Goal: Information Seeking & Learning: Learn about a topic

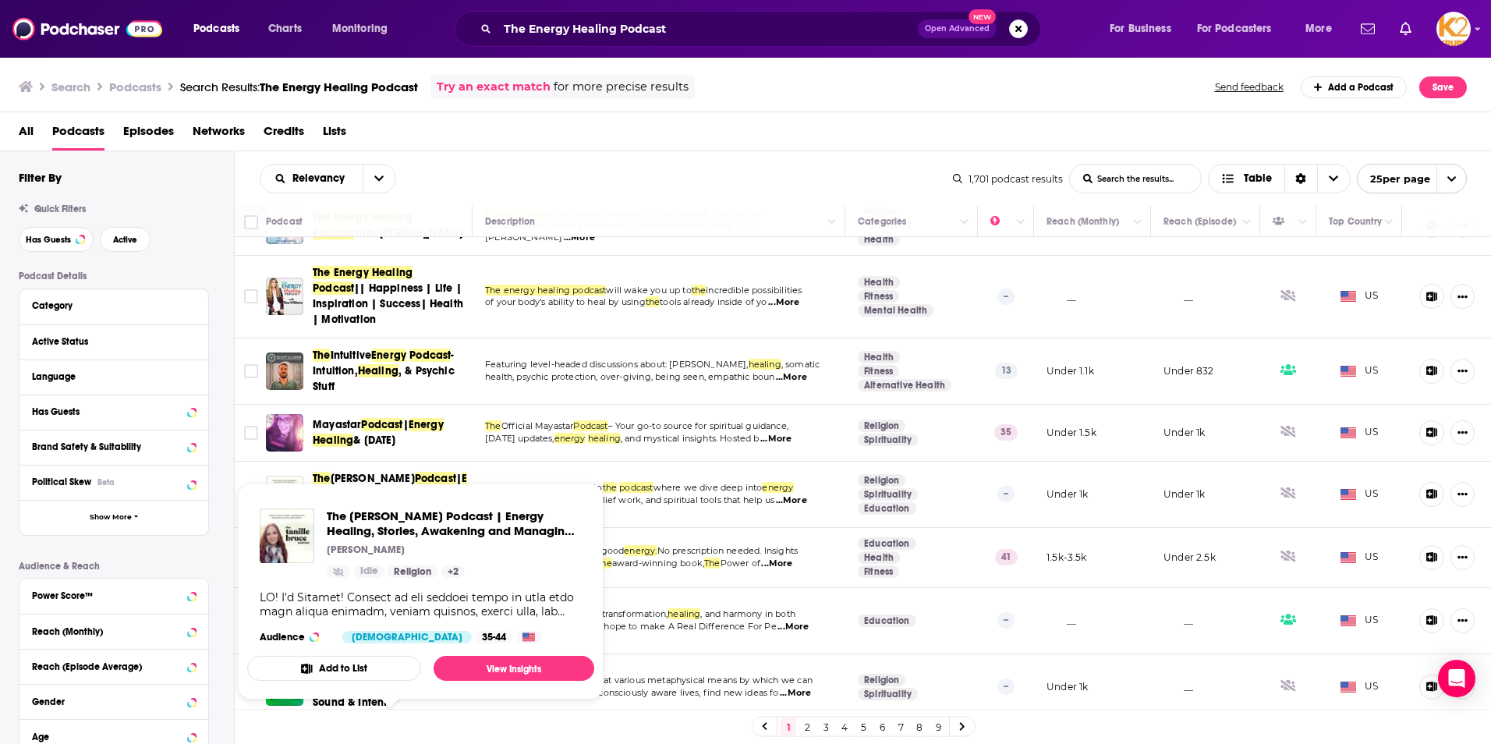
scroll to position [312, 0]
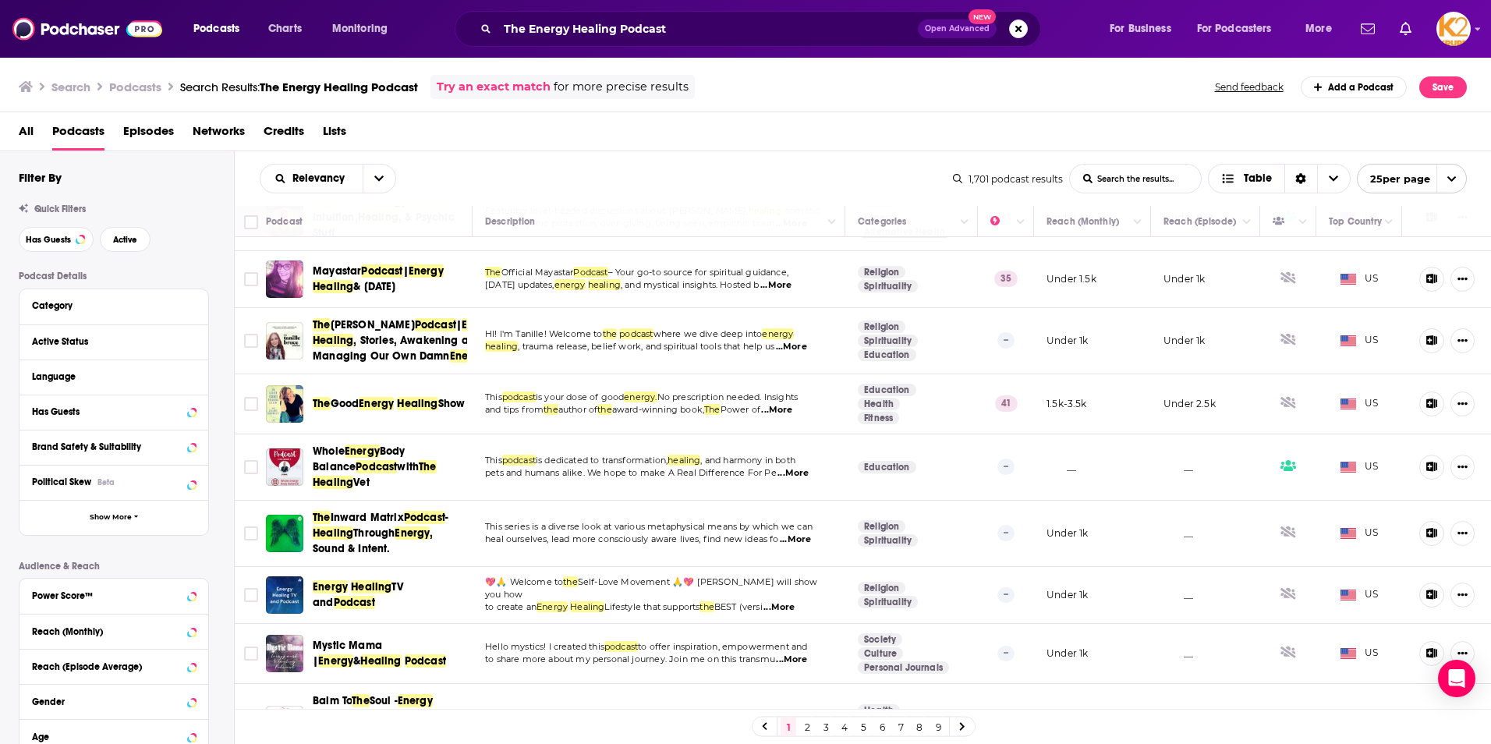
click at [370, 650] on span "Mystic Mama |" at bounding box center [347, 653] width 69 height 29
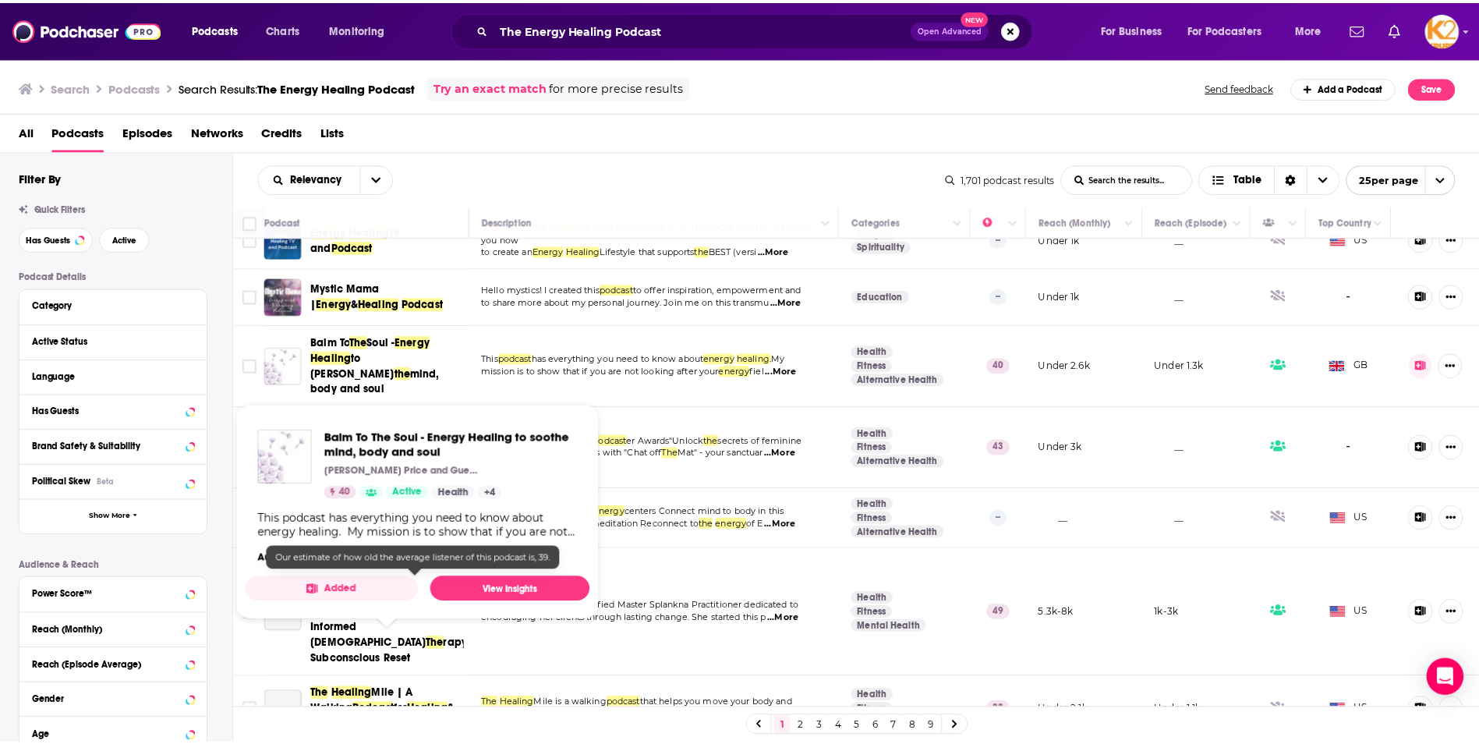
scroll to position [702, 0]
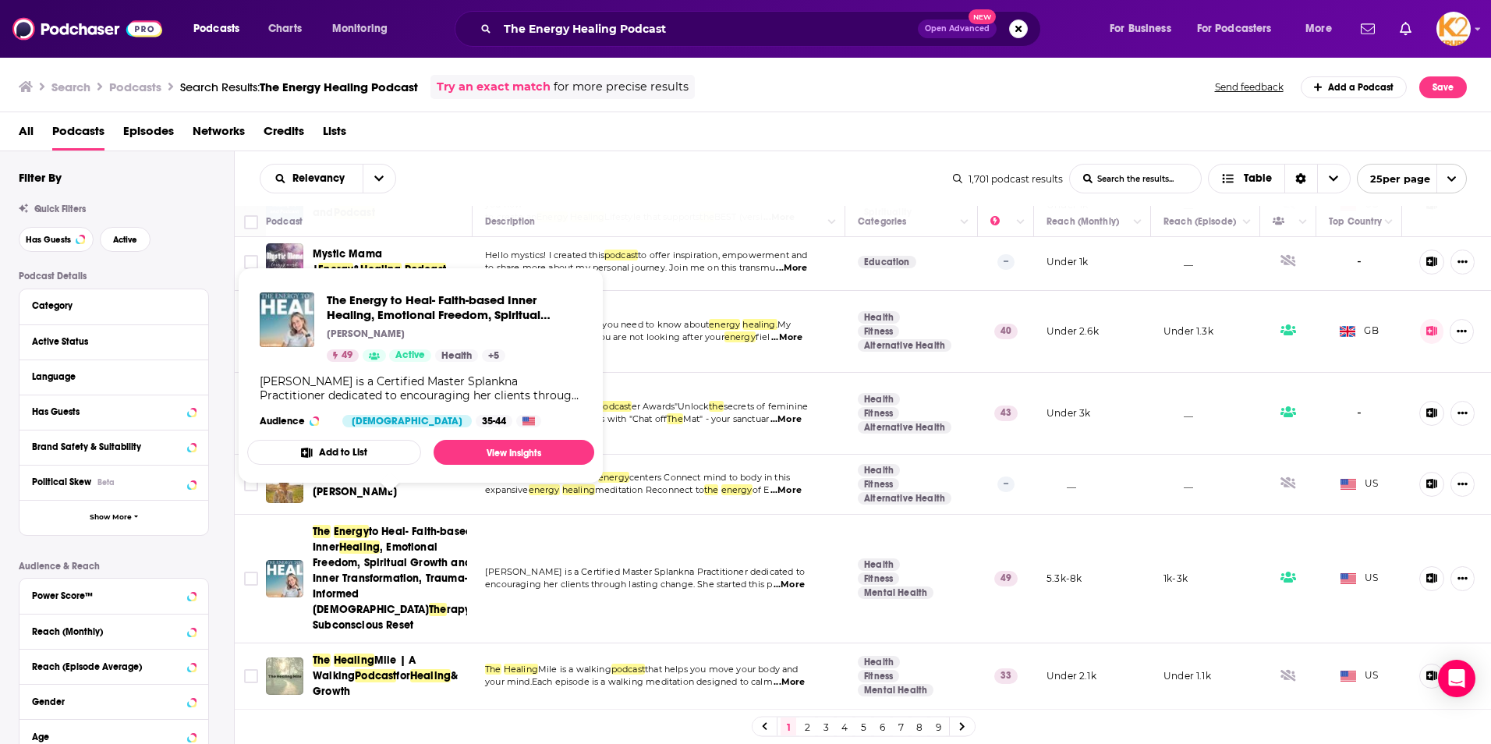
click at [377, 558] on span ", Emotional Freedom, Spiritual Growth and Inner Transformation, Trauma-Informed…" at bounding box center [392, 578] width 159 height 76
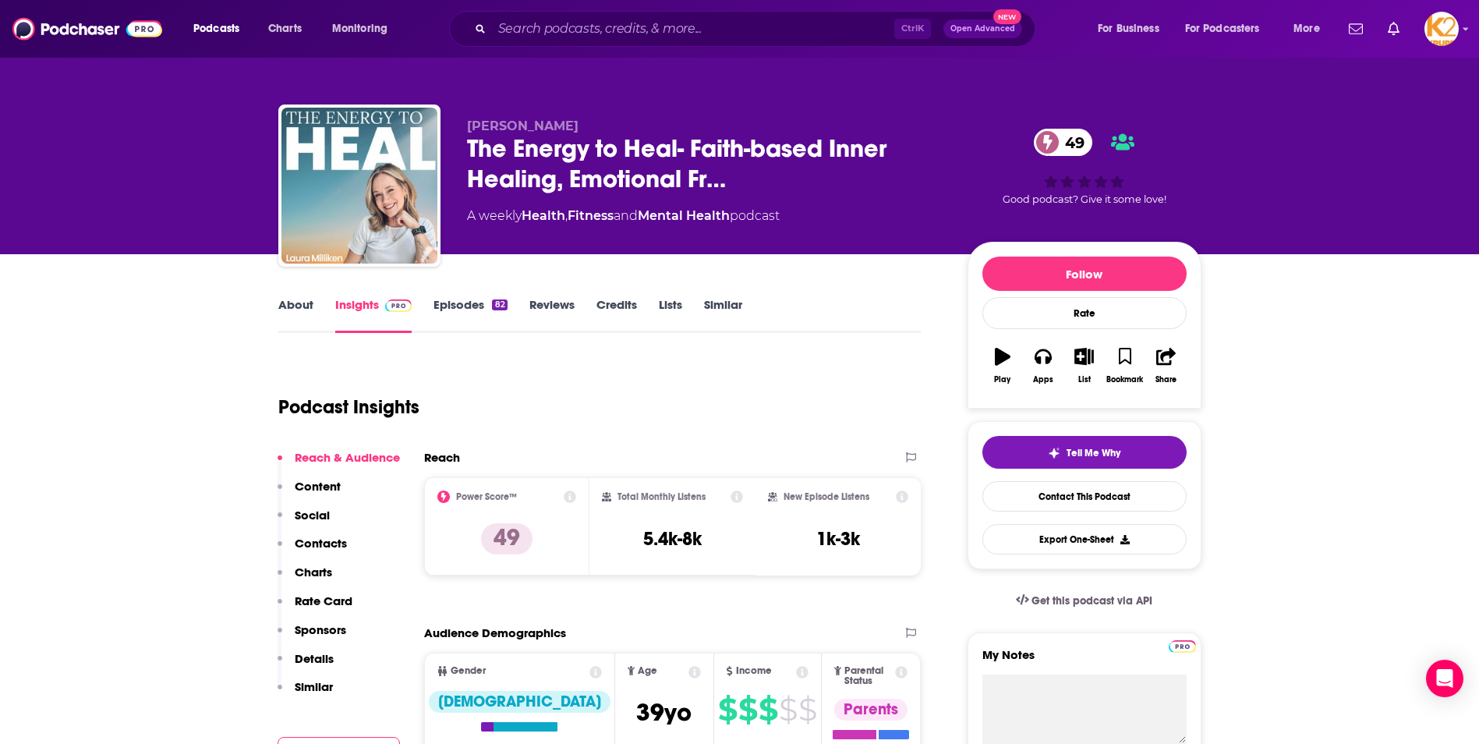
click at [296, 313] on link "About" at bounding box center [295, 315] width 35 height 36
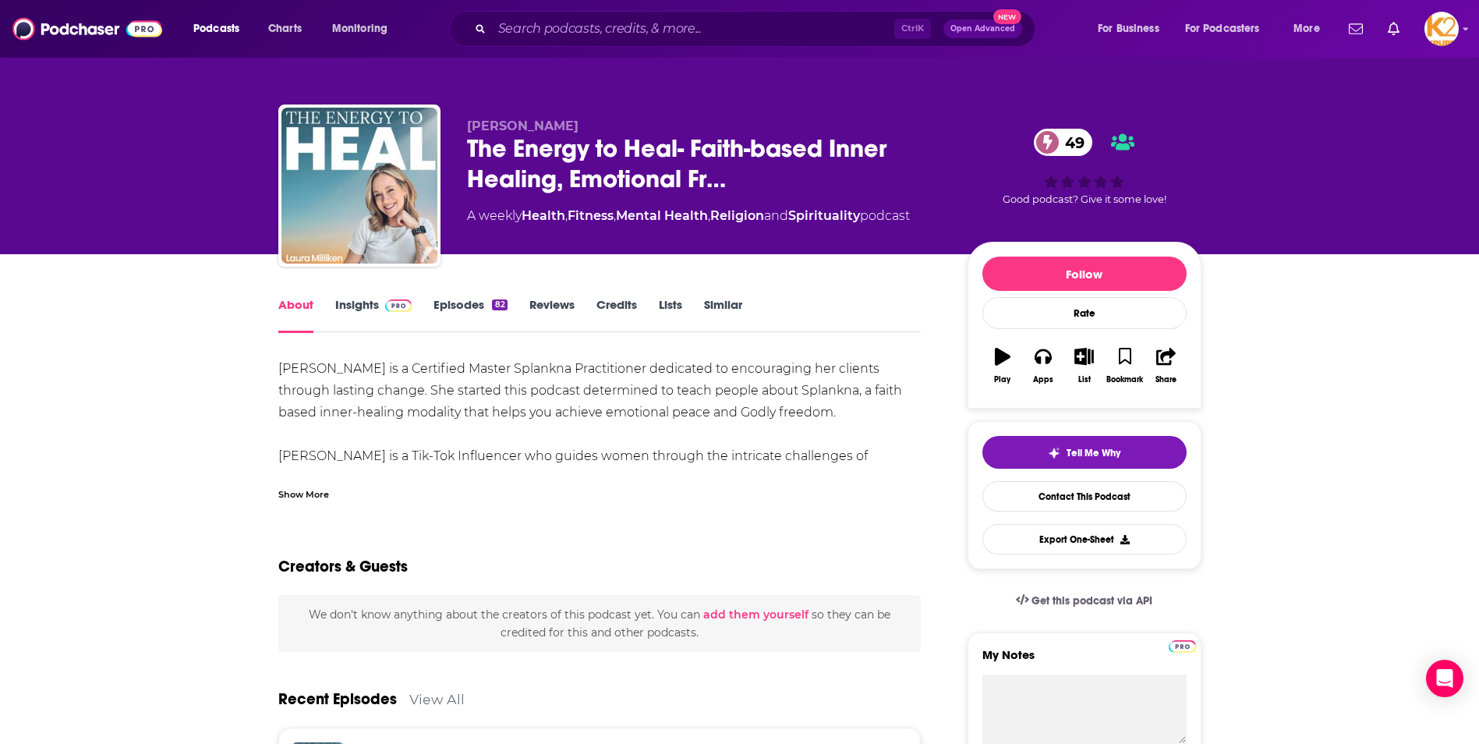
click at [350, 307] on link "Insights" at bounding box center [373, 315] width 77 height 36
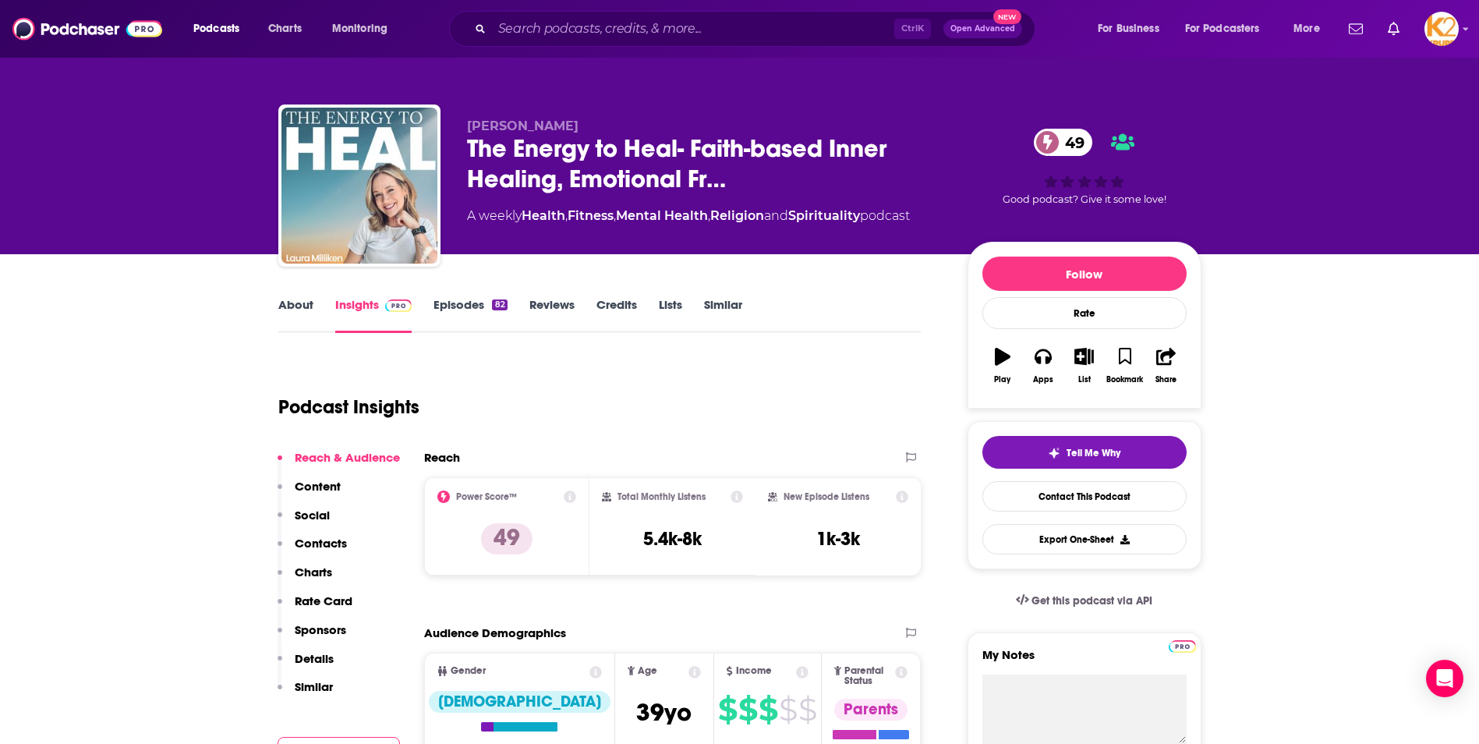
click at [323, 544] on p "Contacts" at bounding box center [321, 543] width 52 height 15
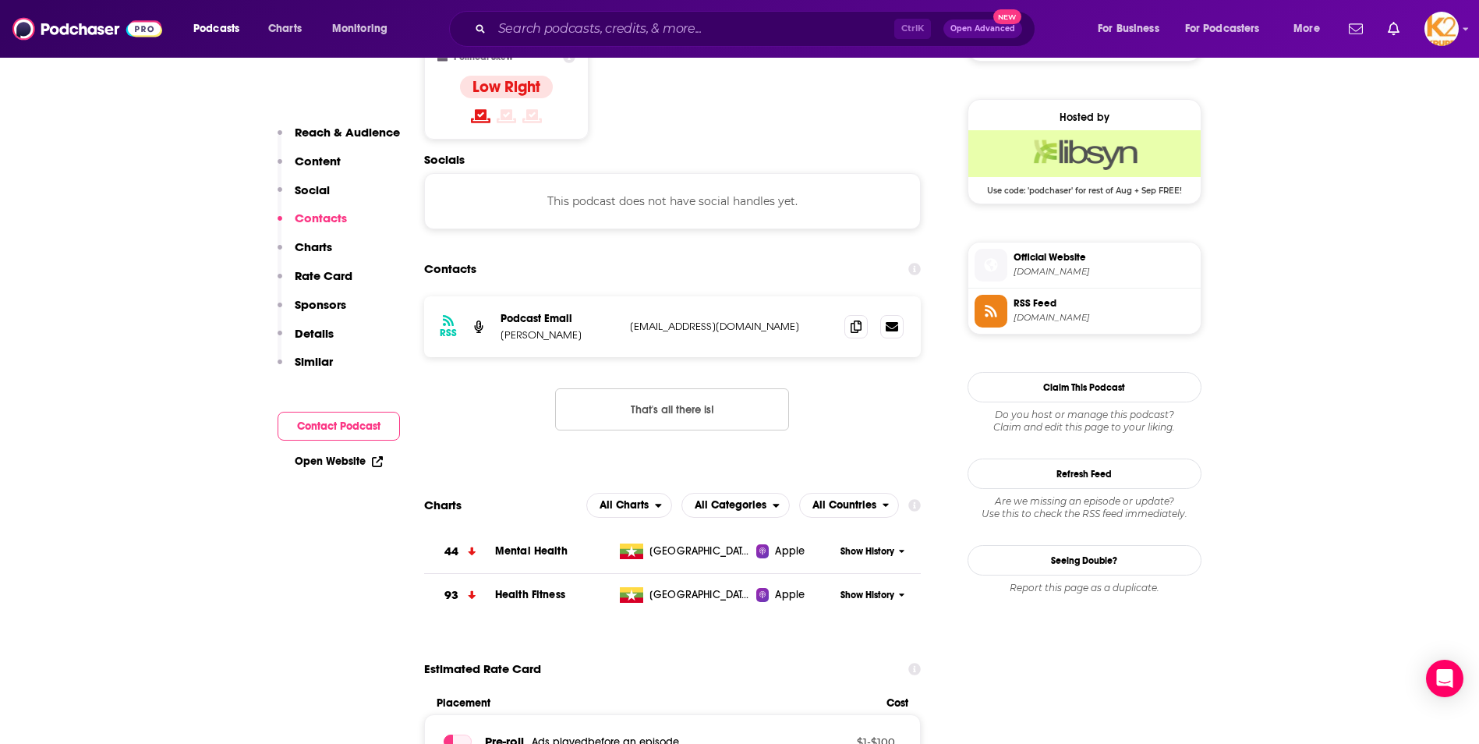
scroll to position [1236, 0]
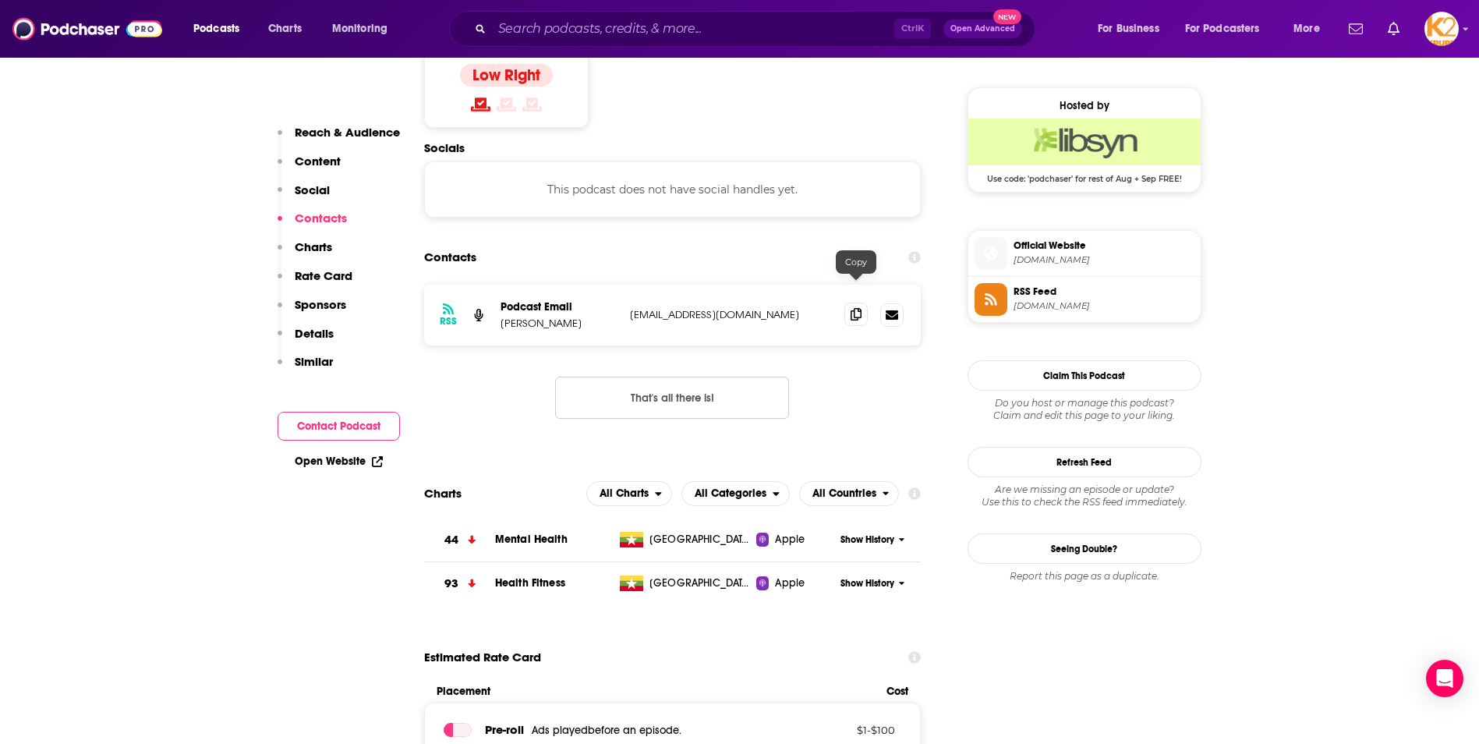
click at [851, 308] on icon at bounding box center [856, 314] width 11 height 12
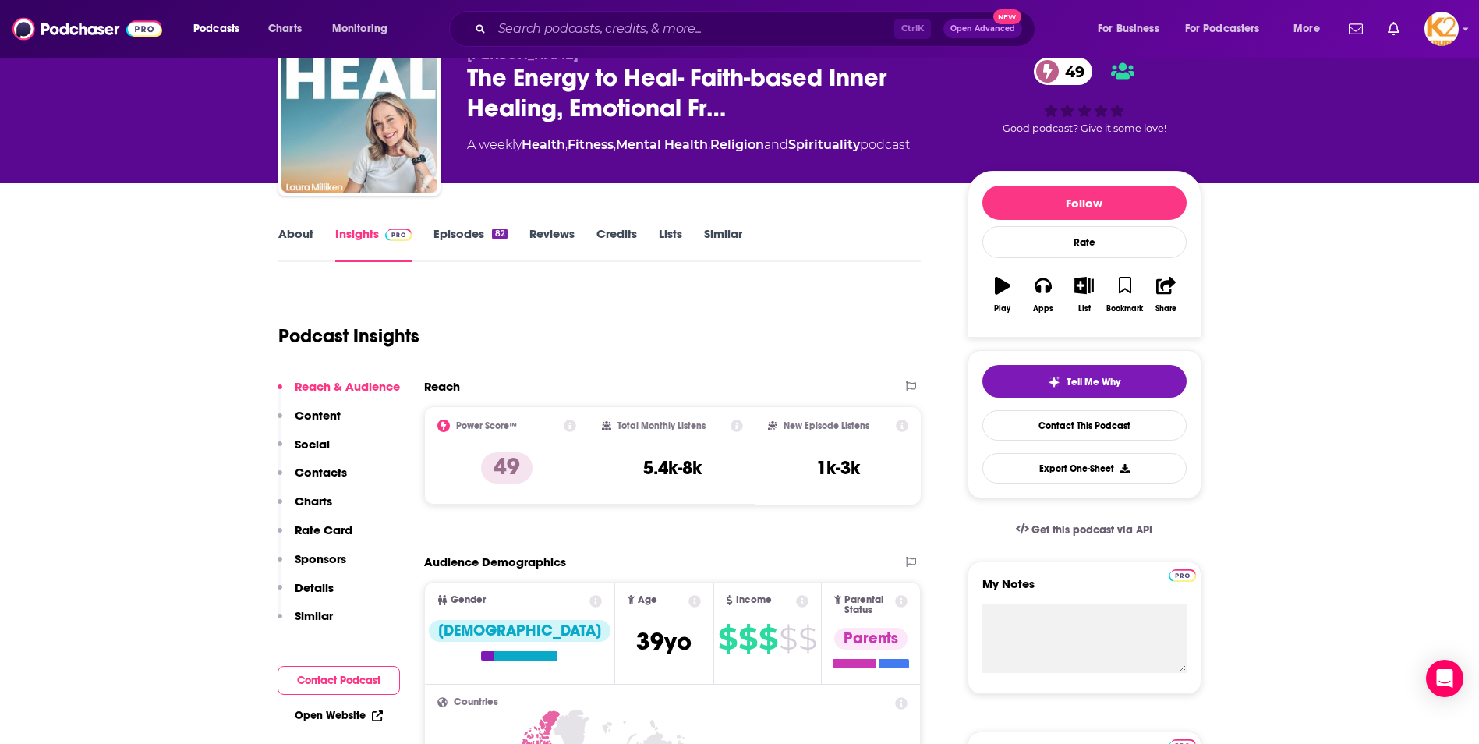
scroll to position [0, 0]
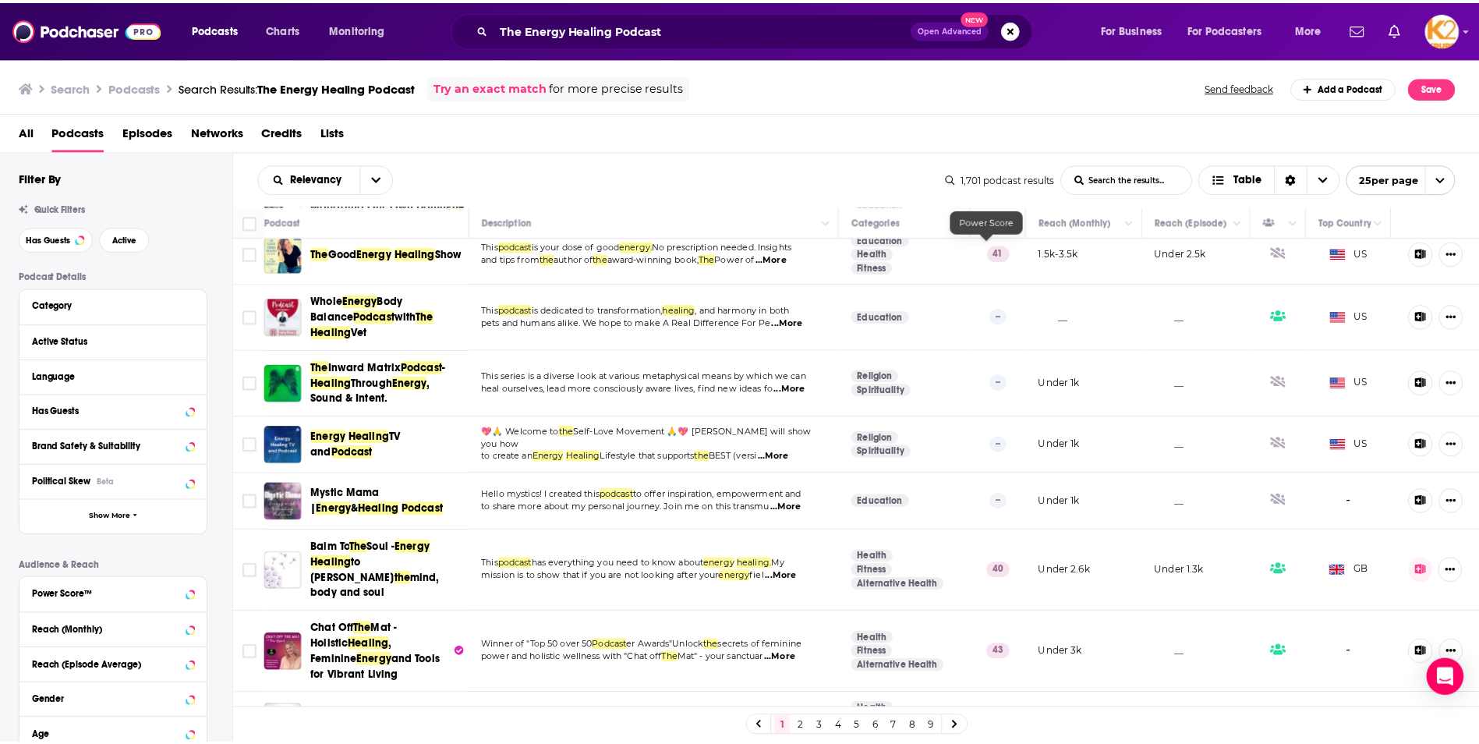
scroll to position [780, 0]
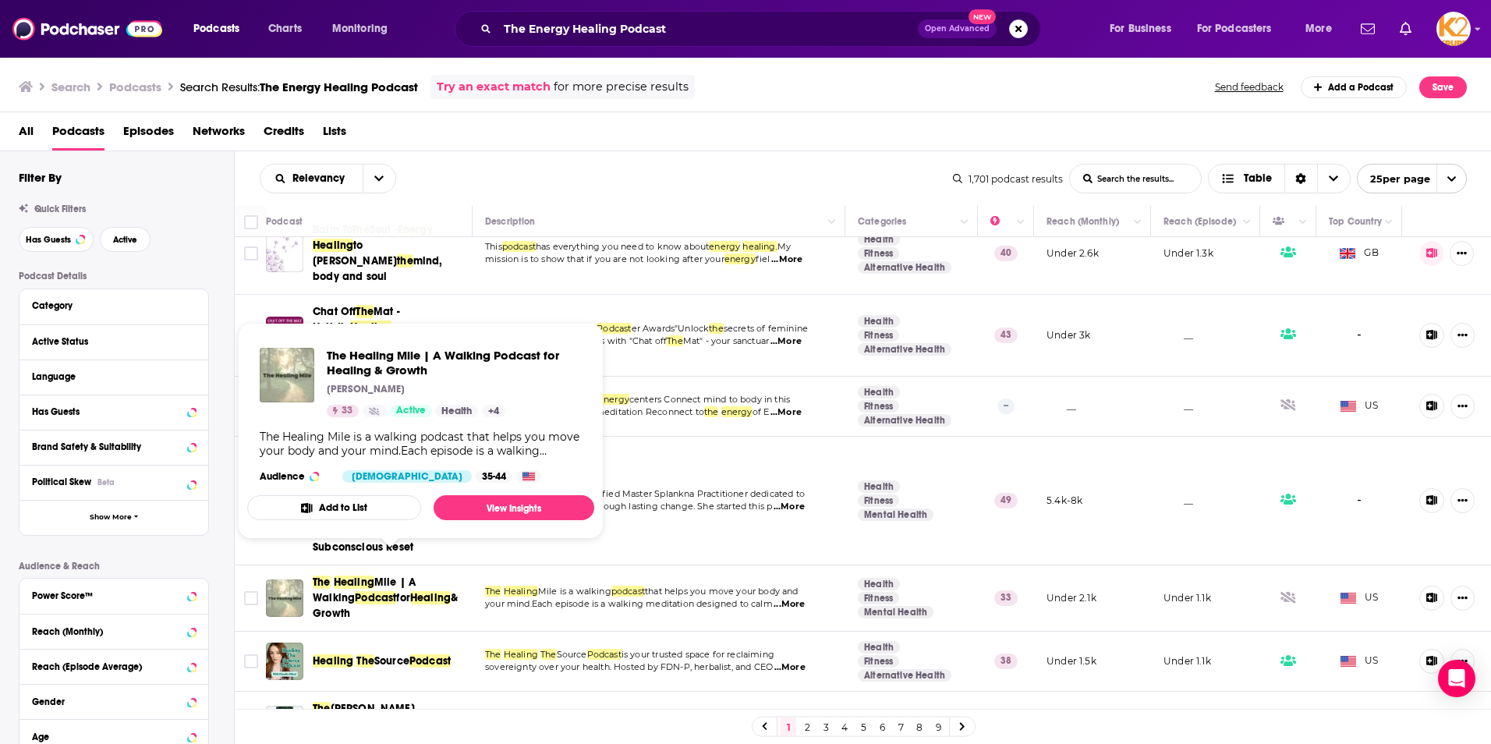
click at [396, 591] on span "for" at bounding box center [403, 597] width 14 height 13
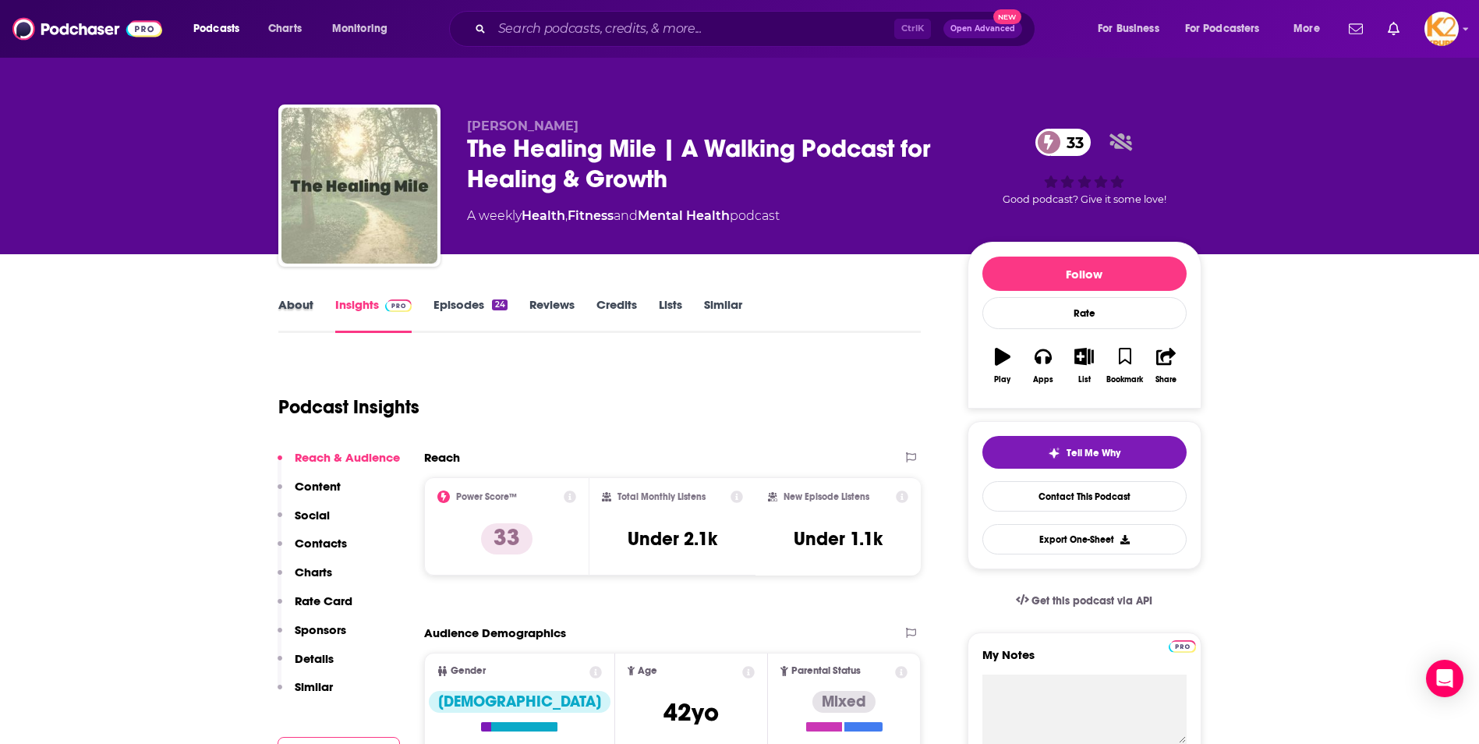
click at [313, 306] on div "About" at bounding box center [306, 315] width 57 height 36
click at [332, 542] on p "Contacts" at bounding box center [321, 543] width 52 height 15
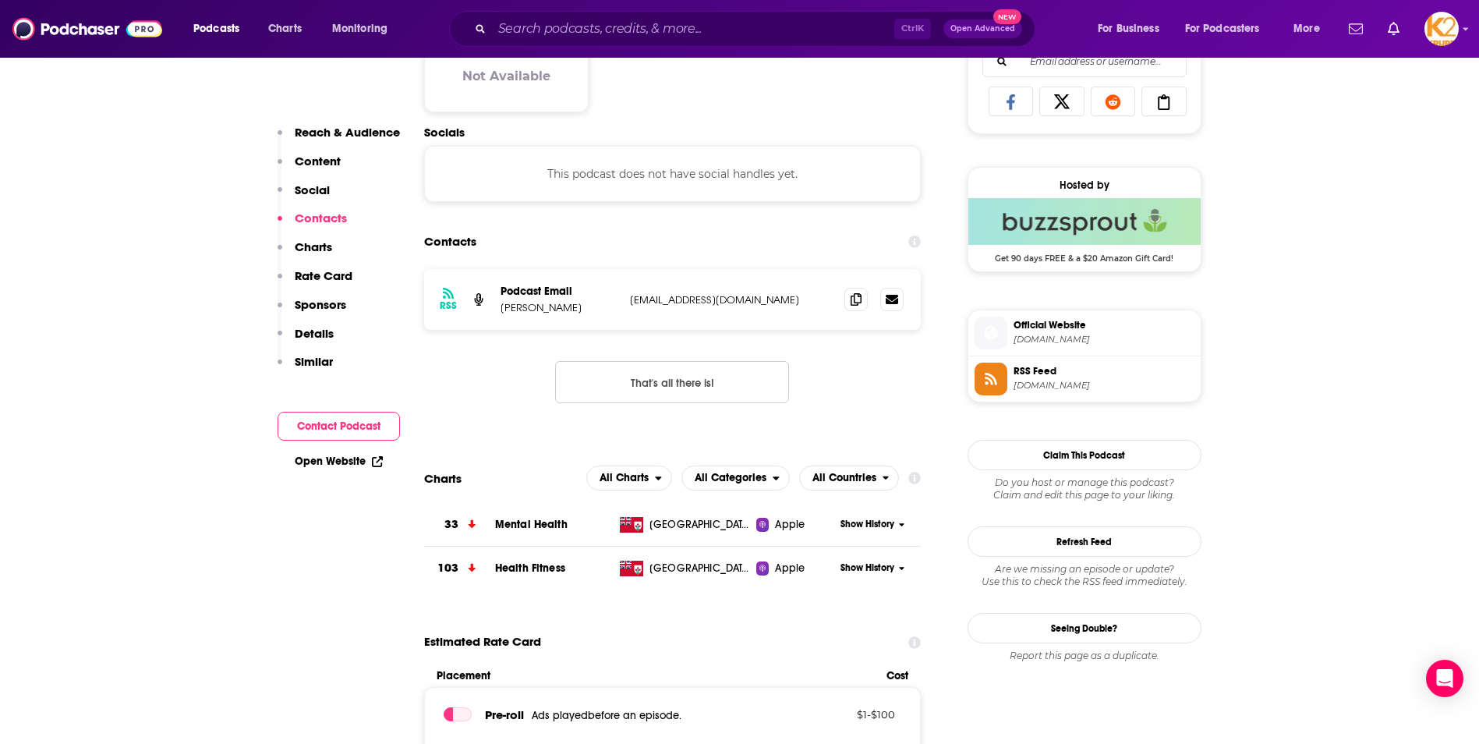
scroll to position [1042, 0]
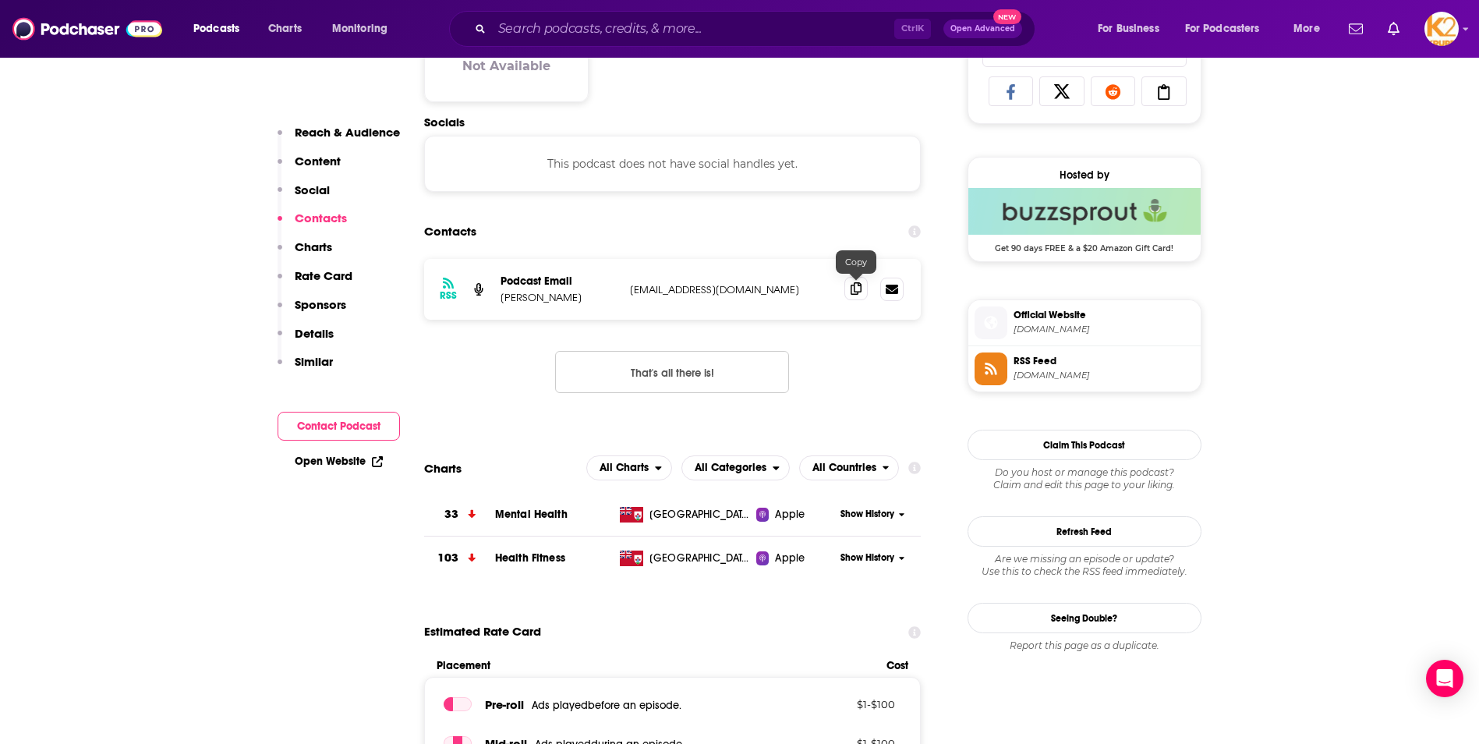
click at [862, 287] on icon at bounding box center [856, 288] width 11 height 12
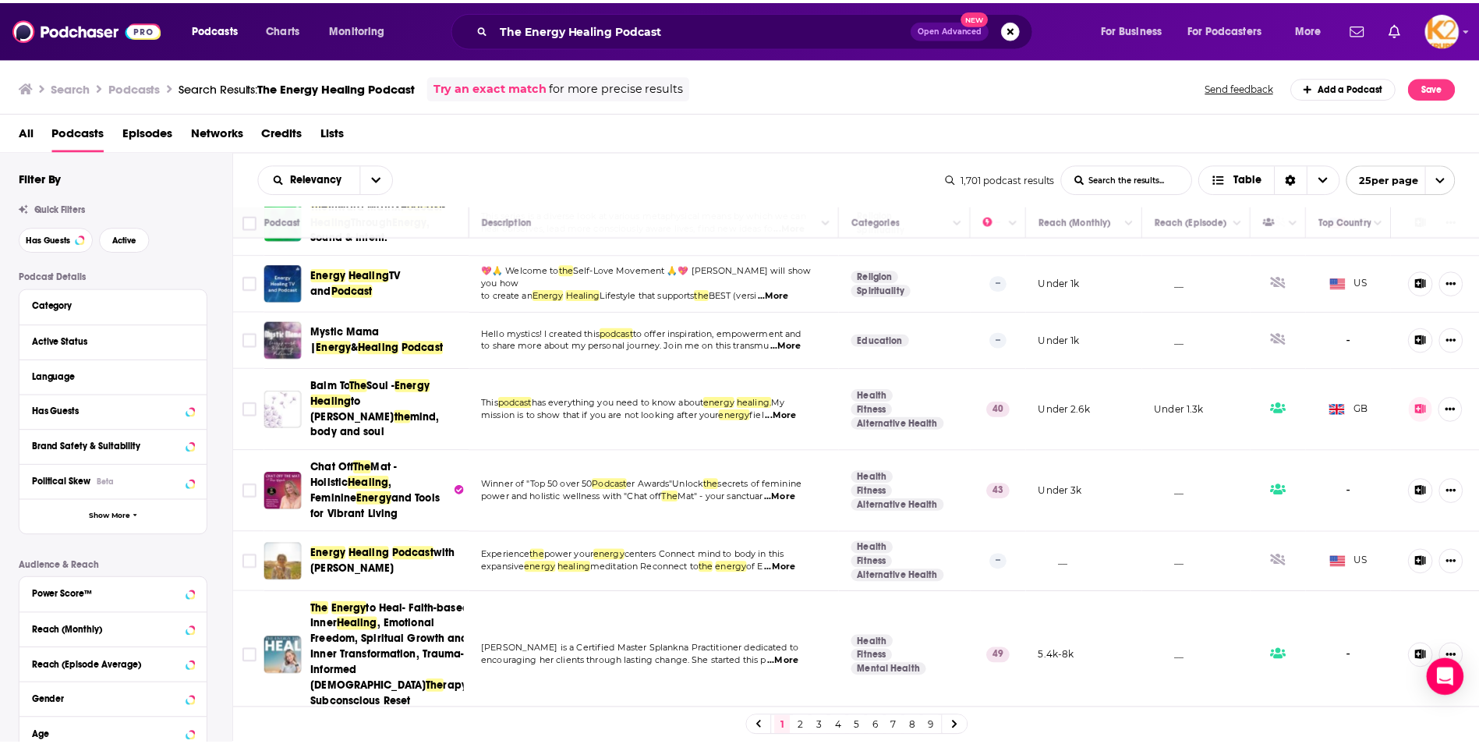
scroll to position [780, 0]
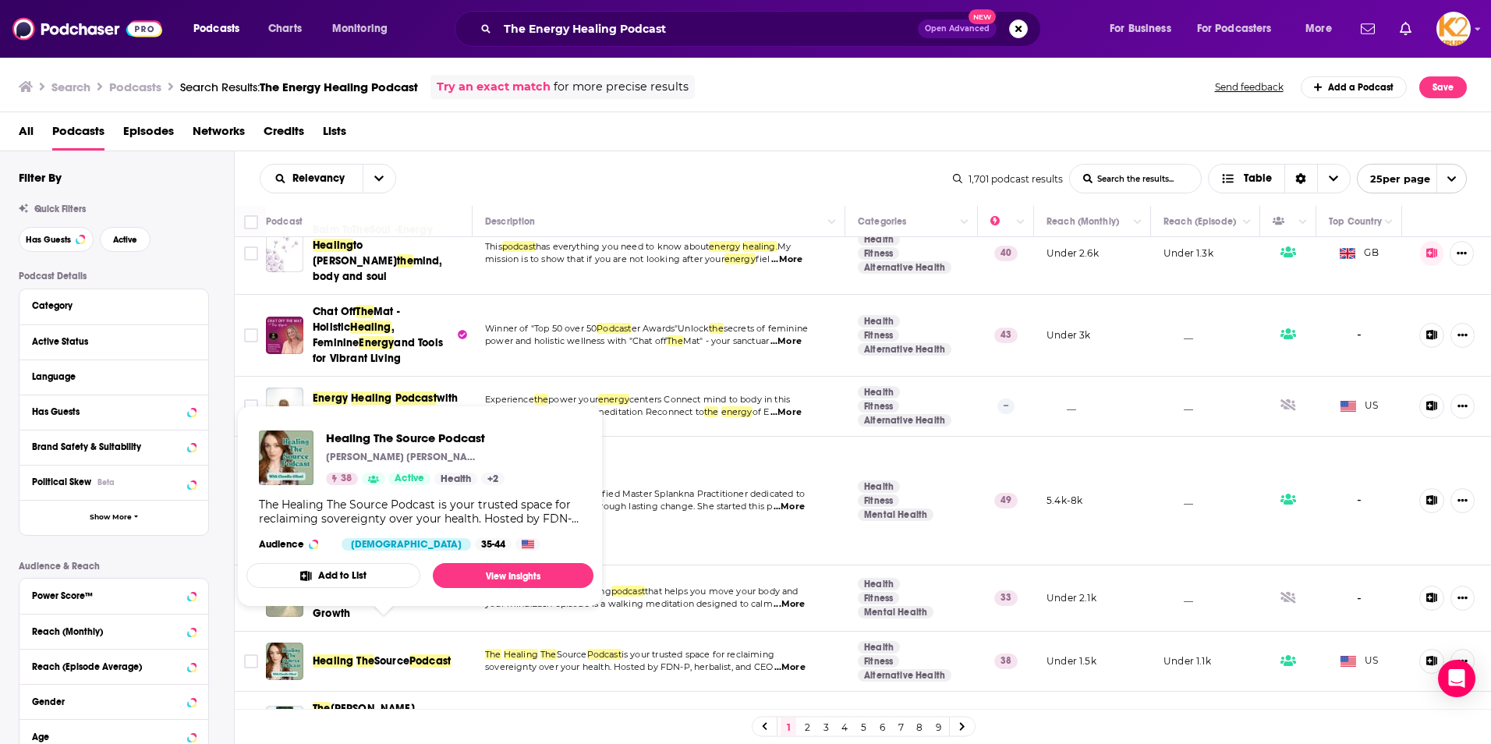
click at [400, 654] on span "Source" at bounding box center [391, 660] width 35 height 13
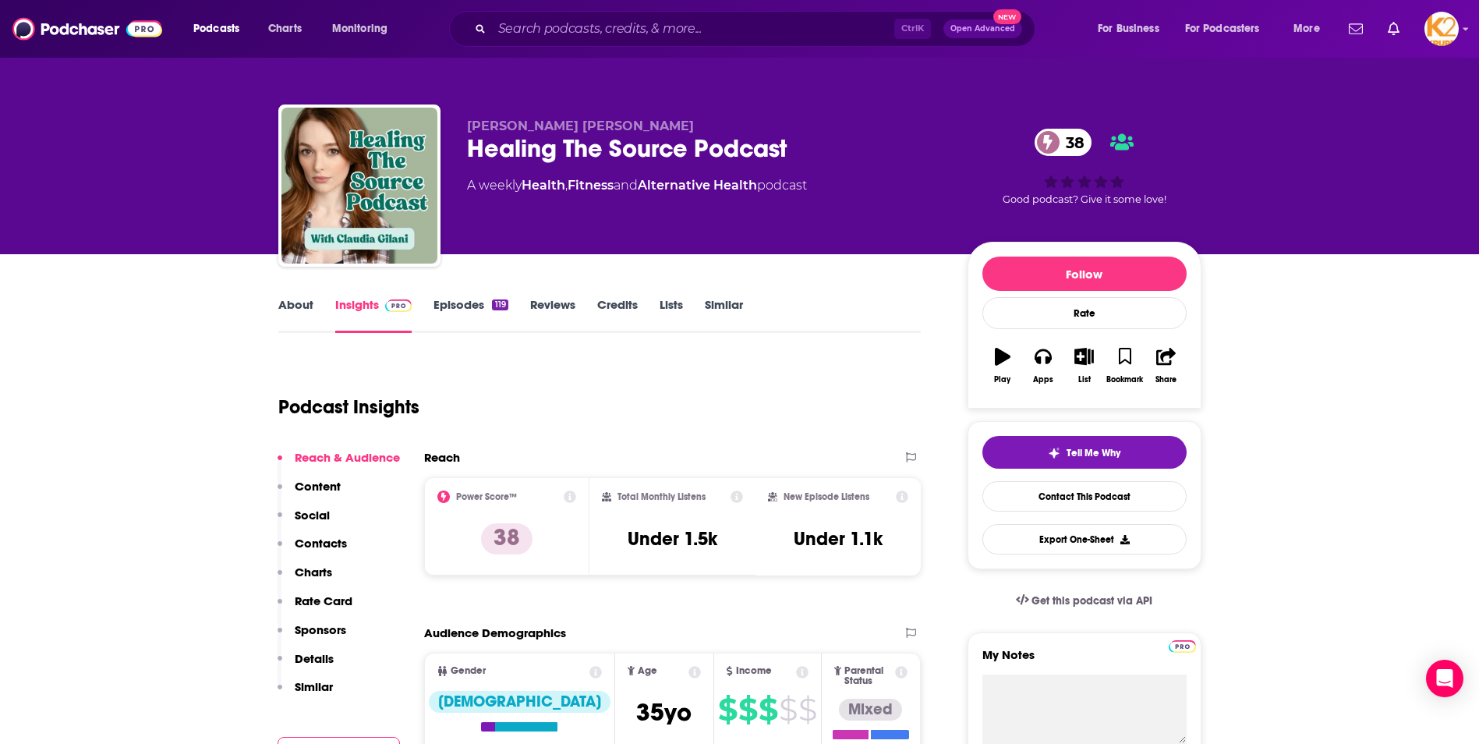
click at [285, 302] on link "About" at bounding box center [295, 315] width 35 height 36
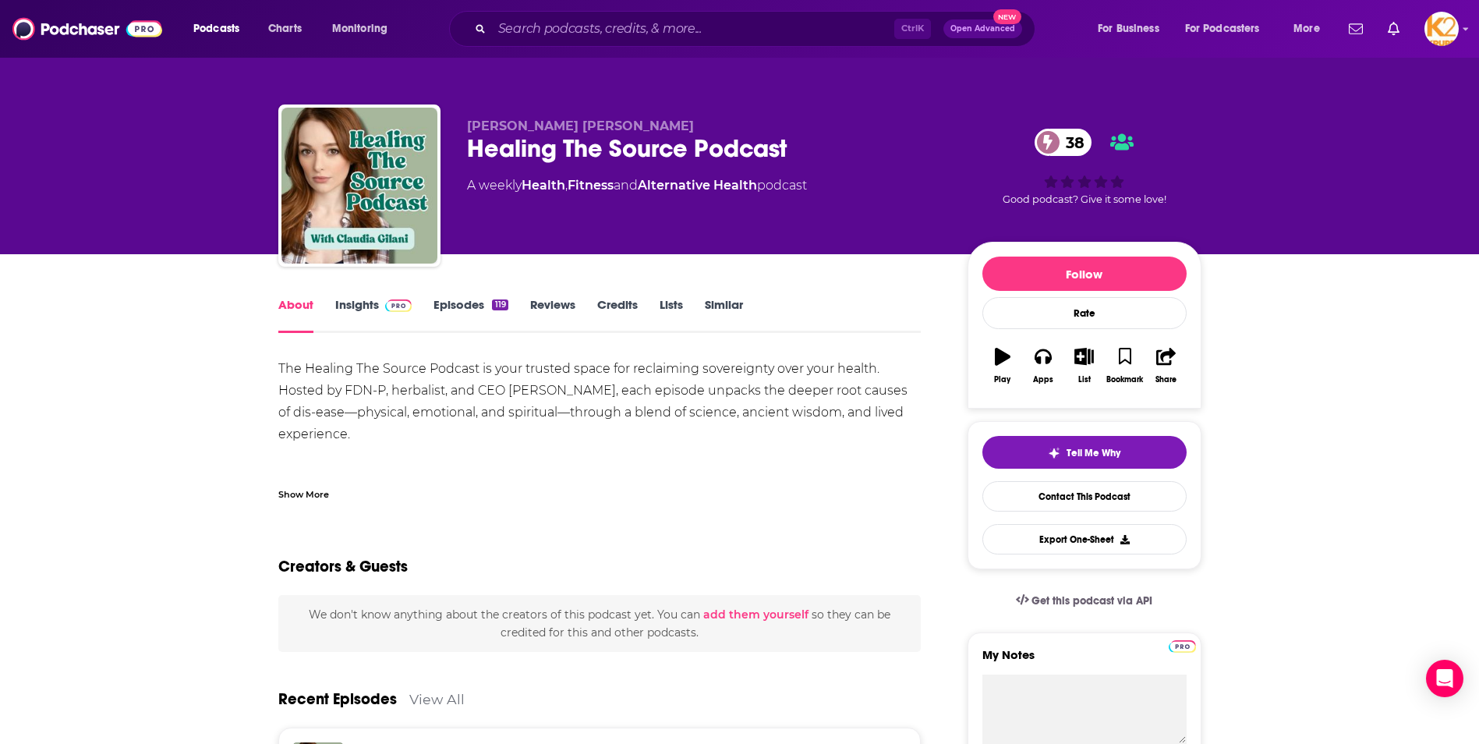
click at [359, 310] on link "Insights" at bounding box center [373, 315] width 77 height 36
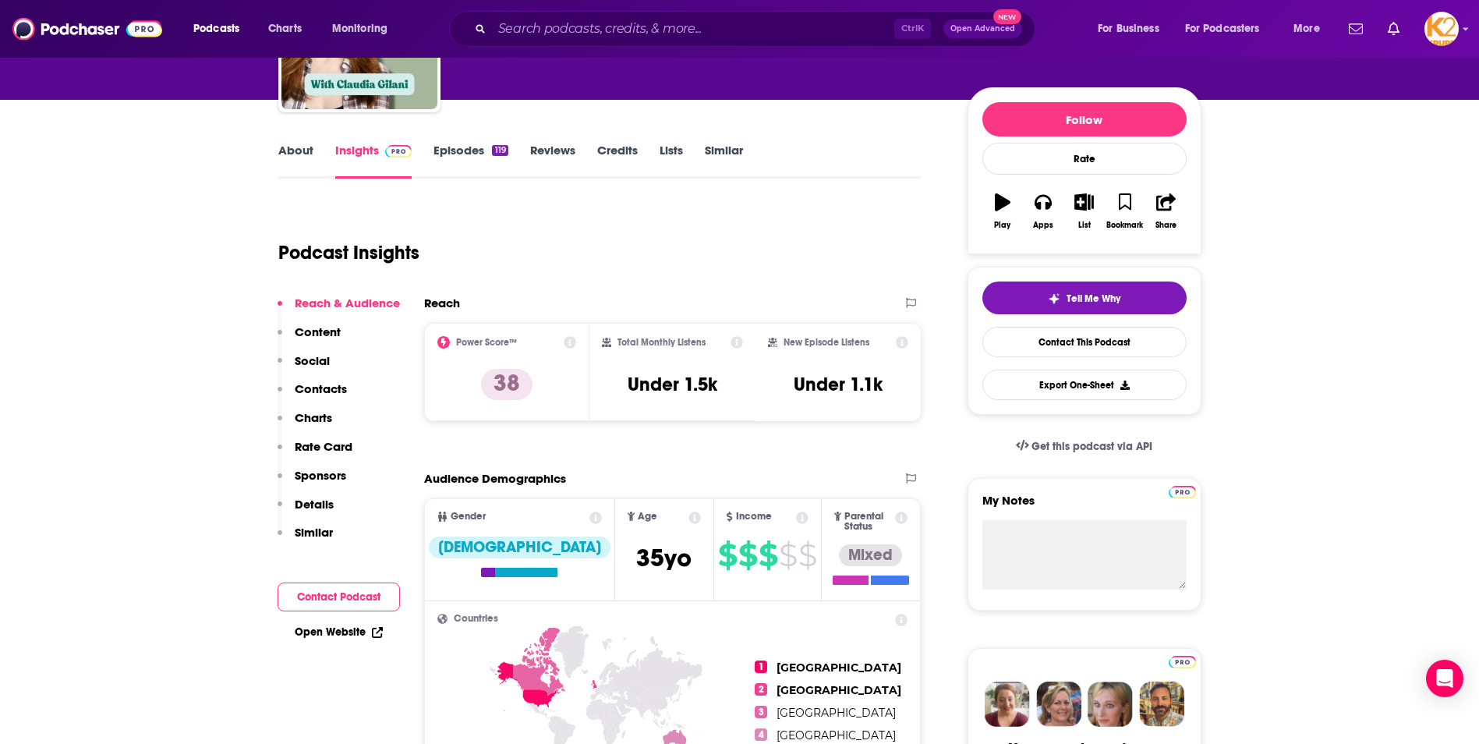
scroll to position [156, 0]
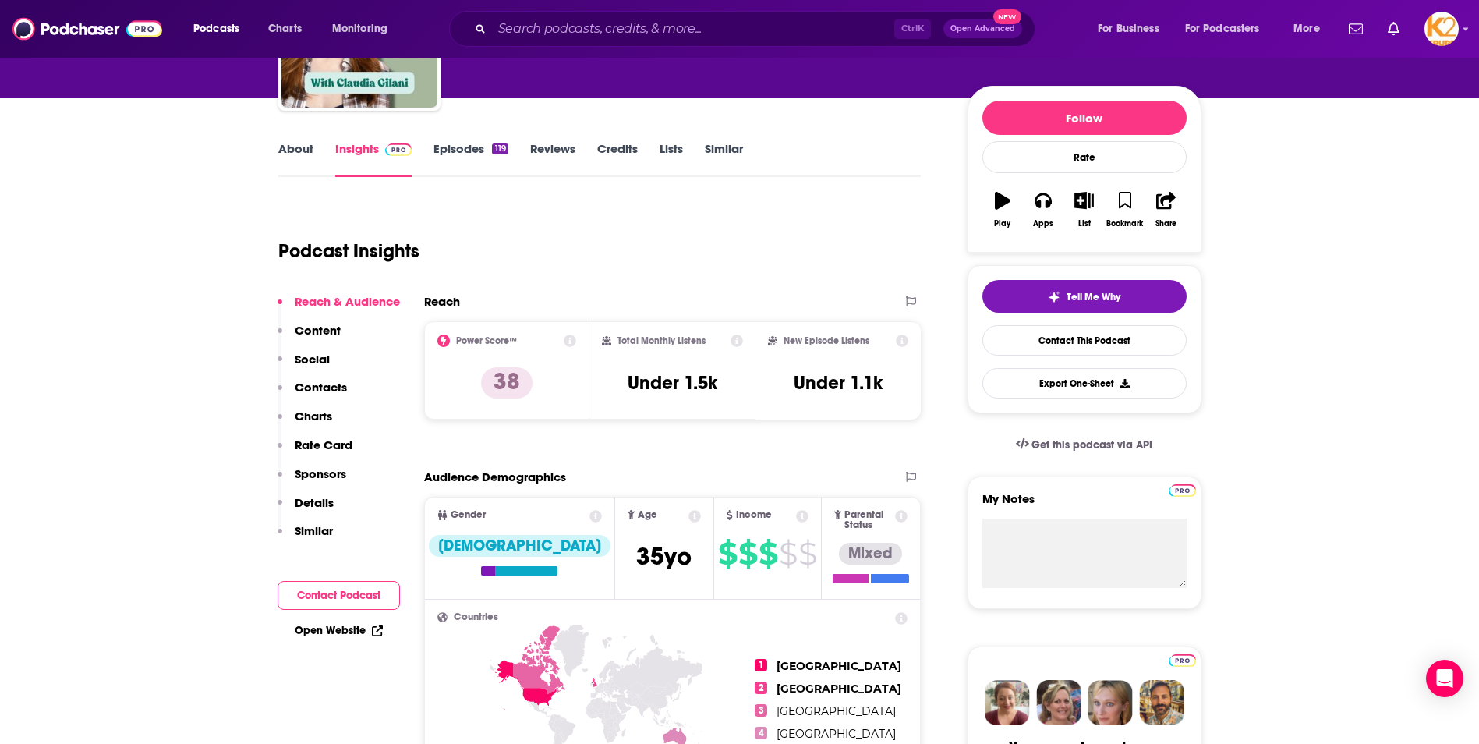
click at [324, 394] on p "Contacts" at bounding box center [321, 387] width 52 height 15
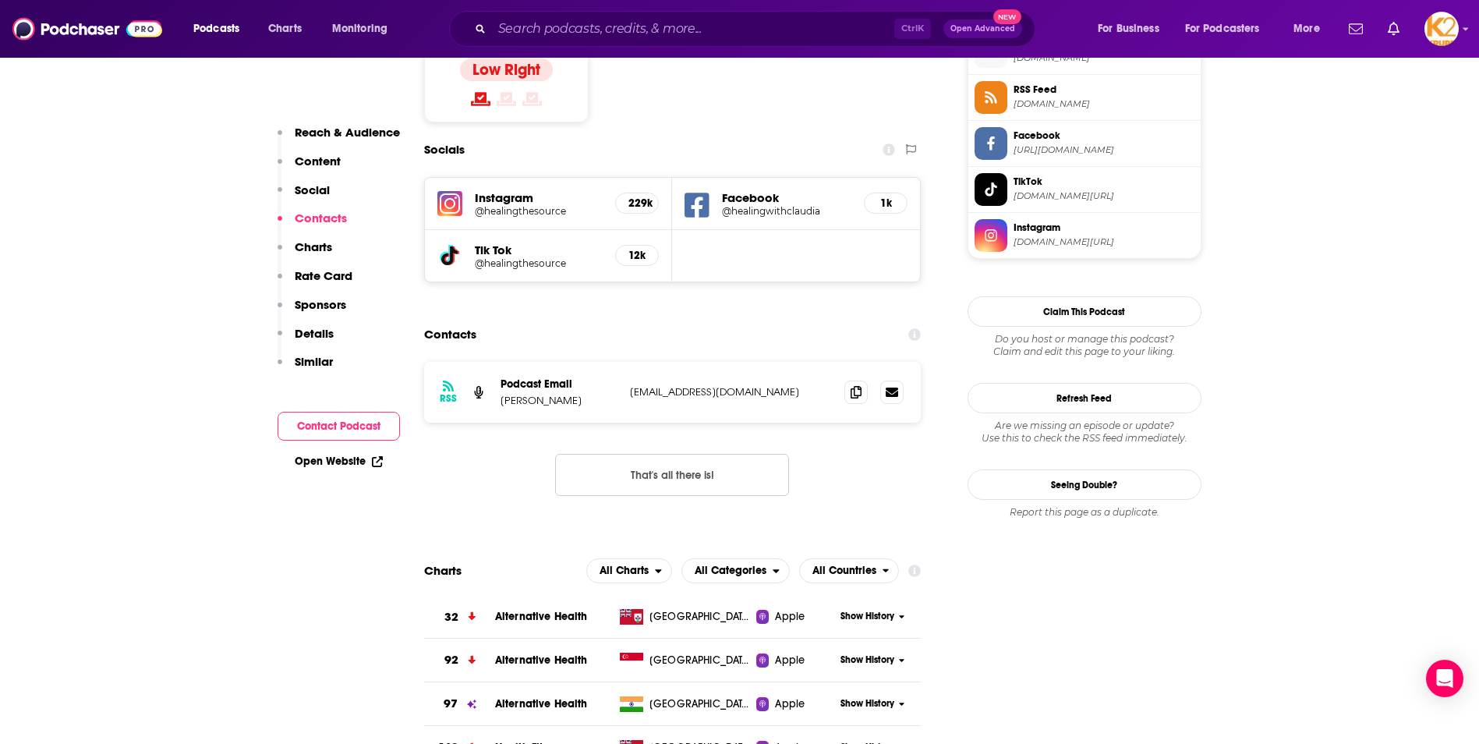
scroll to position [1337, 0]
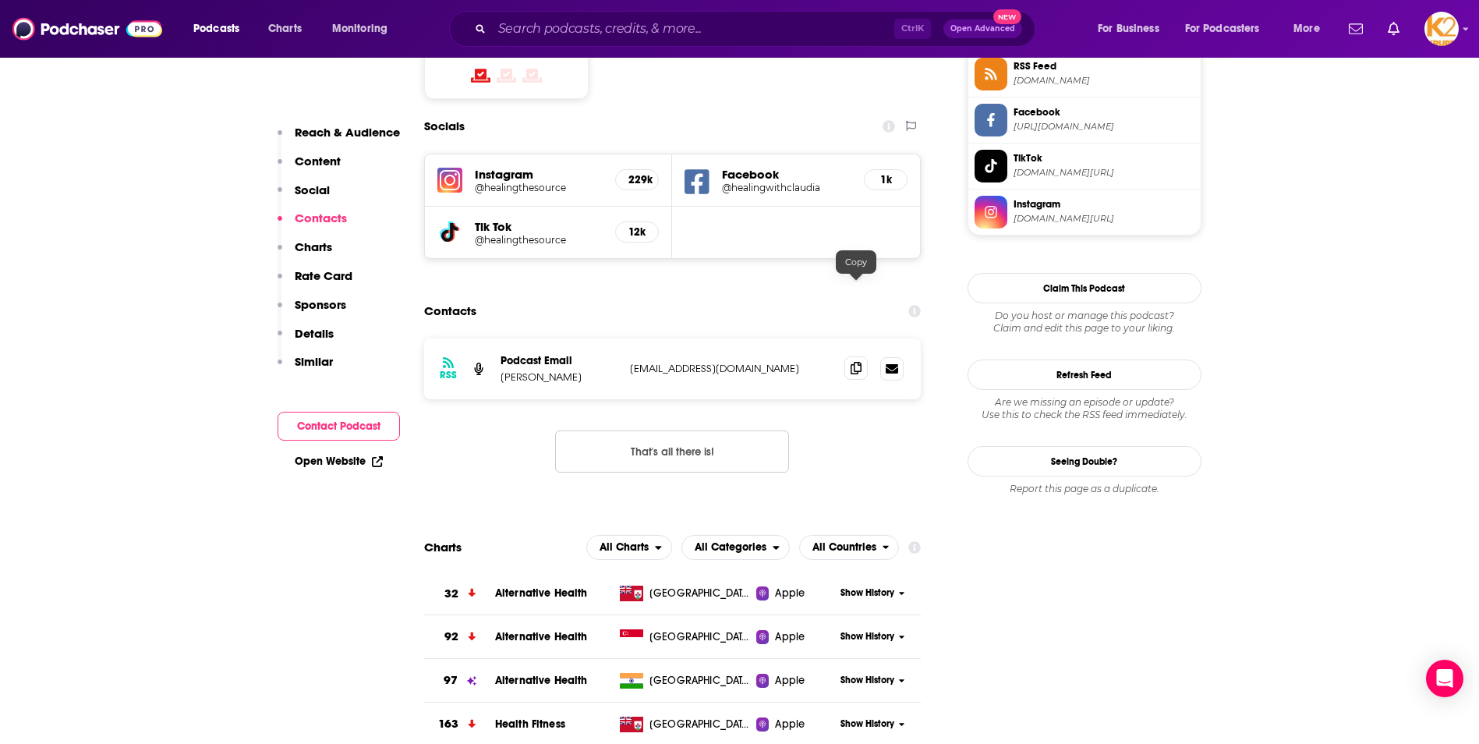
click at [862, 356] on span at bounding box center [856, 367] width 23 height 23
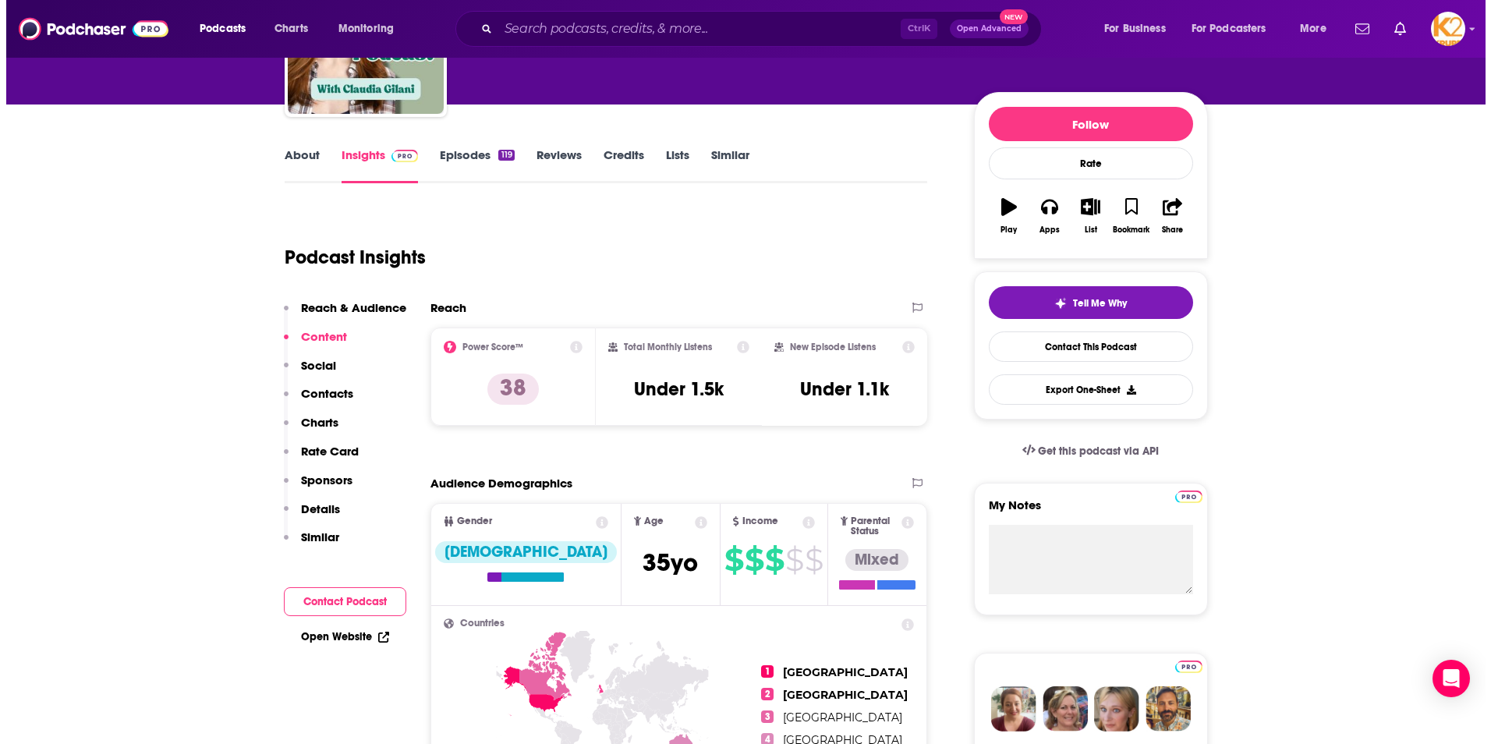
scroll to position [0, 0]
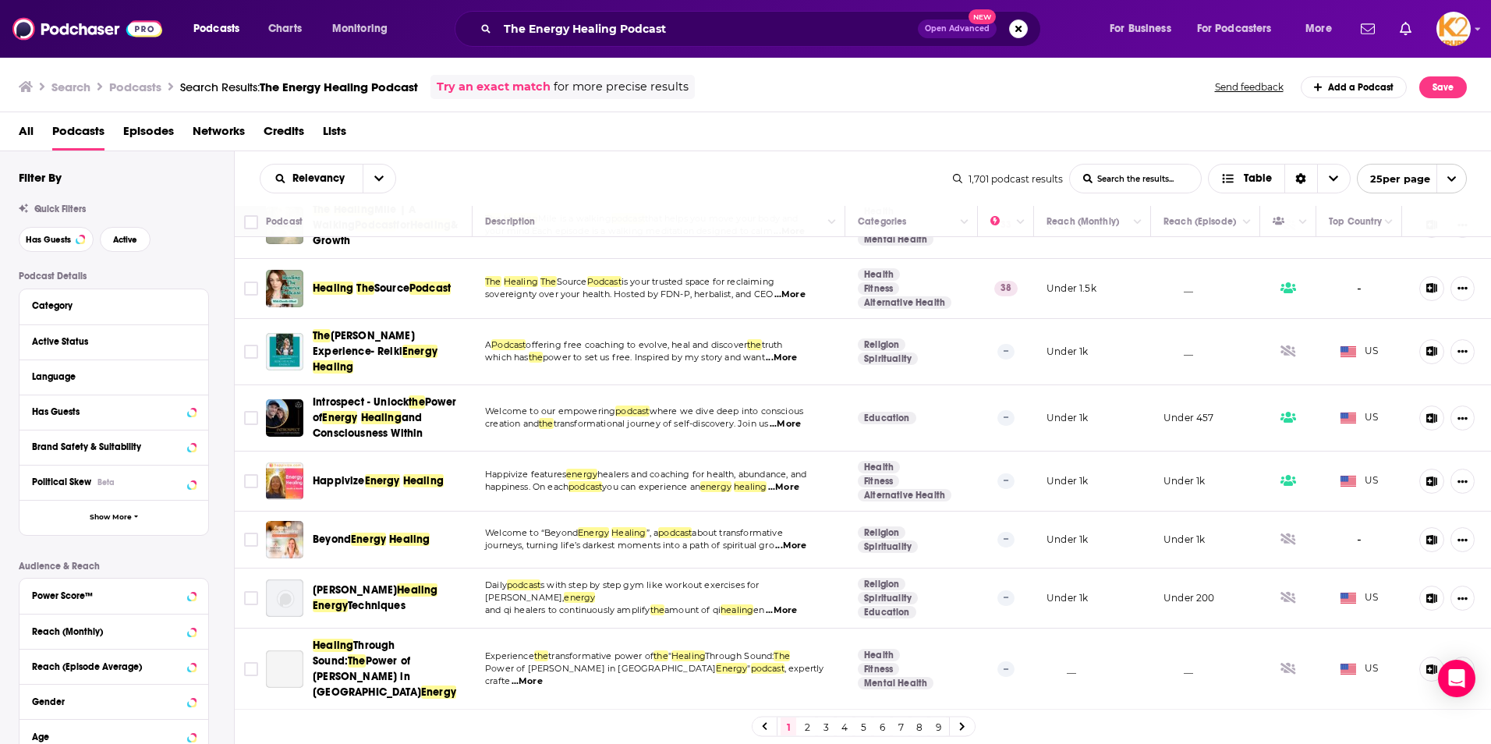
scroll to position [1155, 0]
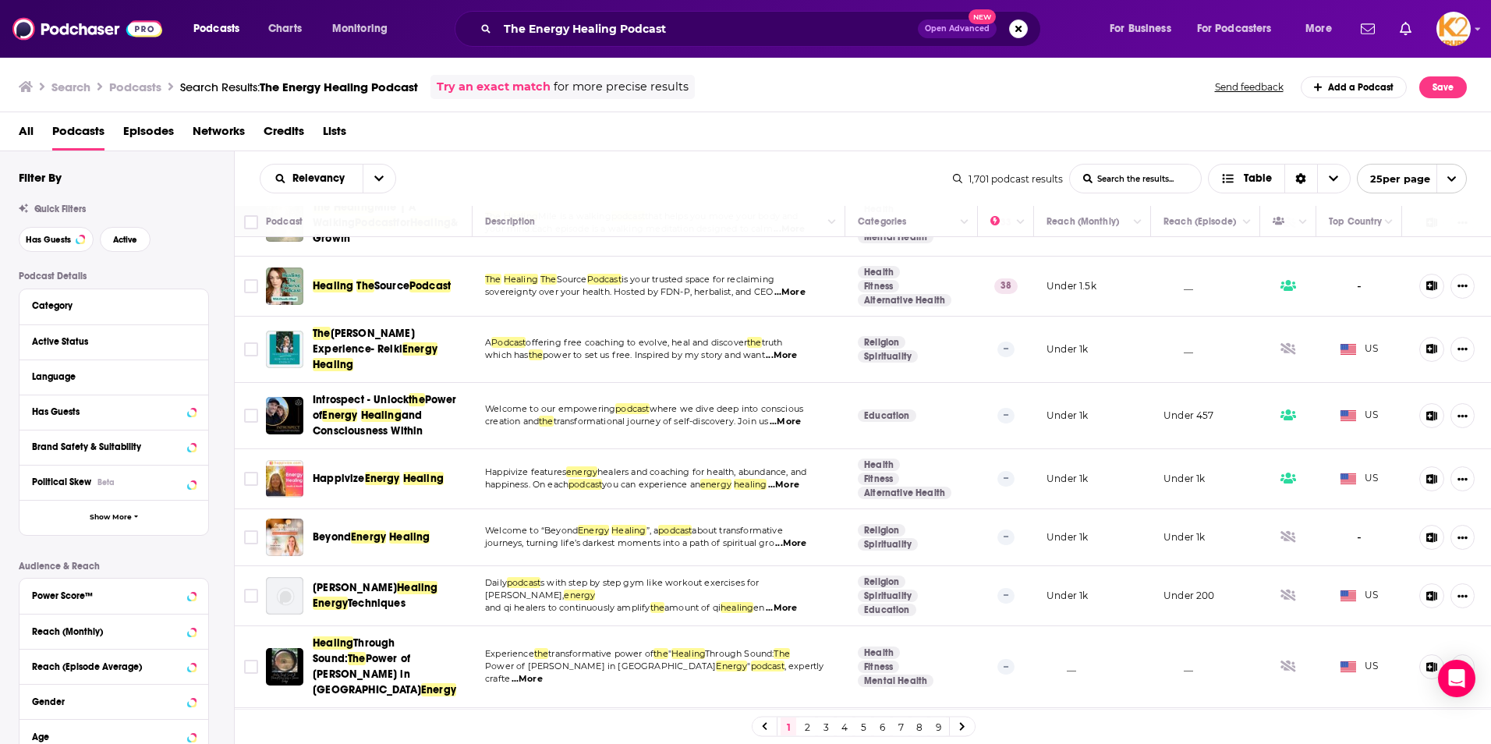
click at [809, 726] on link "2" at bounding box center [807, 726] width 16 height 19
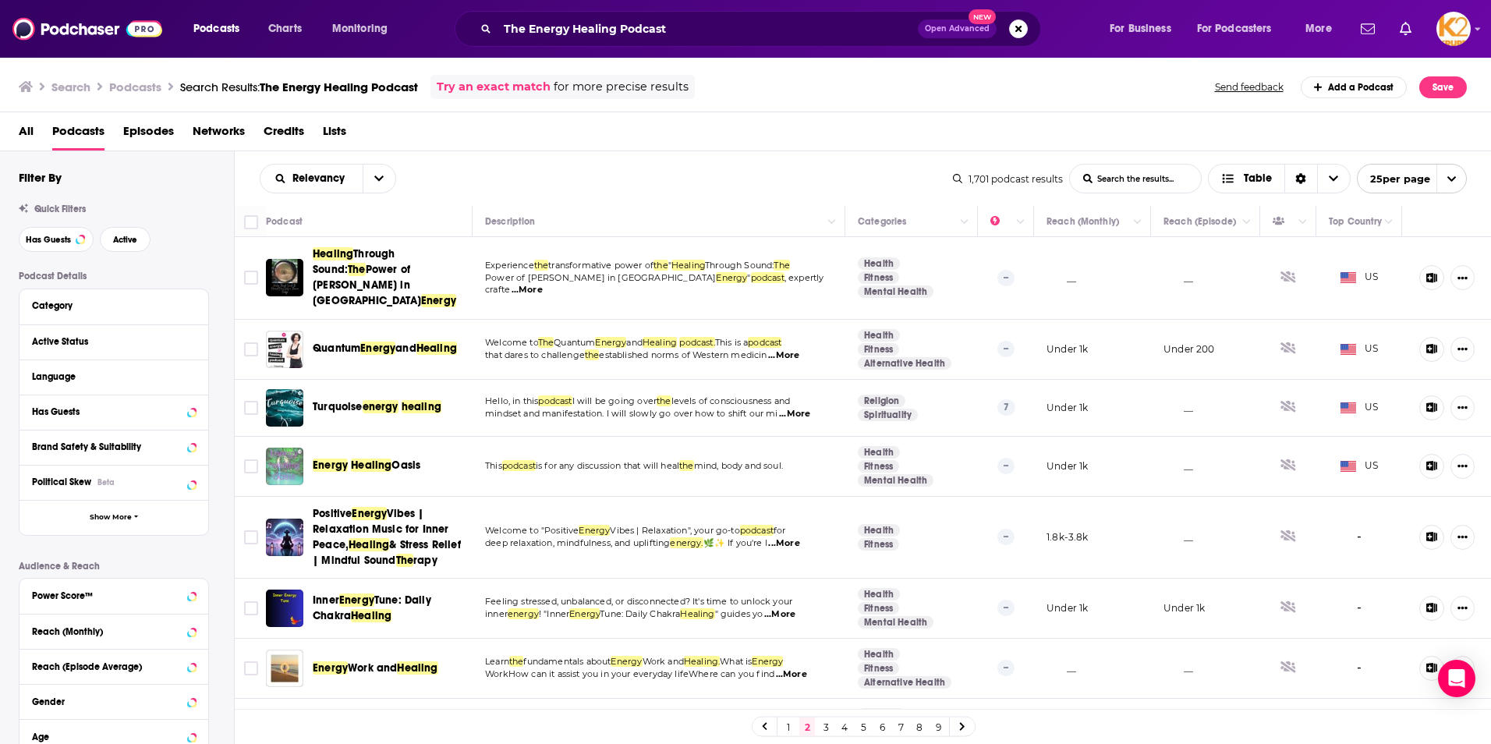
click at [397, 459] on span "Oasis" at bounding box center [405, 465] width 29 height 13
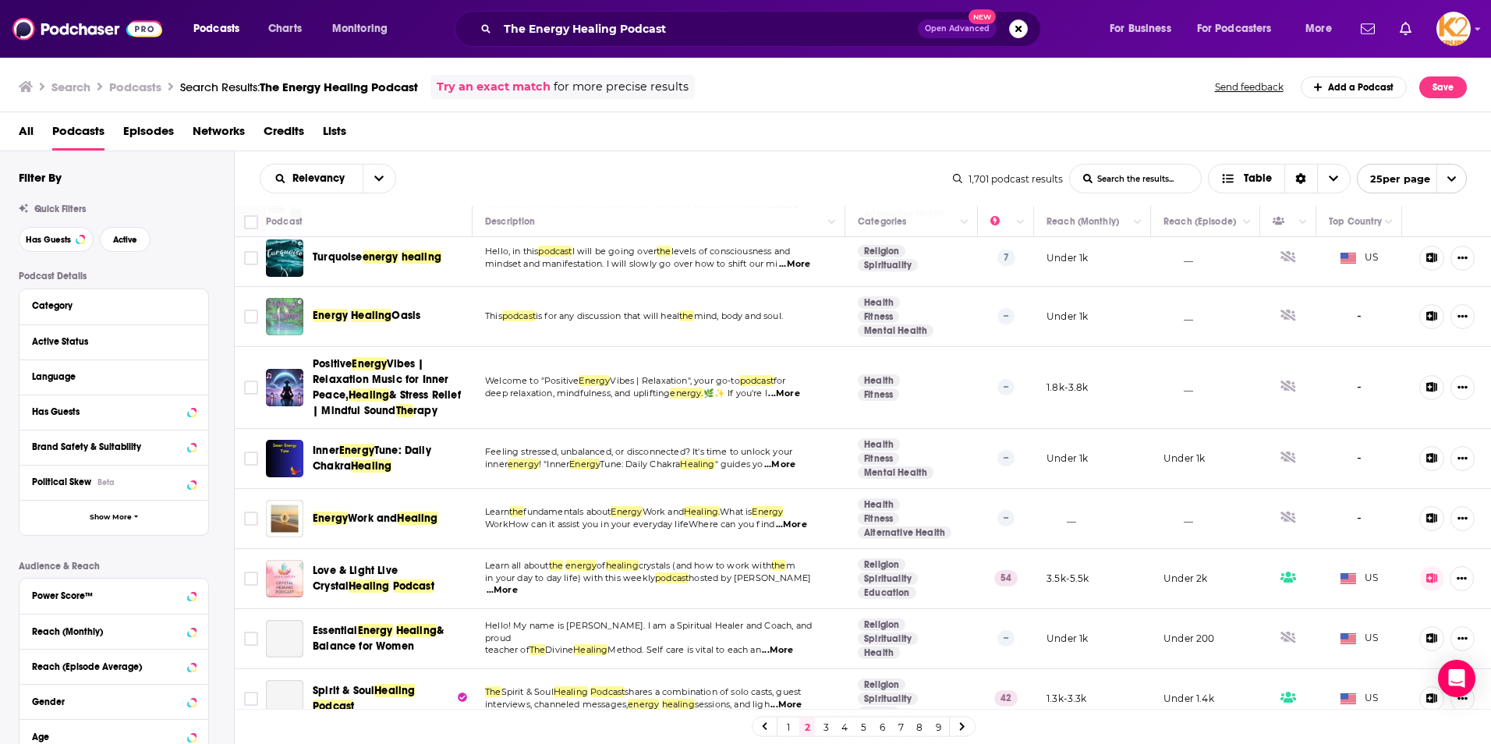
scroll to position [156, 0]
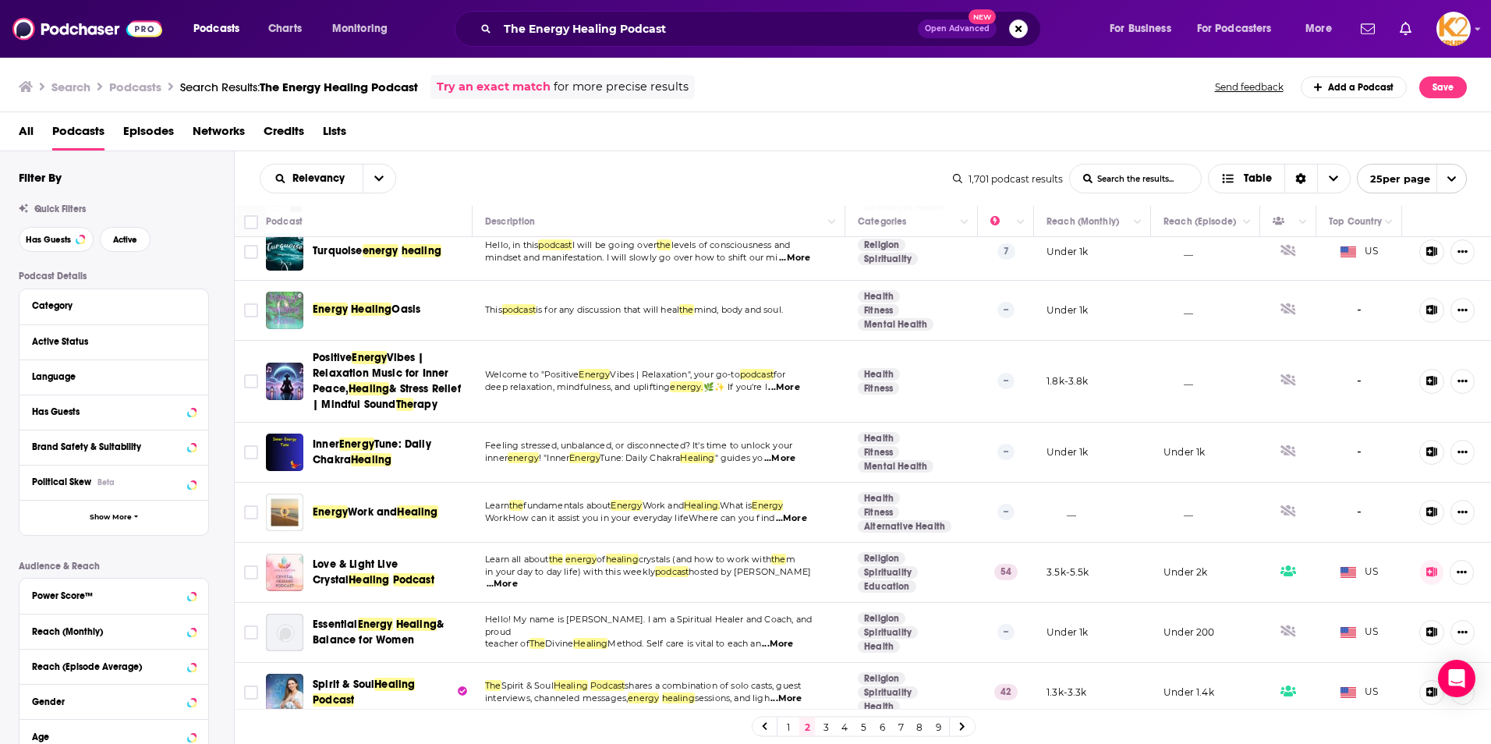
click at [371, 558] on span "Love & Light Live Crystal" at bounding box center [355, 572] width 85 height 29
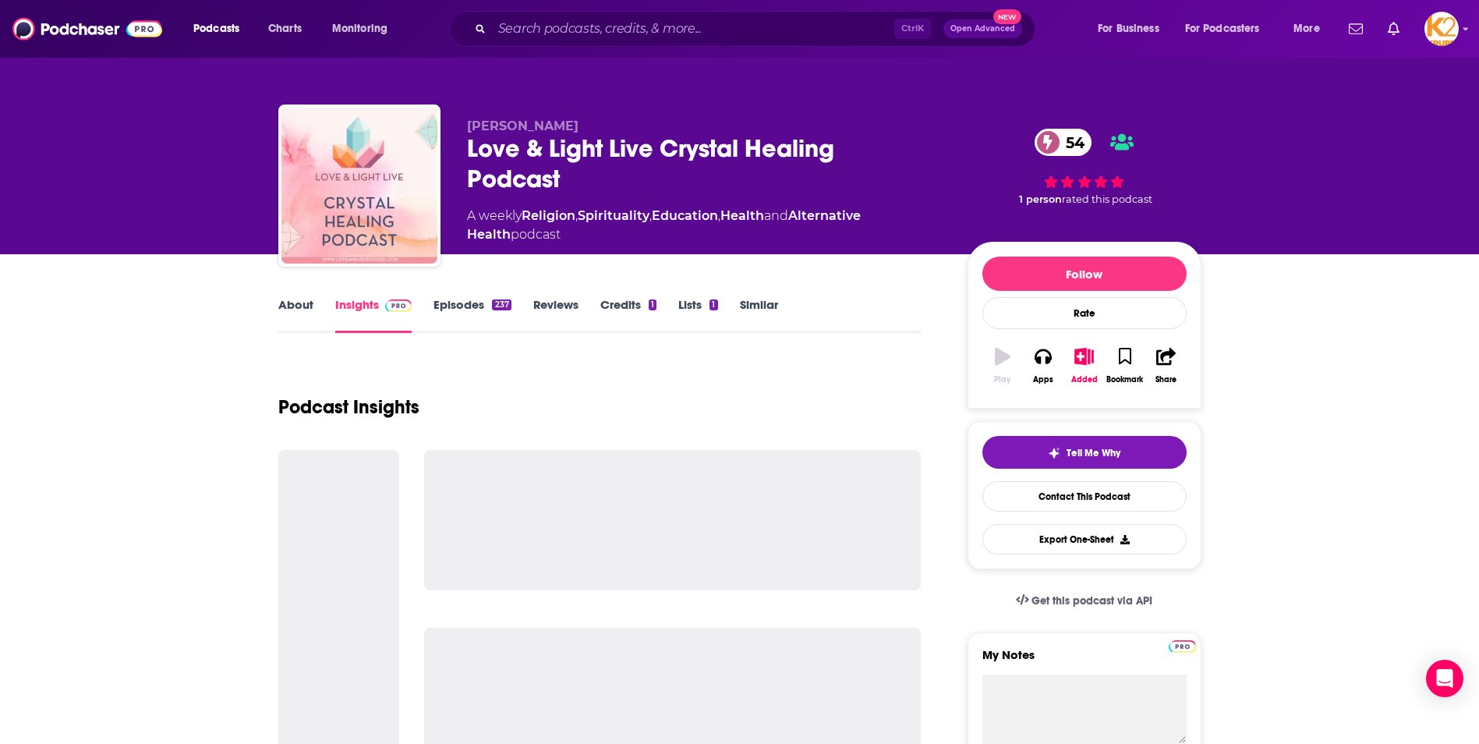
click at [293, 302] on link "About" at bounding box center [295, 315] width 35 height 36
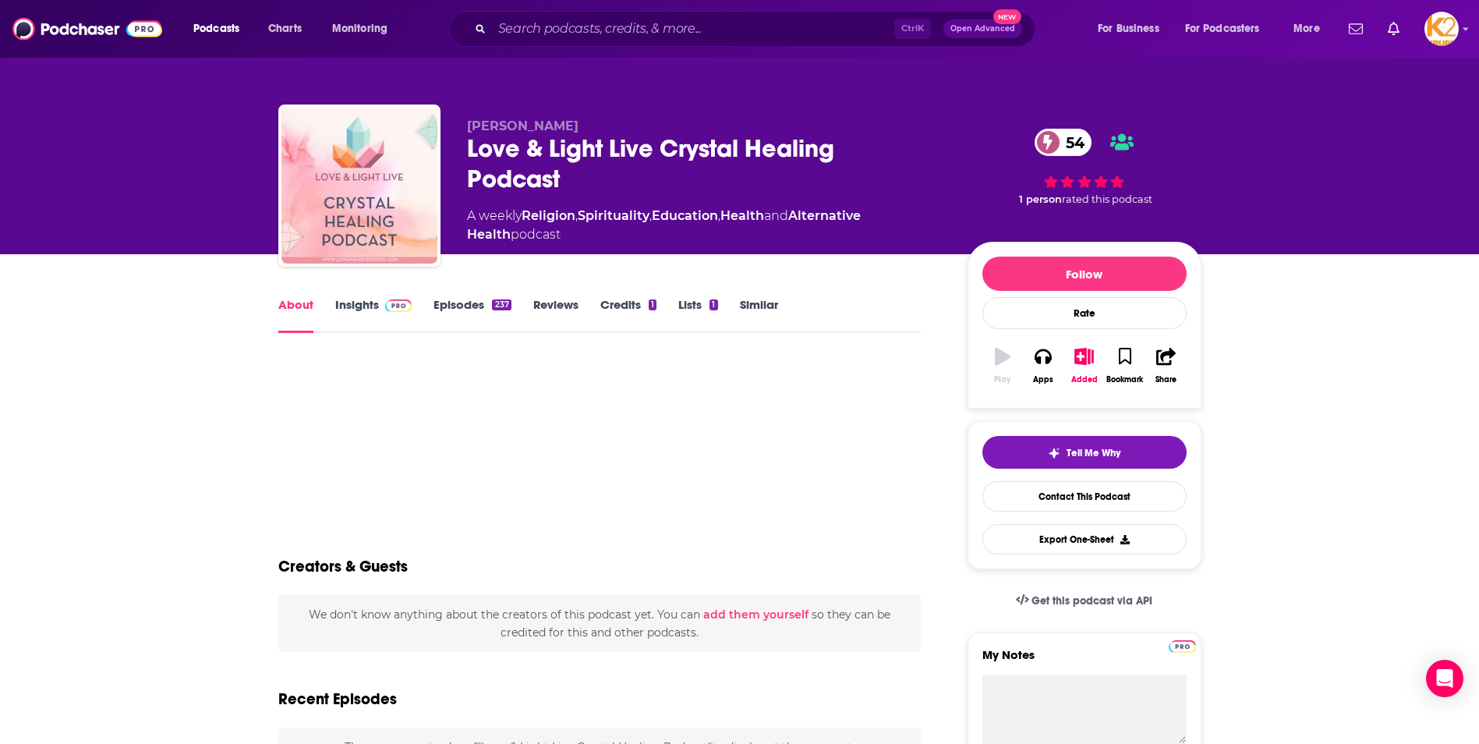
click at [374, 304] on link "Insights" at bounding box center [373, 315] width 77 height 36
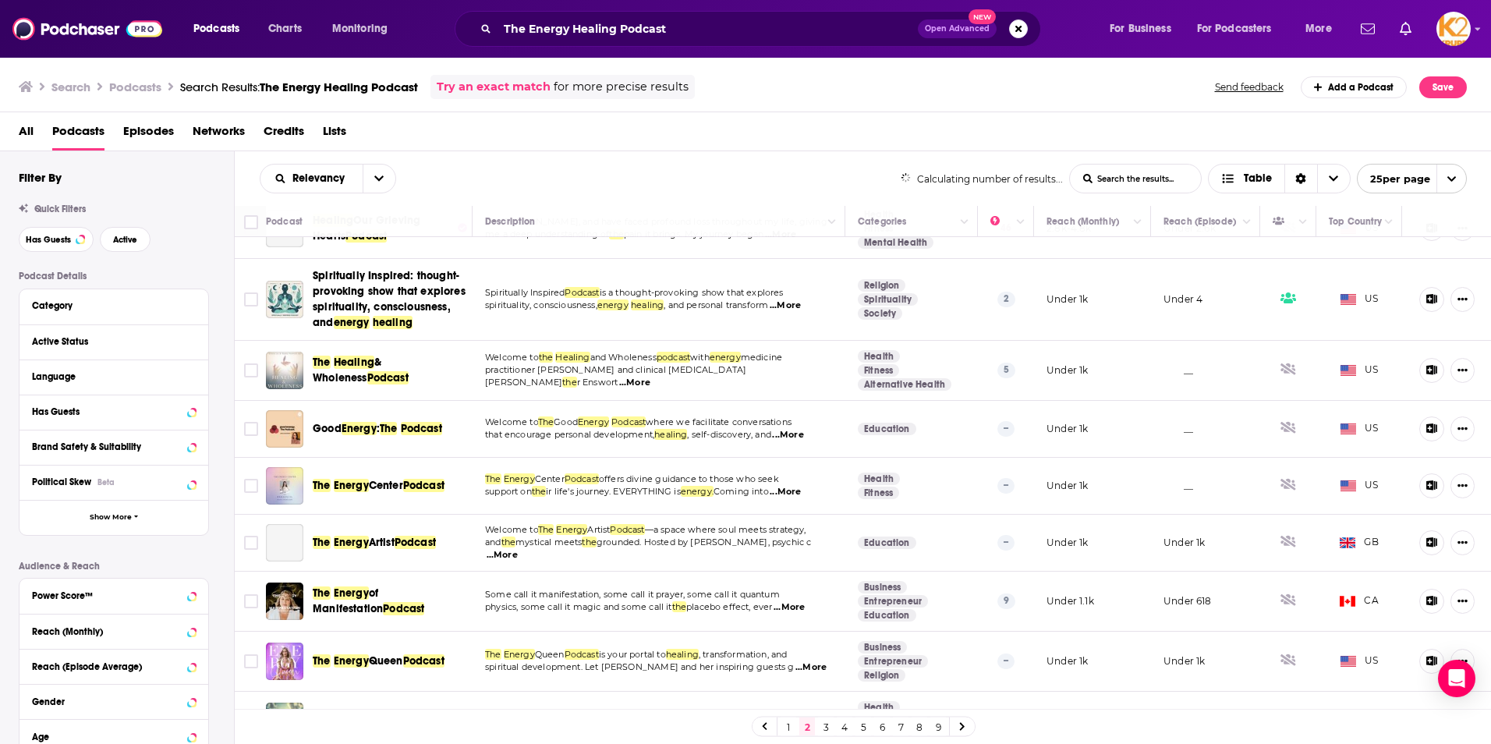
scroll to position [917, 0]
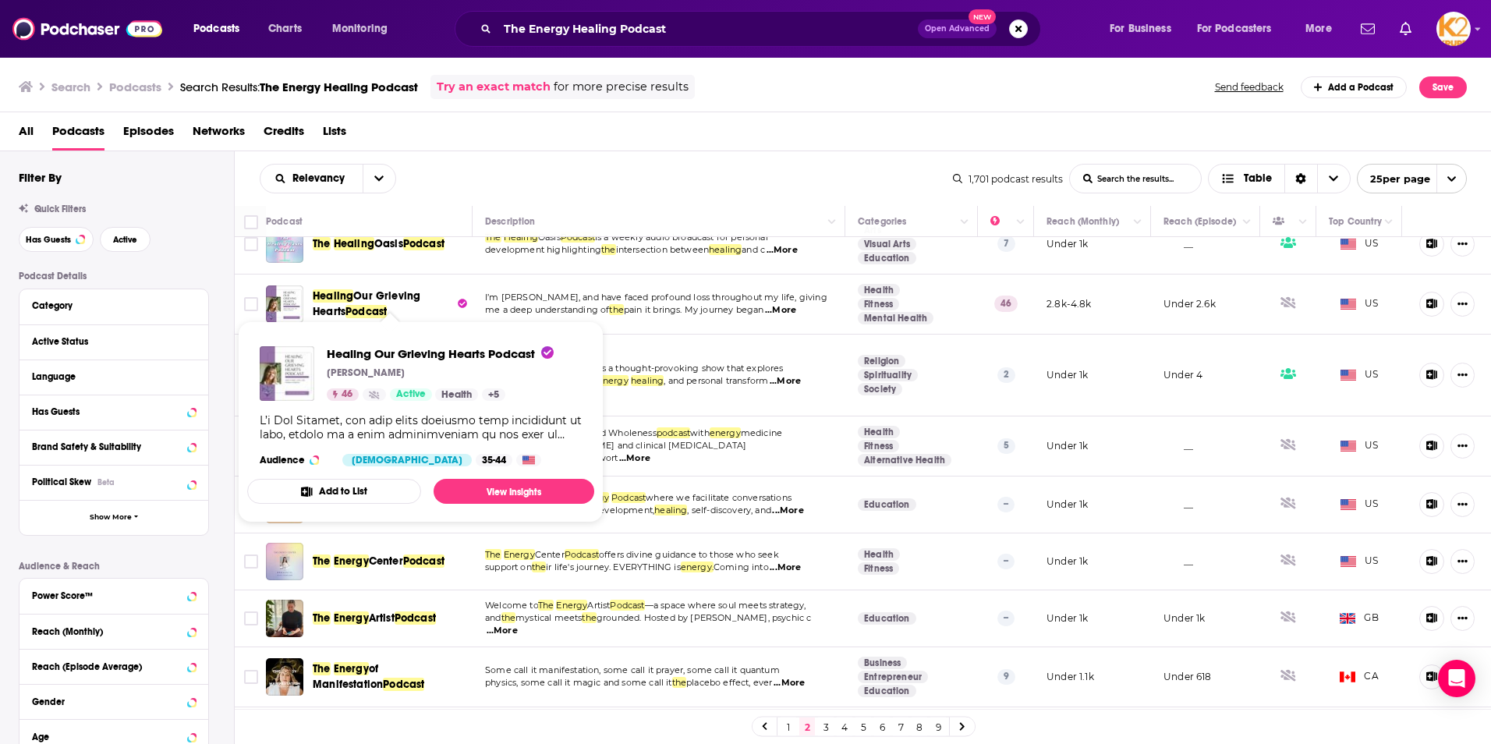
click at [342, 293] on span "Our Grieving Hearts" at bounding box center [367, 303] width 108 height 29
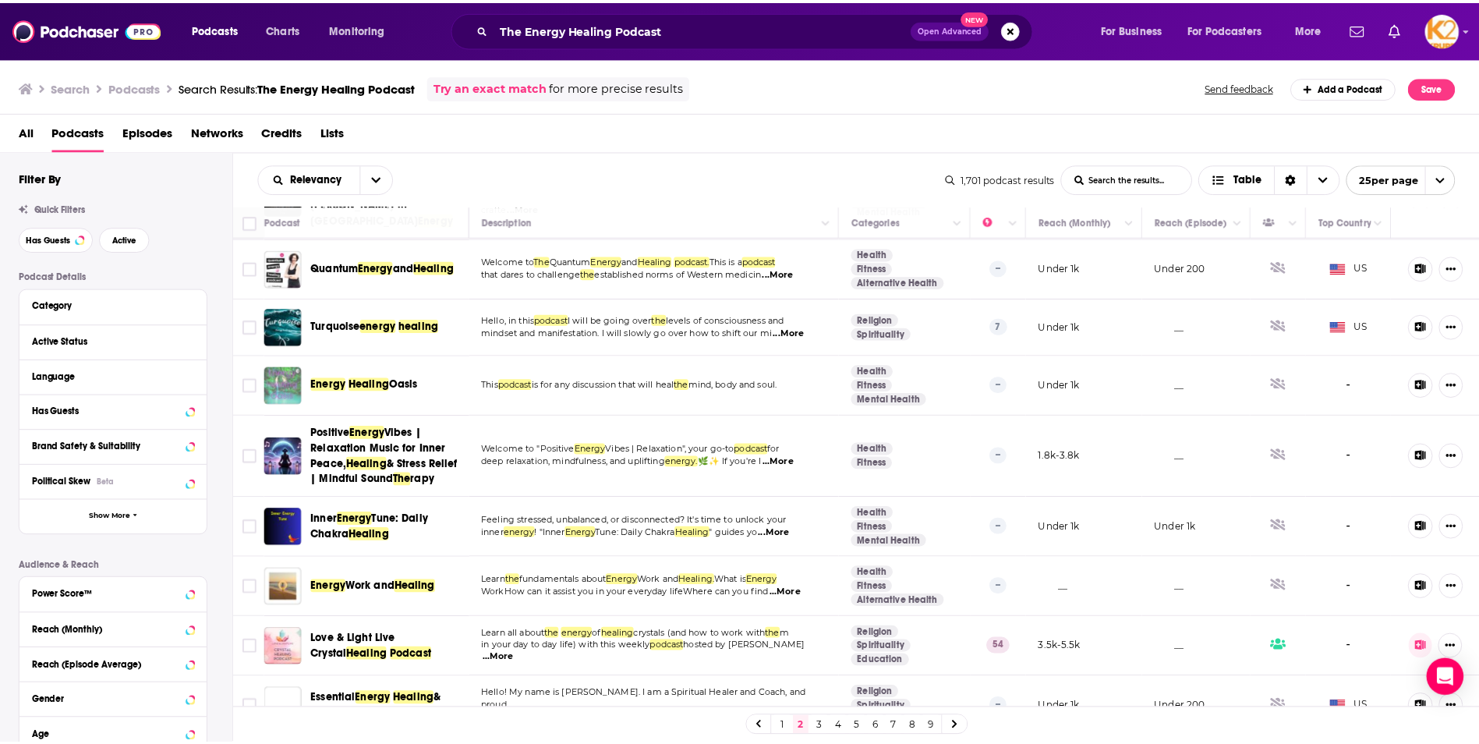
scroll to position [156, 0]
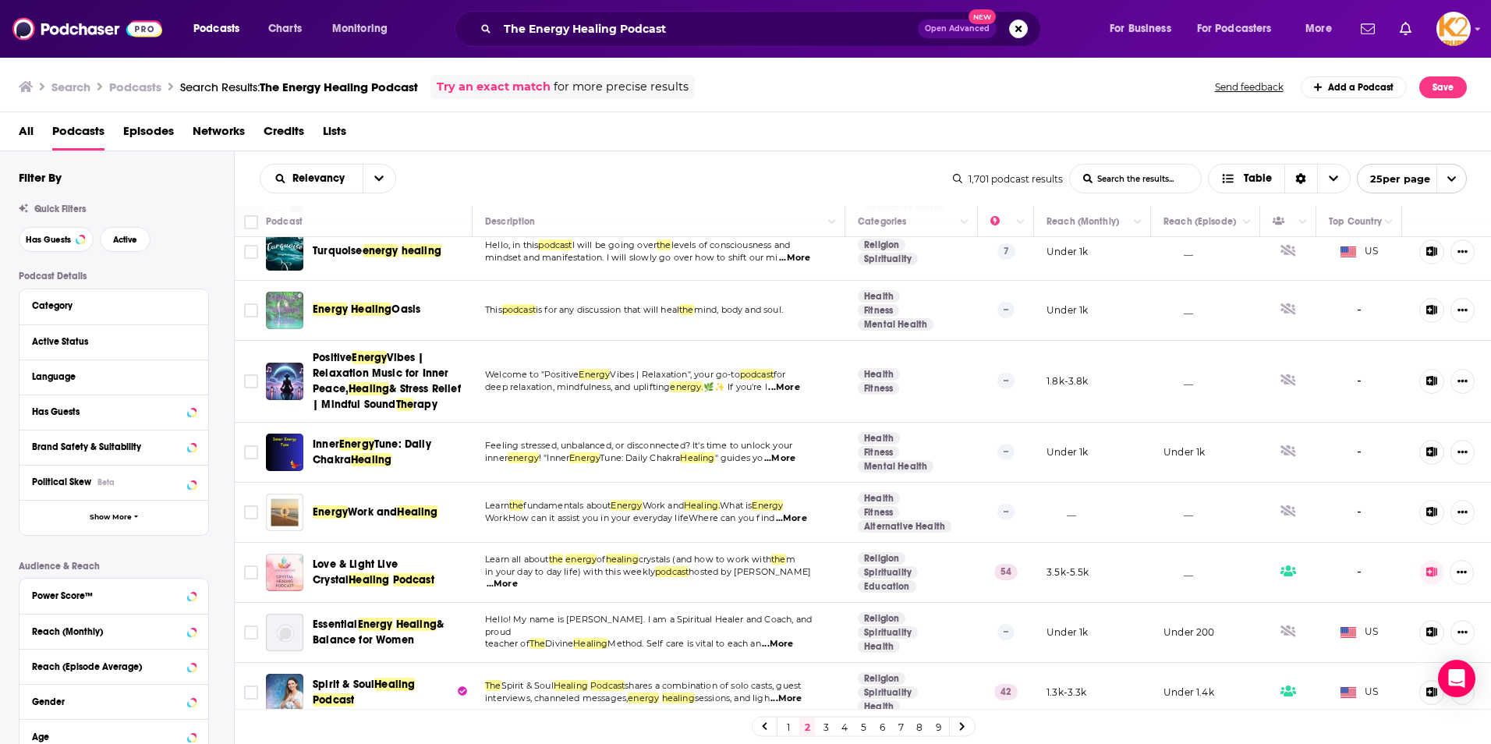
click at [372, 681] on span "Spirit & Soul Healing Podcast" at bounding box center [383, 692] width 141 height 31
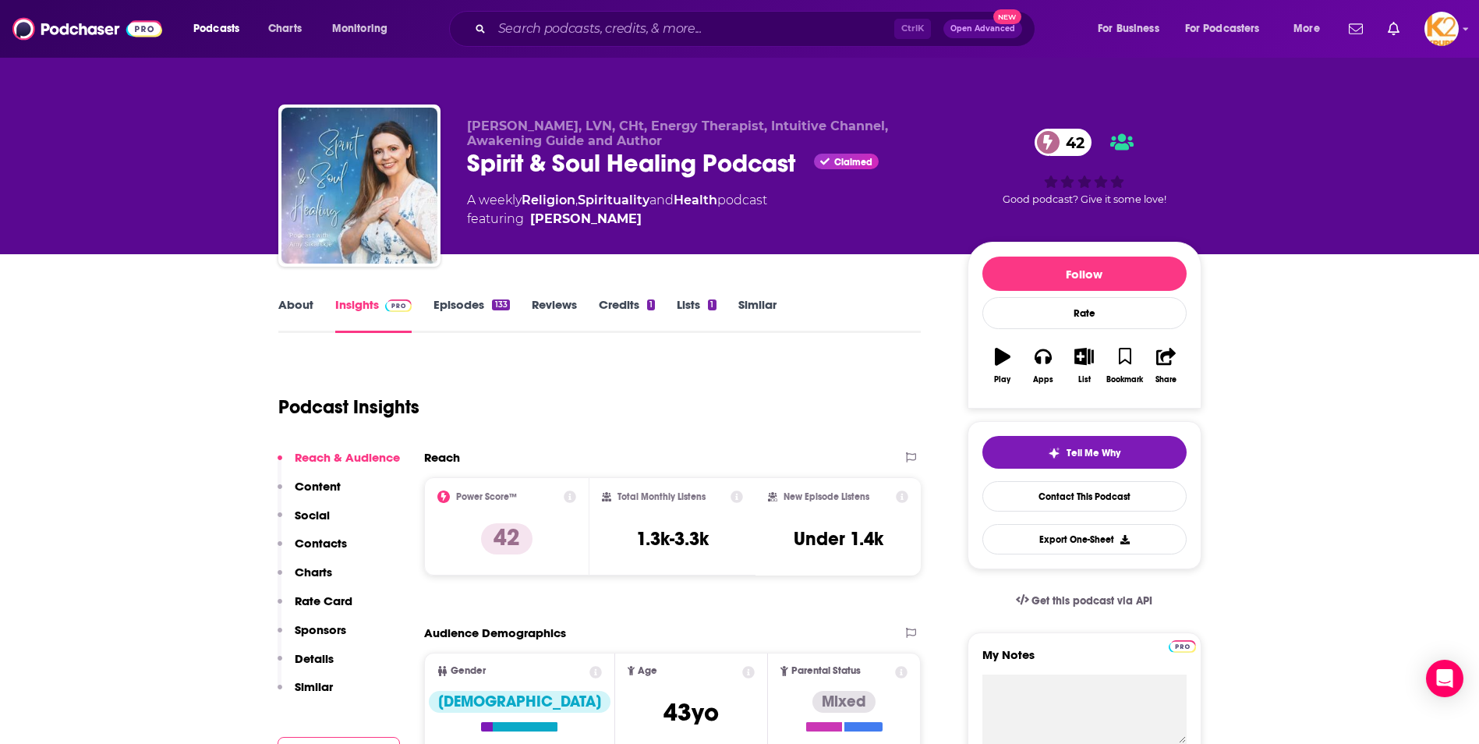
click at [319, 537] on p "Contacts" at bounding box center [321, 543] width 52 height 15
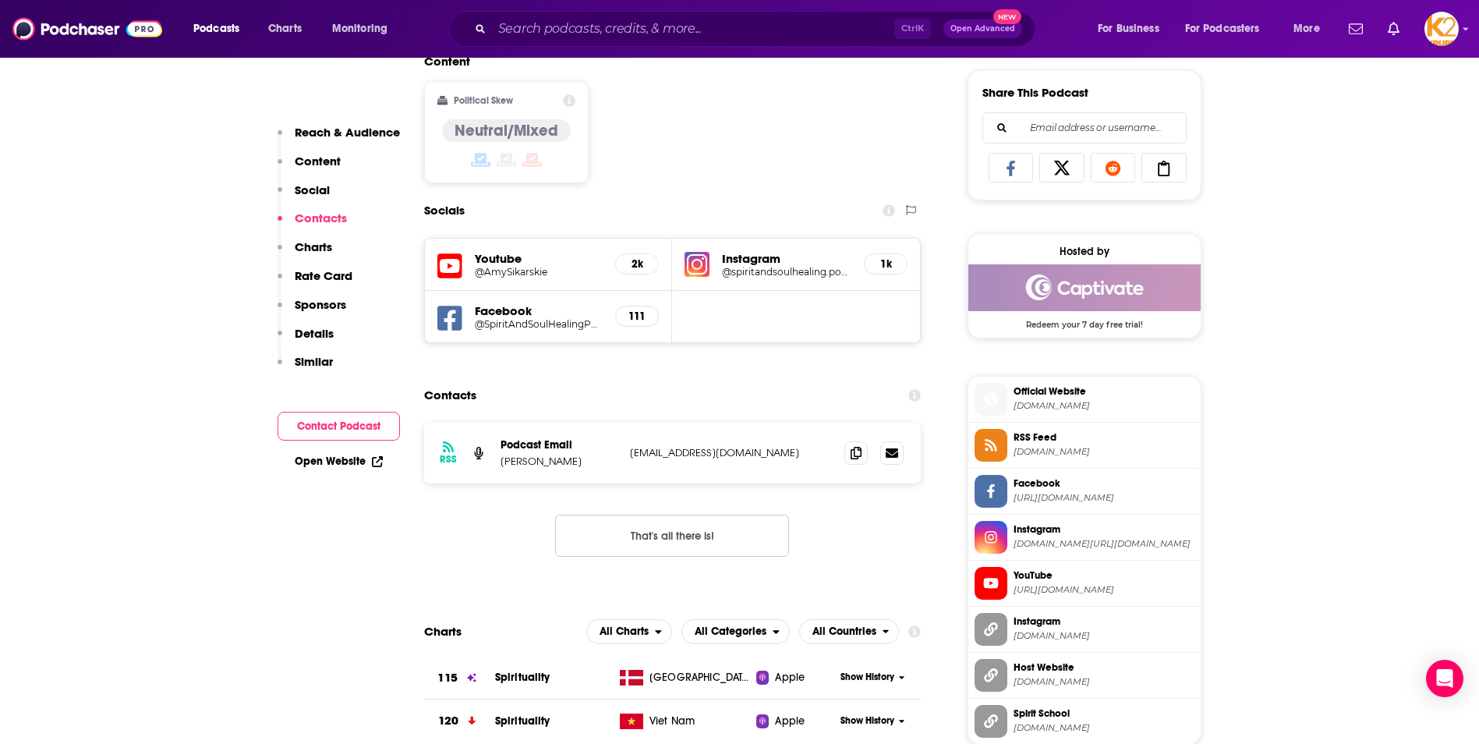
scroll to position [1129, 0]
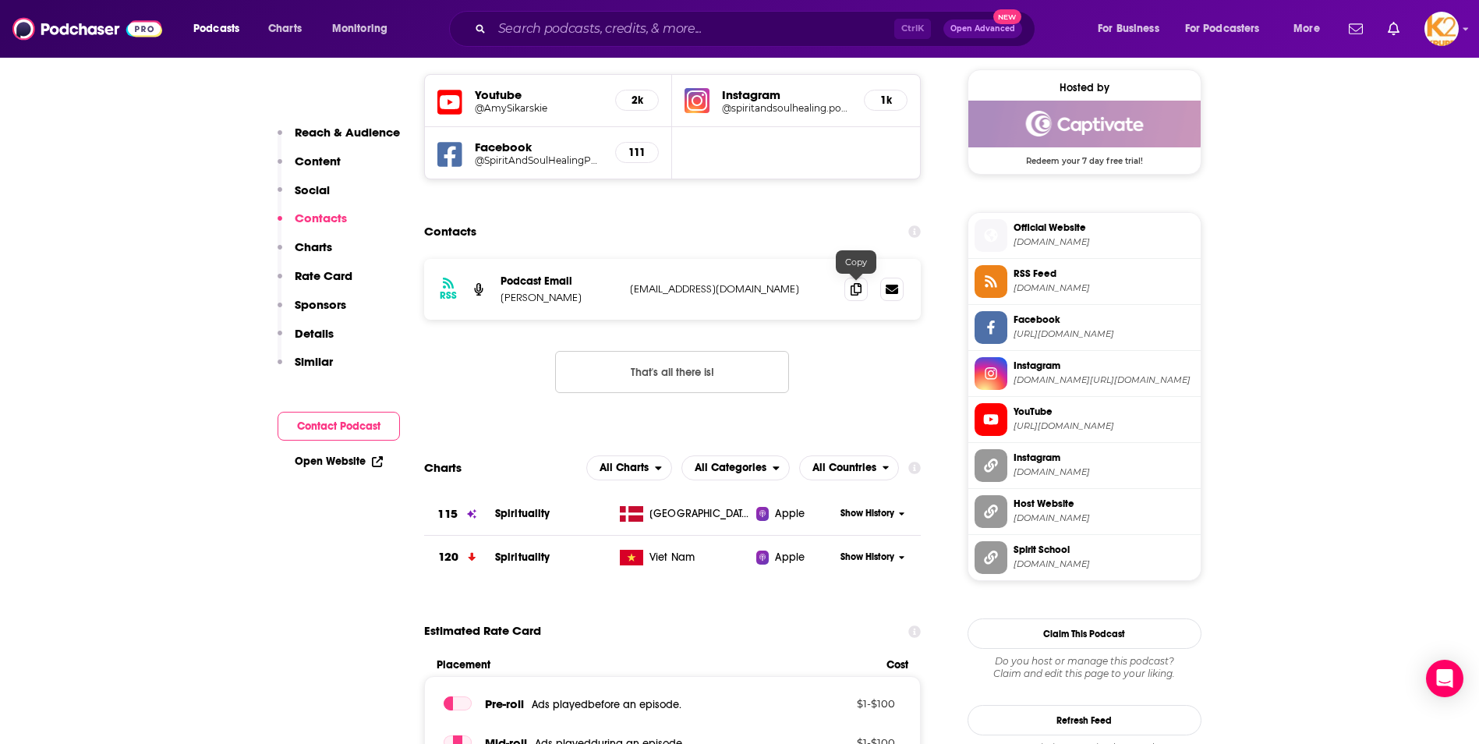
drag, startPoint x: 855, startPoint y: 288, endPoint x: 896, endPoint y: 404, distance: 123.1
click at [855, 288] on icon at bounding box center [856, 289] width 11 height 12
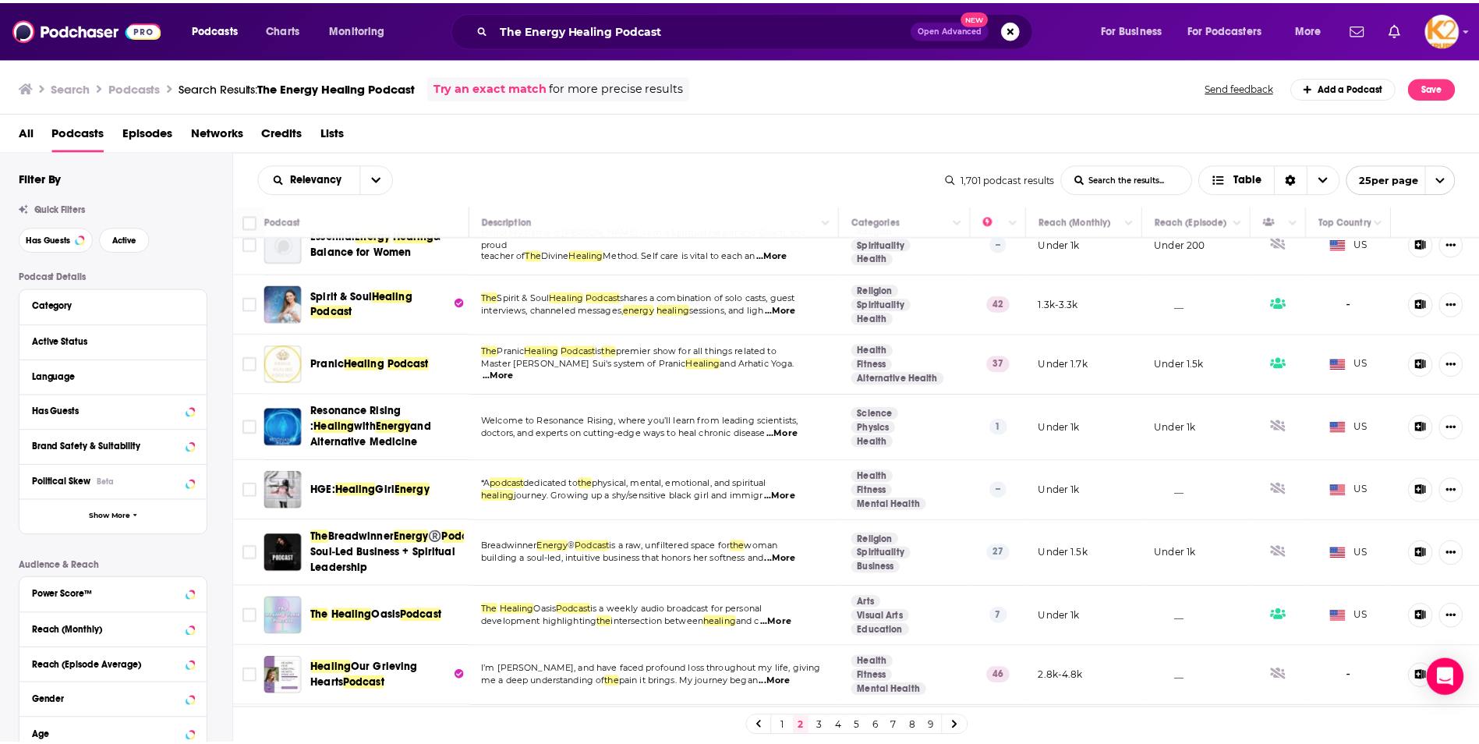
scroll to position [546, 0]
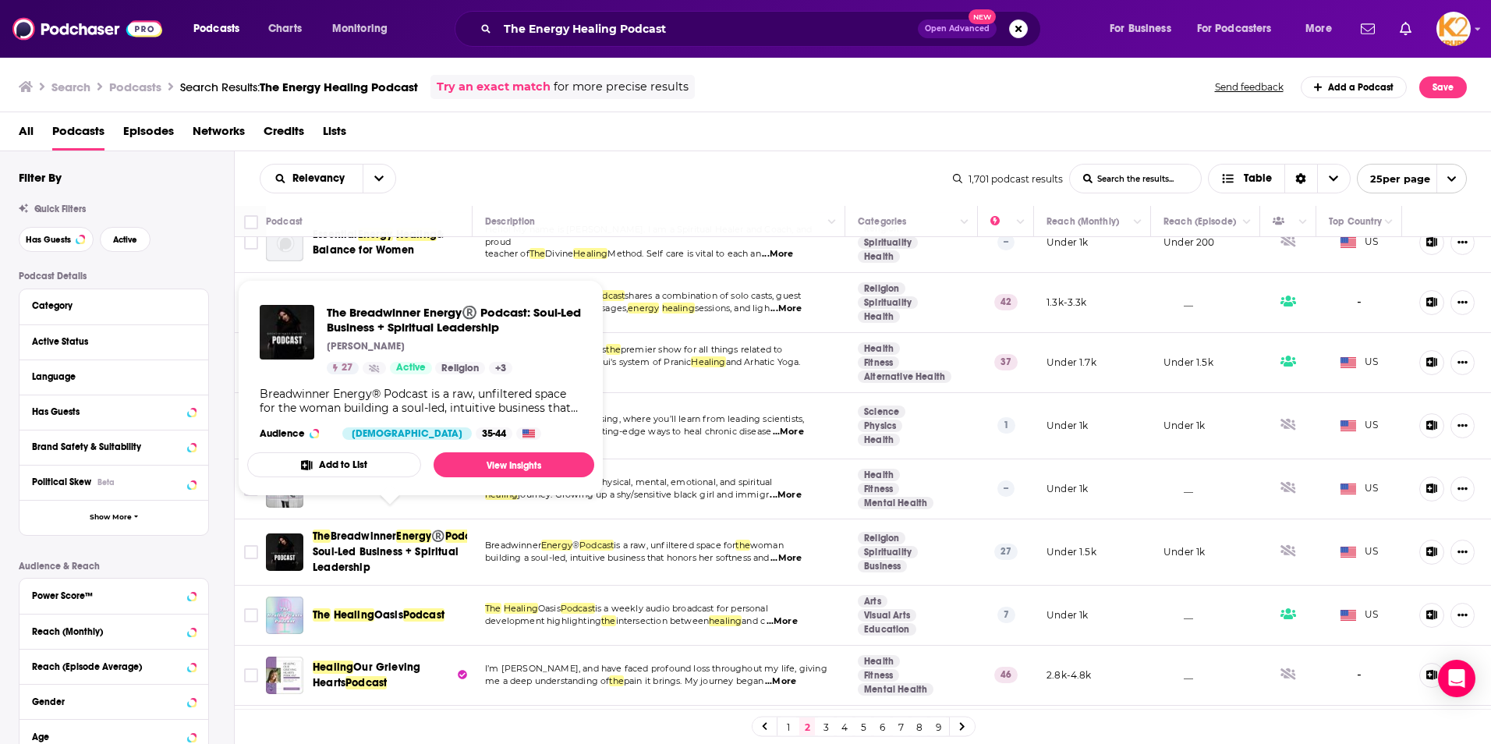
click at [376, 539] on span ": Soul‑Led Business + Spiritual Leadership" at bounding box center [401, 552] width 177 height 44
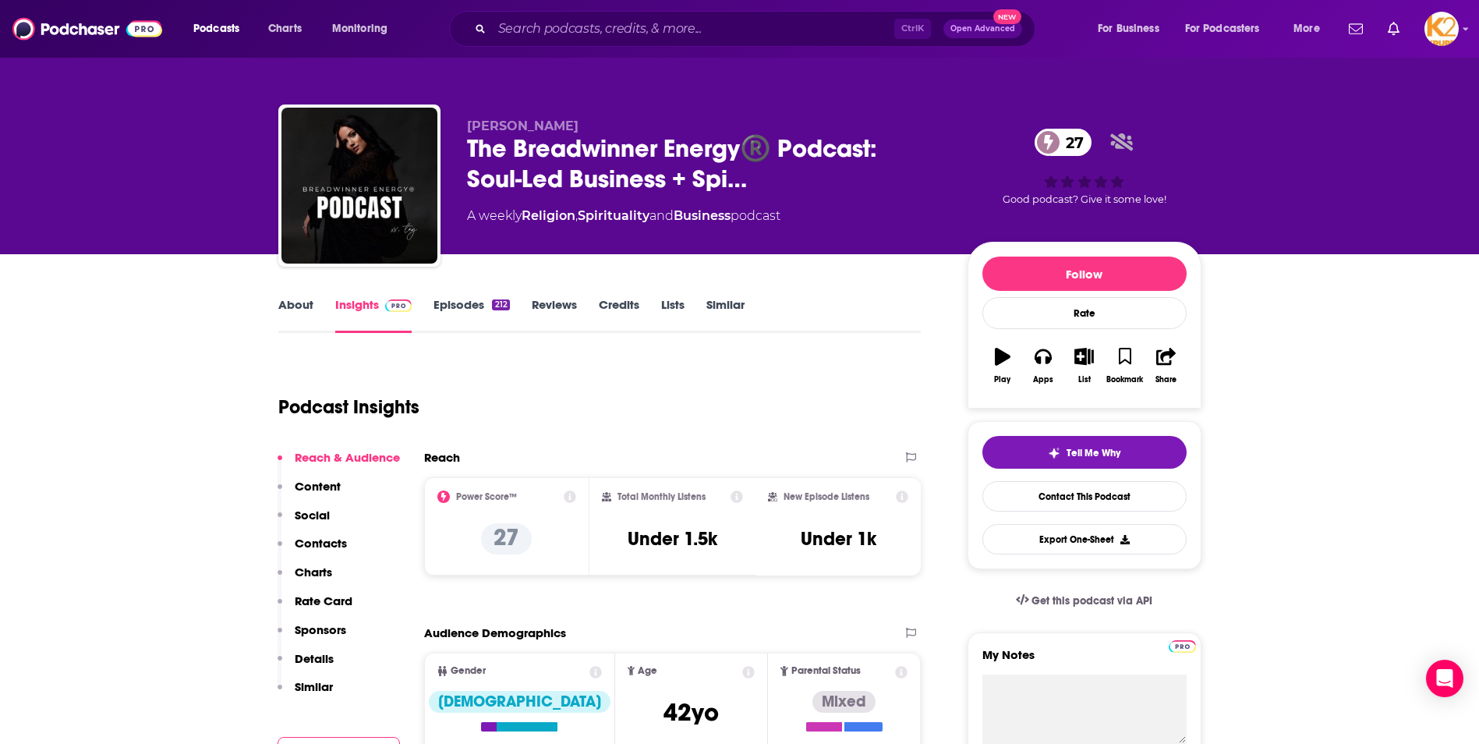
click at [312, 542] on p "Contacts" at bounding box center [321, 543] width 52 height 15
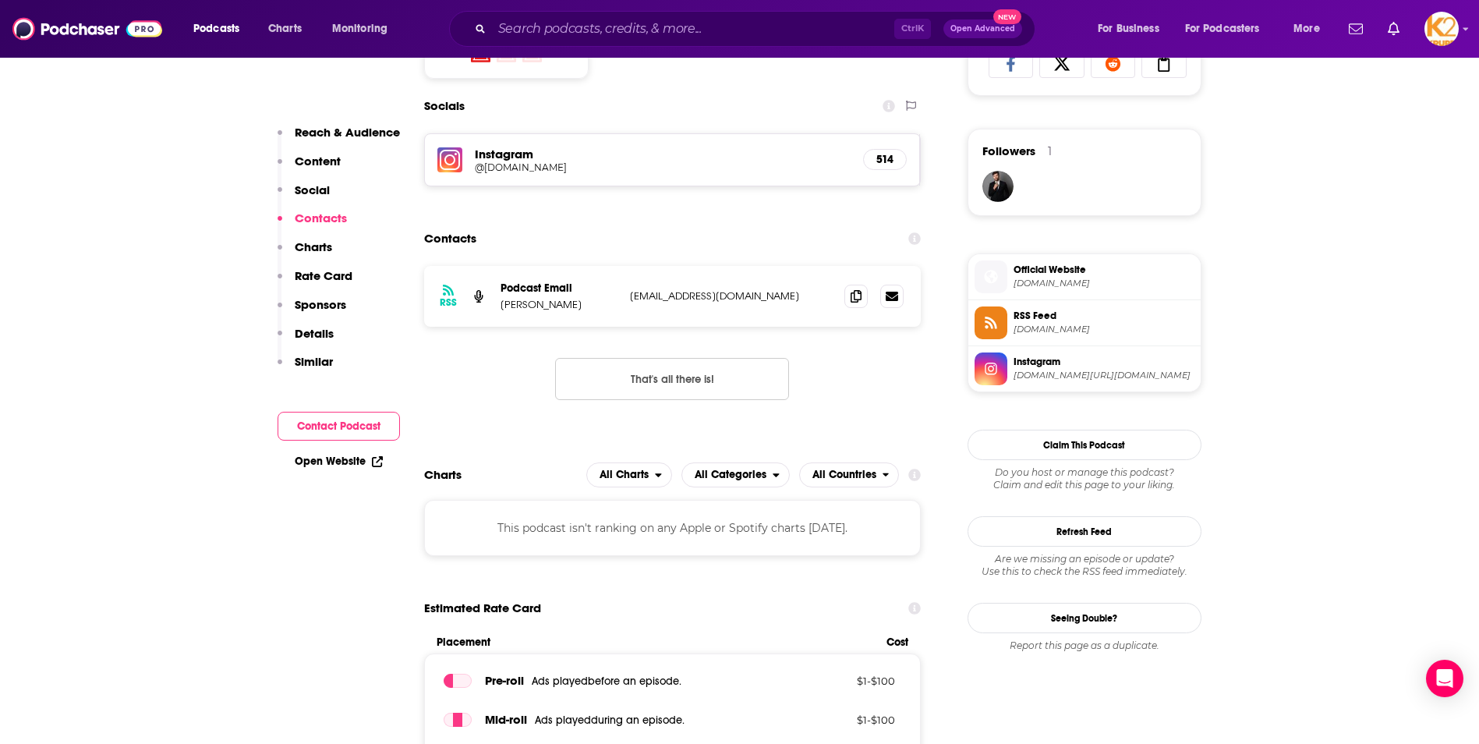
scroll to position [1077, 0]
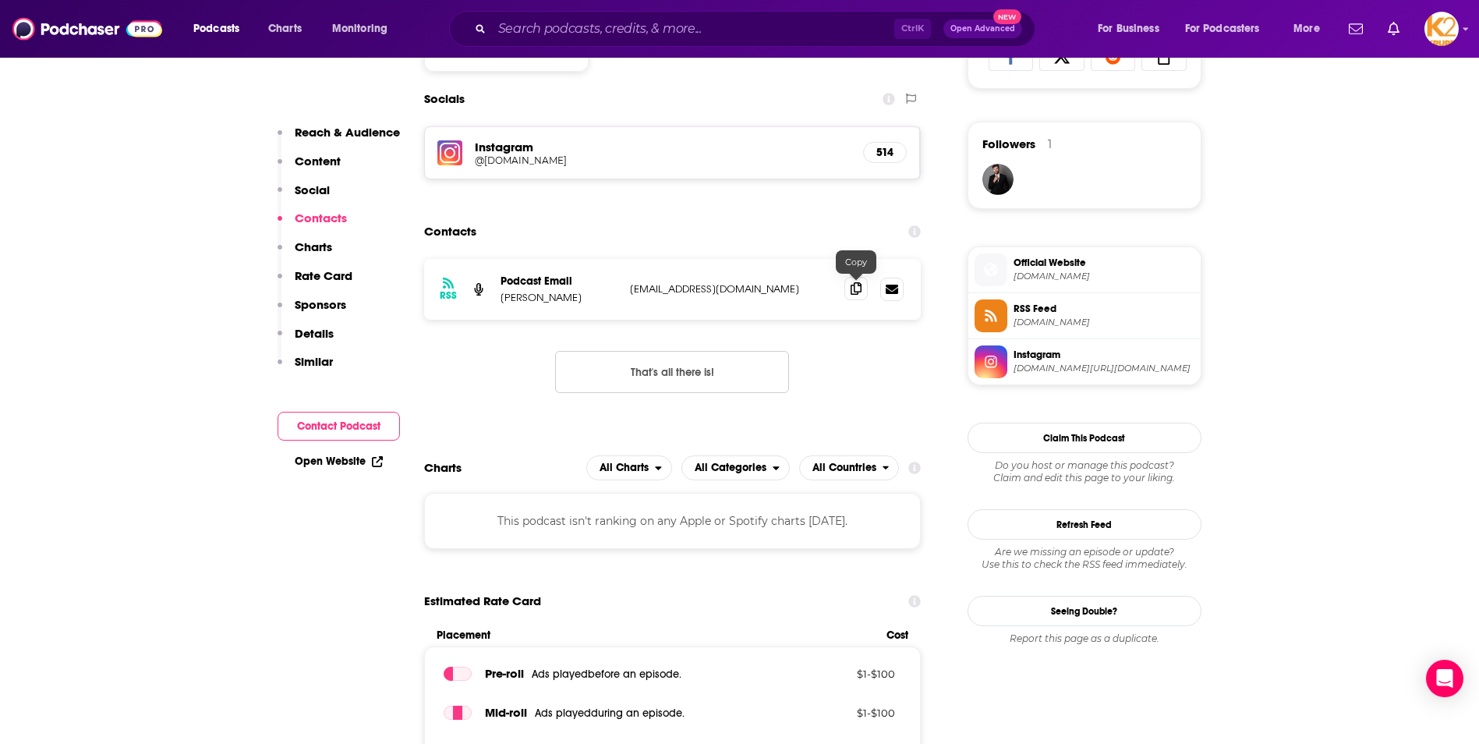
click at [852, 290] on icon at bounding box center [856, 288] width 11 height 12
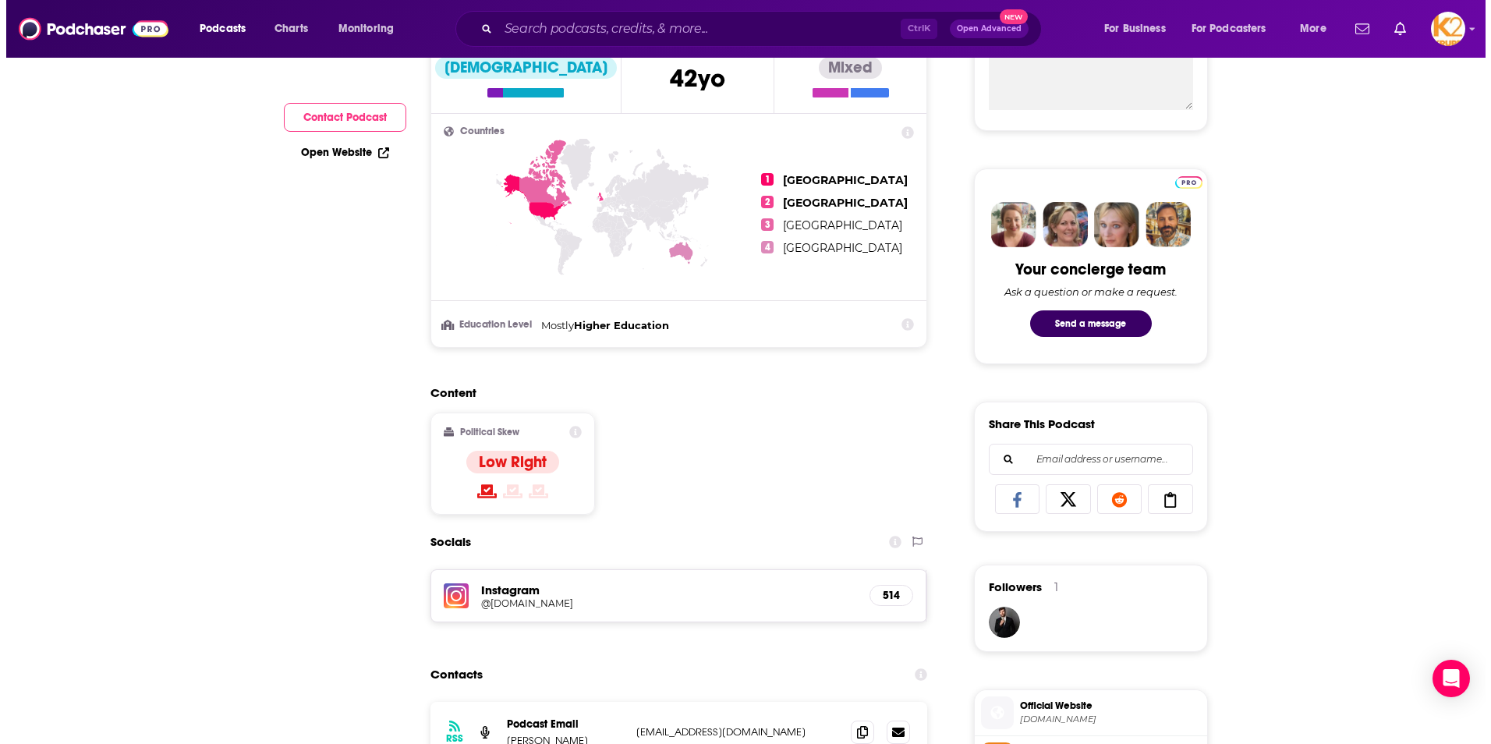
scroll to position [0, 0]
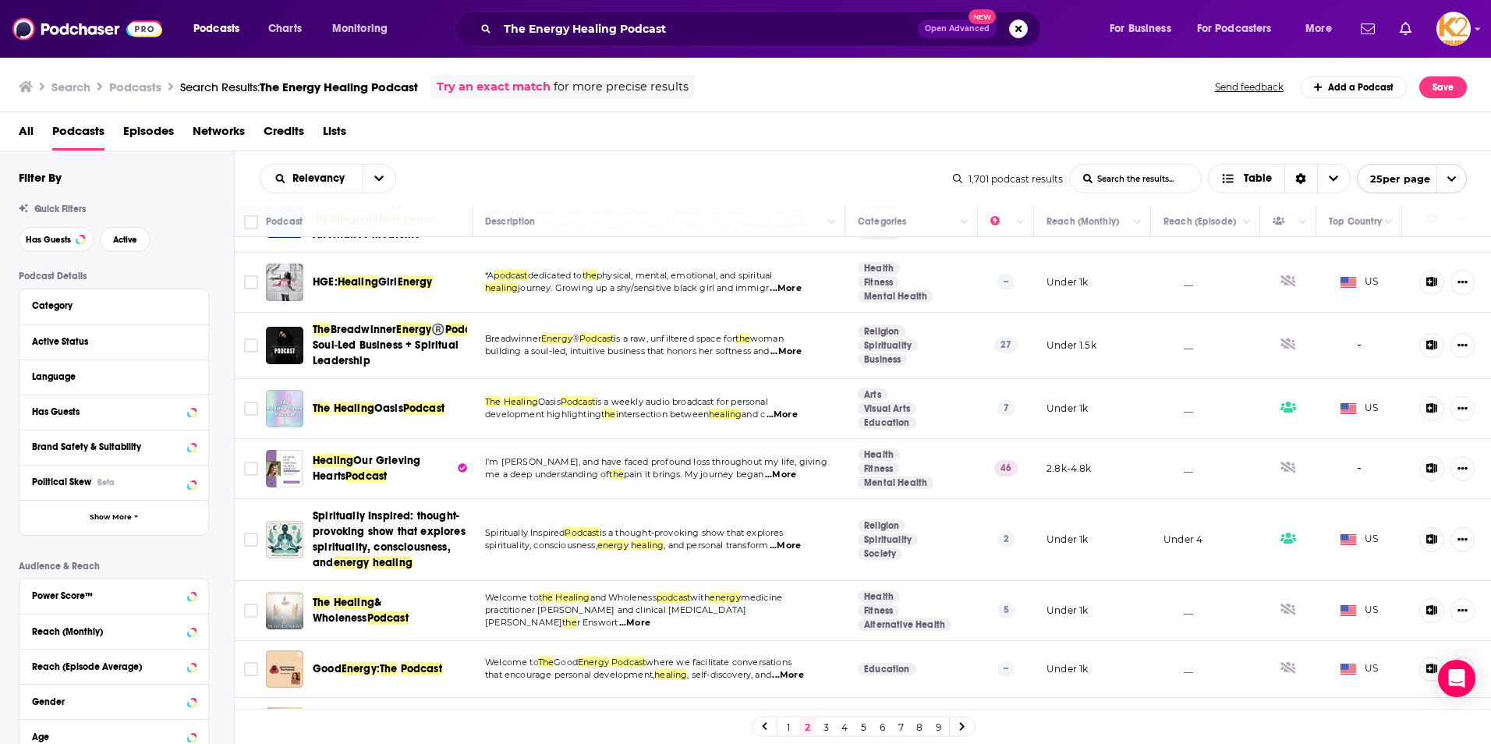
scroll to position [780, 0]
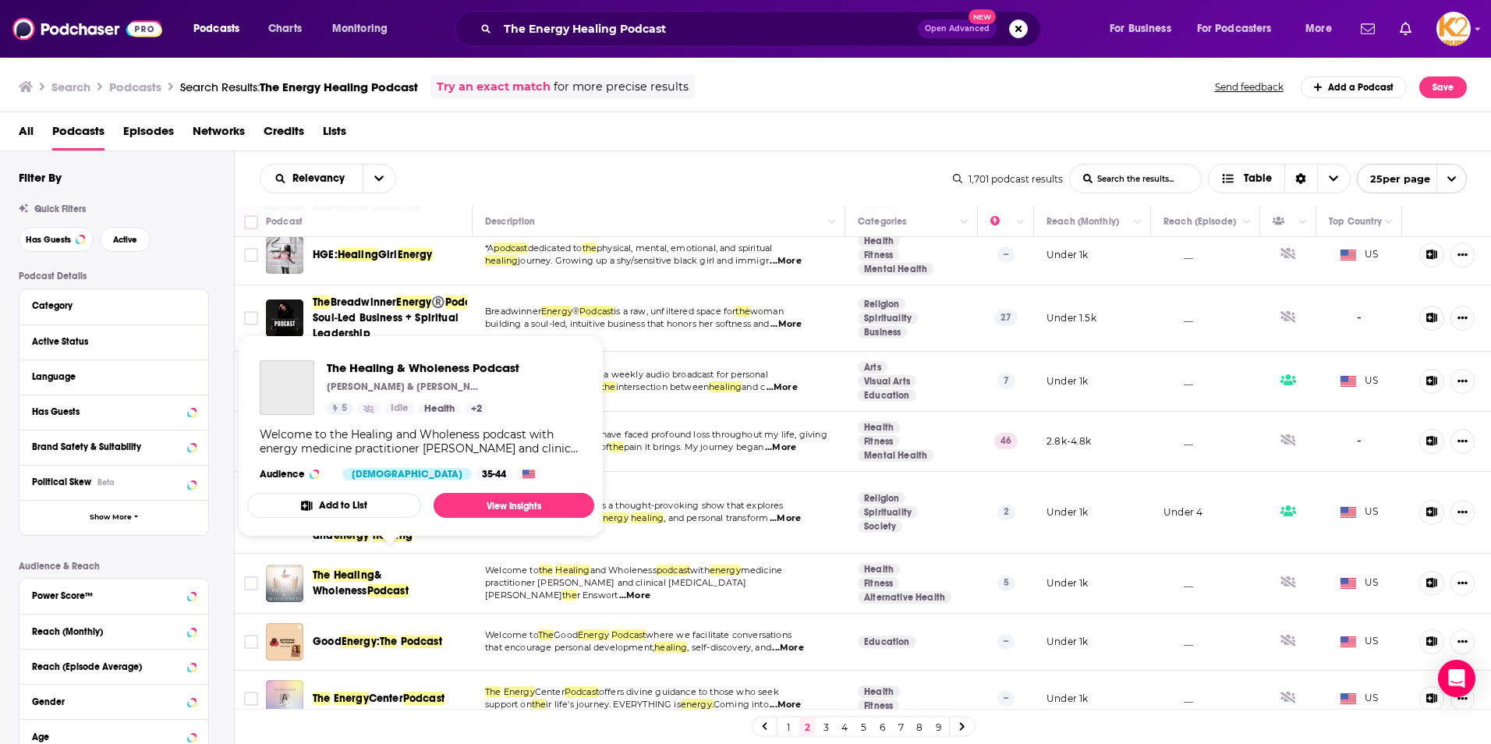
click at [381, 568] on span "& Wholeness" at bounding box center [347, 582] width 69 height 29
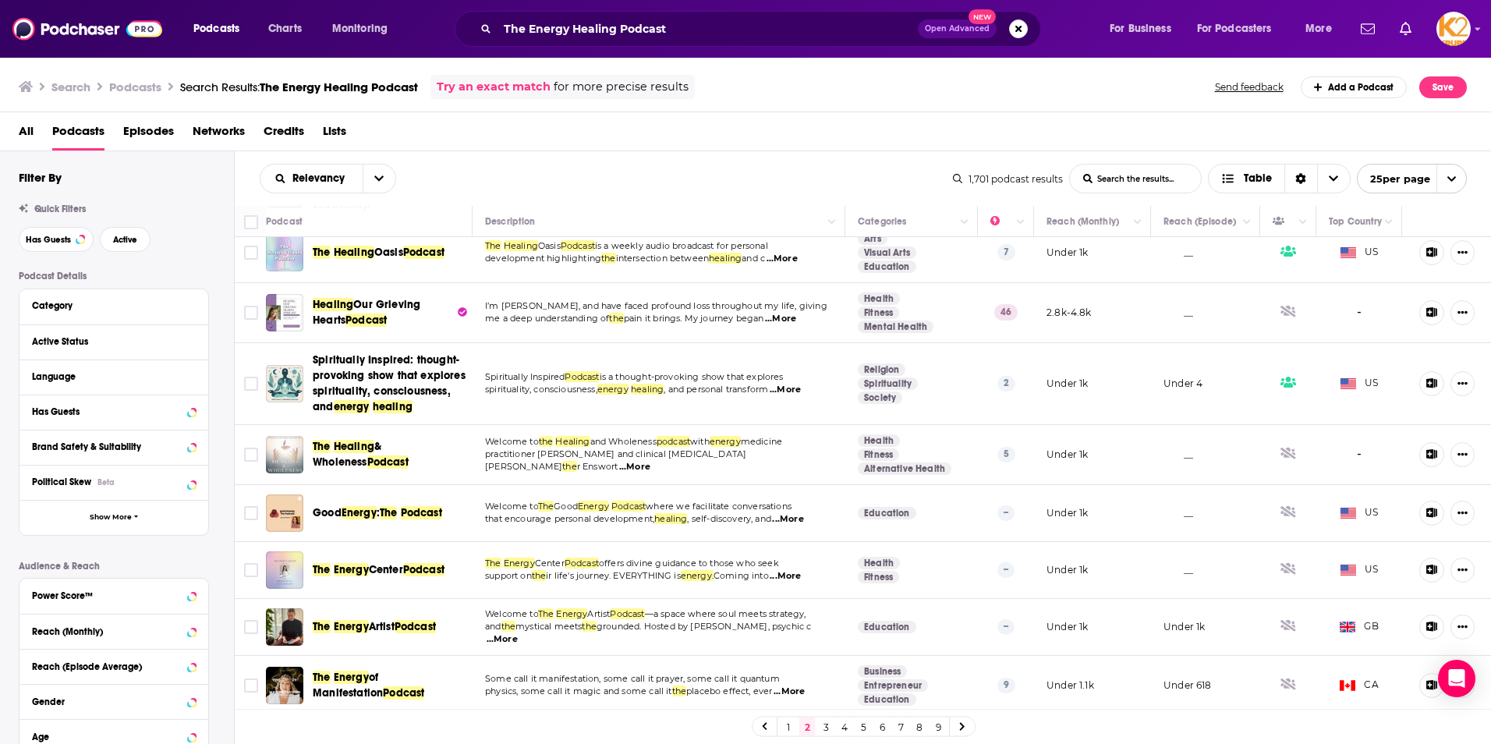
scroll to position [936, 0]
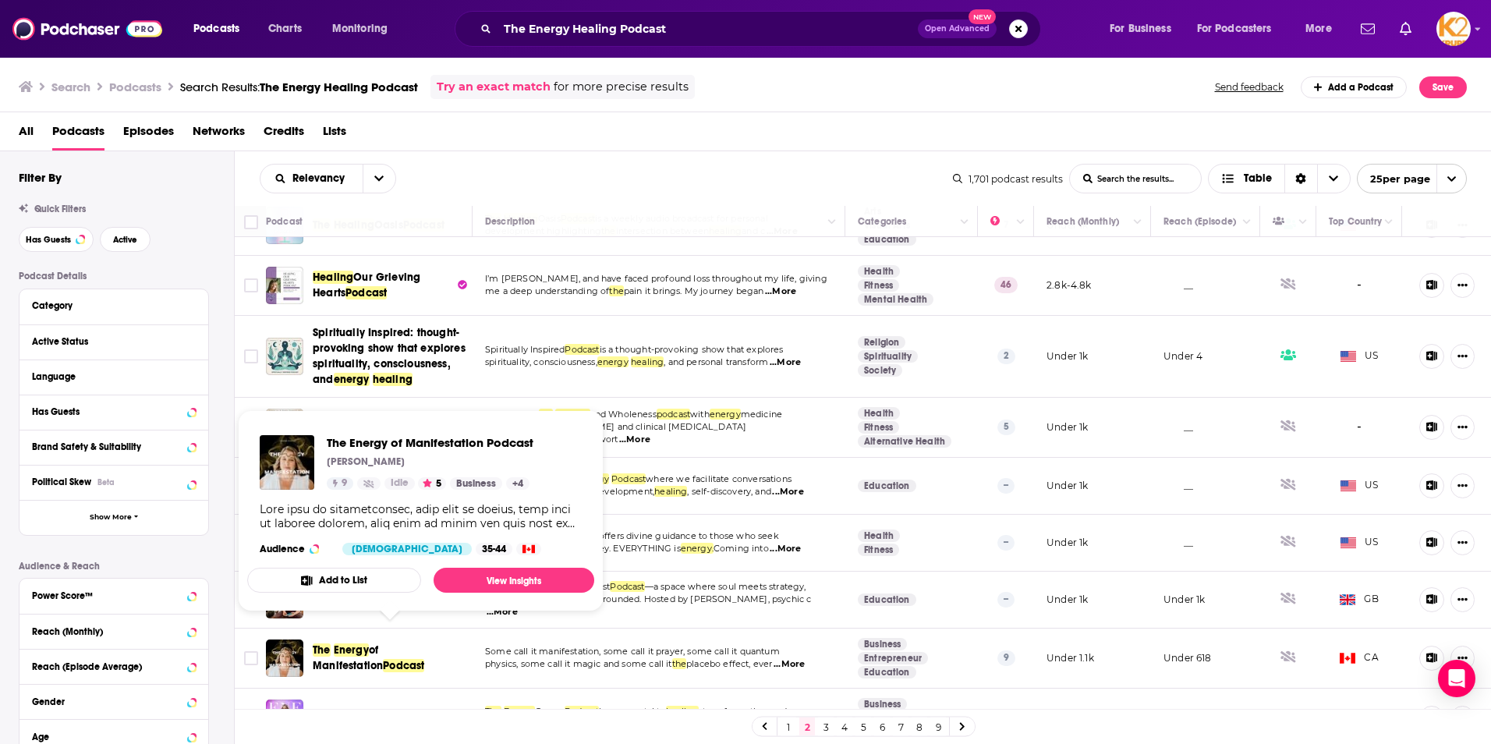
click at [333, 643] on span at bounding box center [332, 649] width 3 height 13
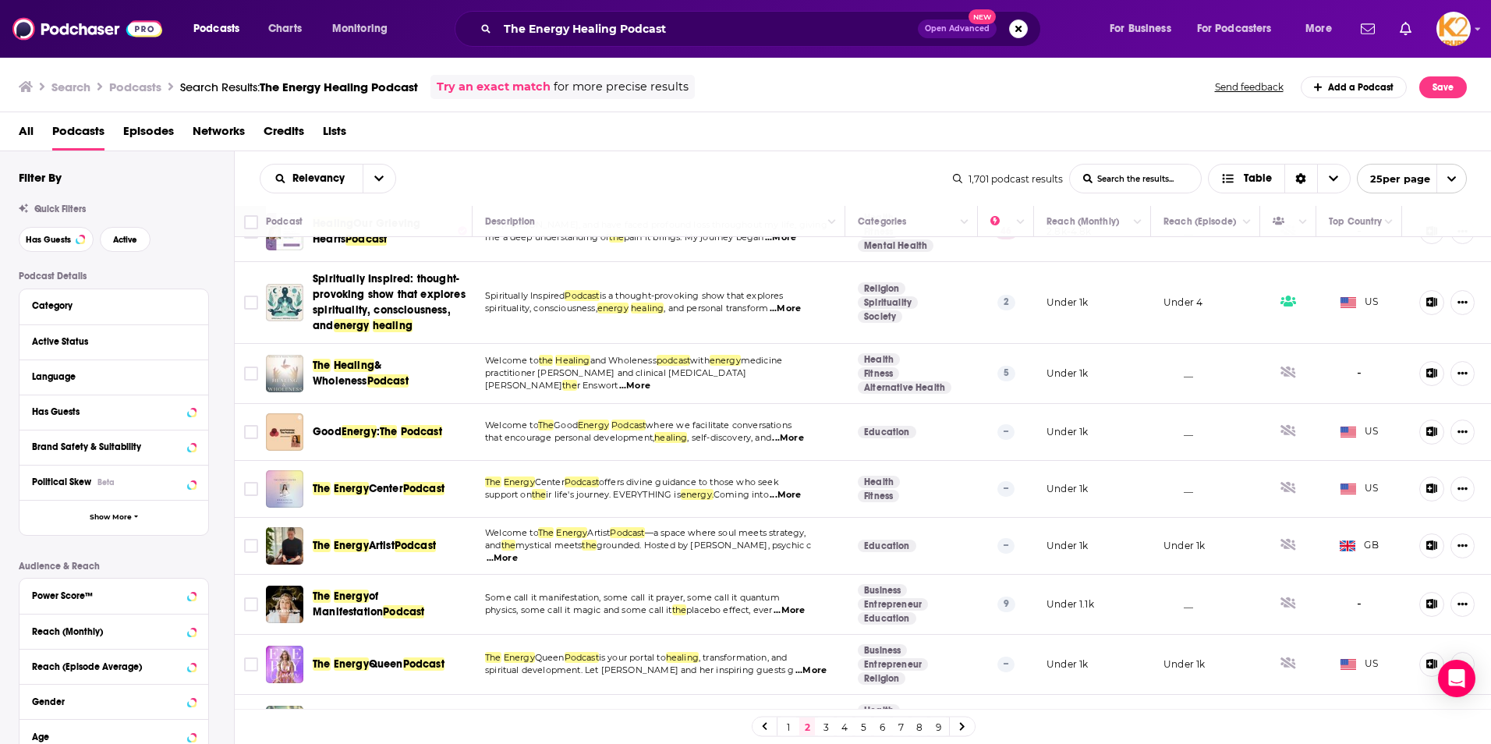
scroll to position [1014, 0]
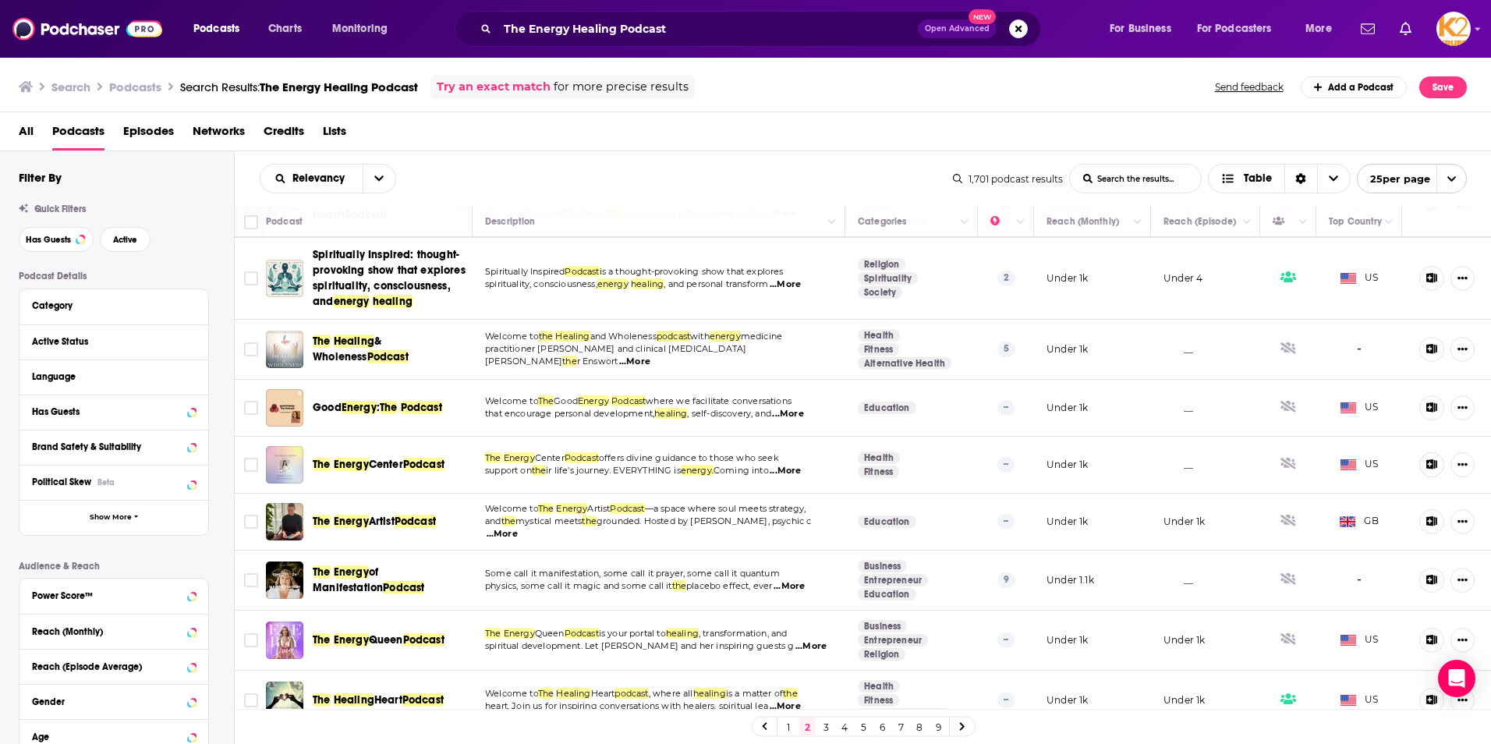
click at [403, 633] on span "Queen" at bounding box center [386, 639] width 34 height 13
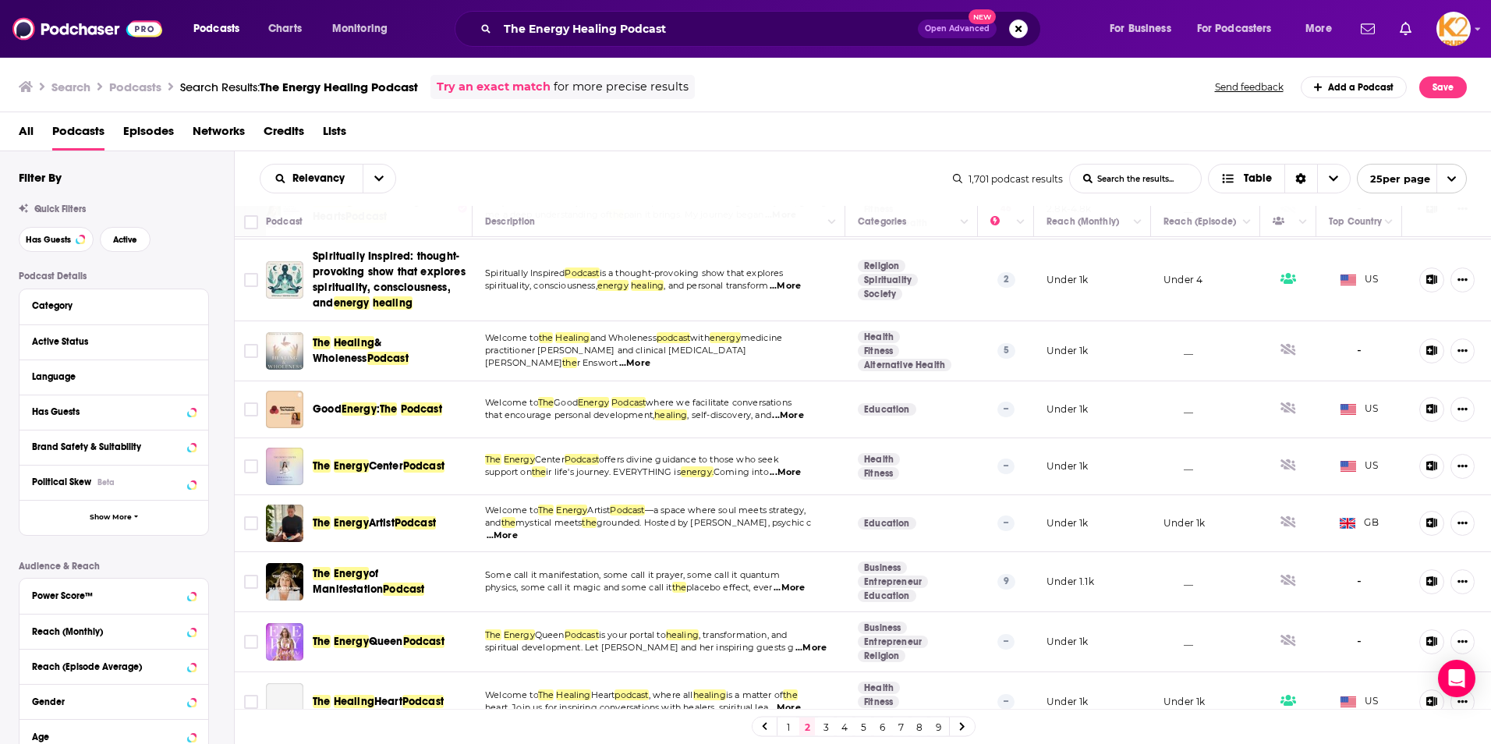
scroll to position [1073, 0]
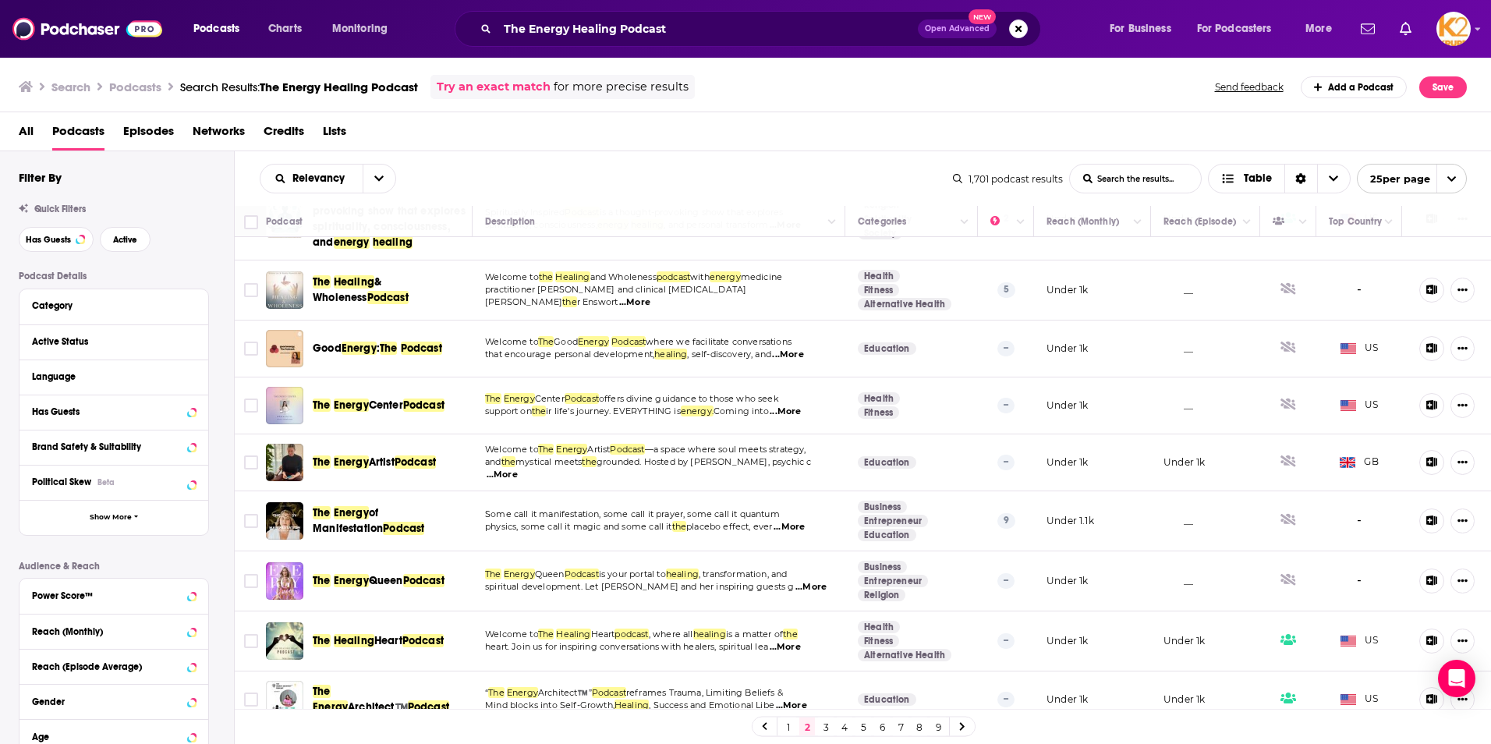
click at [823, 729] on link "3" at bounding box center [826, 726] width 16 height 19
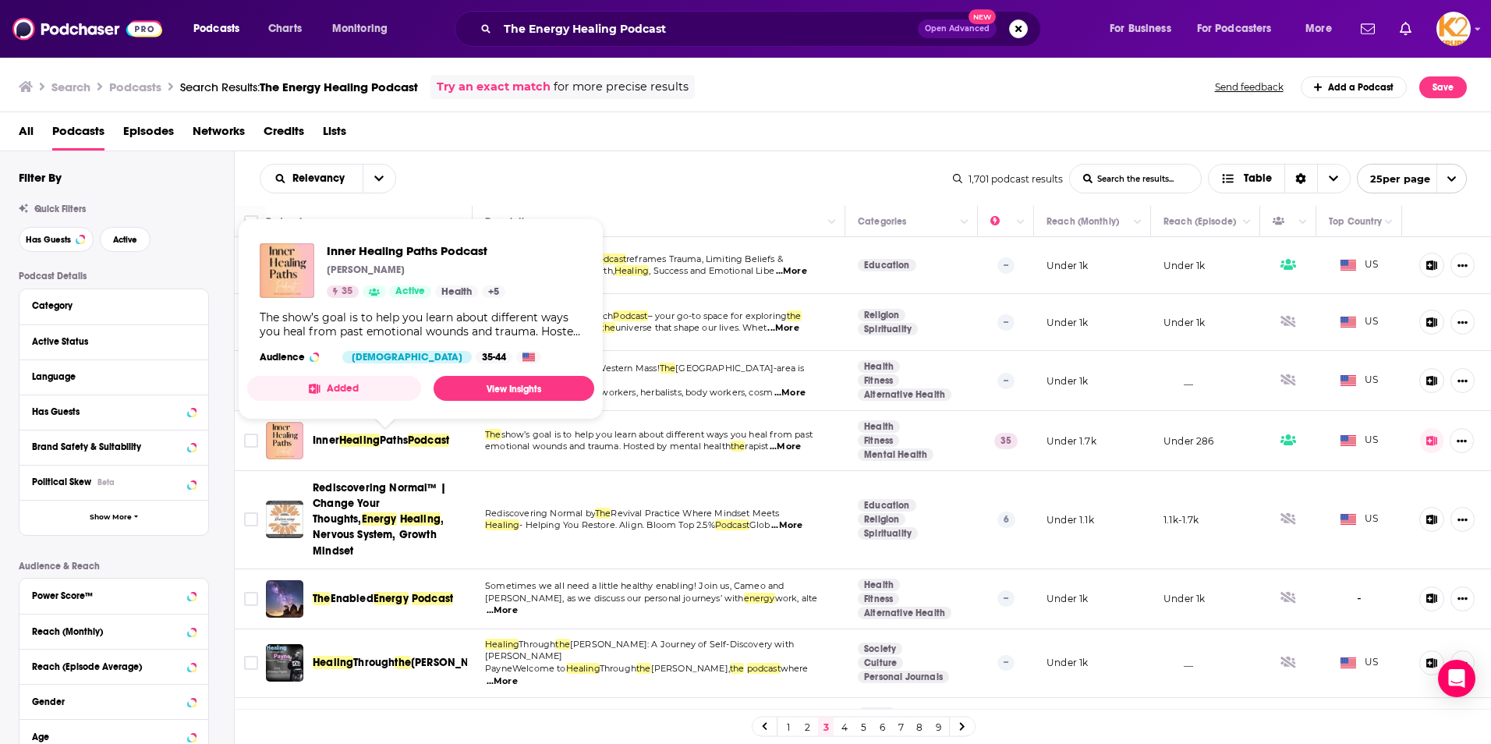
click at [419, 437] on span "Podcast" at bounding box center [428, 440] width 41 height 13
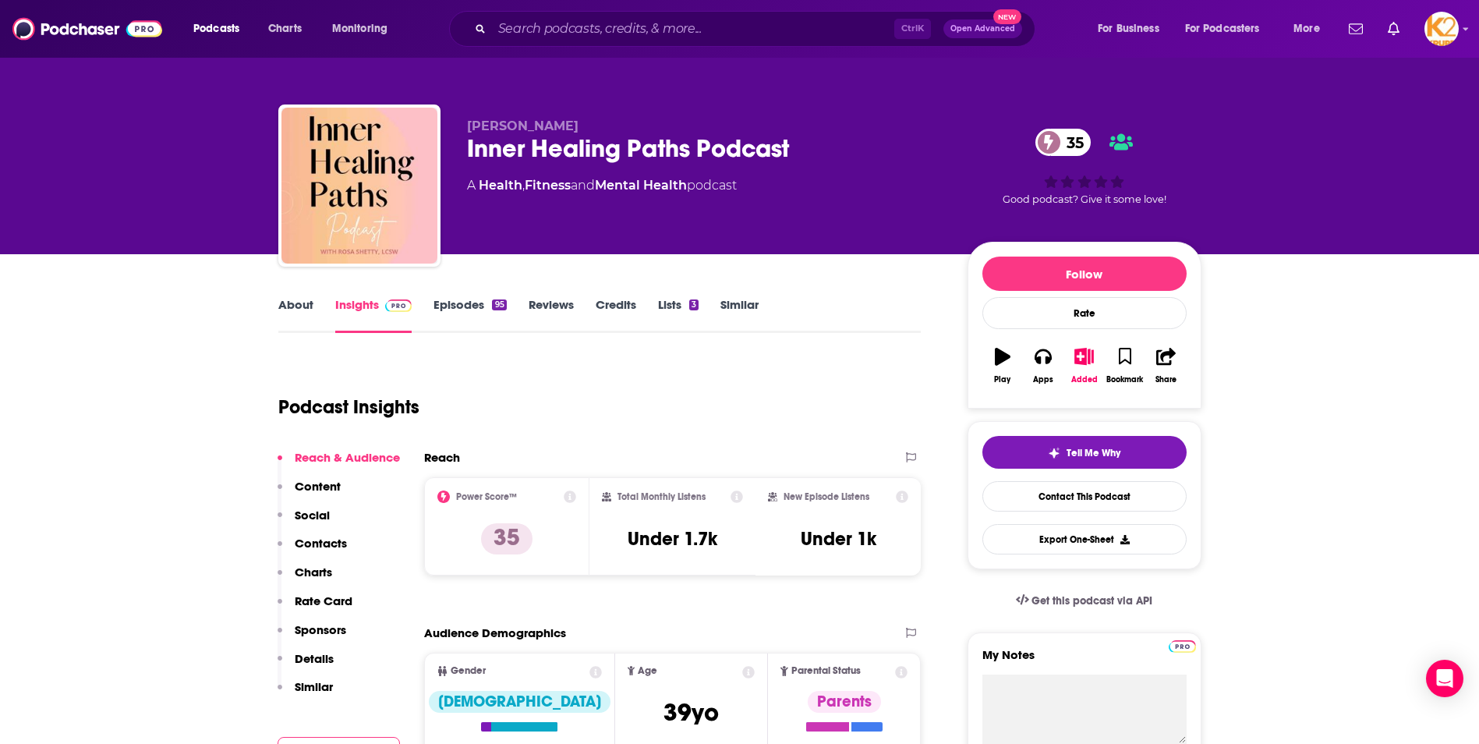
click at [334, 546] on p "Contacts" at bounding box center [321, 543] width 52 height 15
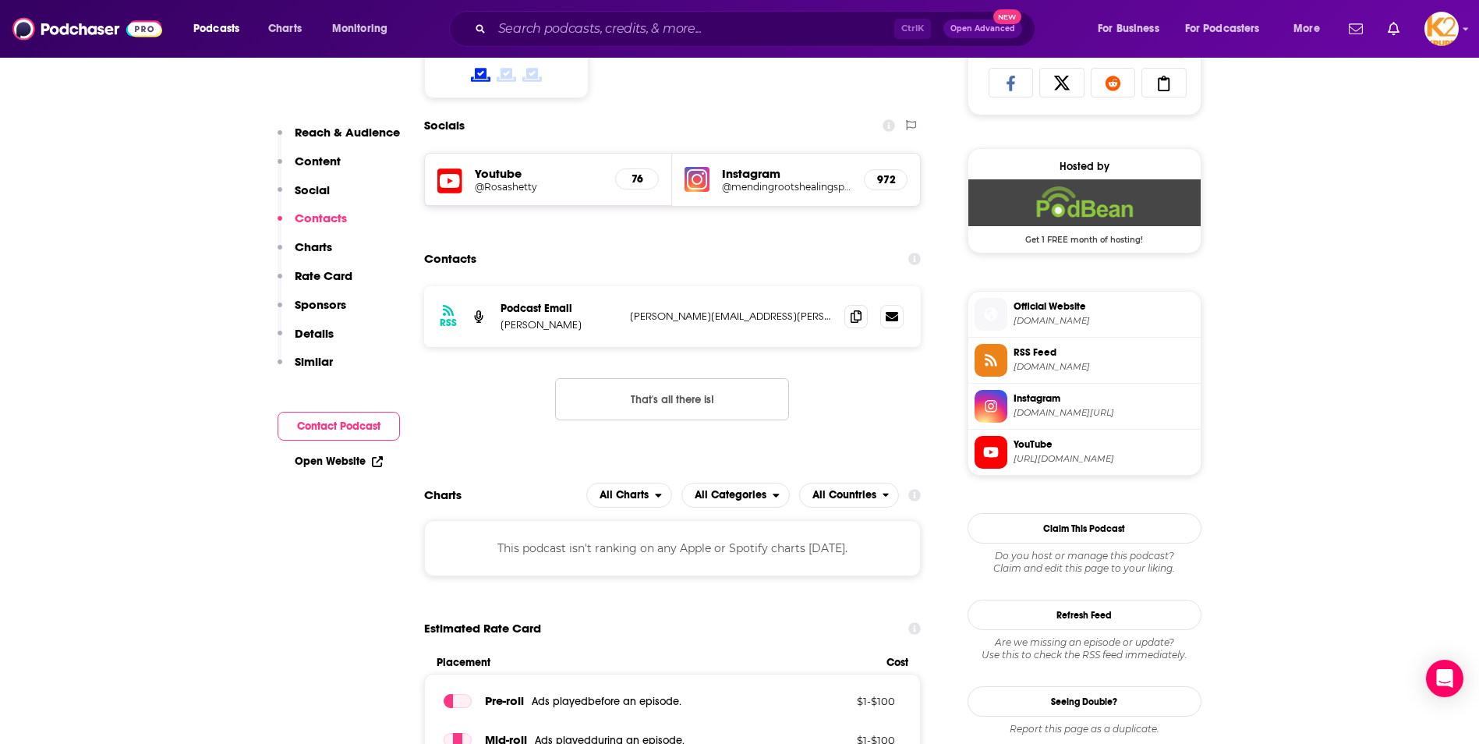
scroll to position [1078, 0]
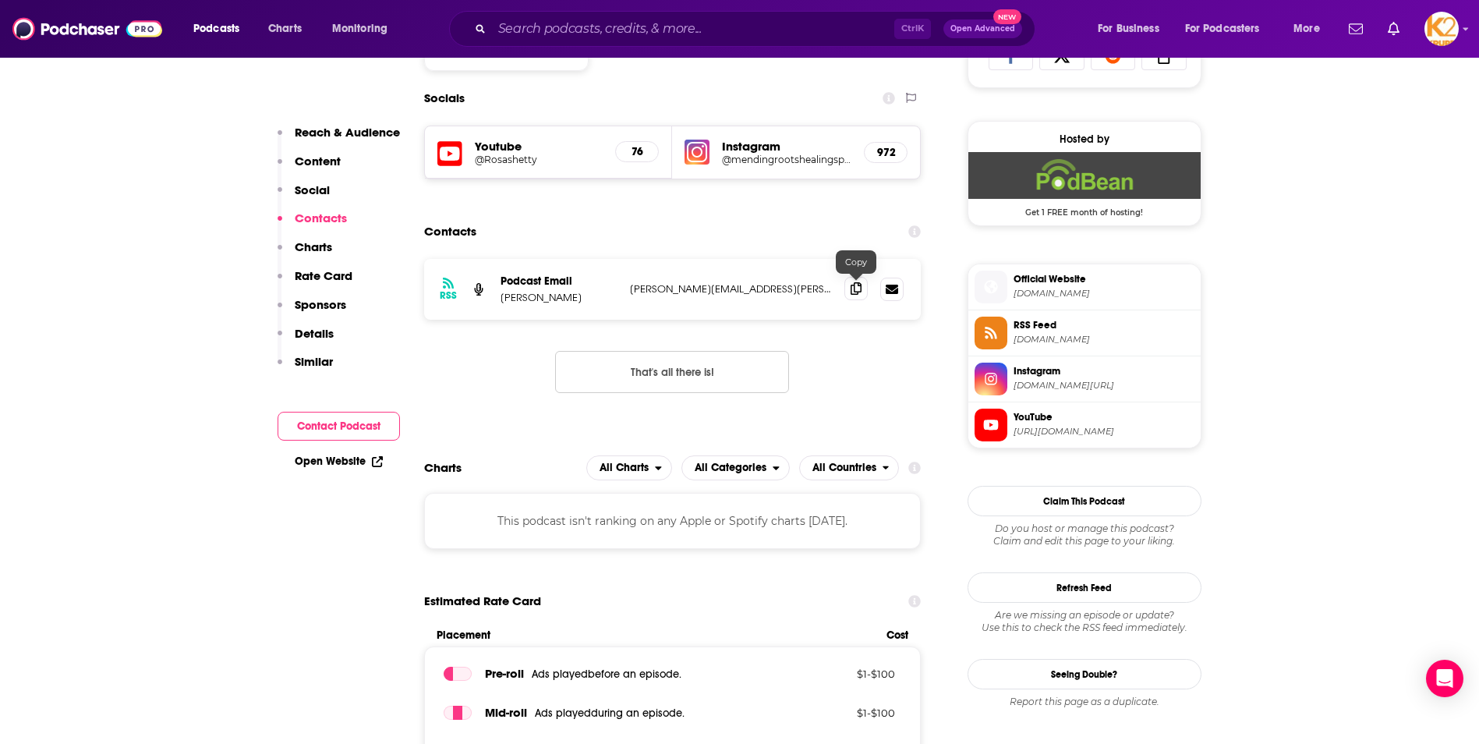
click at [854, 290] on icon at bounding box center [856, 288] width 11 height 12
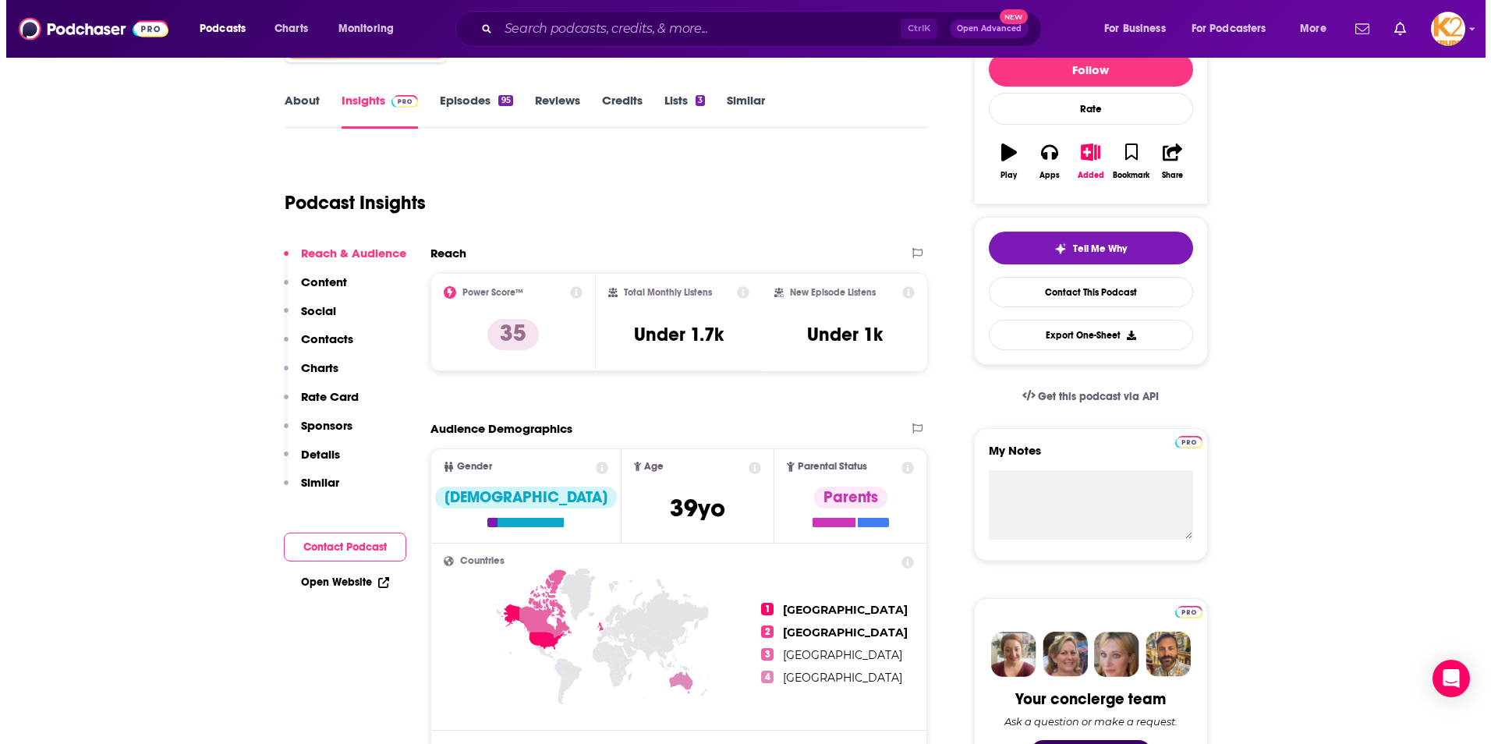
scroll to position [0, 0]
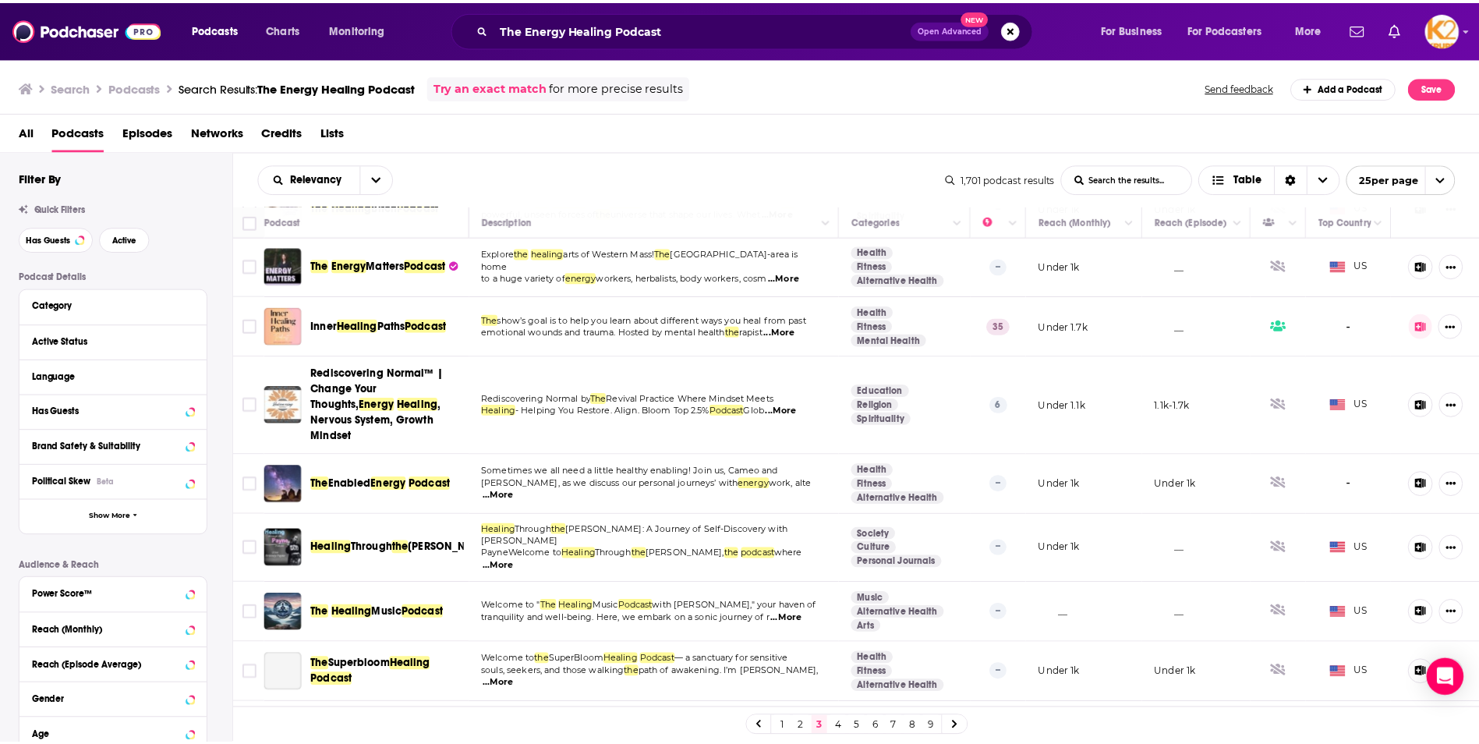
scroll to position [156, 0]
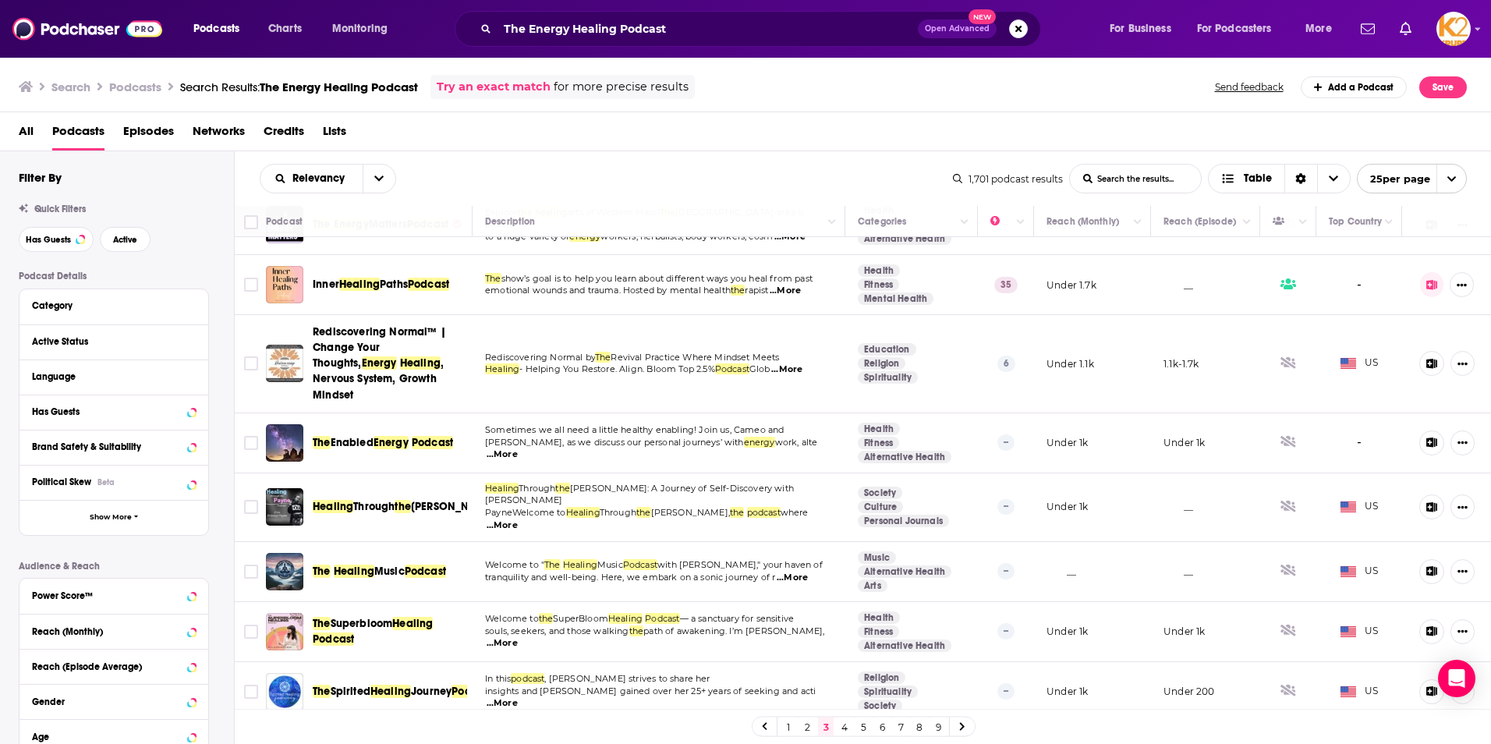
click at [364, 617] on span "Superbloom" at bounding box center [362, 623] width 62 height 13
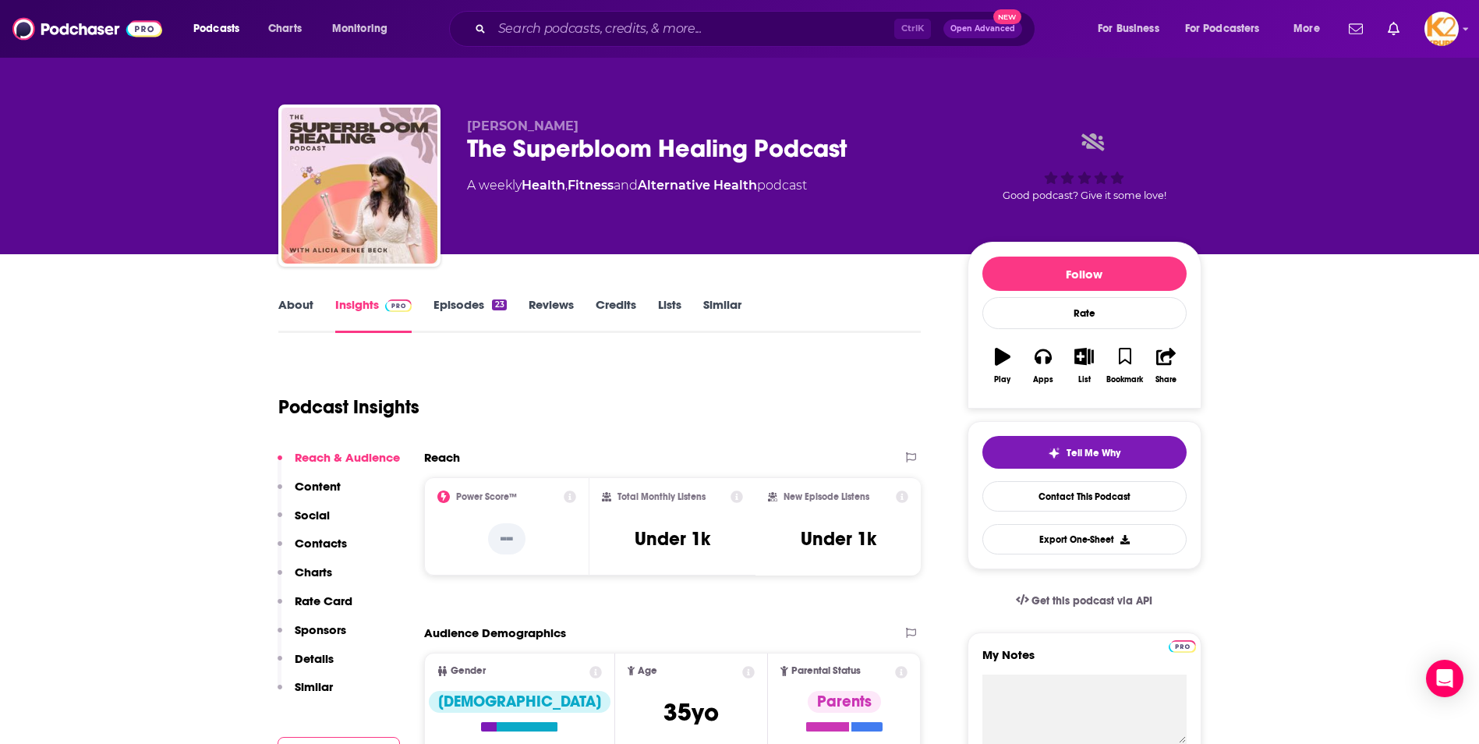
click at [320, 544] on p "Contacts" at bounding box center [321, 543] width 52 height 15
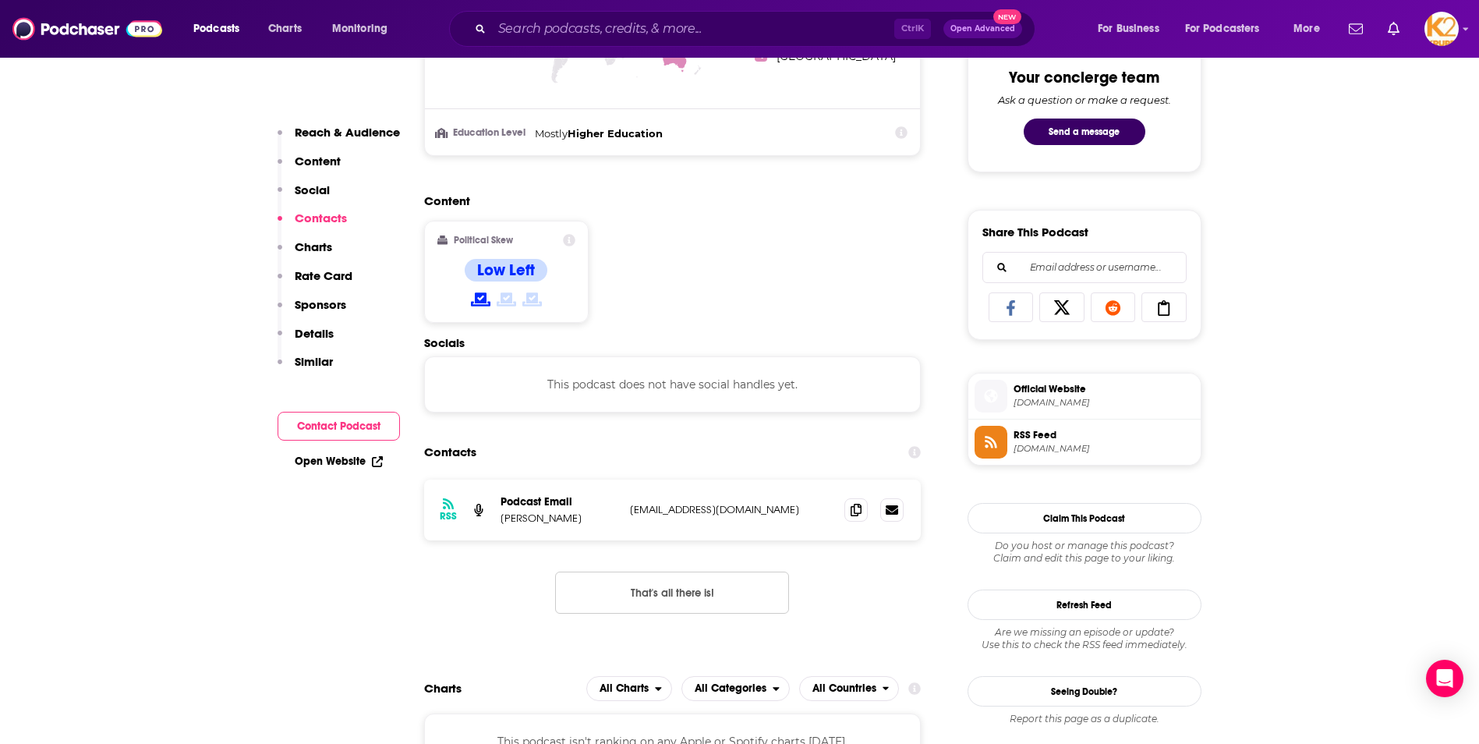
scroll to position [1047, 0]
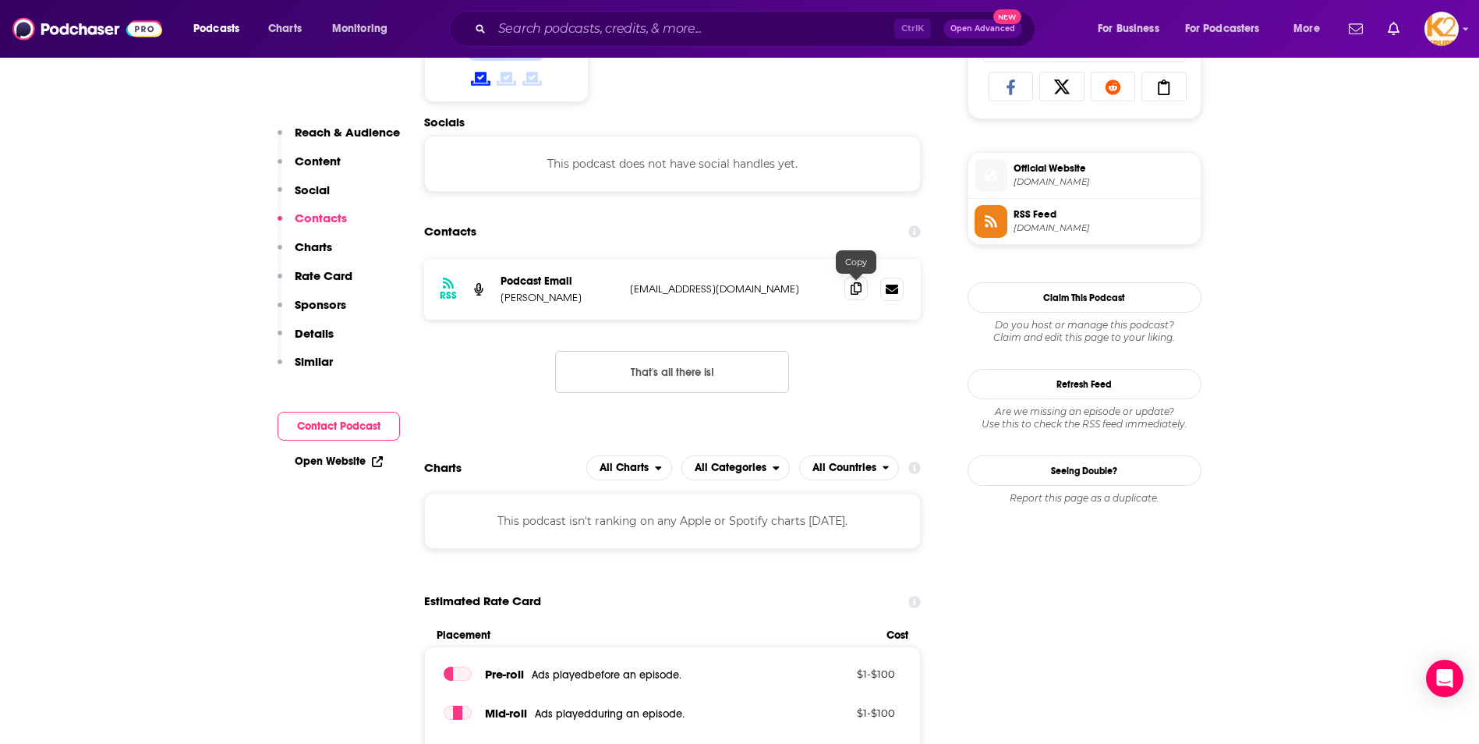
click at [858, 286] on icon at bounding box center [856, 288] width 11 height 12
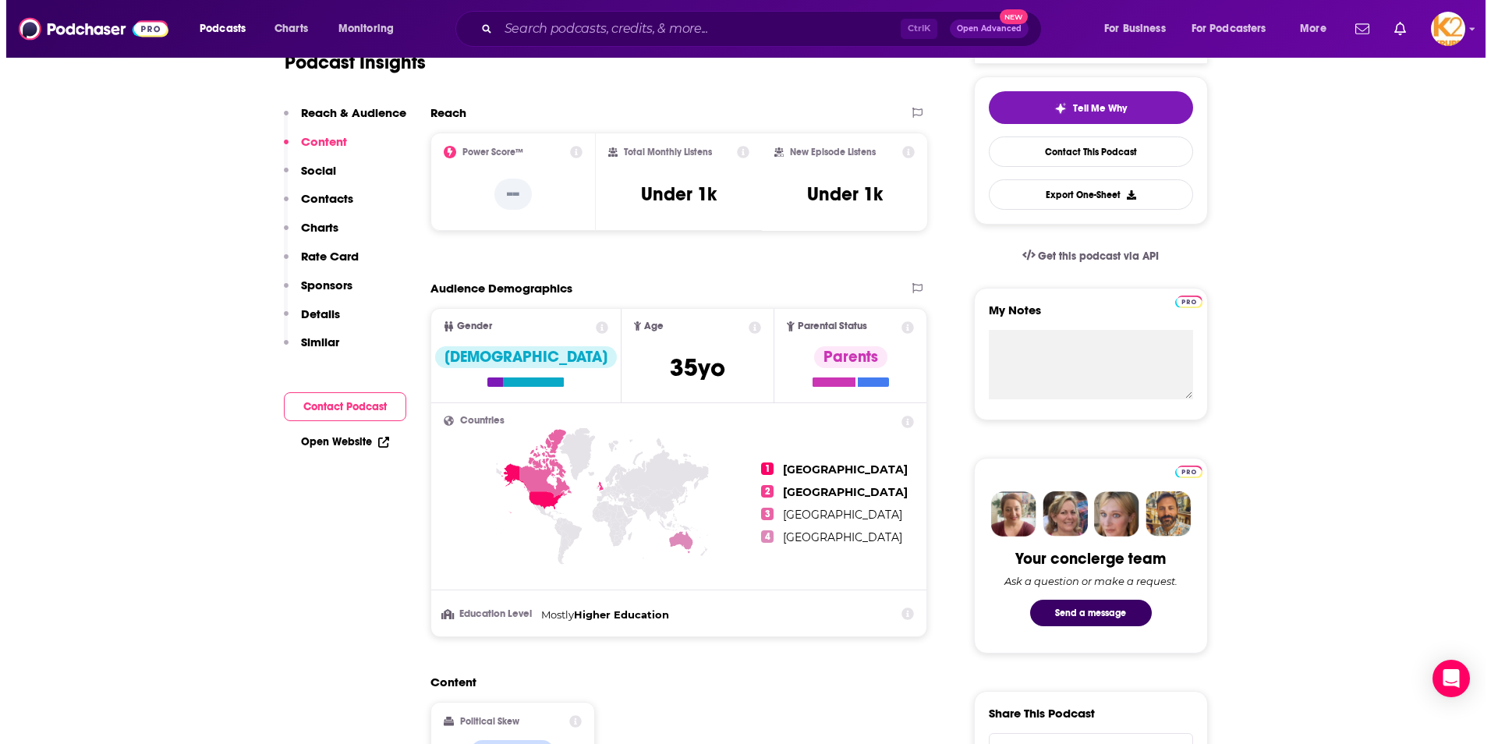
scroll to position [0, 0]
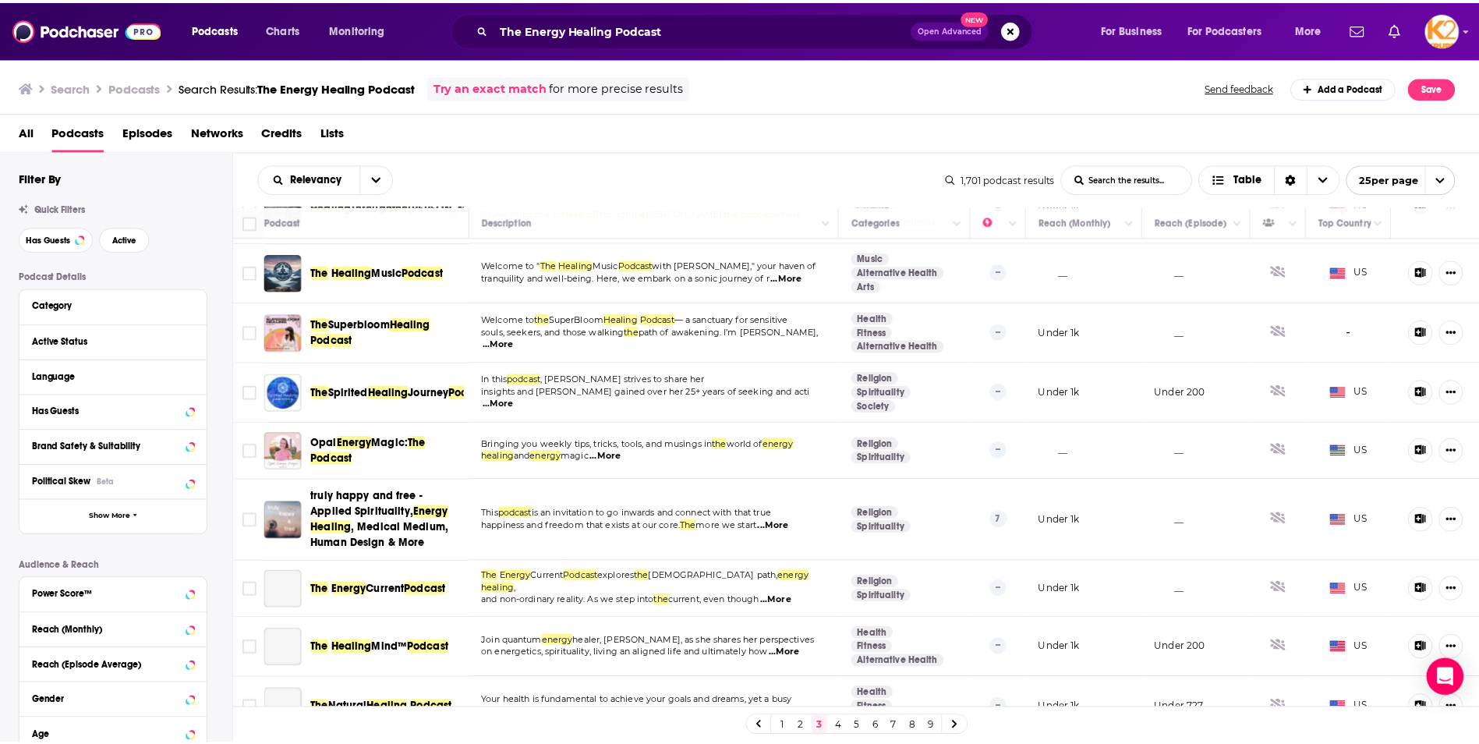
scroll to position [468, 0]
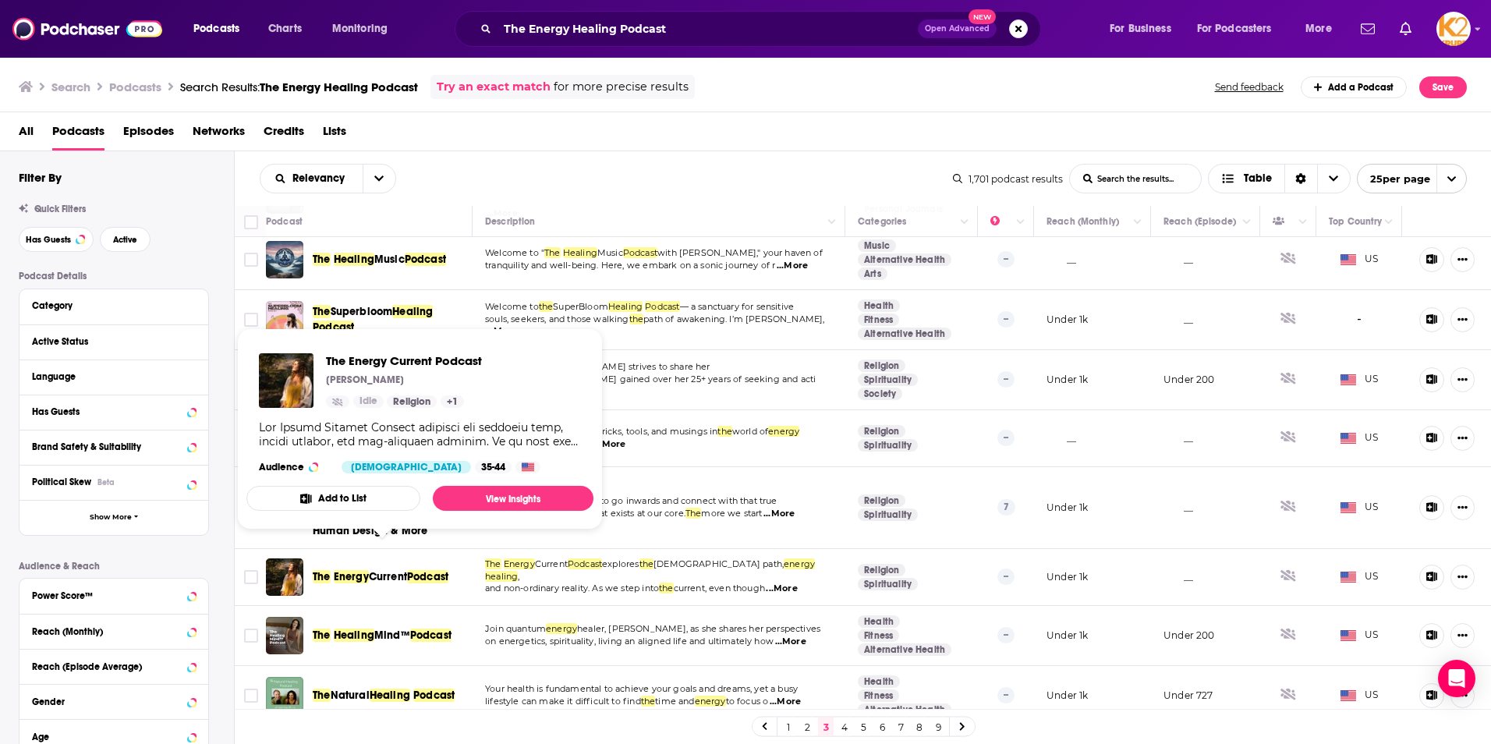
click at [398, 570] on span "Current" at bounding box center [388, 576] width 38 height 13
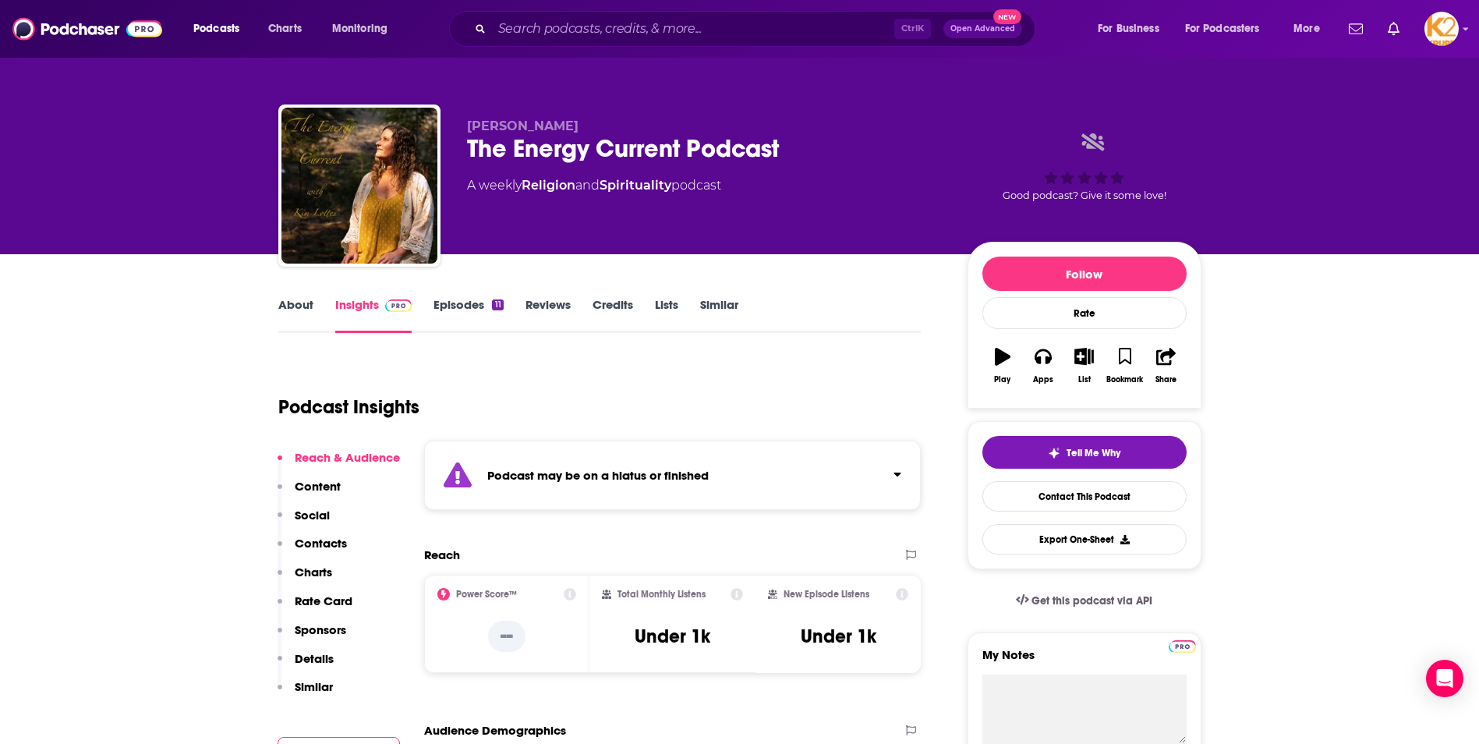
click at [321, 551] on button "Contacts" at bounding box center [312, 550] width 69 height 29
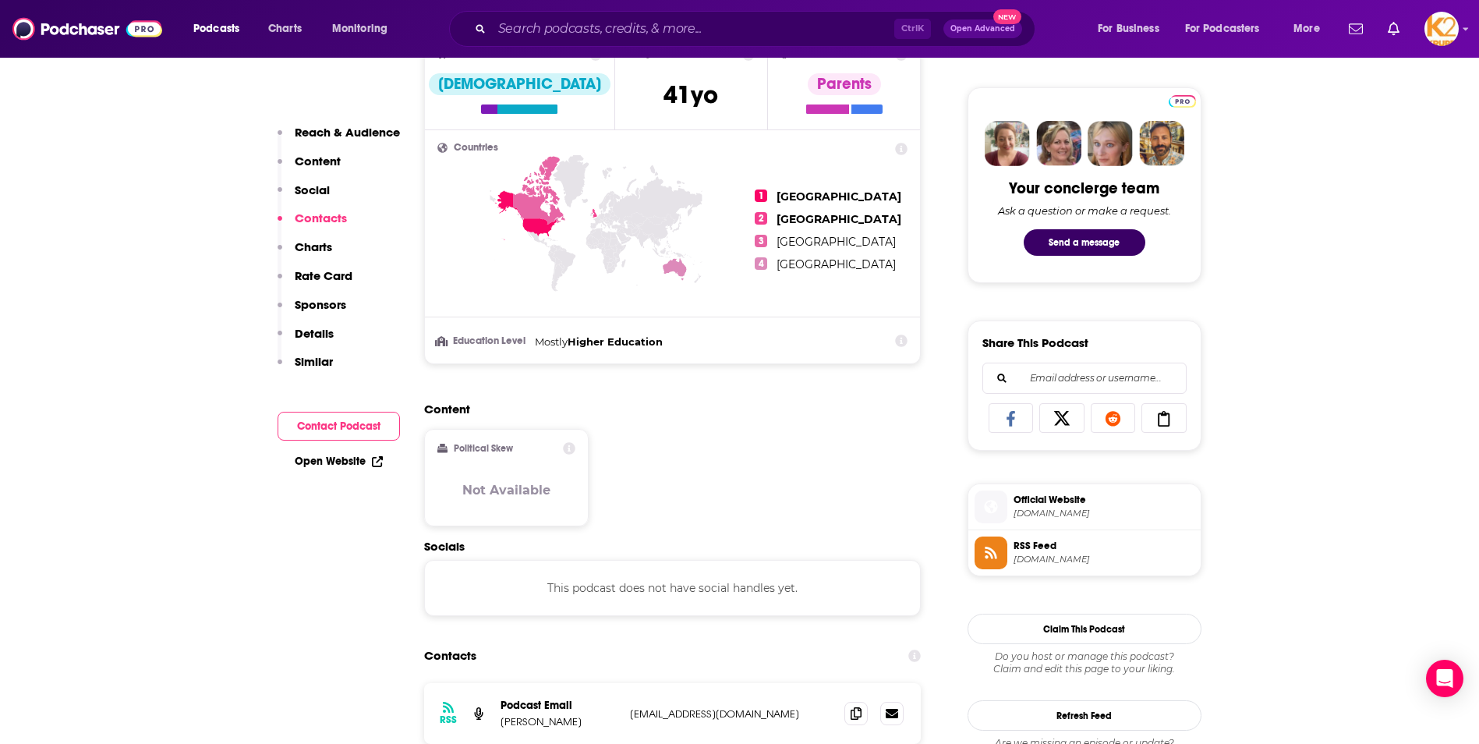
scroll to position [1139, 0]
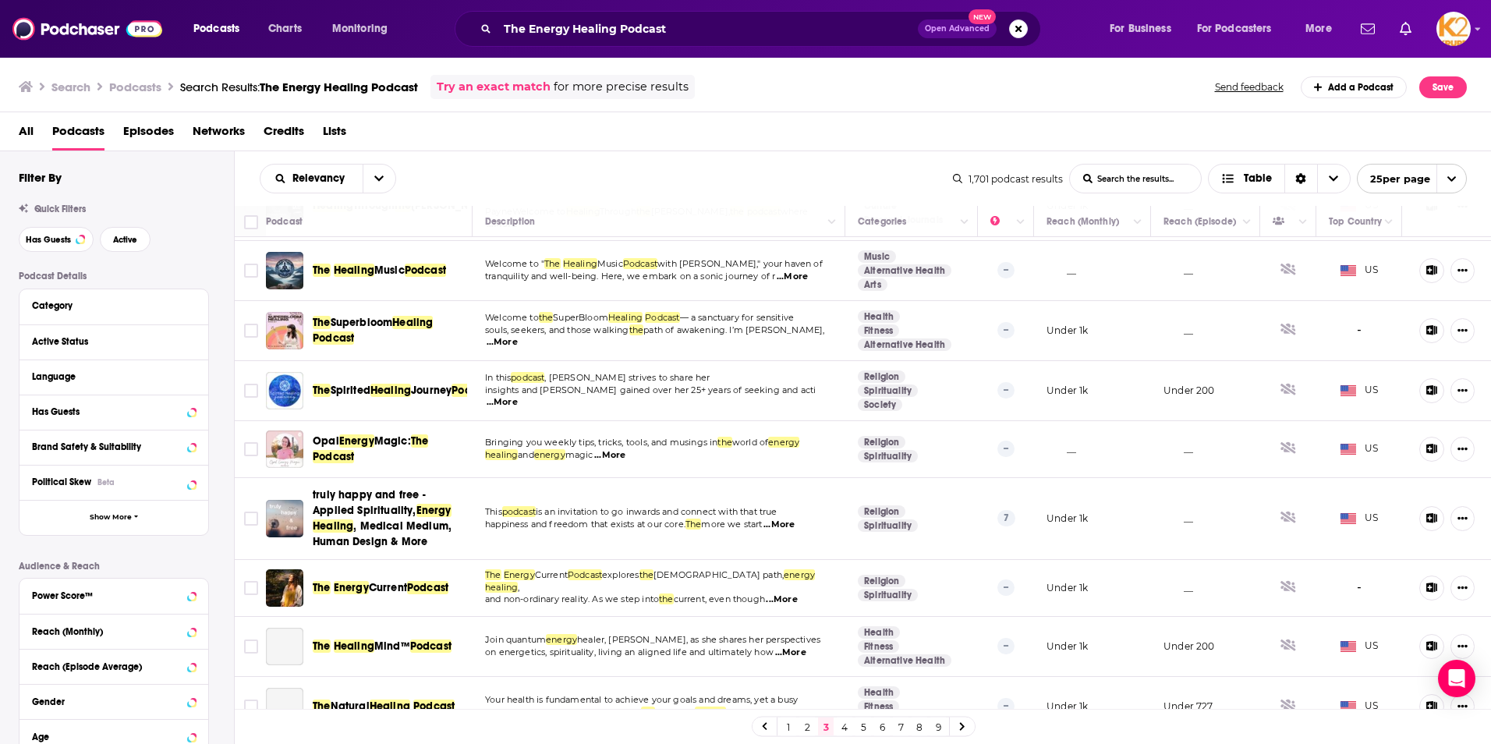
scroll to position [546, 0]
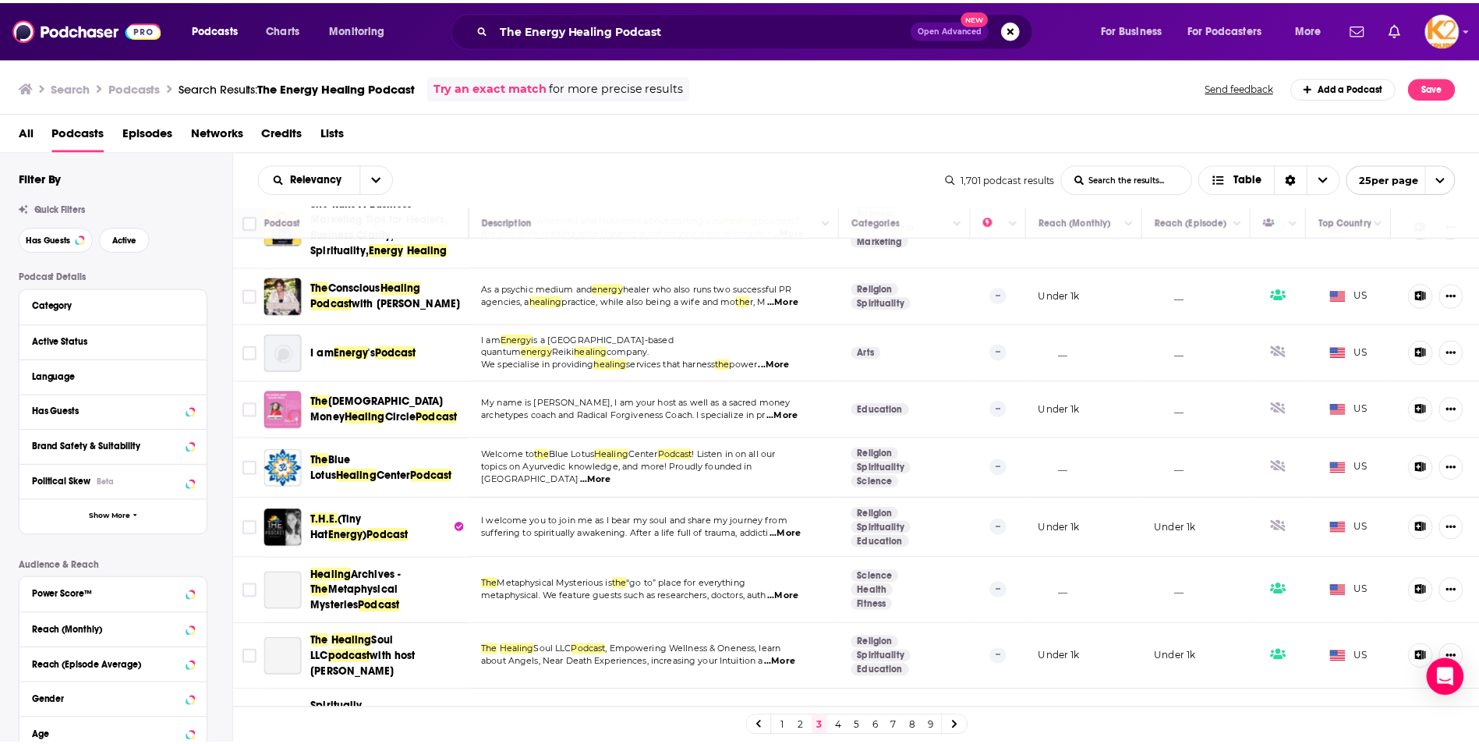
scroll to position [1086, 0]
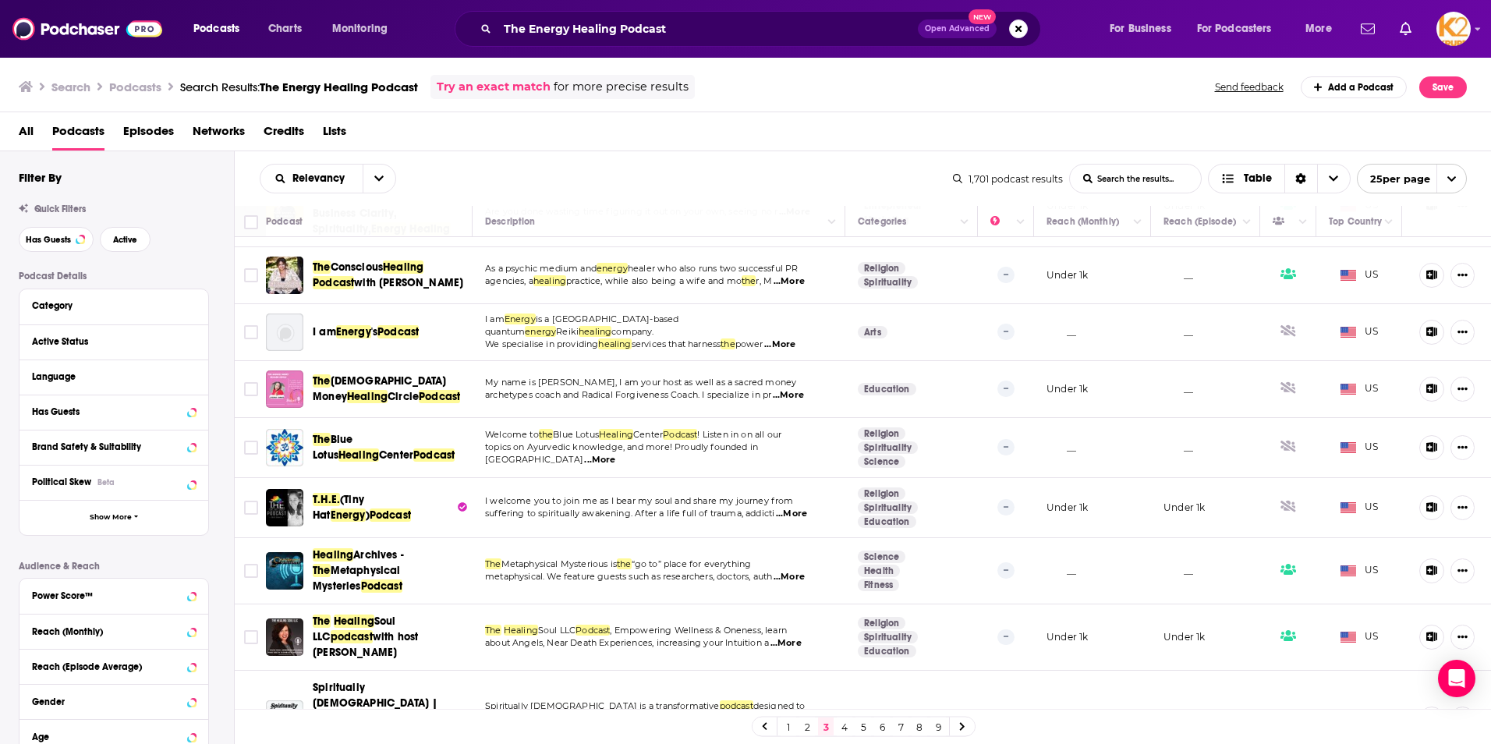
click at [351, 681] on span "Spiritually [DEMOGRAPHIC_DATA] | A" at bounding box center [375, 703] width 125 height 44
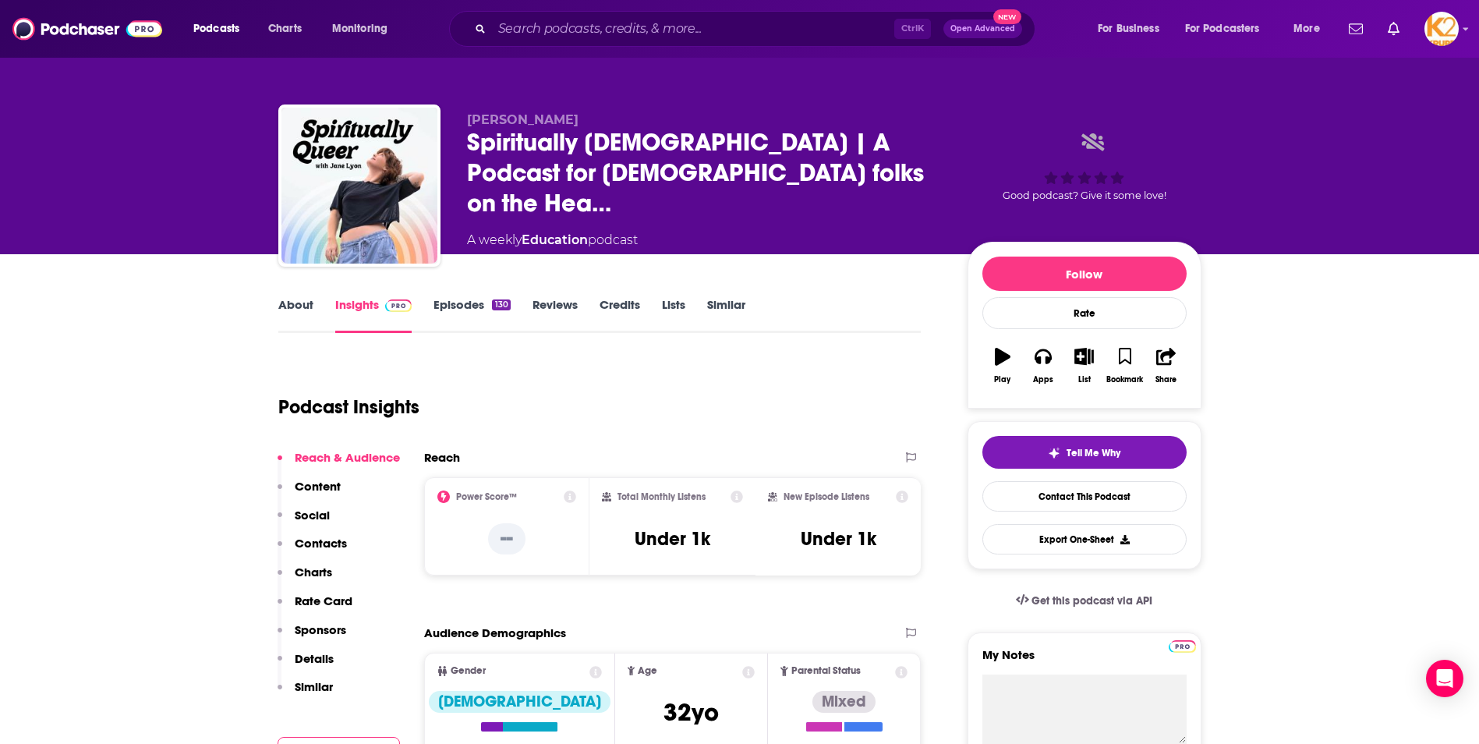
click at [322, 544] on p "Contacts" at bounding box center [321, 543] width 52 height 15
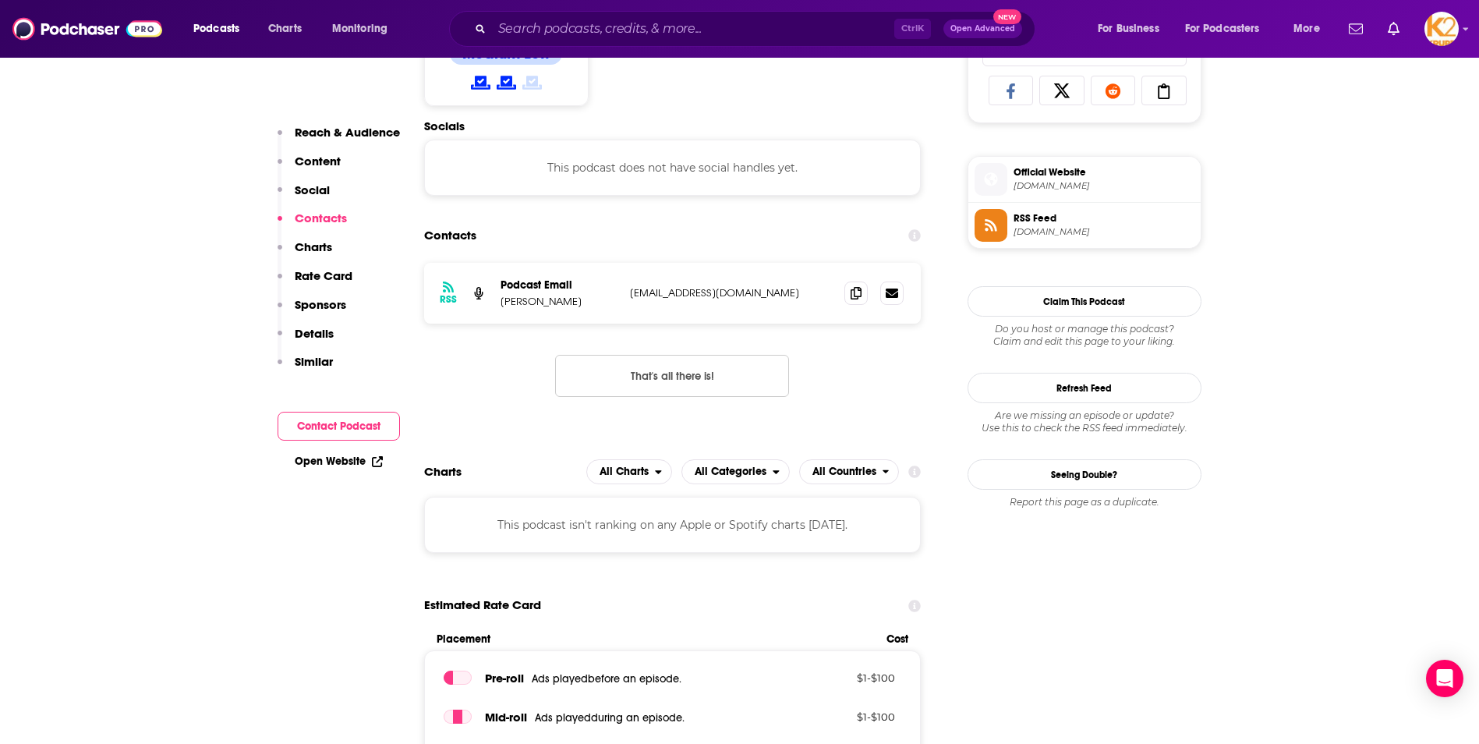
scroll to position [1047, 0]
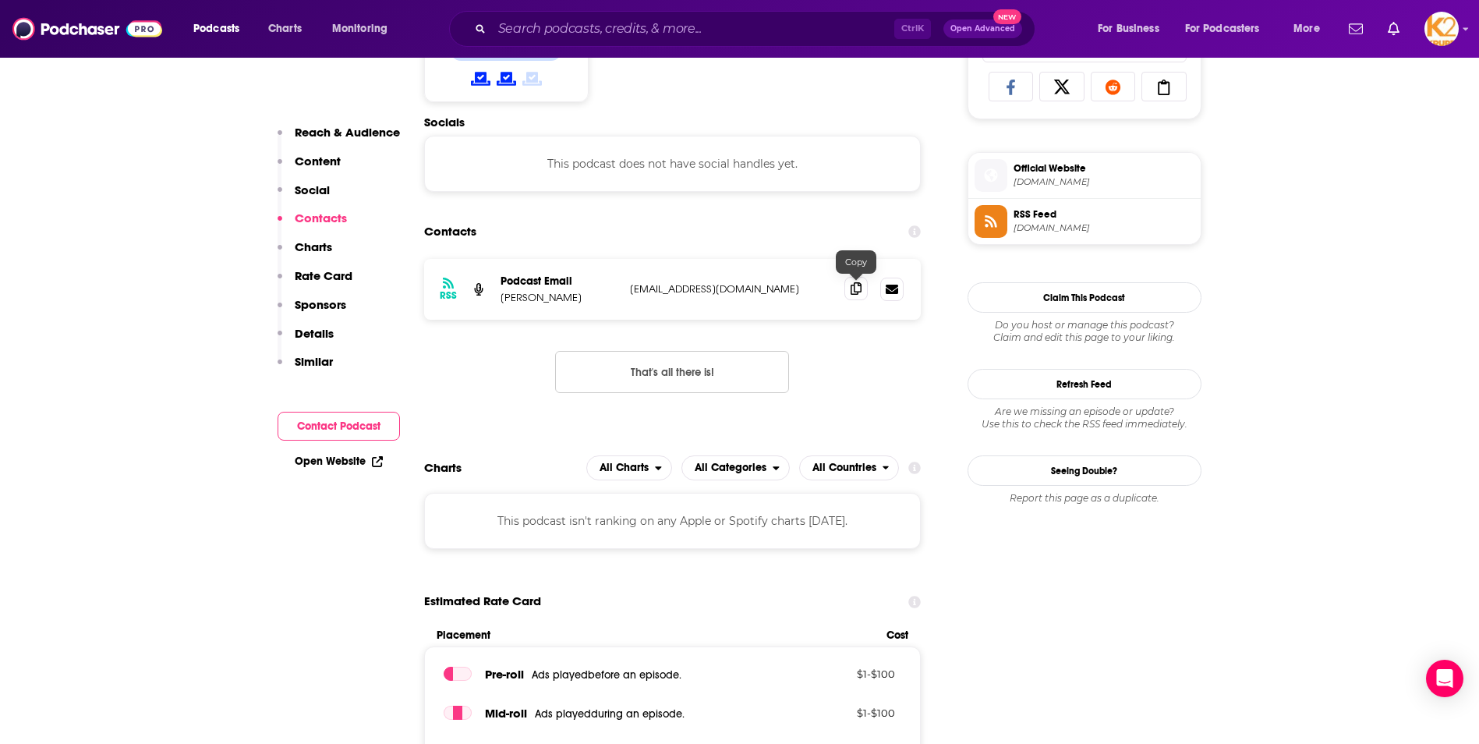
click at [860, 289] on icon at bounding box center [856, 288] width 11 height 12
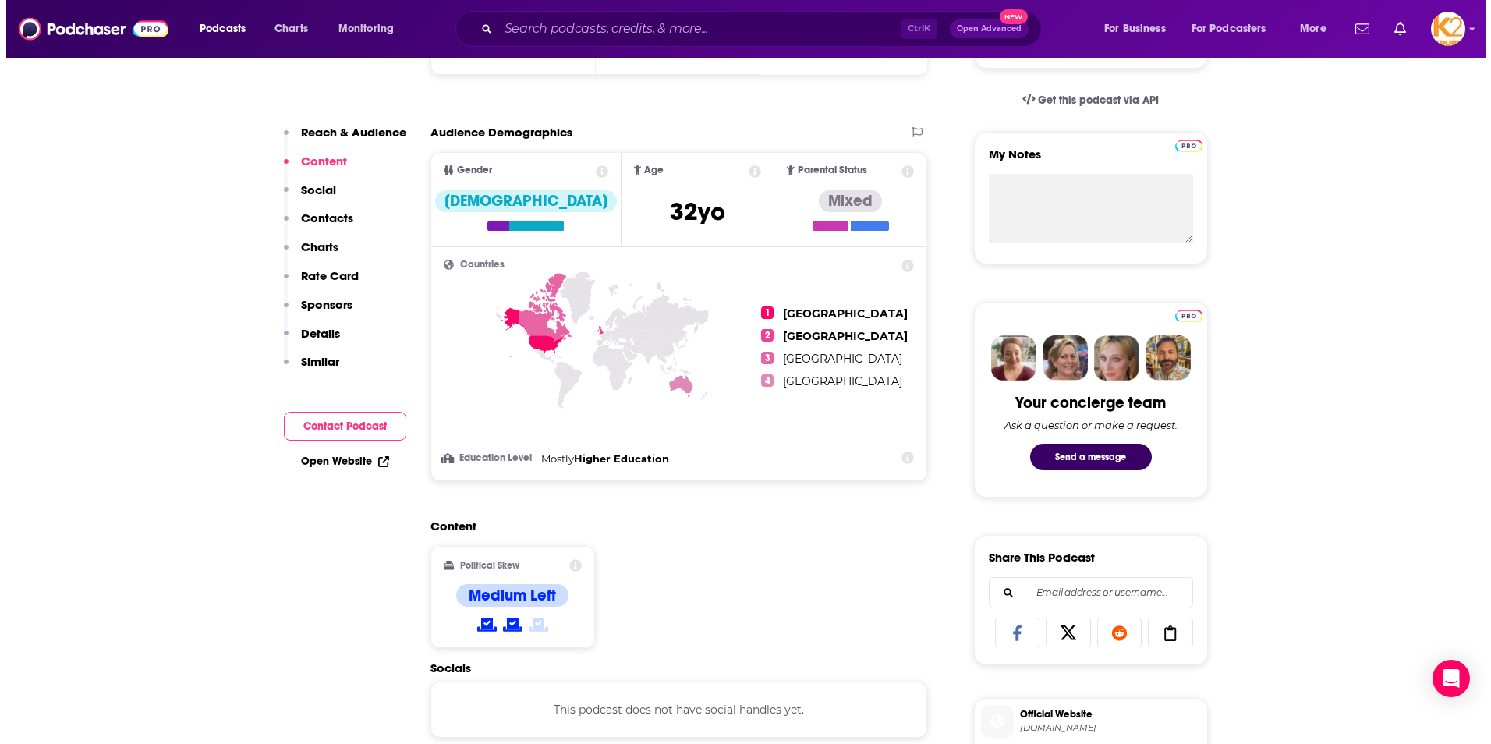
scroll to position [0, 0]
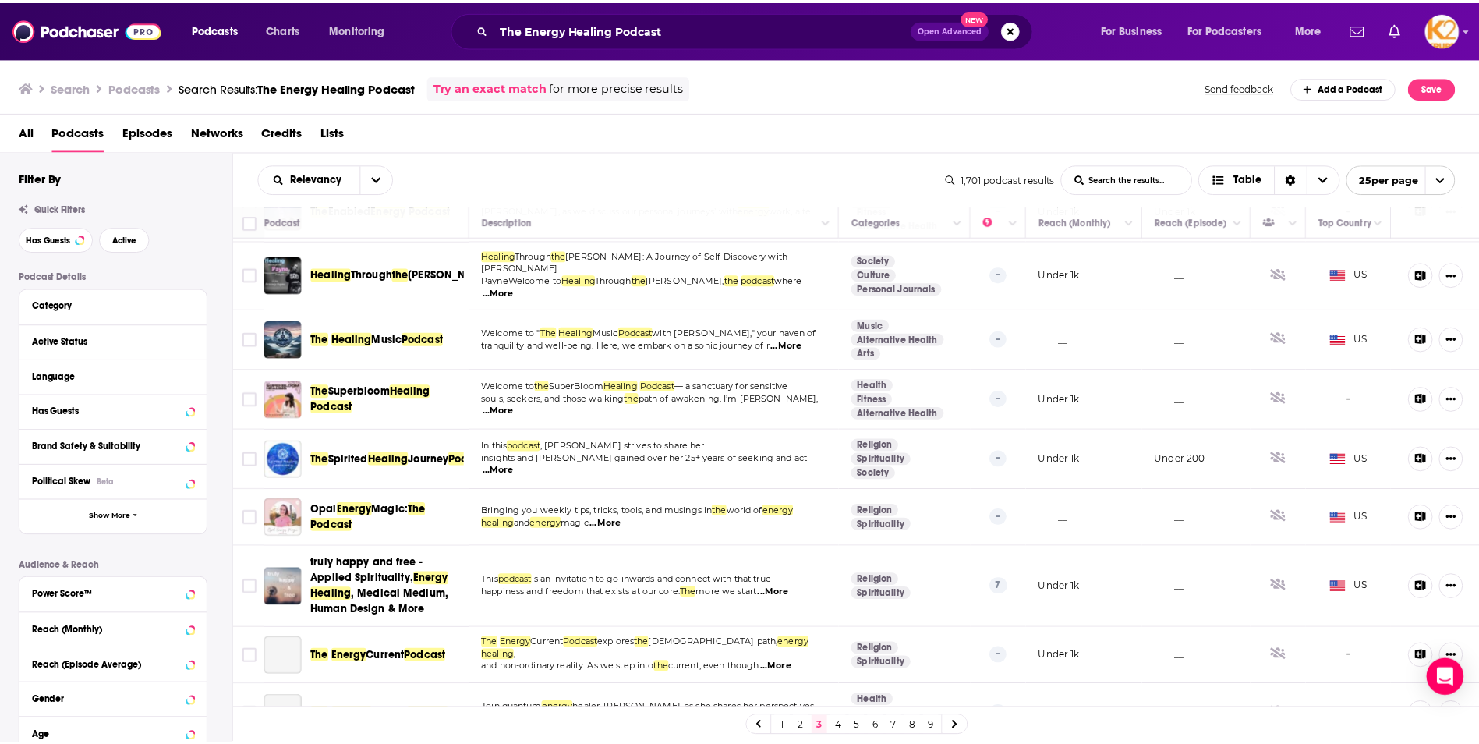
scroll to position [858, 0]
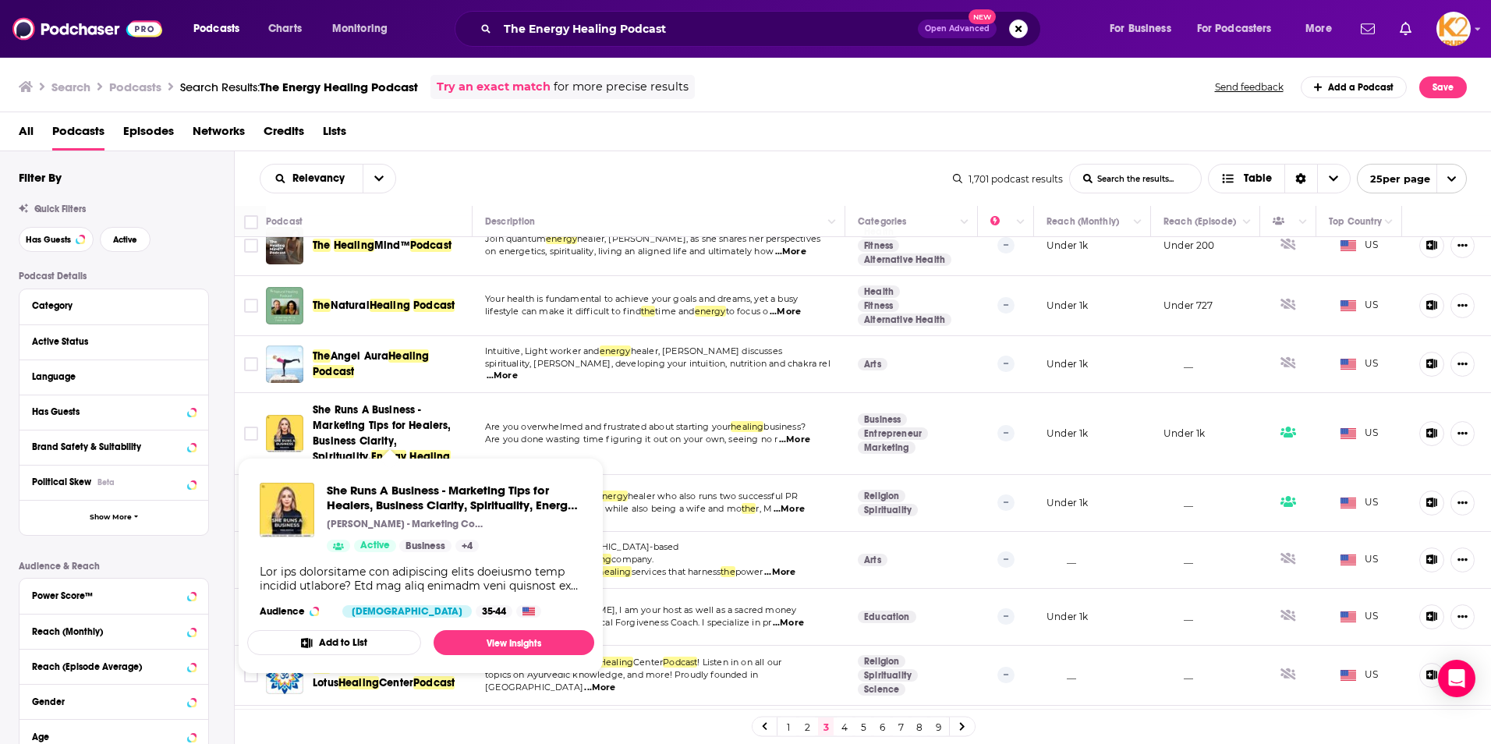
click at [402, 413] on span "She Runs A Business - Marketing Tips for Healers, Business Clarity, Spiritualit…" at bounding box center [382, 433] width 139 height 60
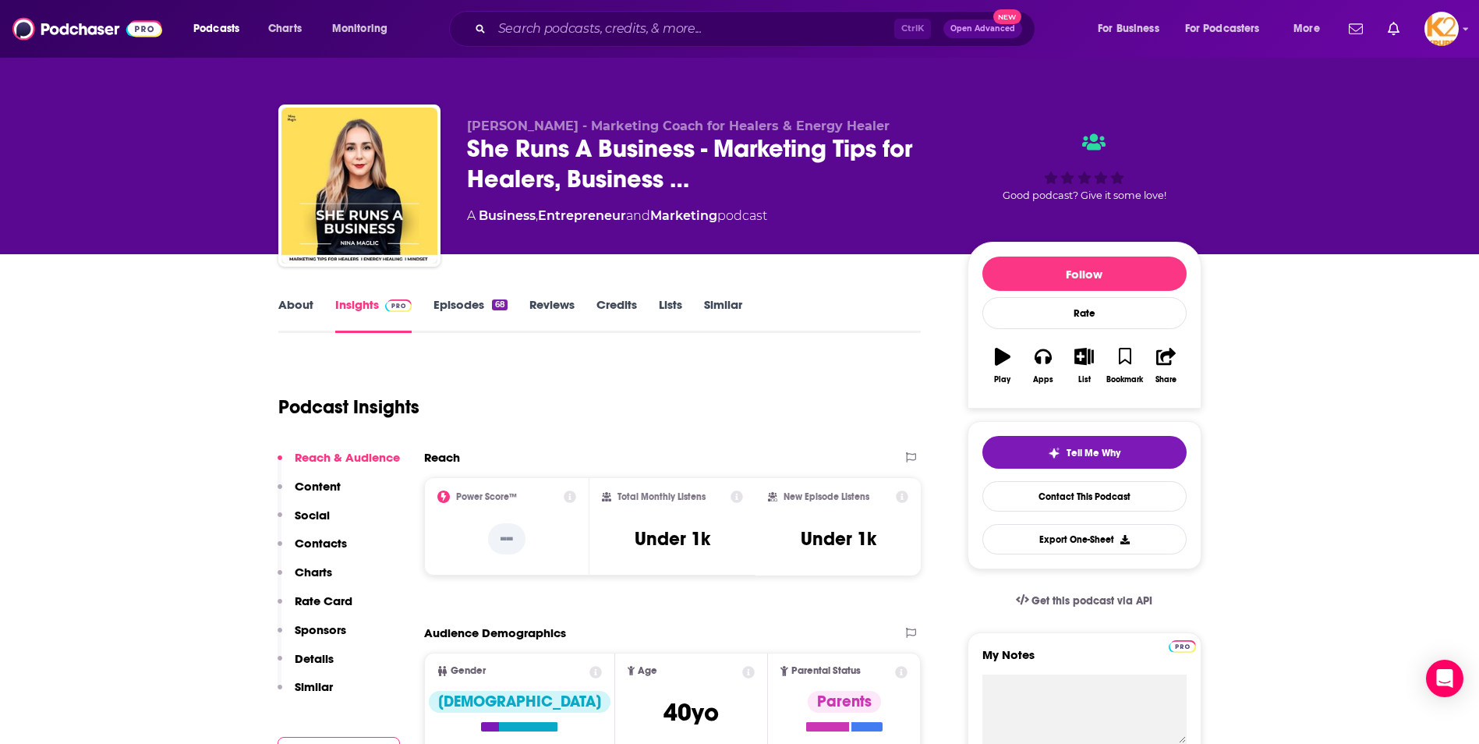
click at [328, 543] on p "Contacts" at bounding box center [321, 543] width 52 height 15
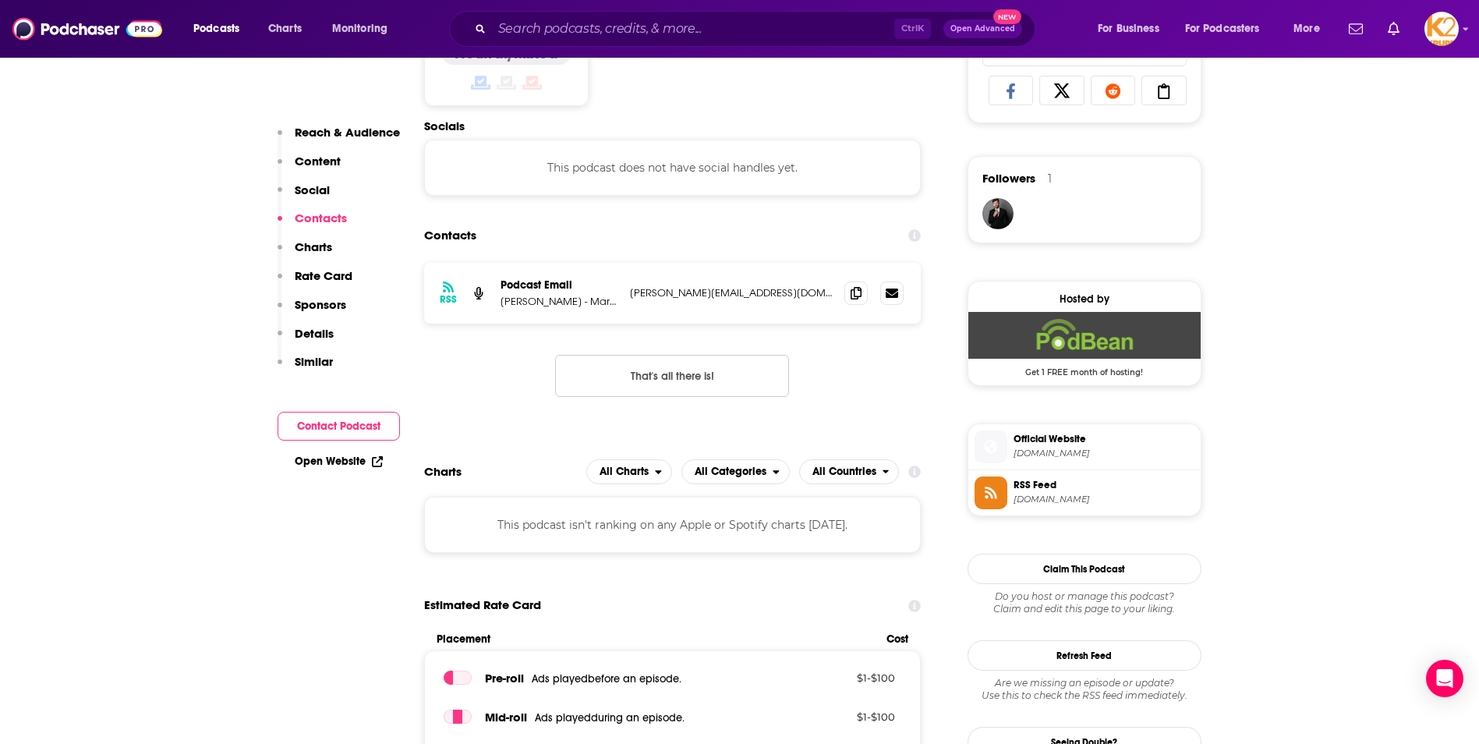
scroll to position [1047, 0]
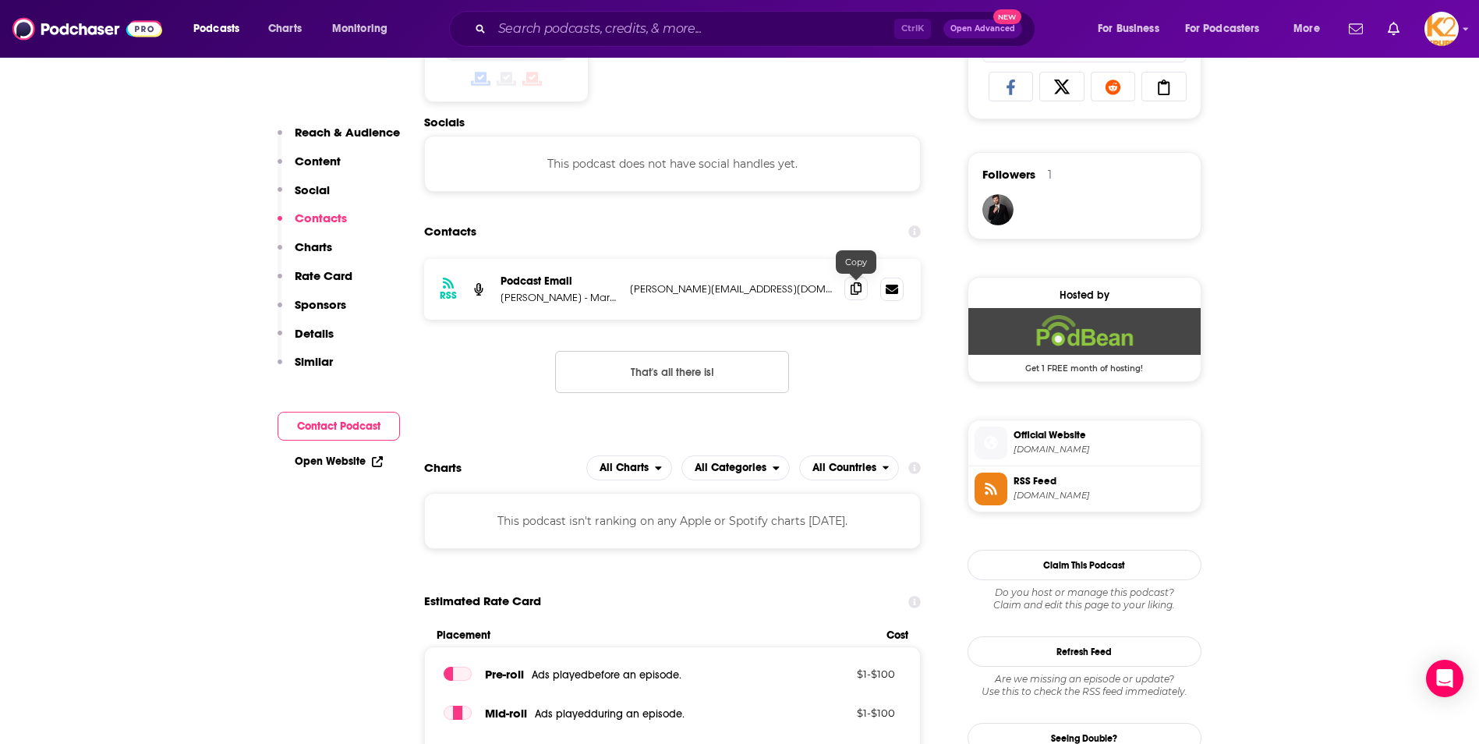
click at [861, 286] on icon at bounding box center [856, 288] width 11 height 12
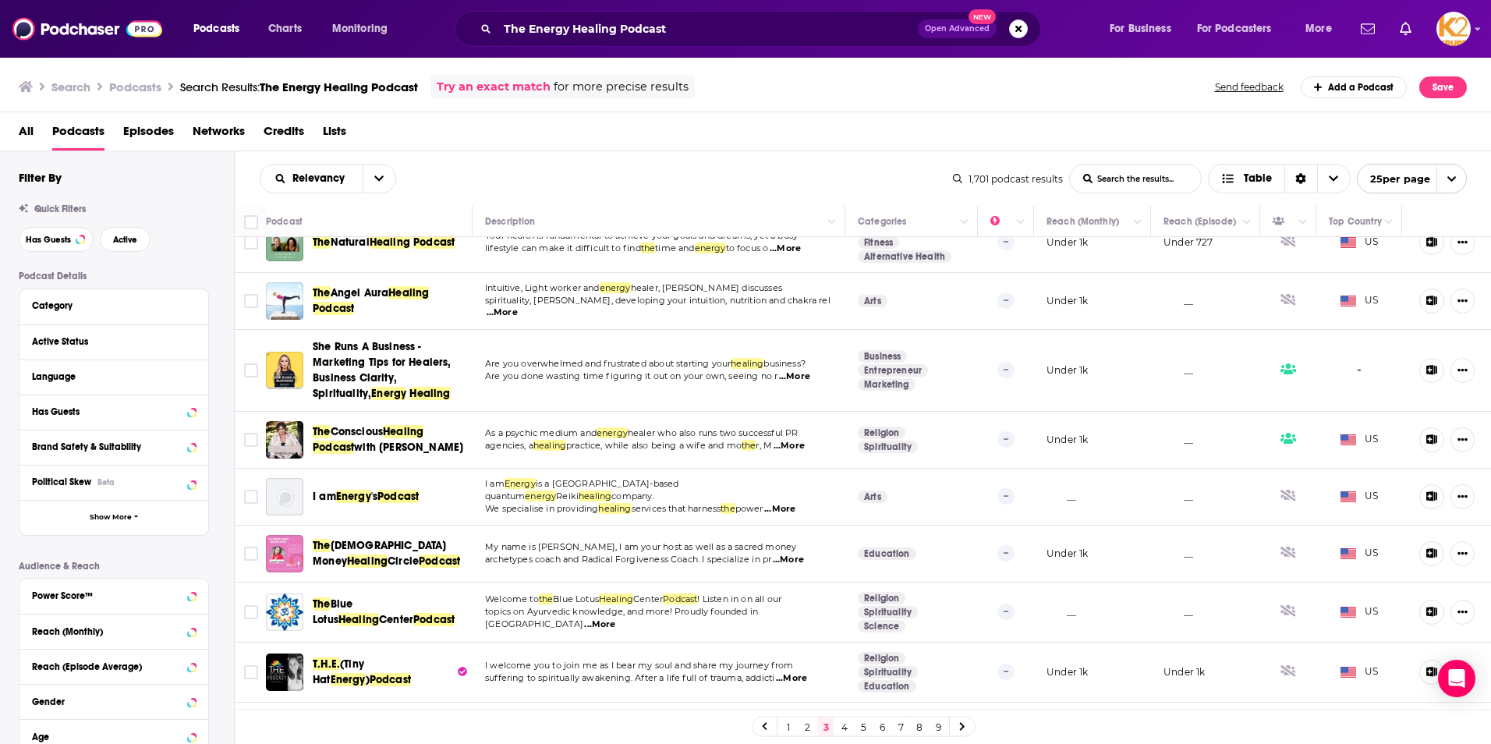
scroll to position [1086, 0]
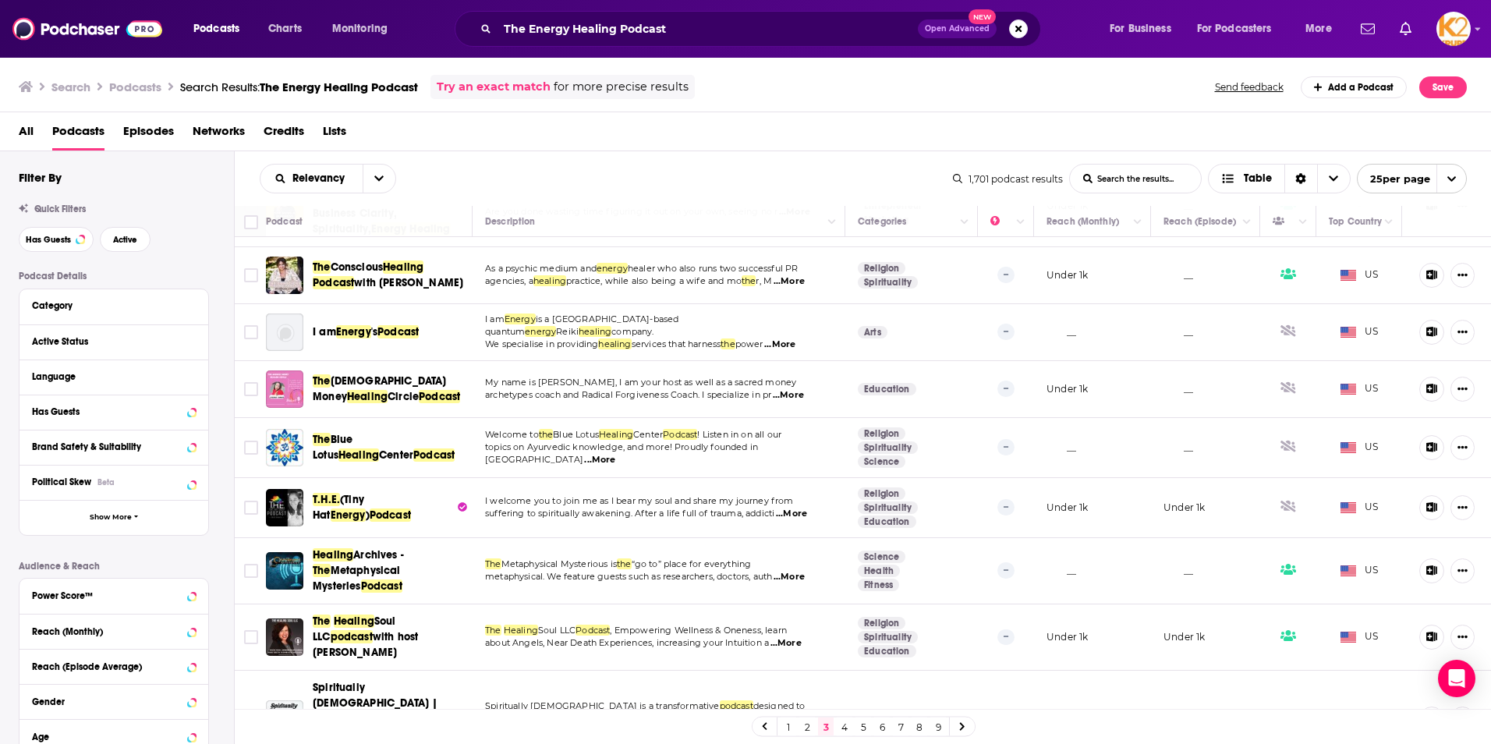
click at [841, 731] on link "4" at bounding box center [845, 726] width 16 height 19
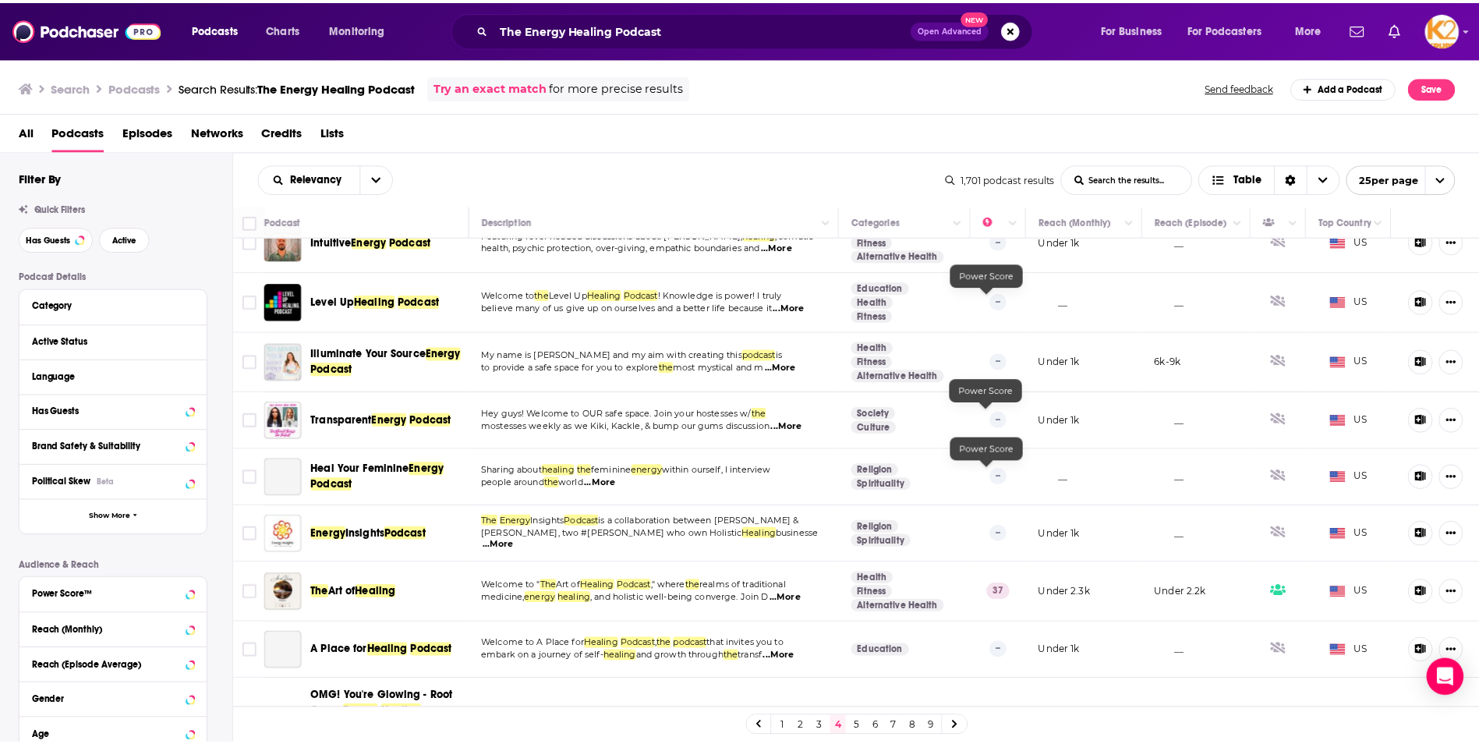
scroll to position [1170, 0]
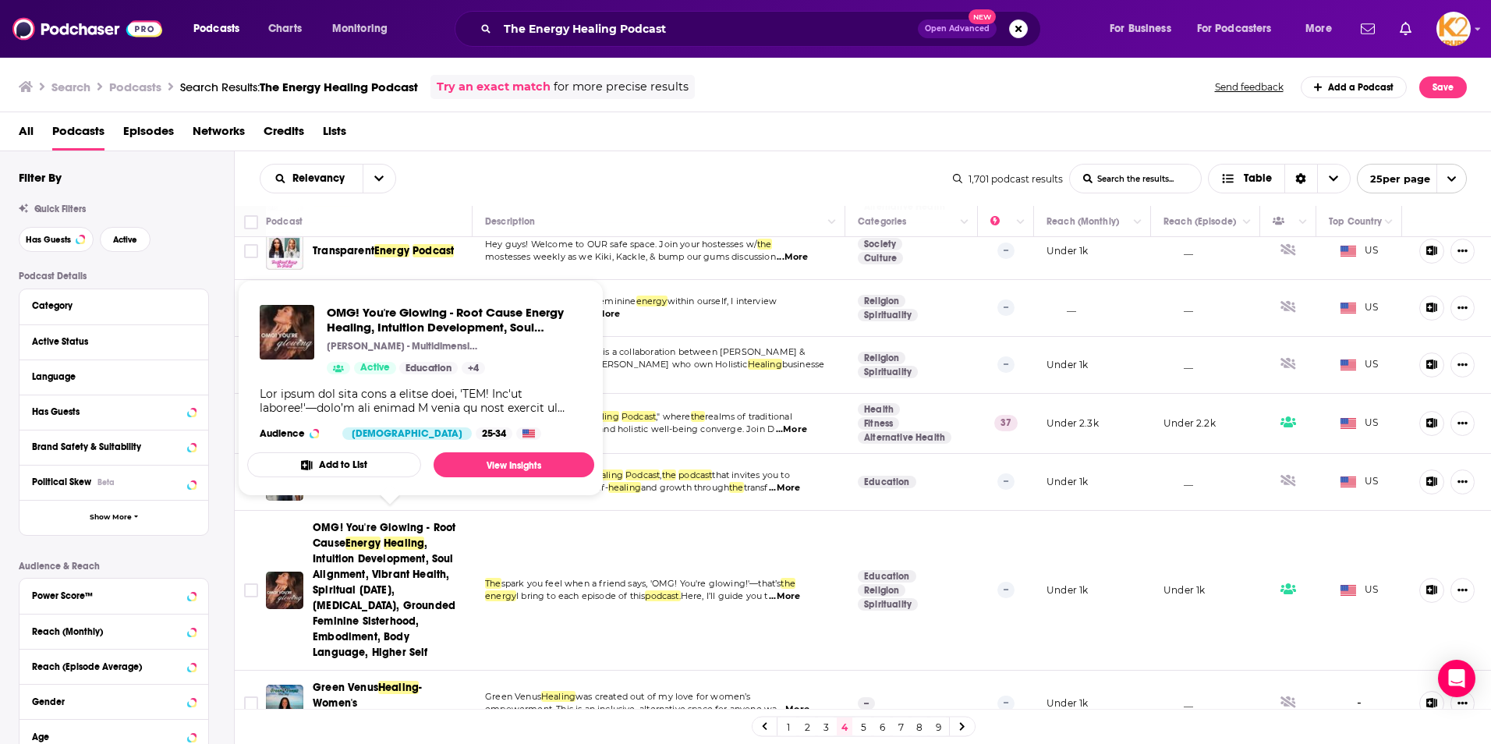
click at [363, 558] on span "OMG! You're Glowing - Root Cause Energy Healing , Intuition Development, Soul A…" at bounding box center [390, 590] width 154 height 140
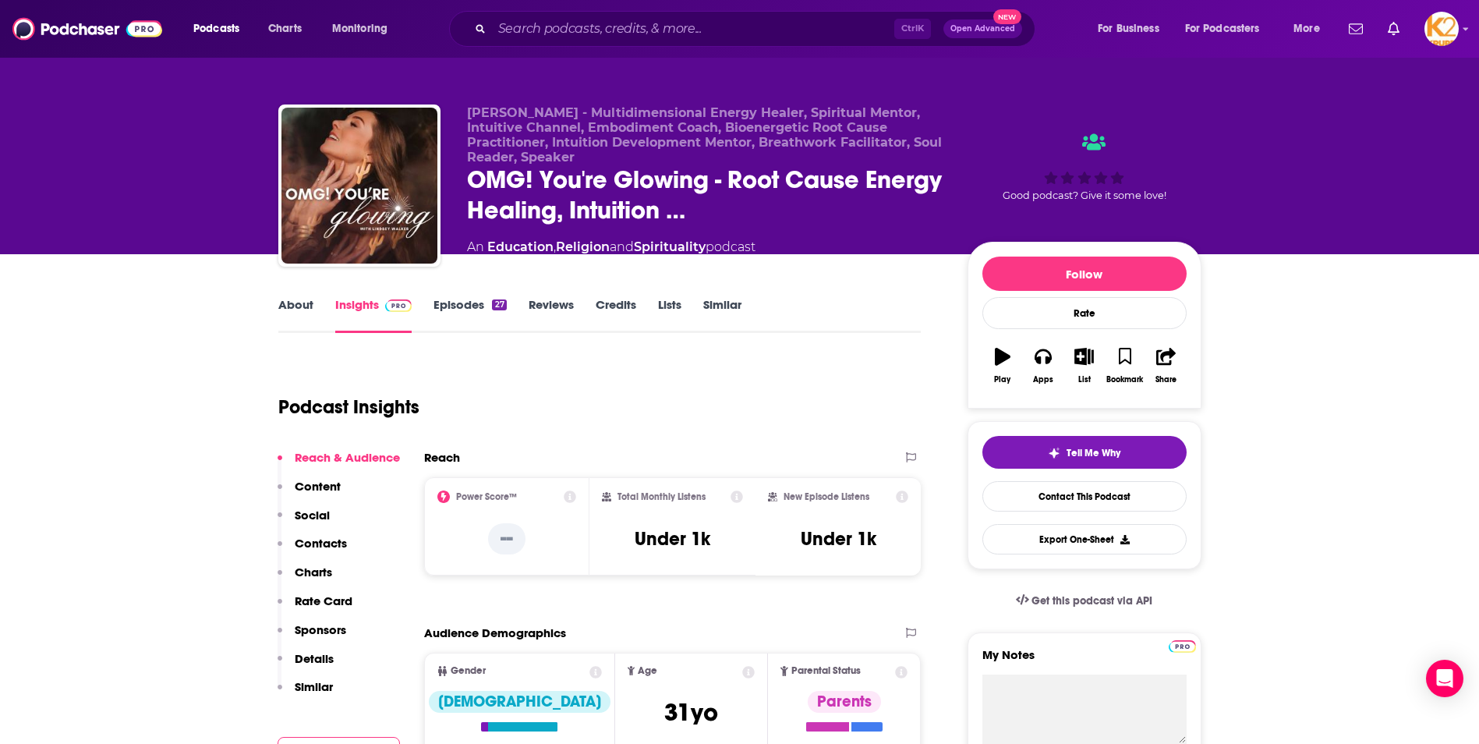
click at [333, 547] on p "Contacts" at bounding box center [321, 543] width 52 height 15
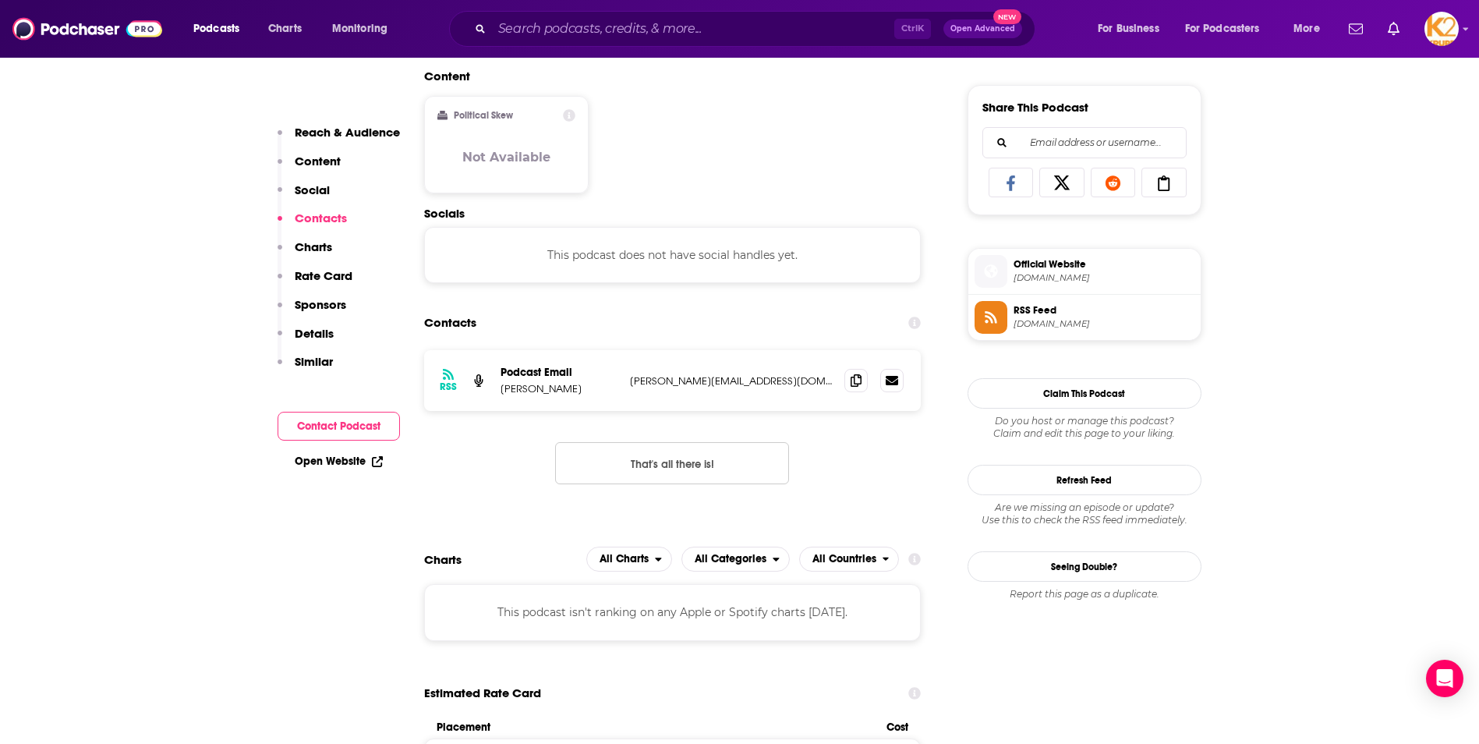
scroll to position [1042, 0]
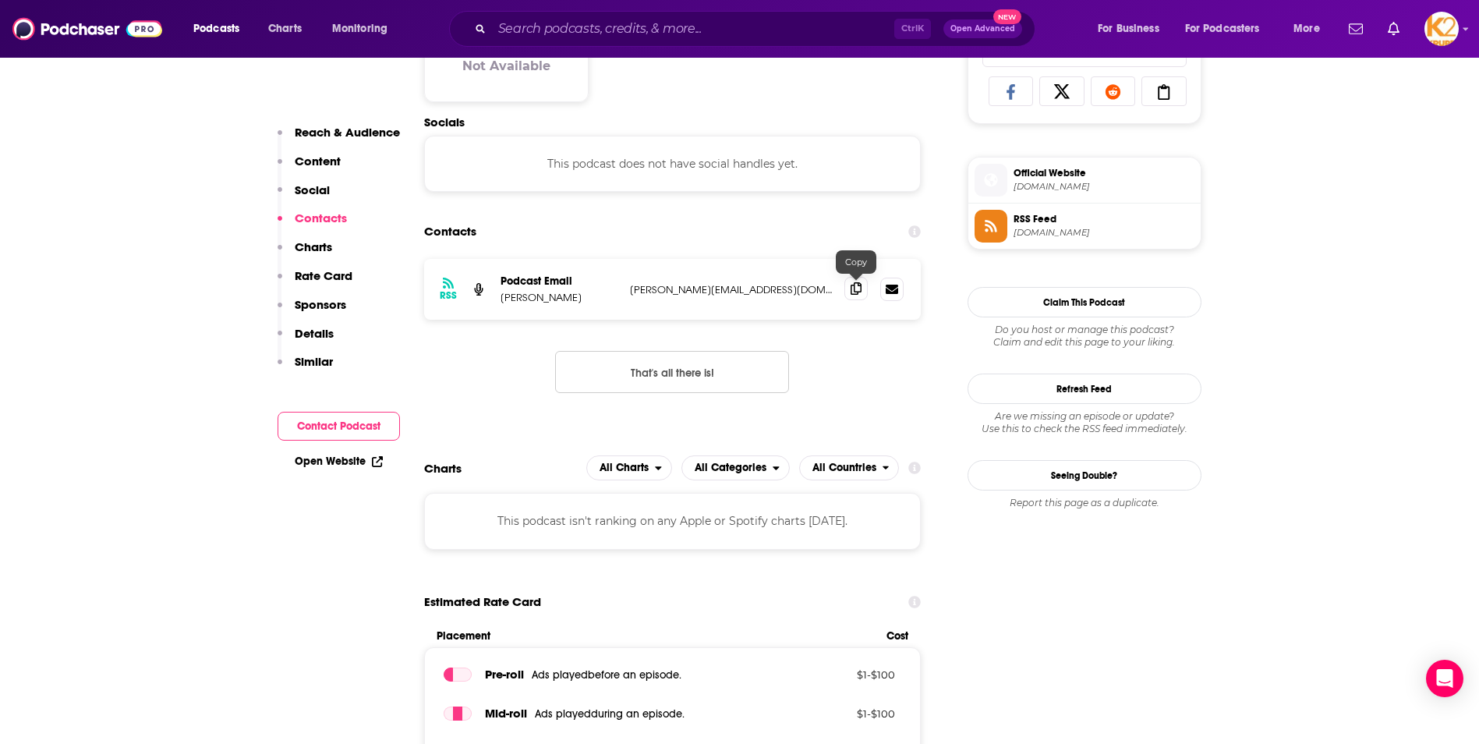
click at [848, 291] on span at bounding box center [856, 288] width 23 height 23
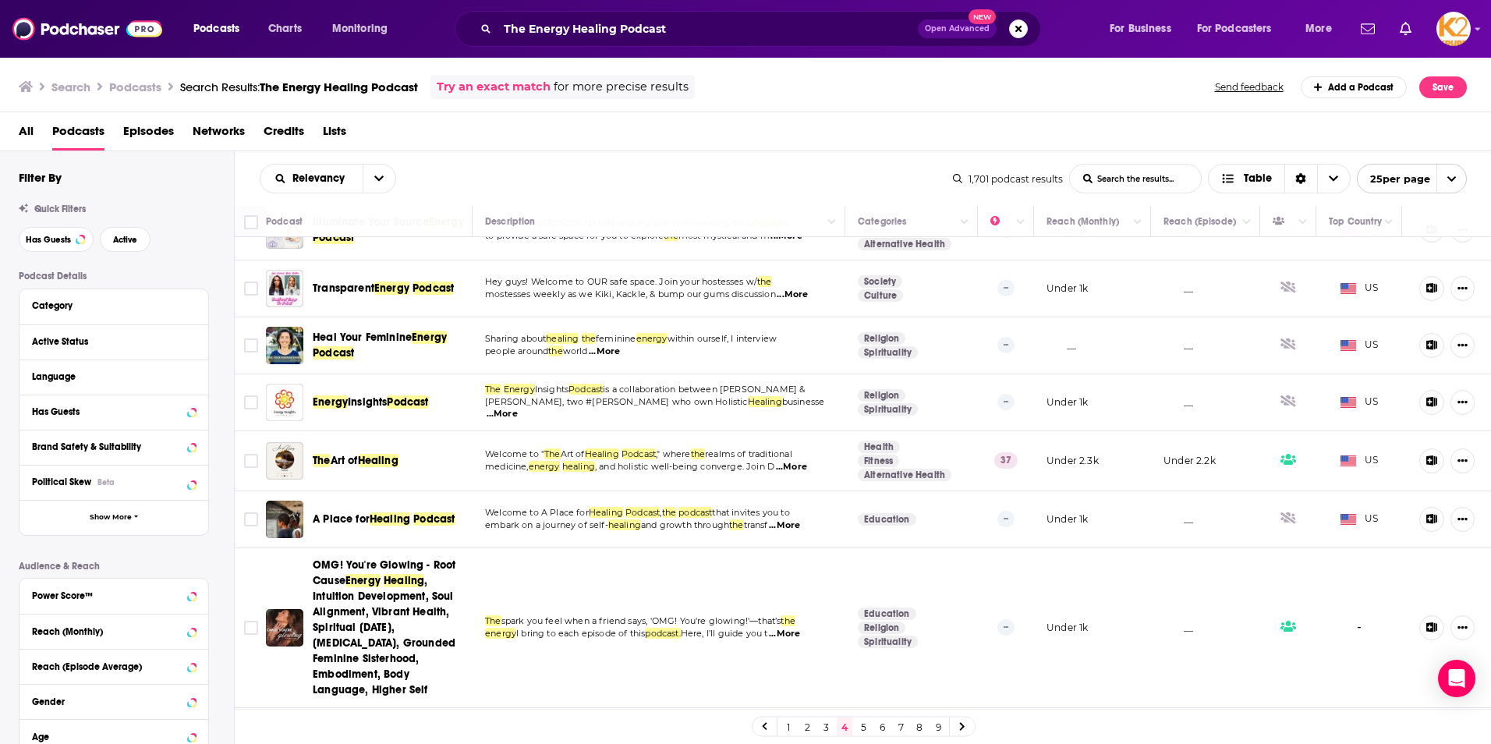
scroll to position [1170, 0]
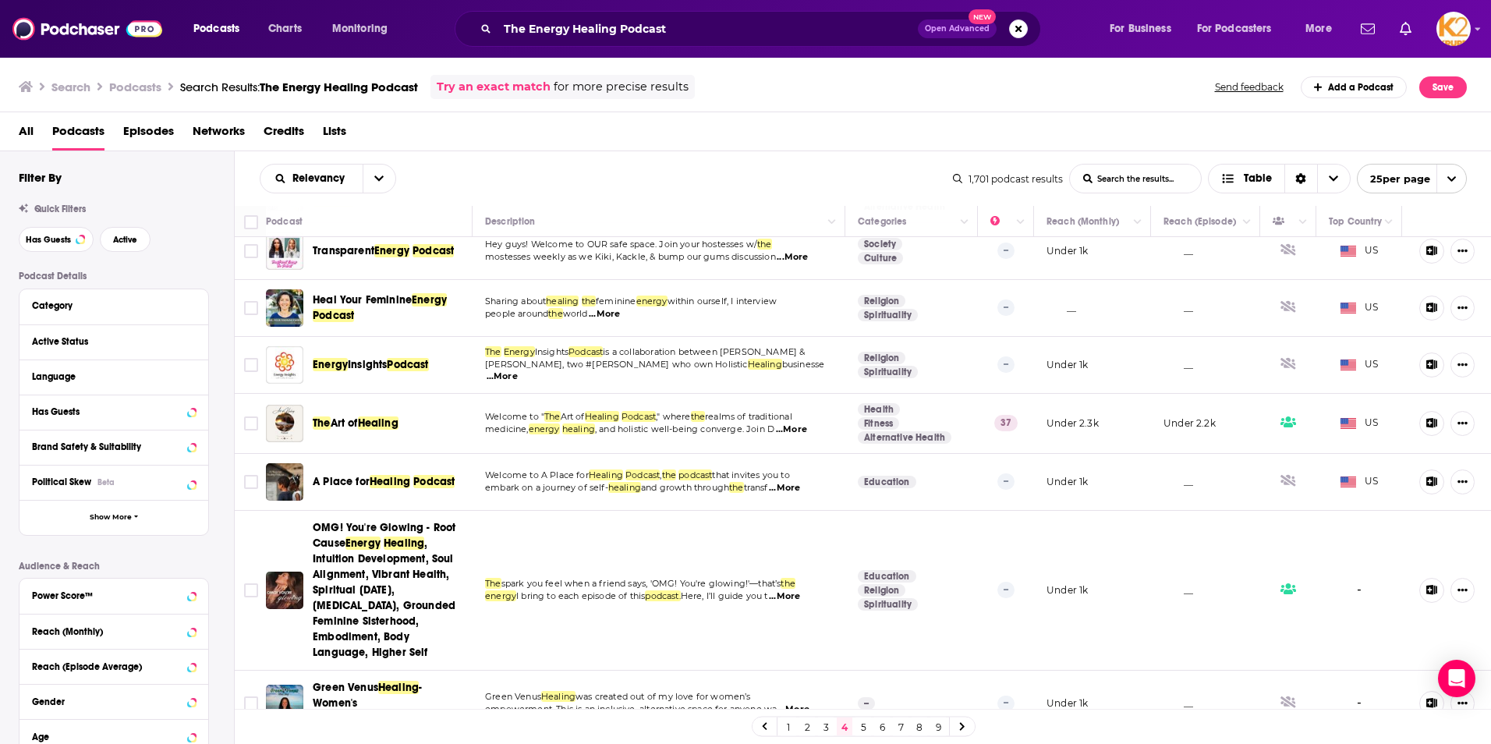
click at [860, 727] on link "5" at bounding box center [863, 726] width 16 height 19
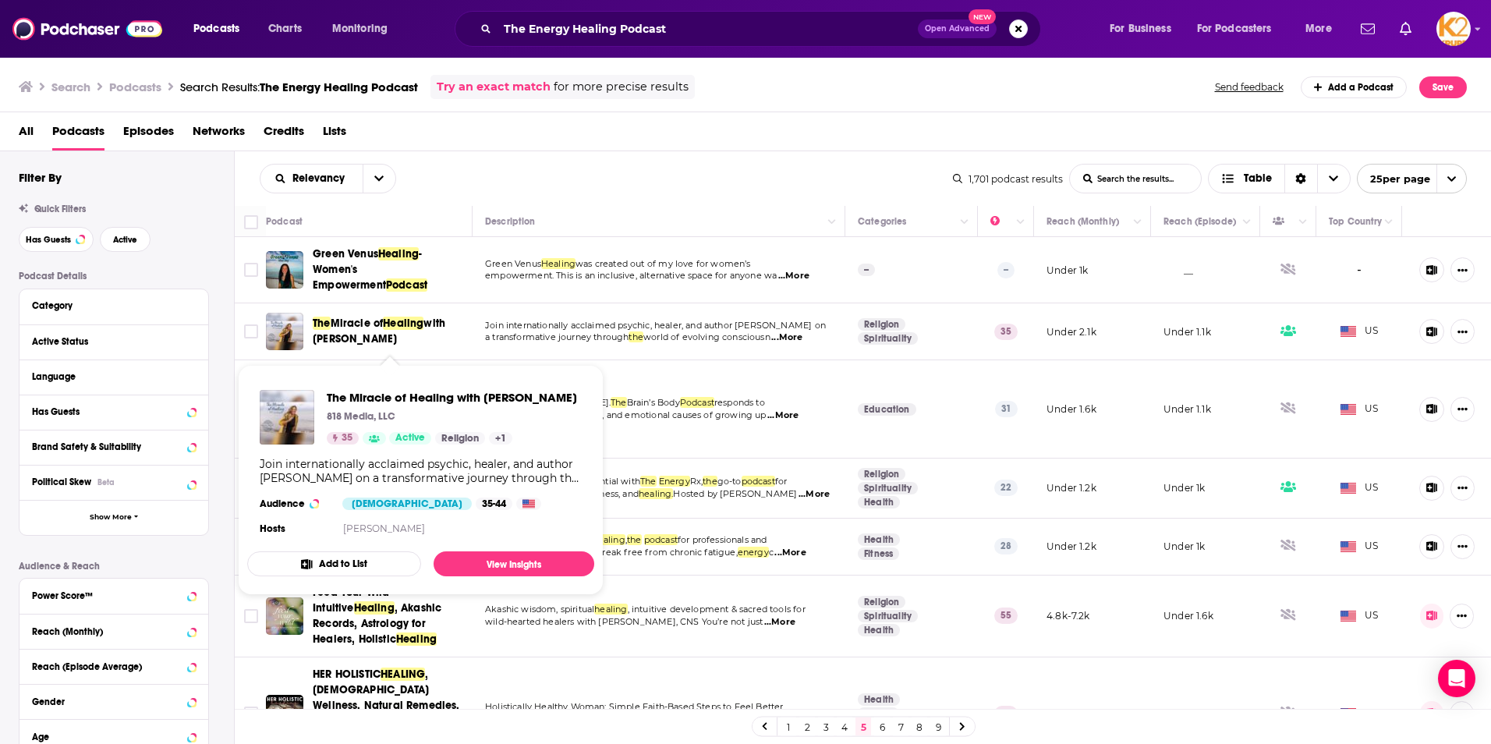
click at [384, 327] on span "Miracle of" at bounding box center [357, 323] width 53 height 13
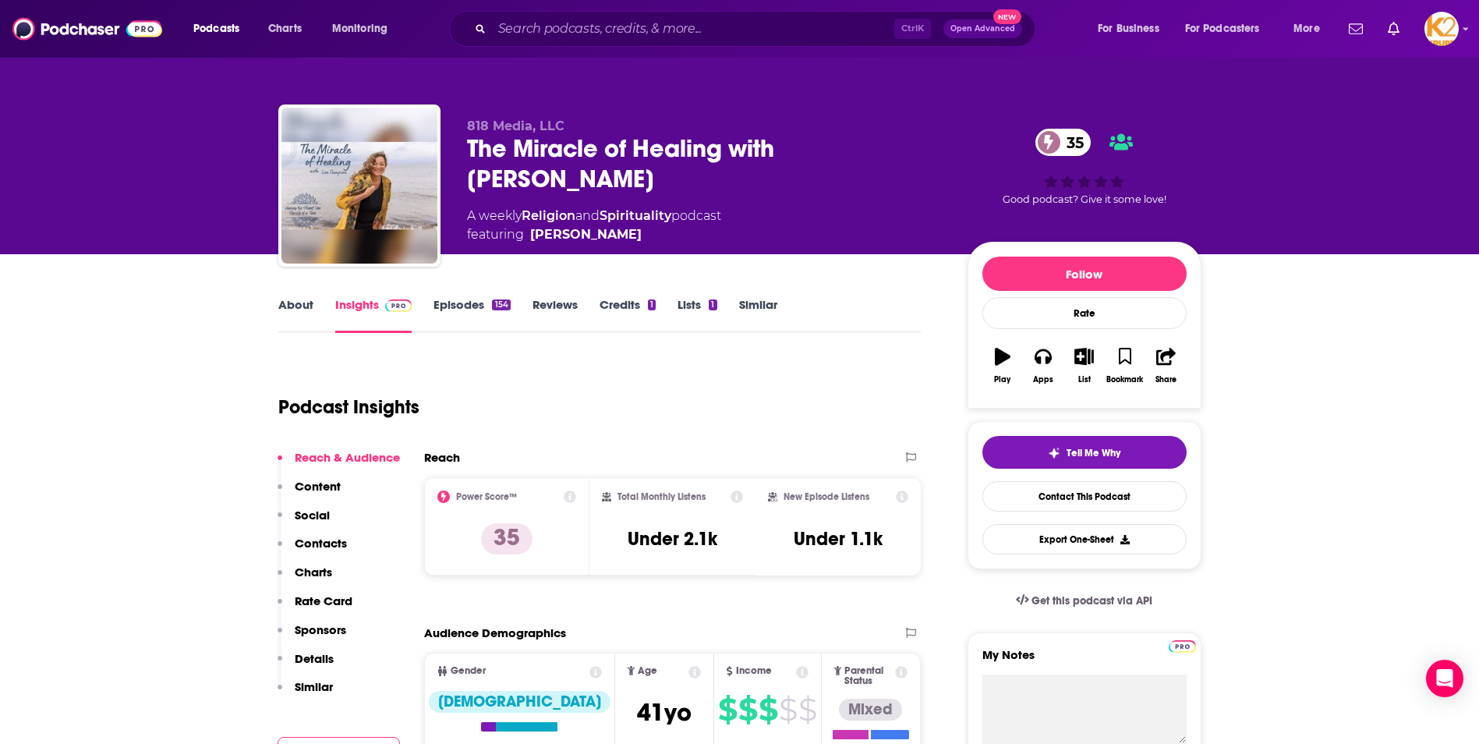
click at [318, 544] on p "Contacts" at bounding box center [321, 543] width 52 height 15
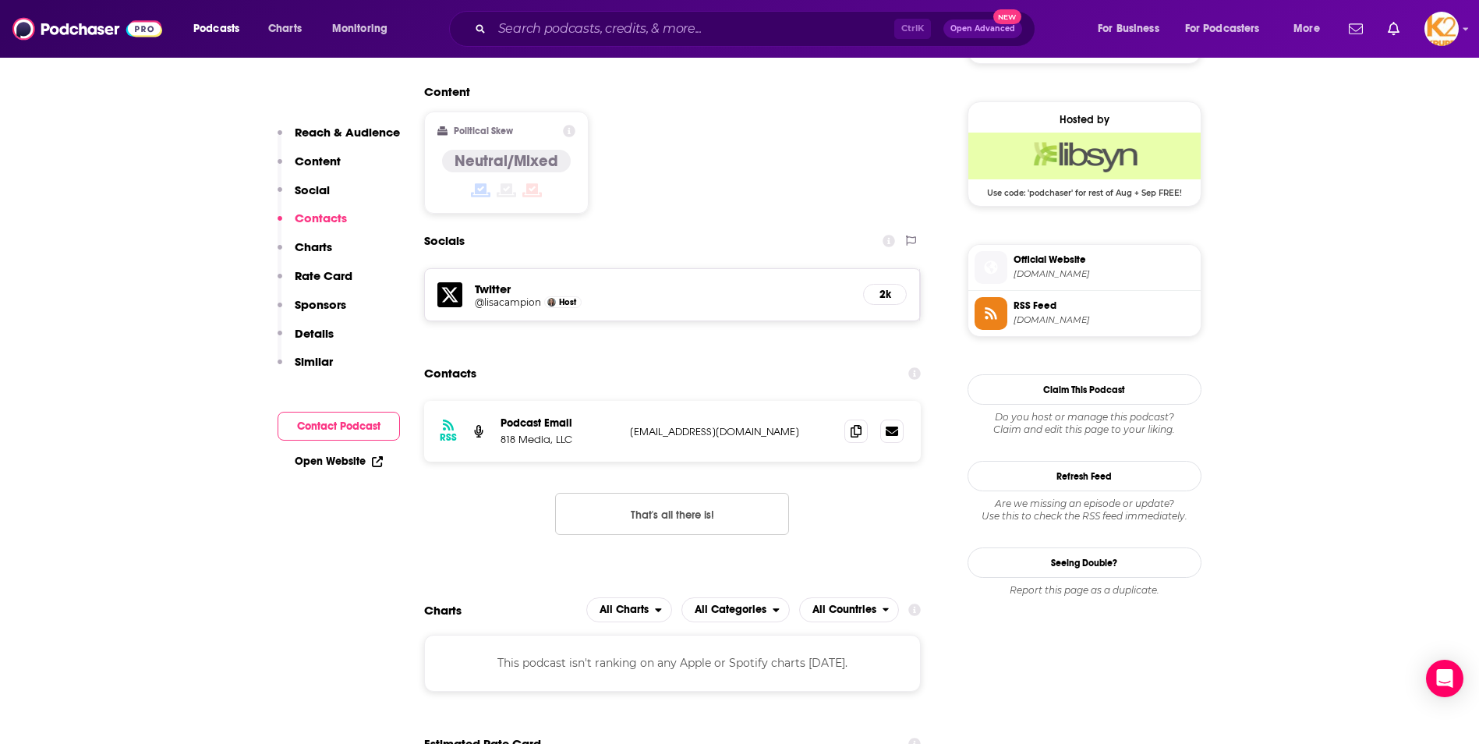
scroll to position [1266, 0]
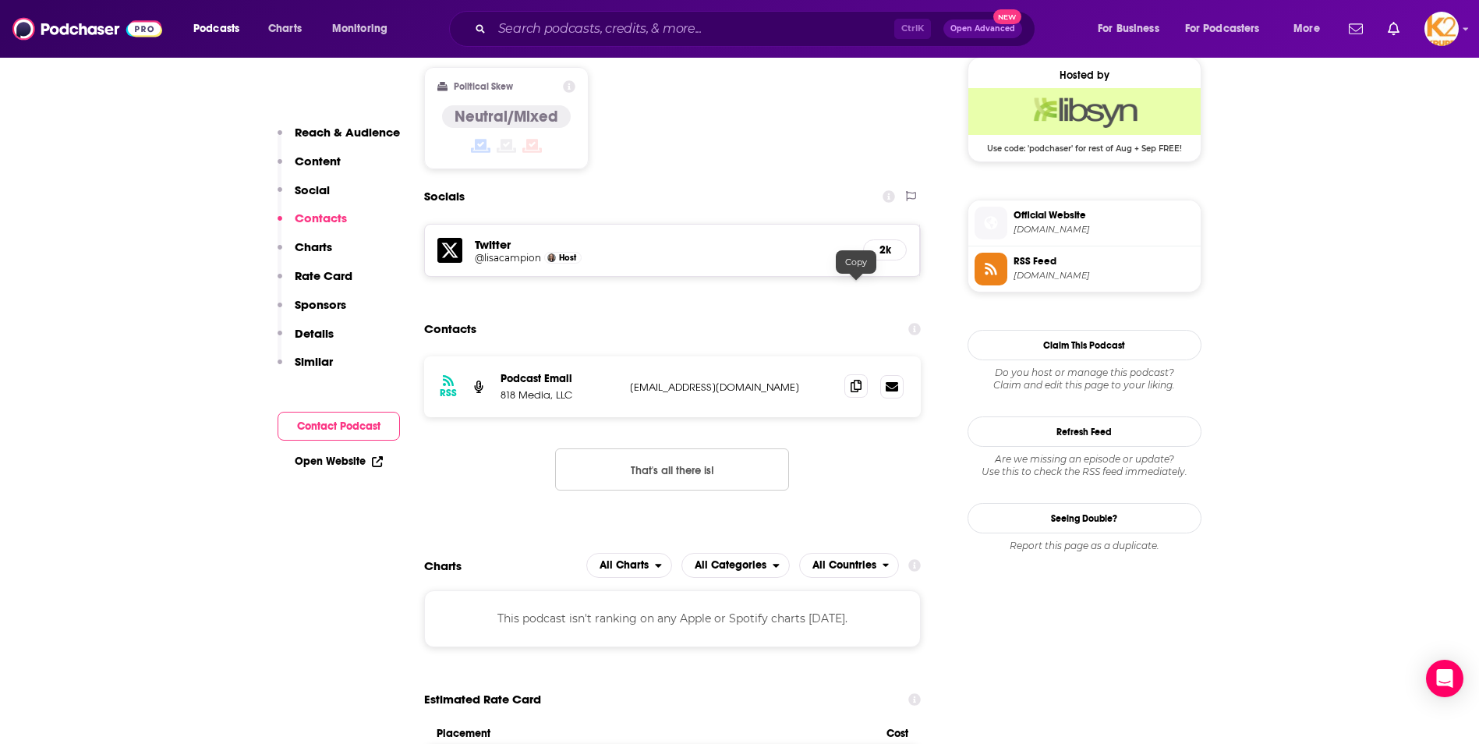
click at [848, 374] on span at bounding box center [856, 385] width 23 height 23
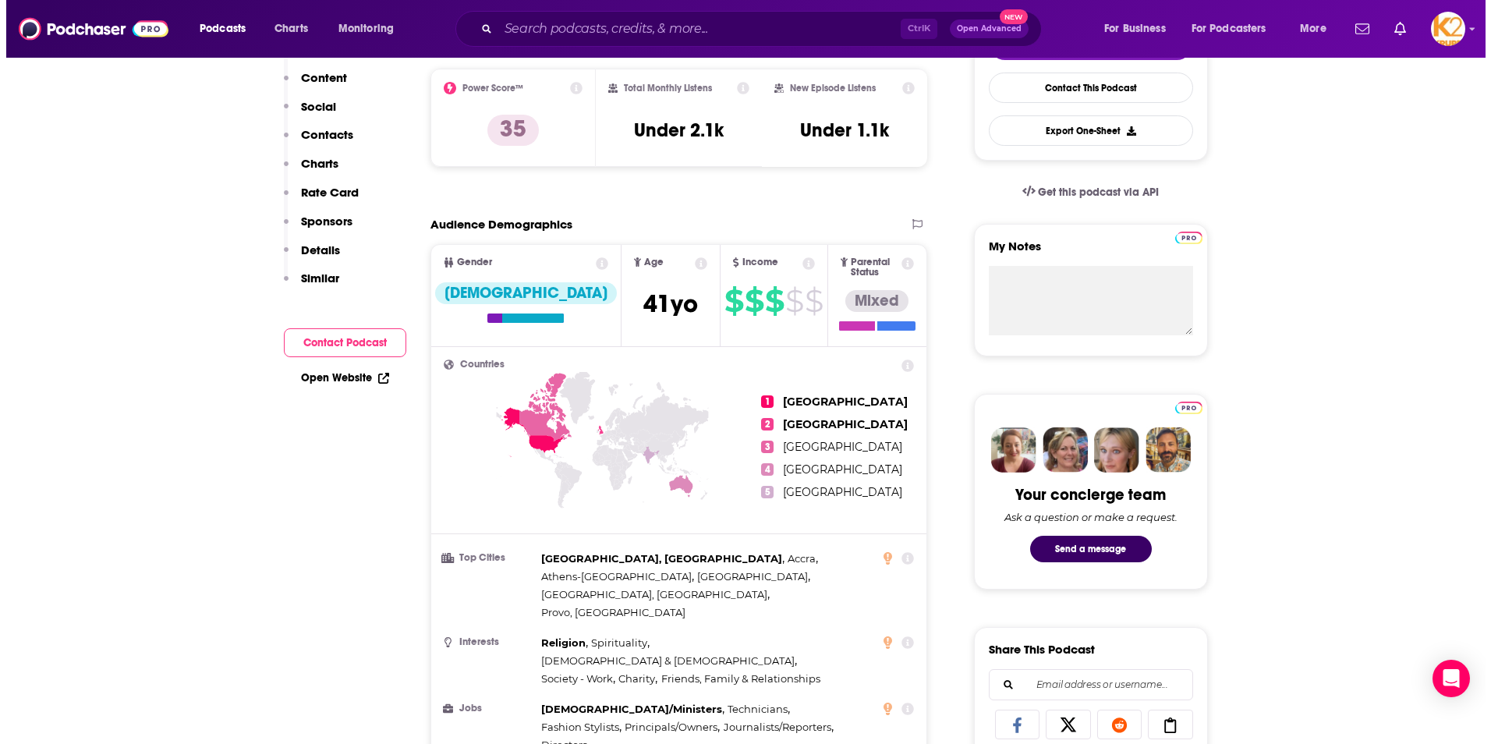
scroll to position [0, 0]
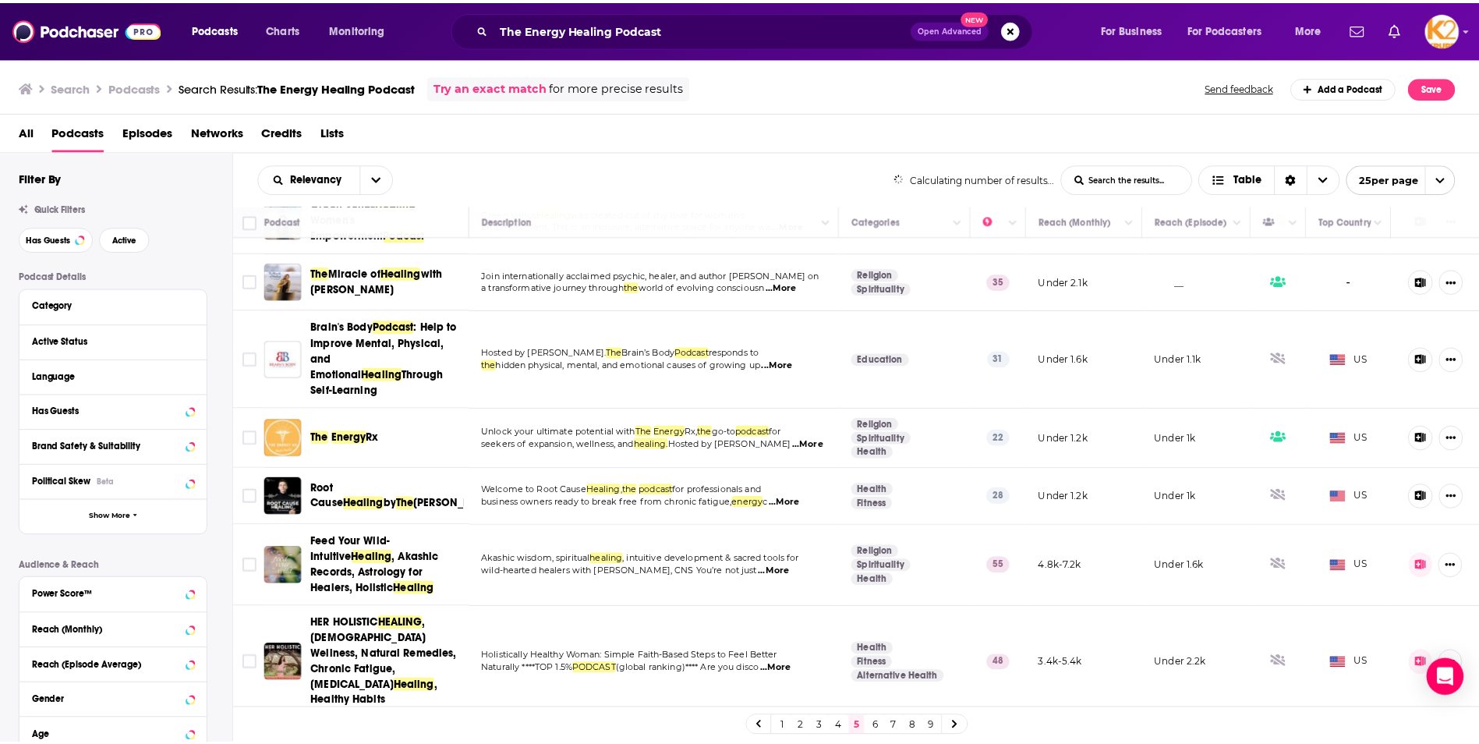
scroll to position [78, 0]
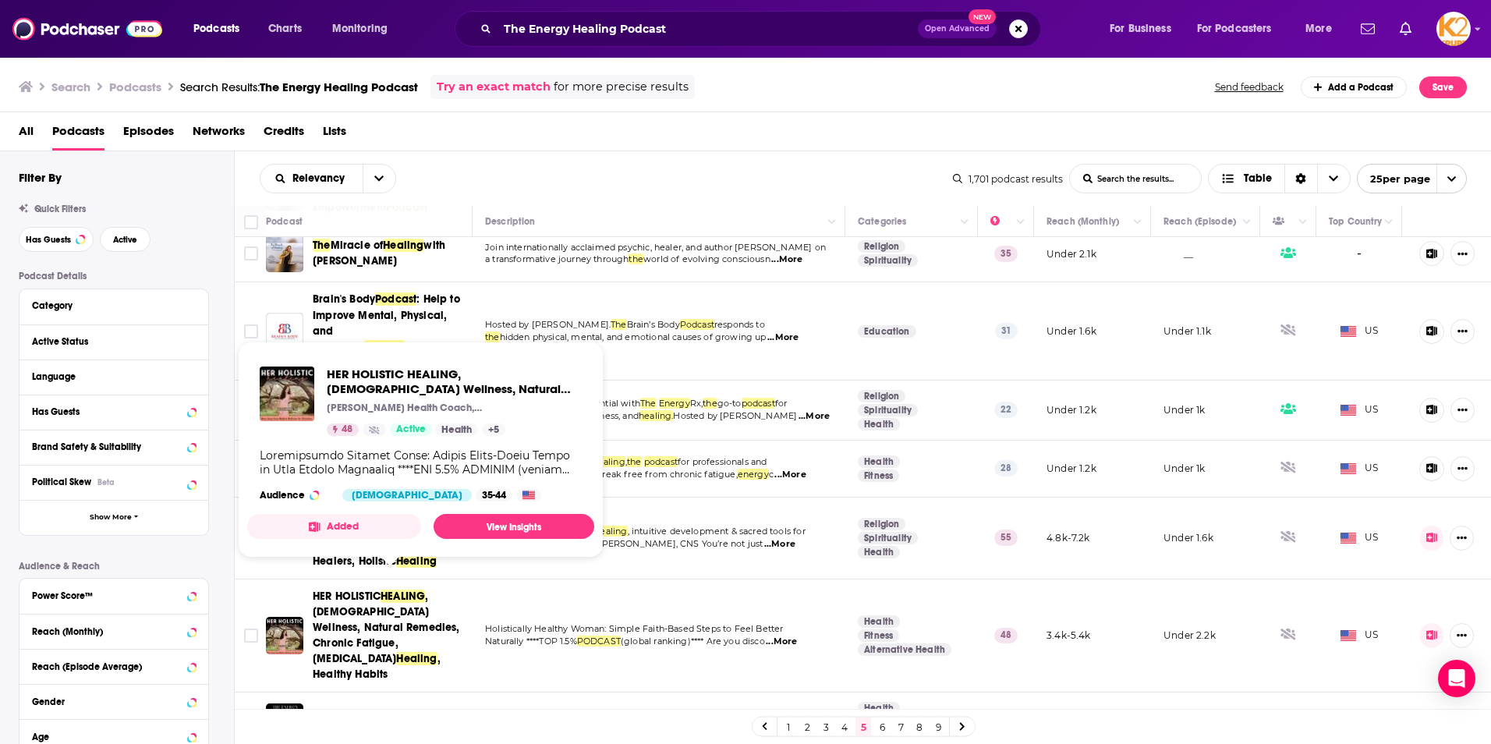
click at [366, 606] on span ", [DEMOGRAPHIC_DATA] Wellness, Natural Remedies, Chronic Fatigue, [MEDICAL_DATA]" at bounding box center [386, 628] width 147 height 76
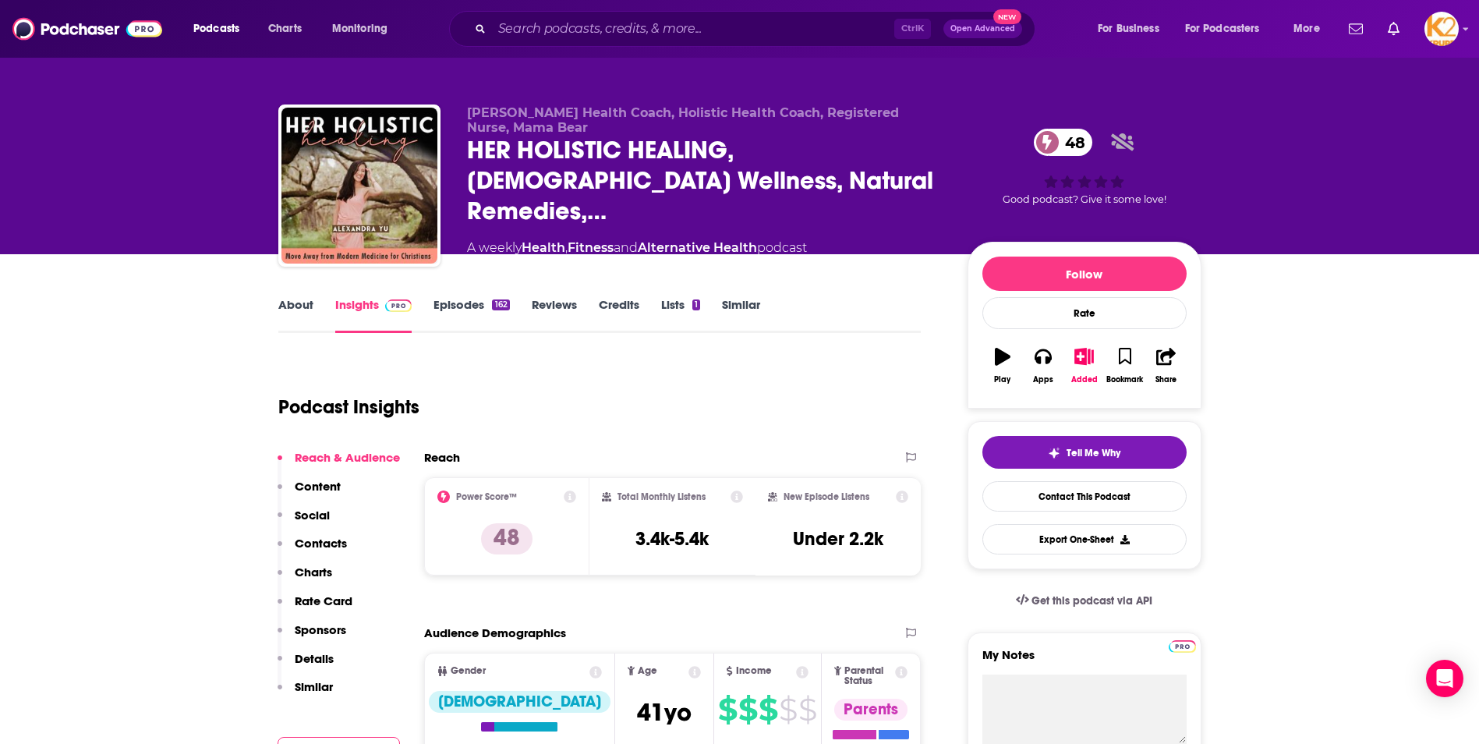
click at [322, 542] on p "Contacts" at bounding box center [321, 543] width 52 height 15
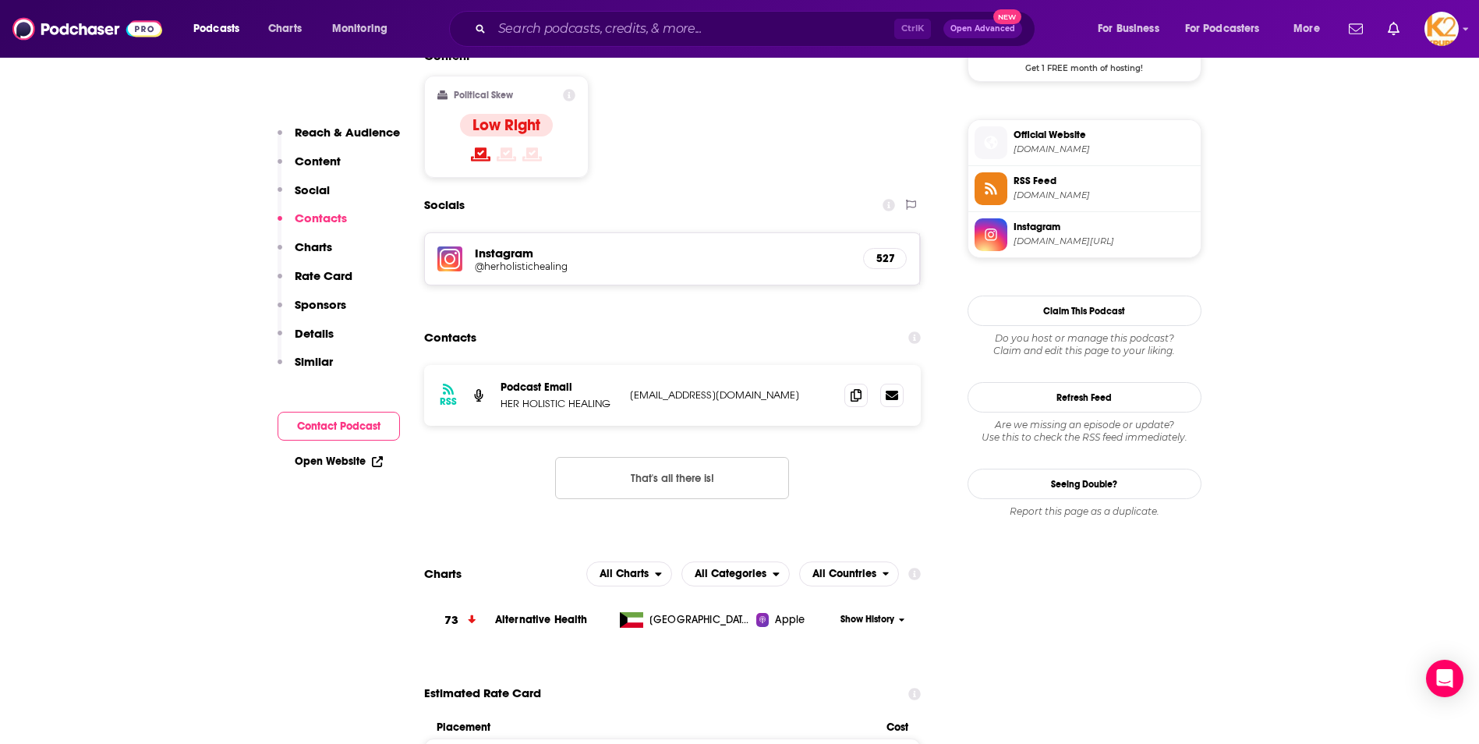
scroll to position [1266, 0]
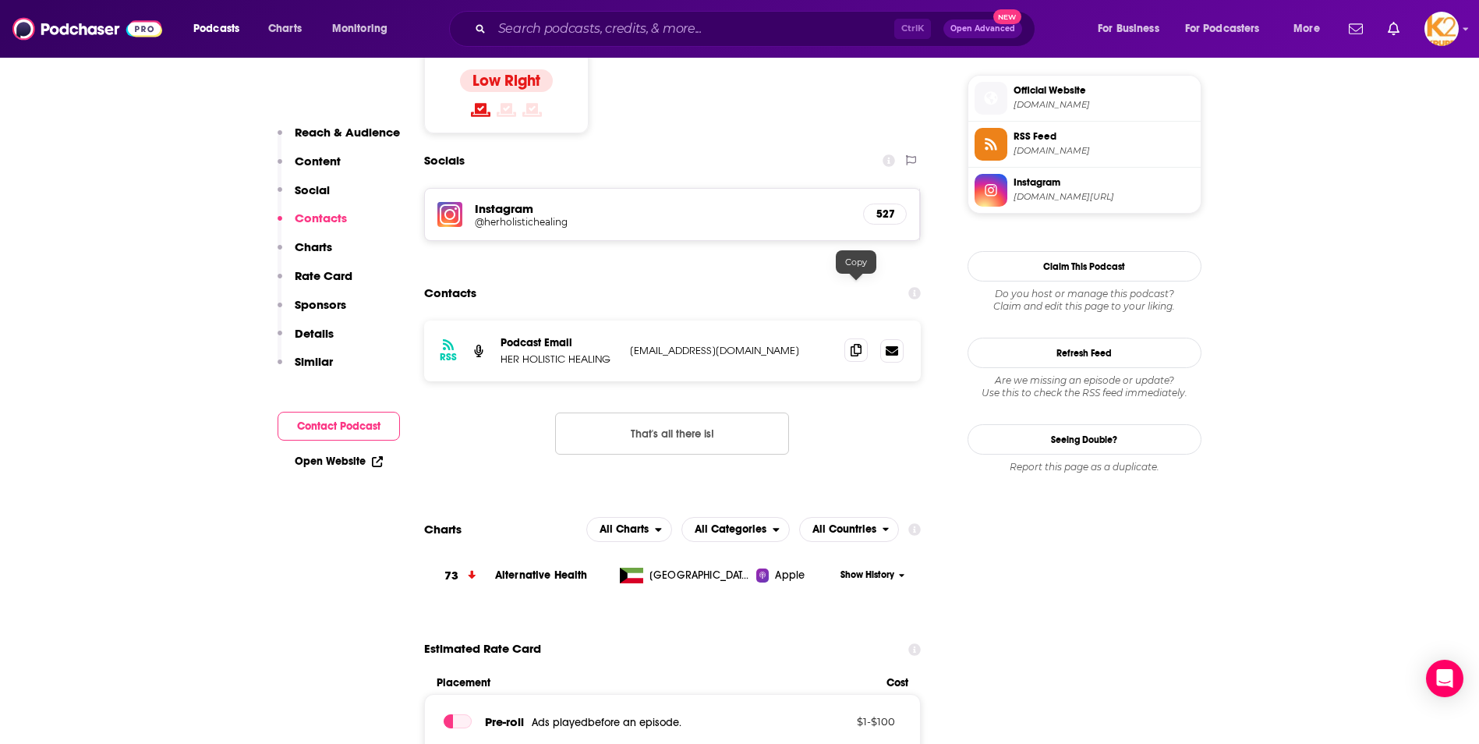
click at [859, 344] on icon at bounding box center [856, 350] width 11 height 12
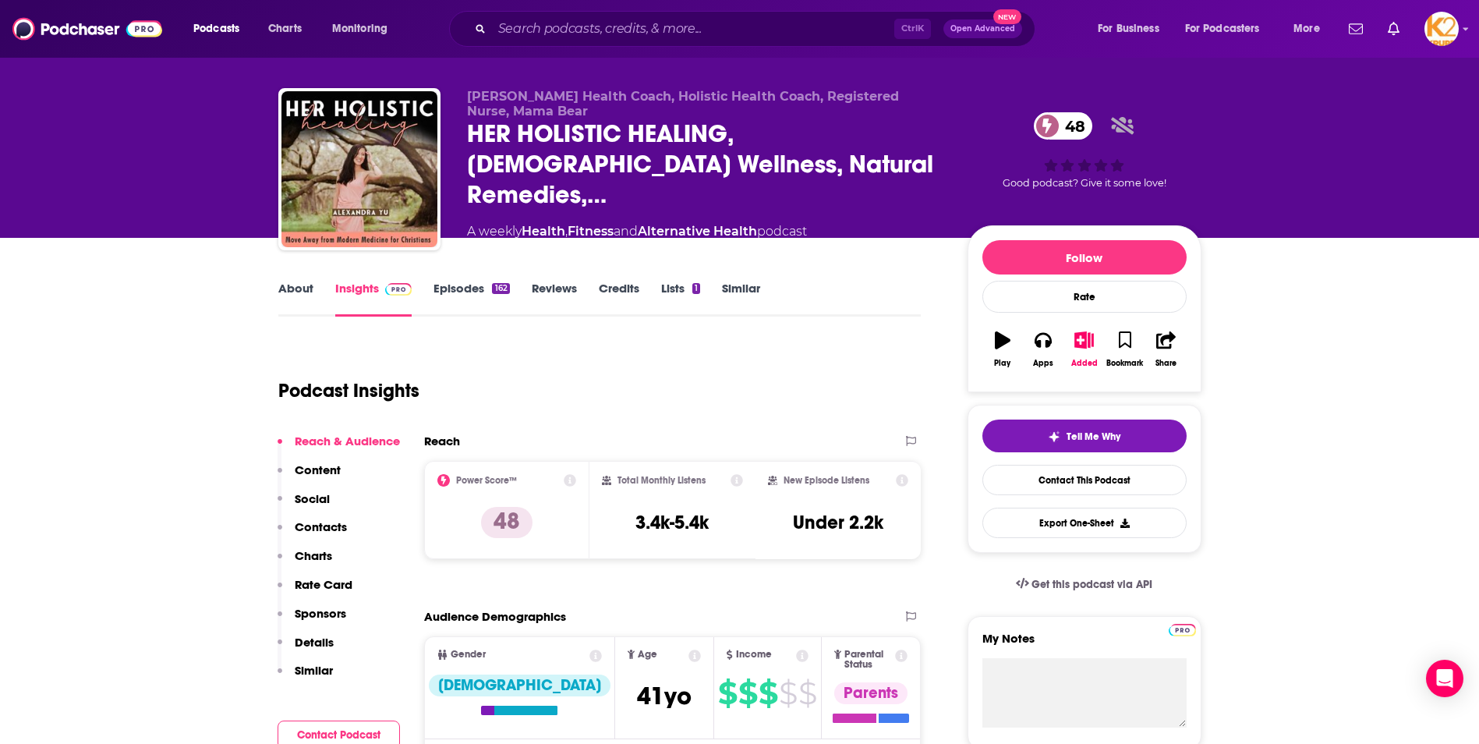
scroll to position [0, 0]
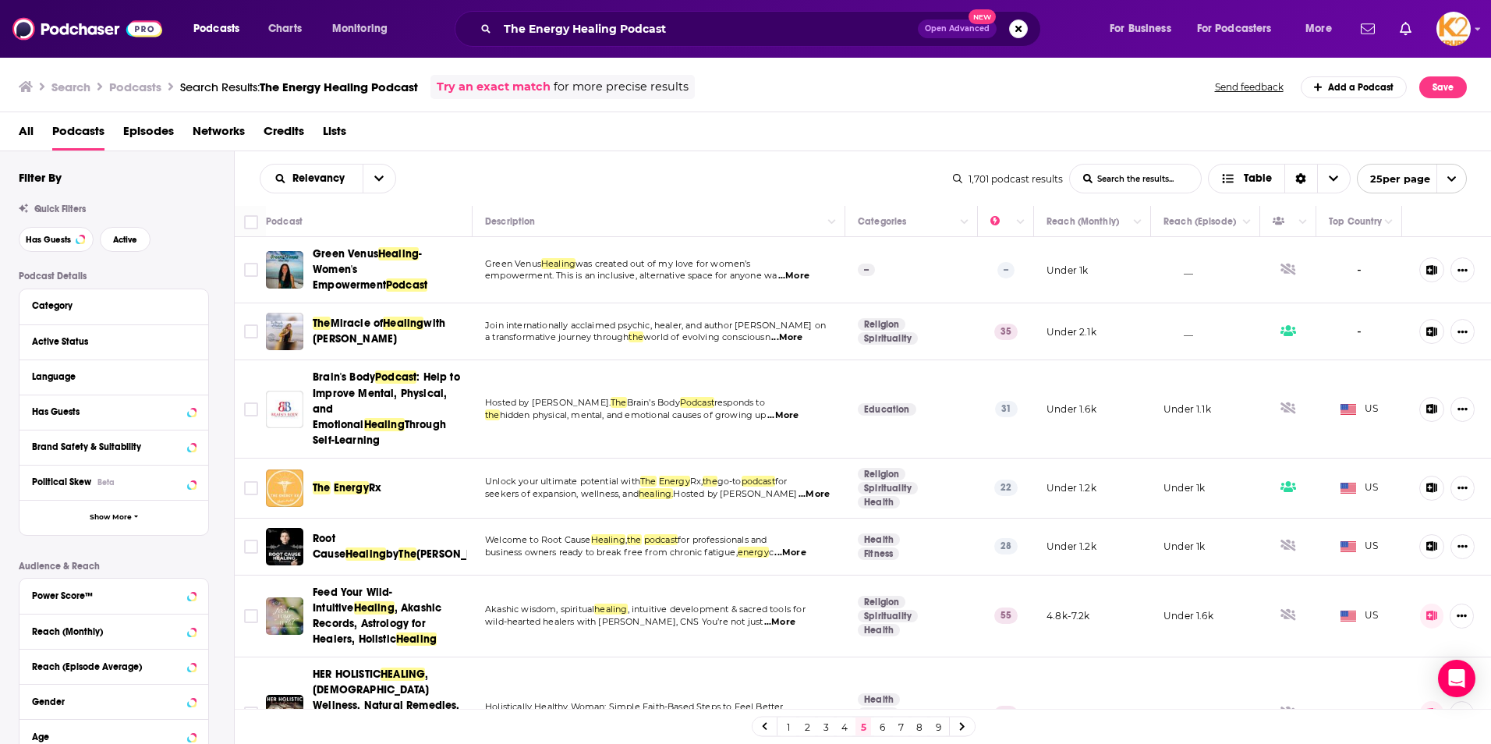
click at [370, 586] on span "Feed Your Wild- Intuitive" at bounding box center [353, 600] width 80 height 29
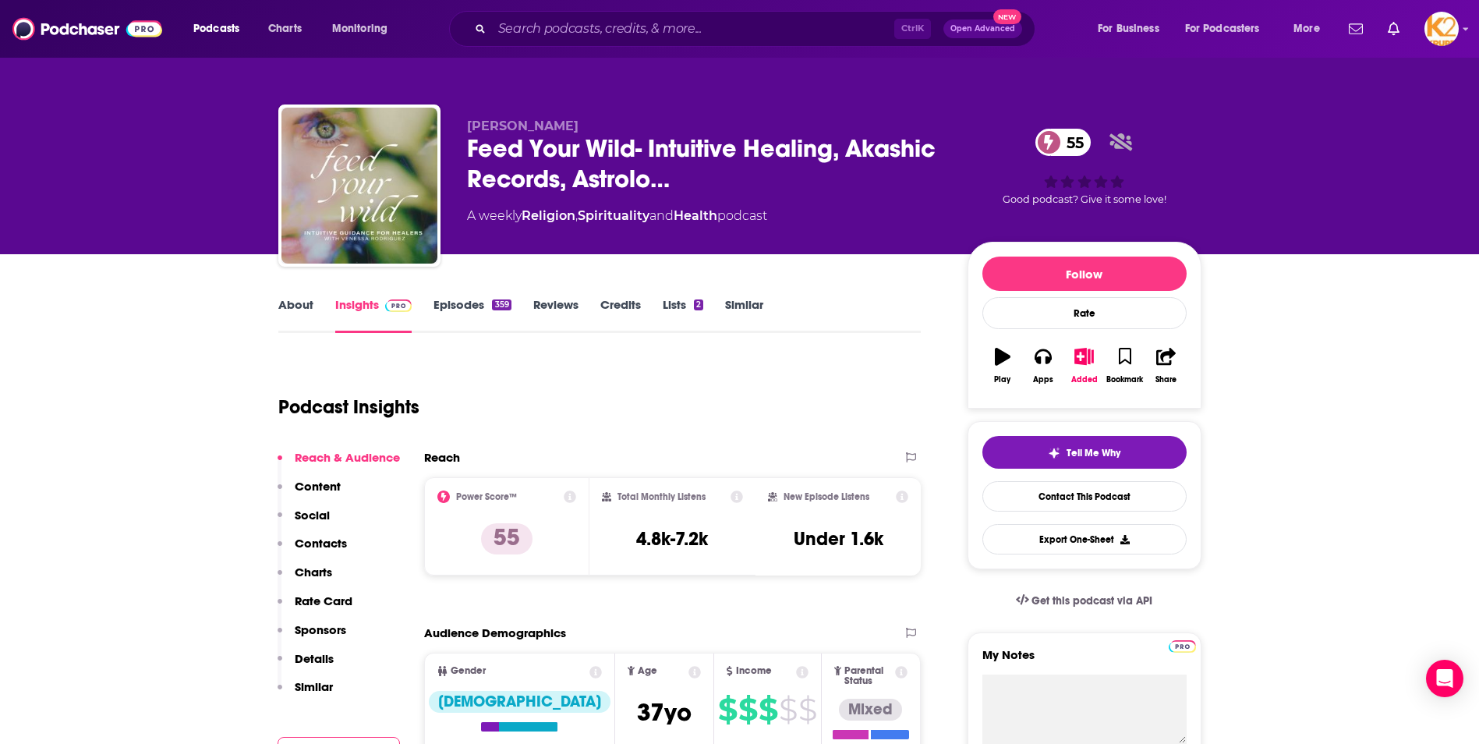
click at [291, 314] on link "About" at bounding box center [295, 315] width 35 height 36
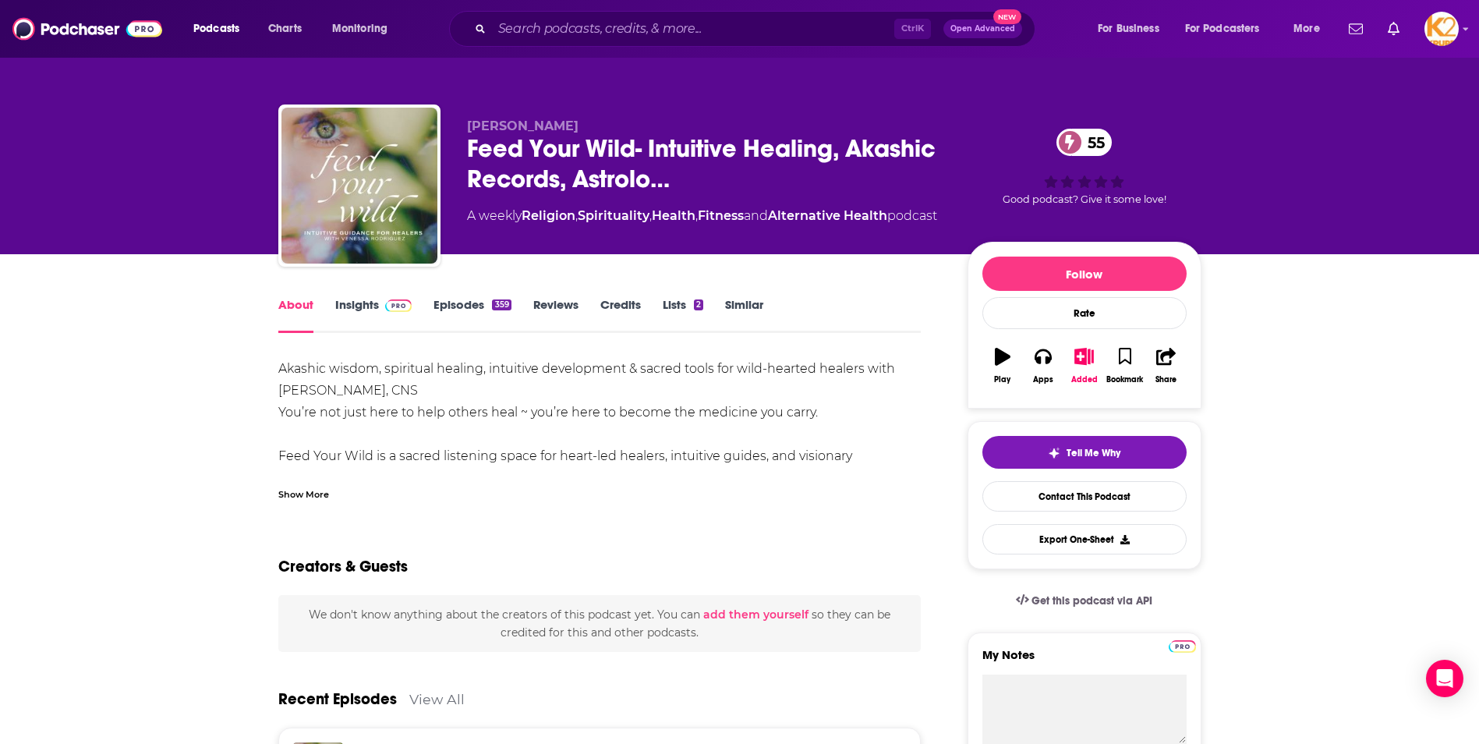
click at [358, 313] on link "Insights" at bounding box center [373, 315] width 77 height 36
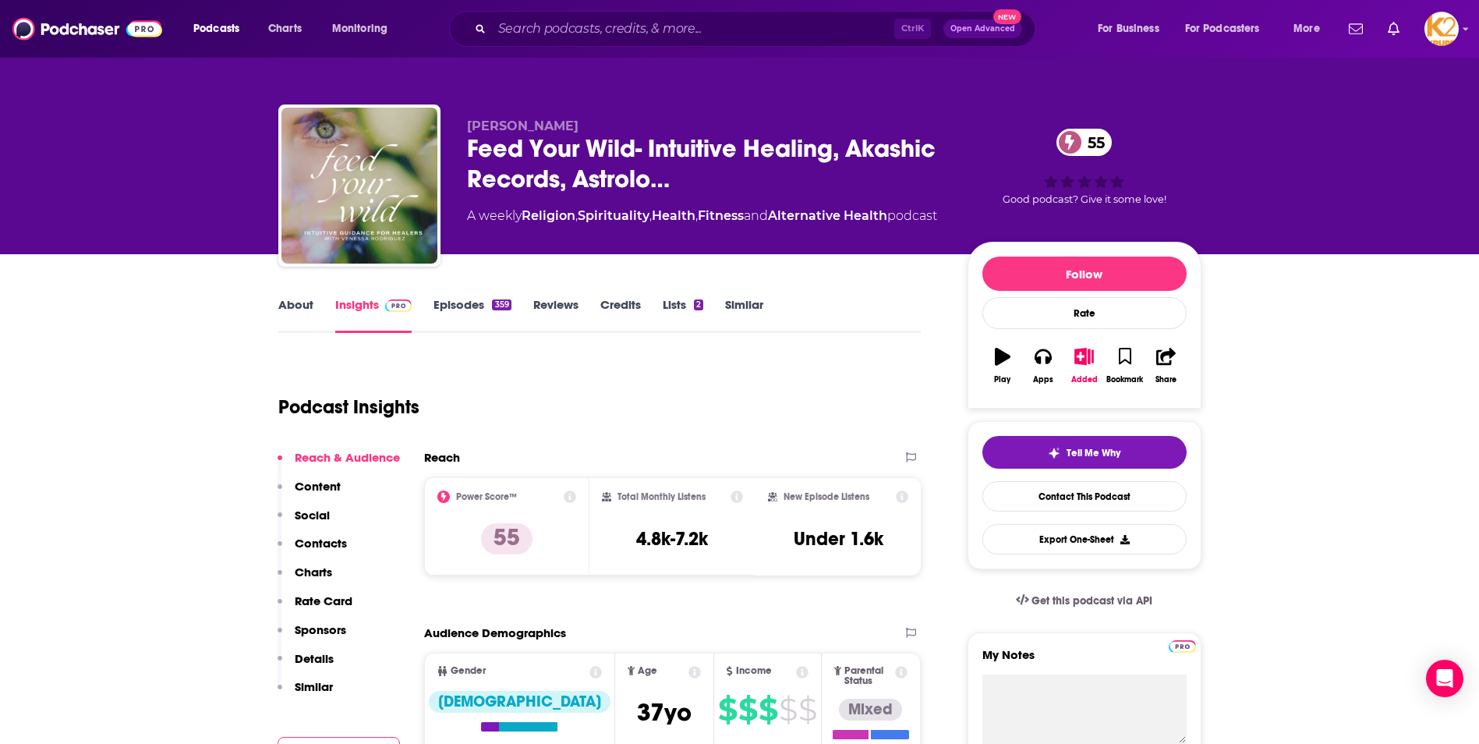
click at [331, 533] on div "Reach & Audience Content Social Contacts Charts Rate Card Sponsors Details Simi…" at bounding box center [339, 579] width 122 height 258
click at [331, 544] on p "Contacts" at bounding box center [321, 543] width 52 height 15
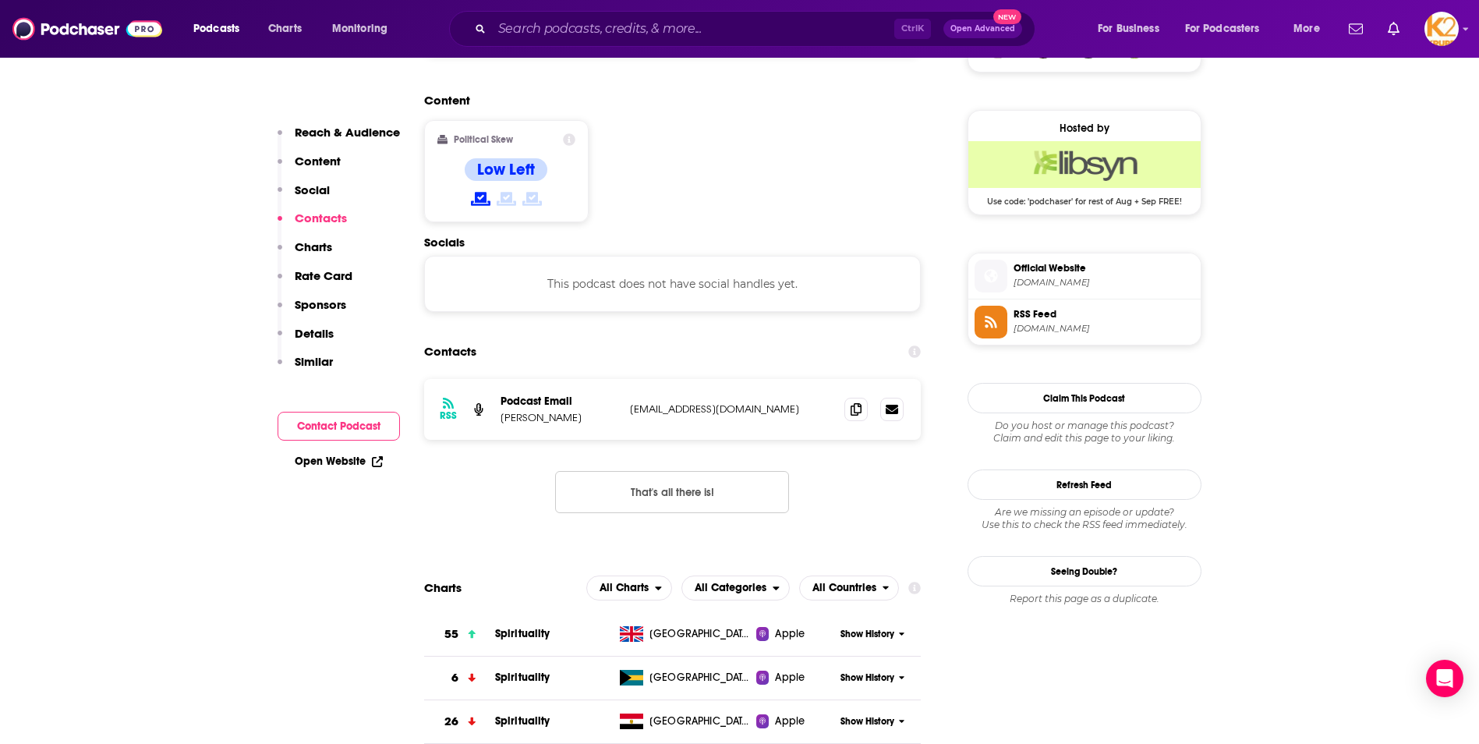
scroll to position [1236, 0]
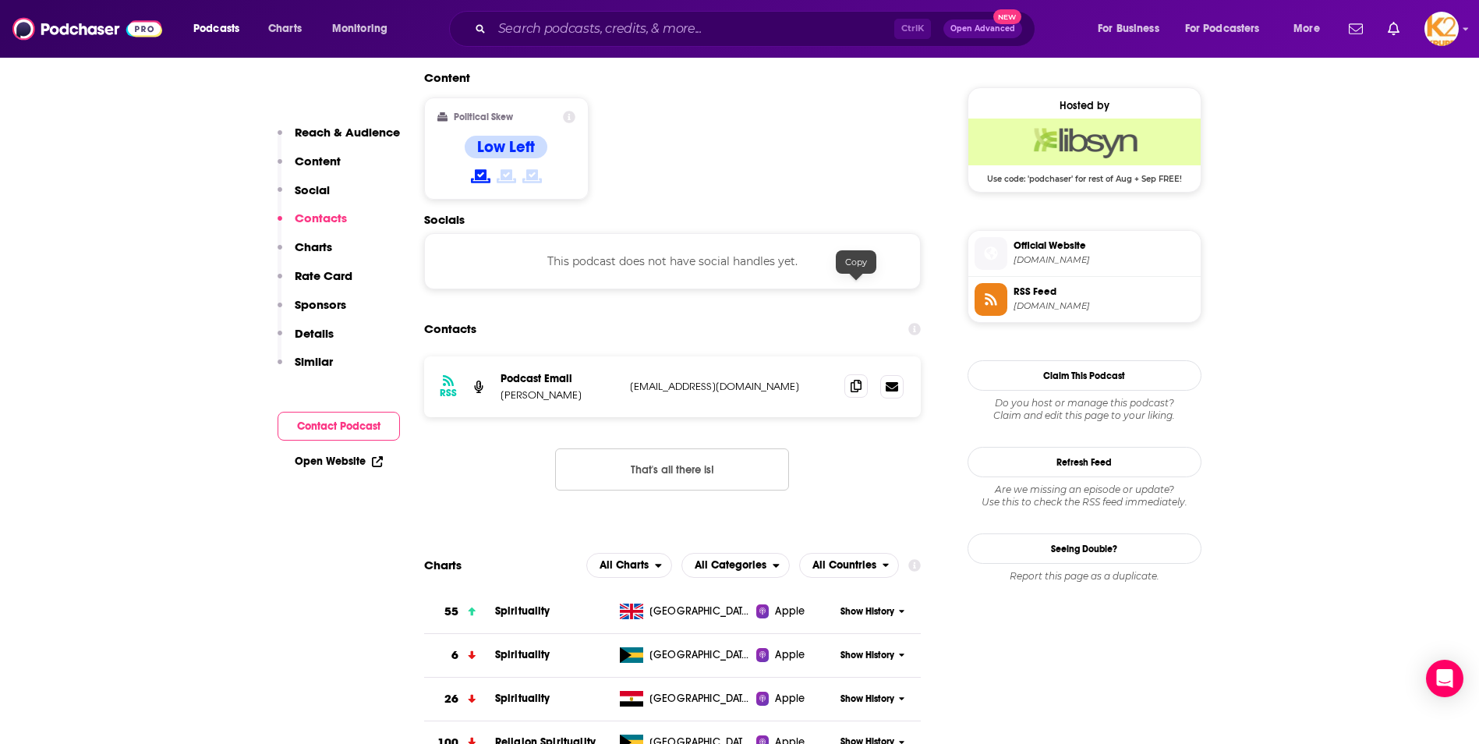
click at [858, 380] on icon at bounding box center [856, 386] width 11 height 12
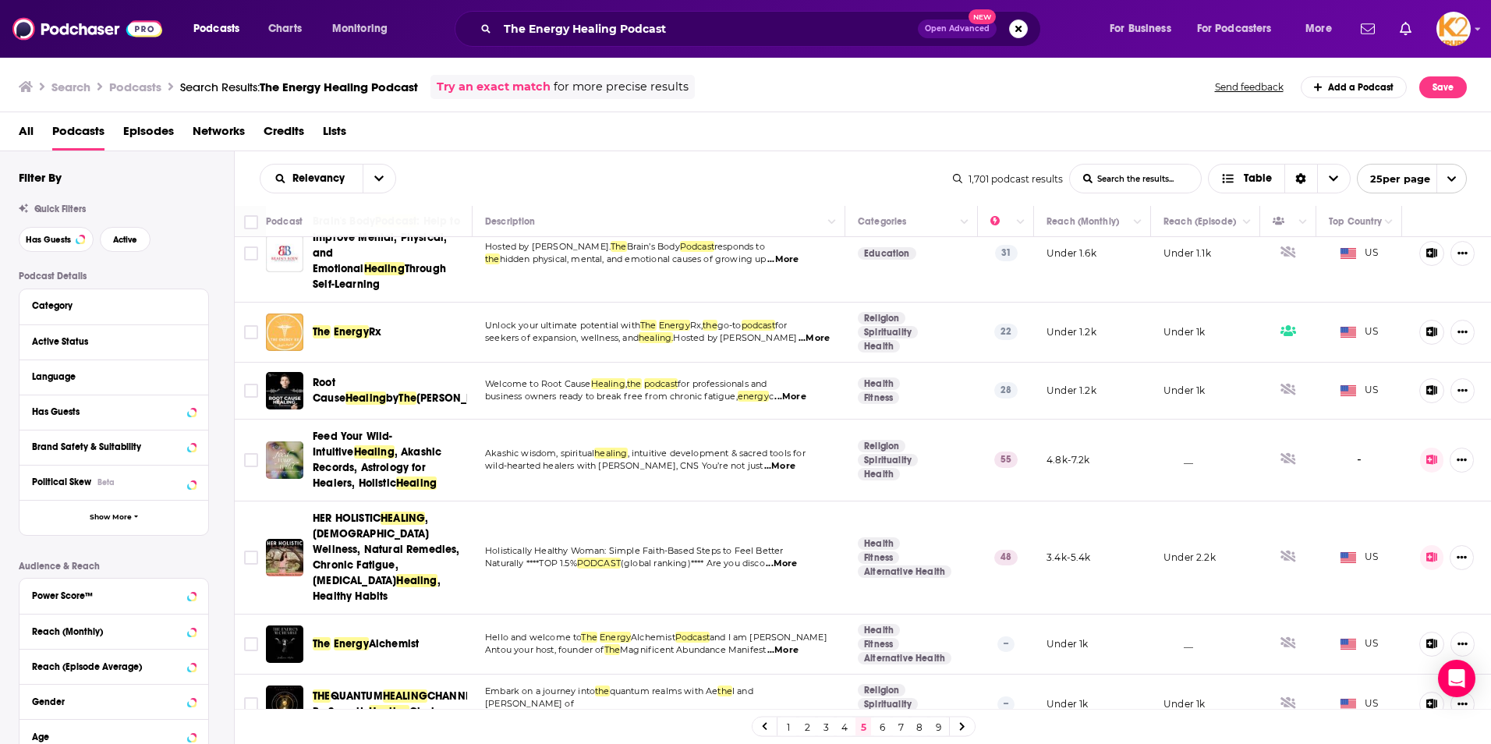
scroll to position [234, 0]
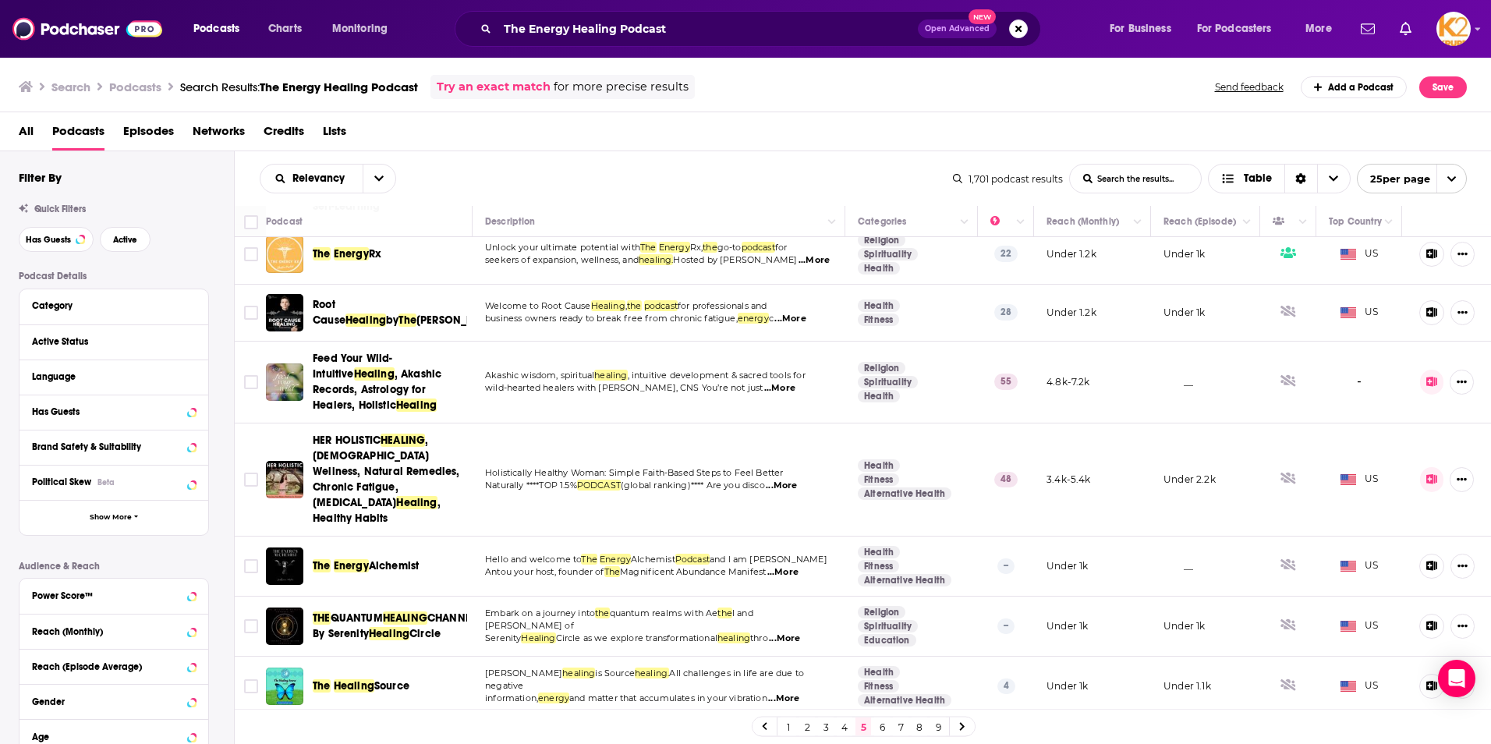
click at [357, 559] on span "Energy" at bounding box center [351, 565] width 35 height 13
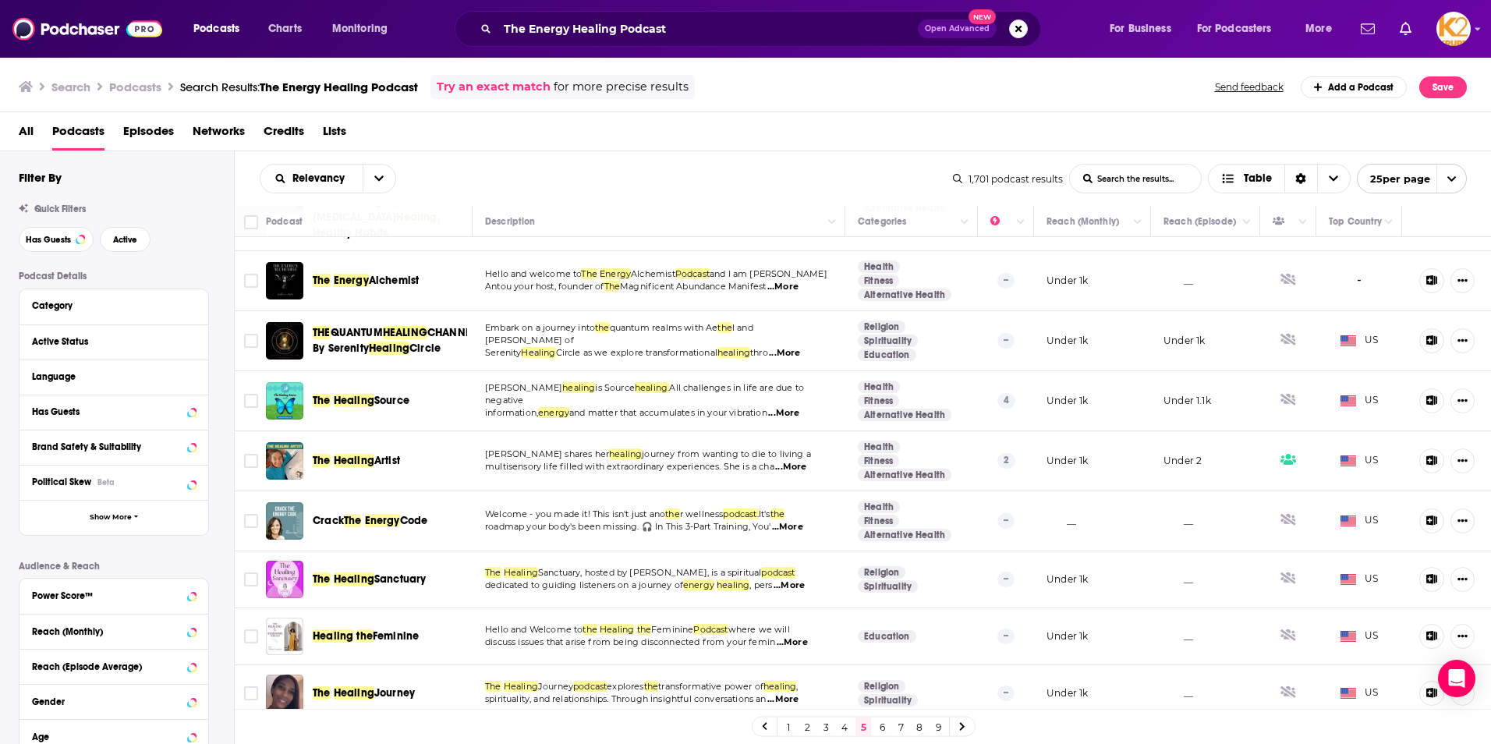
scroll to position [546, 0]
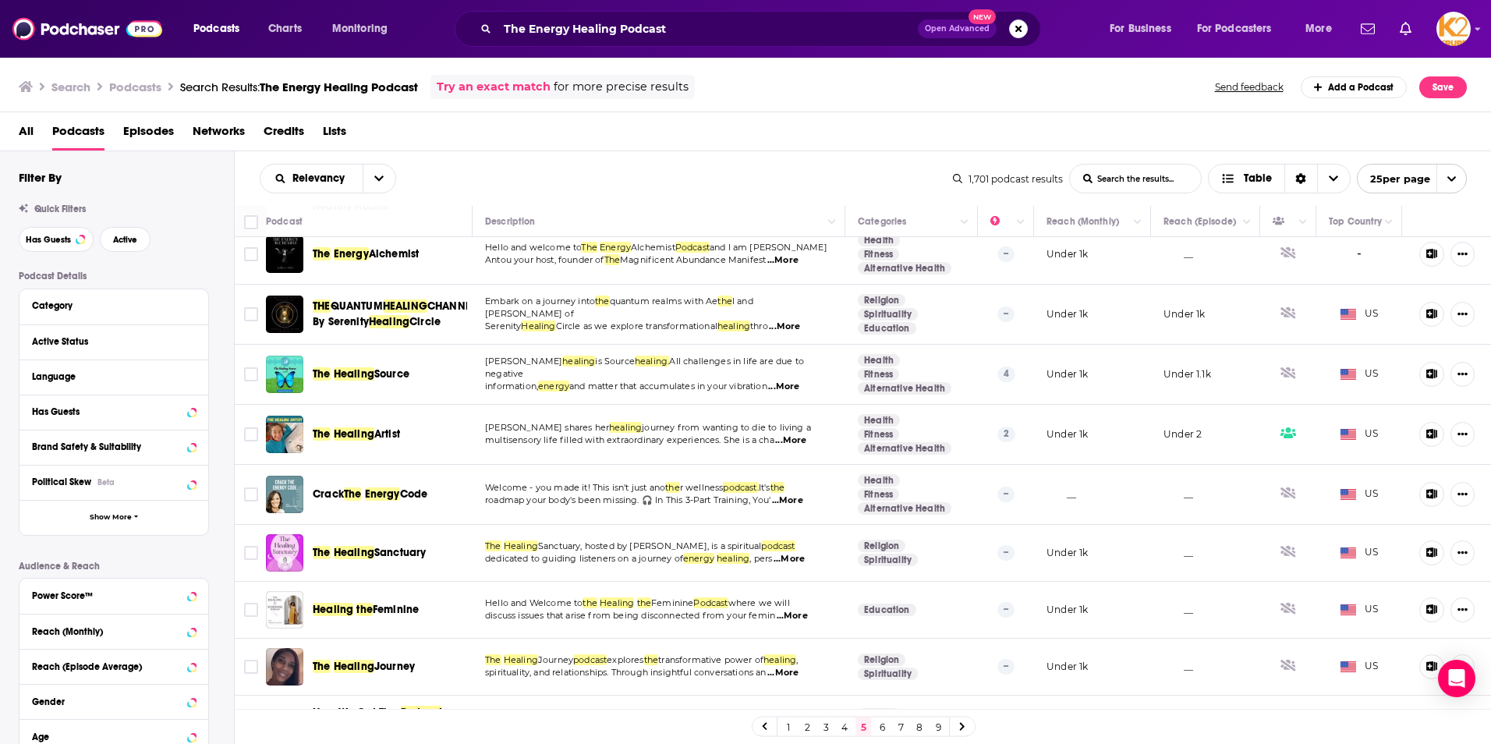
click at [346, 603] on span "Healing" at bounding box center [333, 609] width 41 height 13
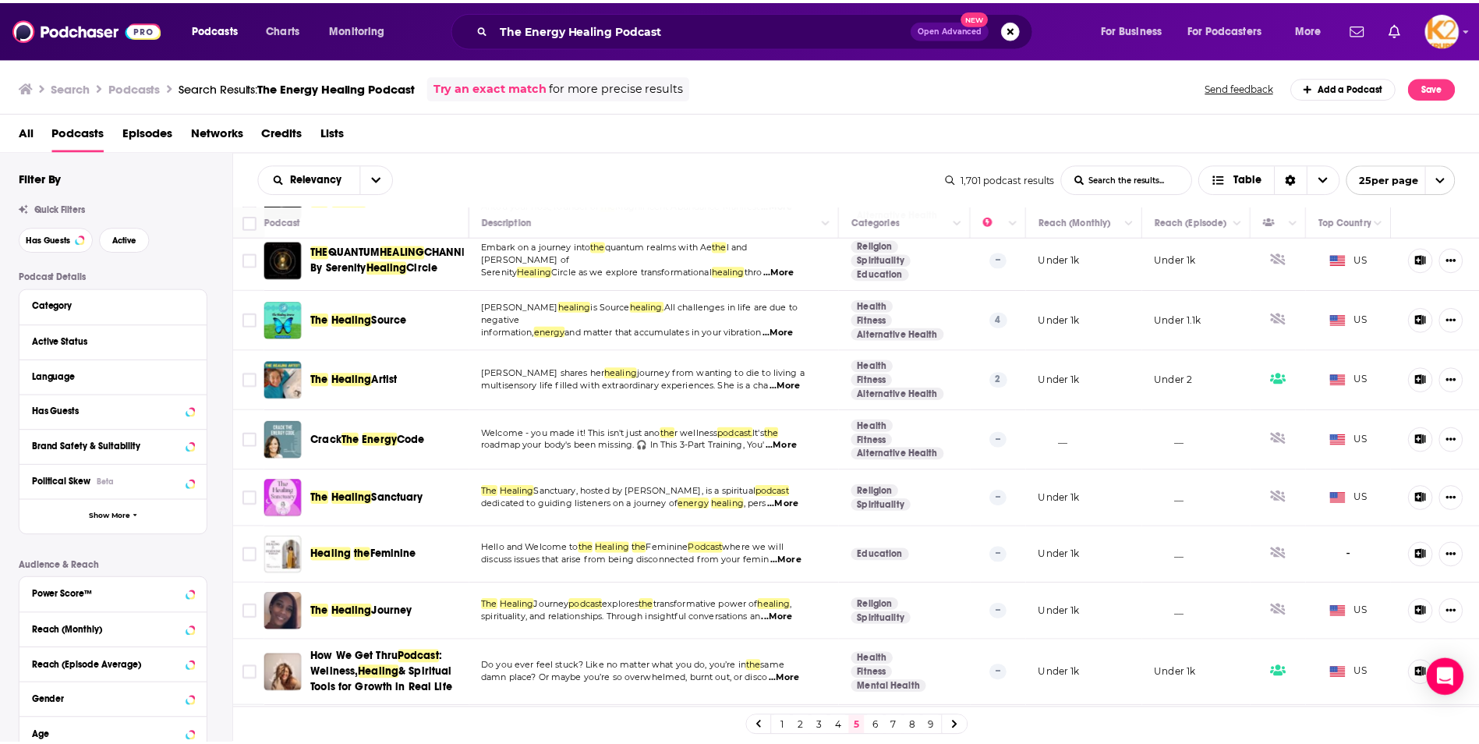
scroll to position [624, 0]
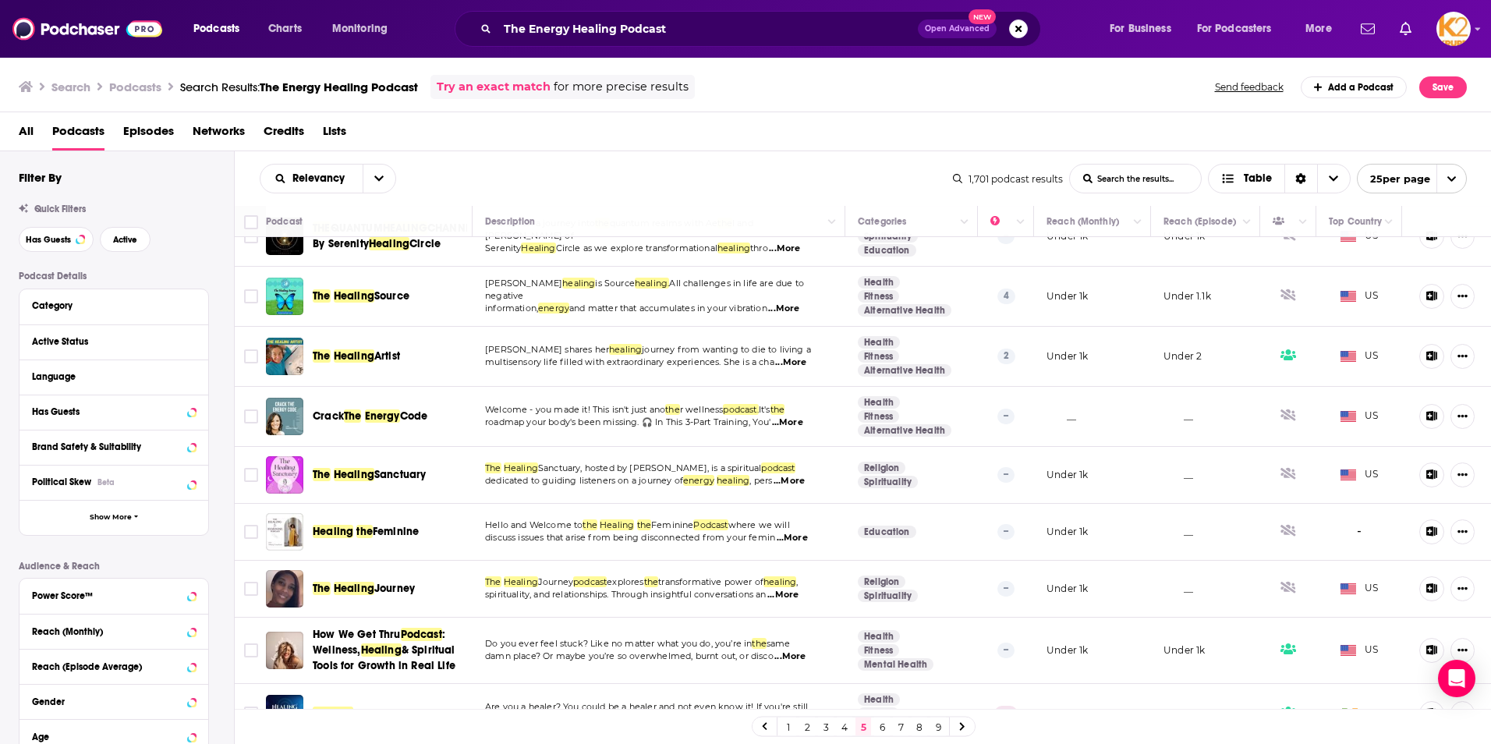
click at [391, 707] on span "for Healers" at bounding box center [381, 713] width 56 height 13
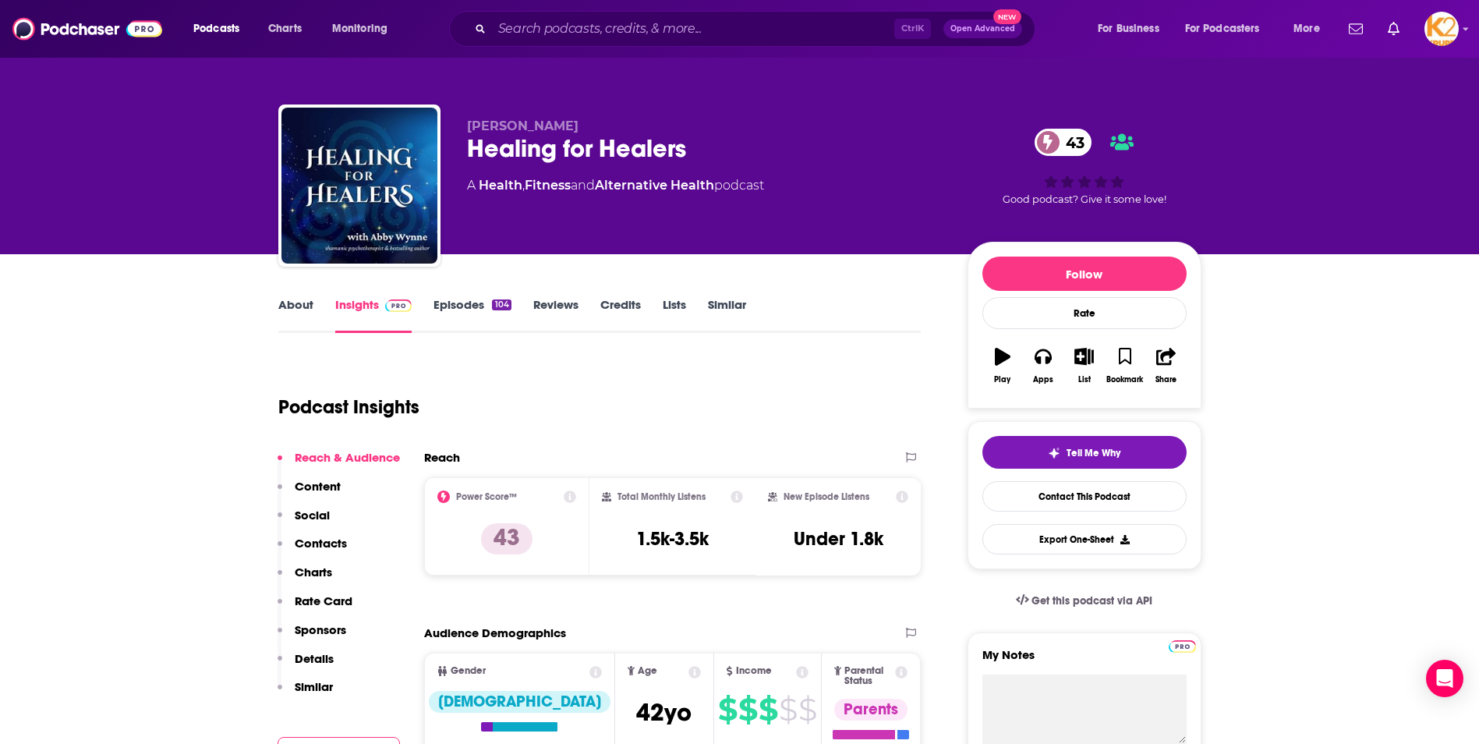
click at [324, 537] on p "Contacts" at bounding box center [321, 543] width 52 height 15
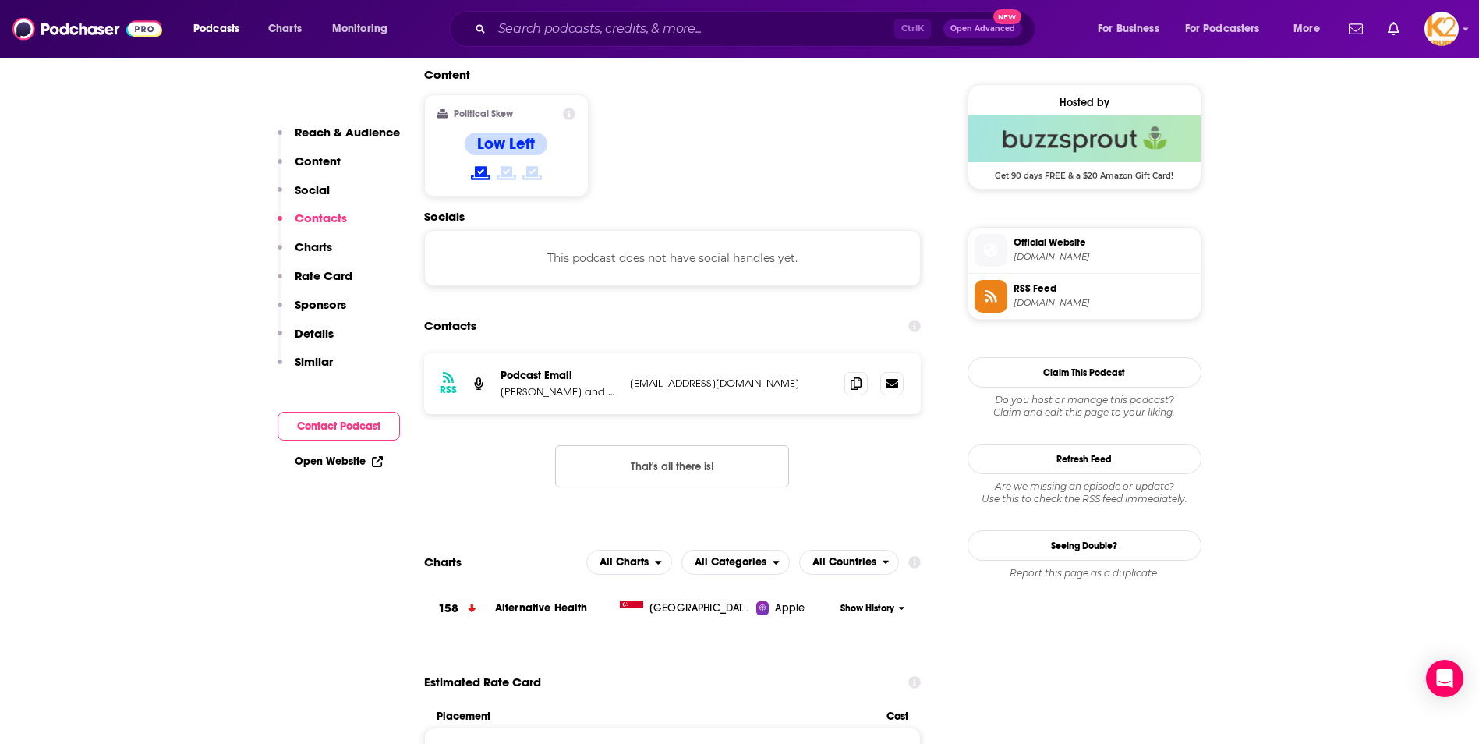
scroll to position [1254, 0]
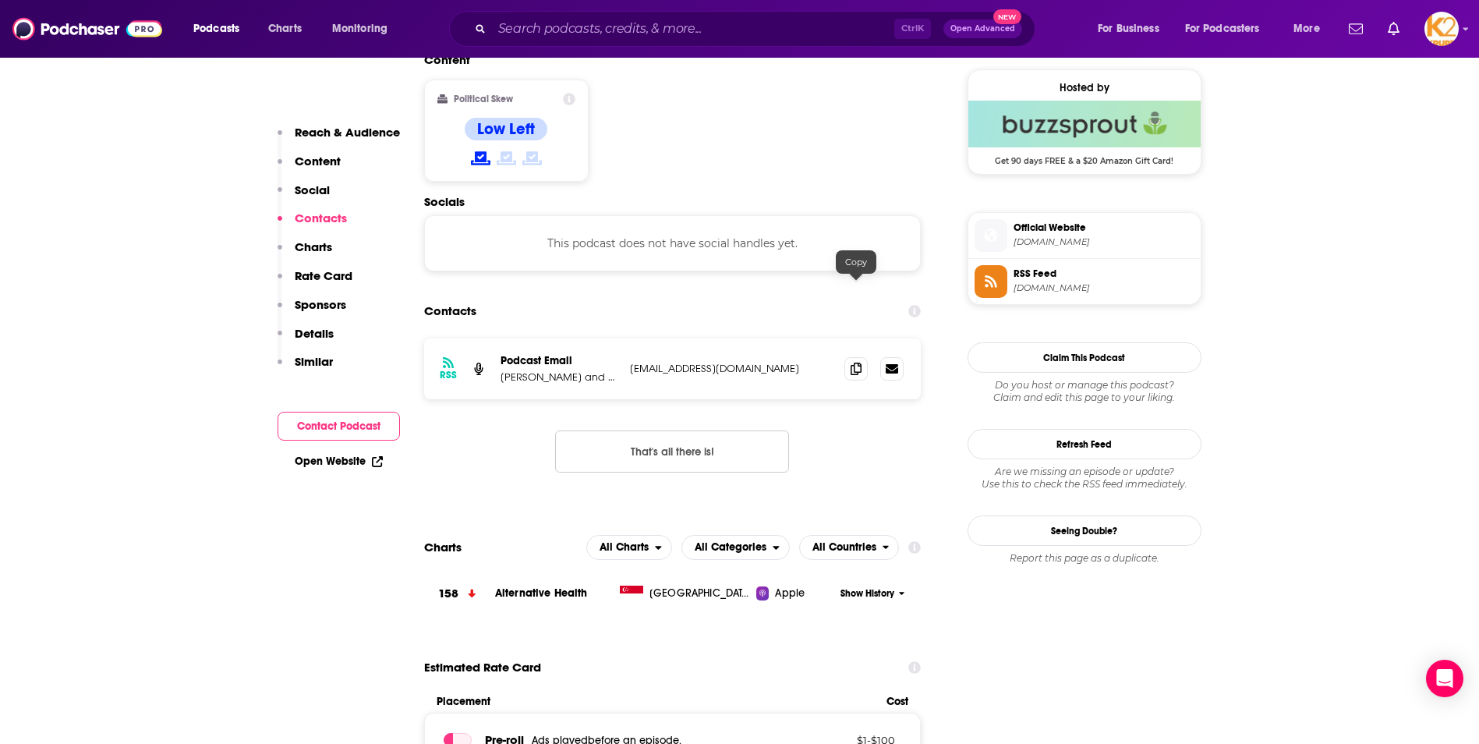
drag, startPoint x: 848, startPoint y: 288, endPoint x: 799, endPoint y: 291, distance: 49.2
click at [848, 357] on span at bounding box center [856, 368] width 23 height 23
click at [611, 370] on p "[PERSON_NAME] and [PERSON_NAME] of the Land" at bounding box center [559, 376] width 117 height 13
click at [605, 370] on p "[PERSON_NAME] and [PERSON_NAME] of the Land" at bounding box center [559, 376] width 117 height 13
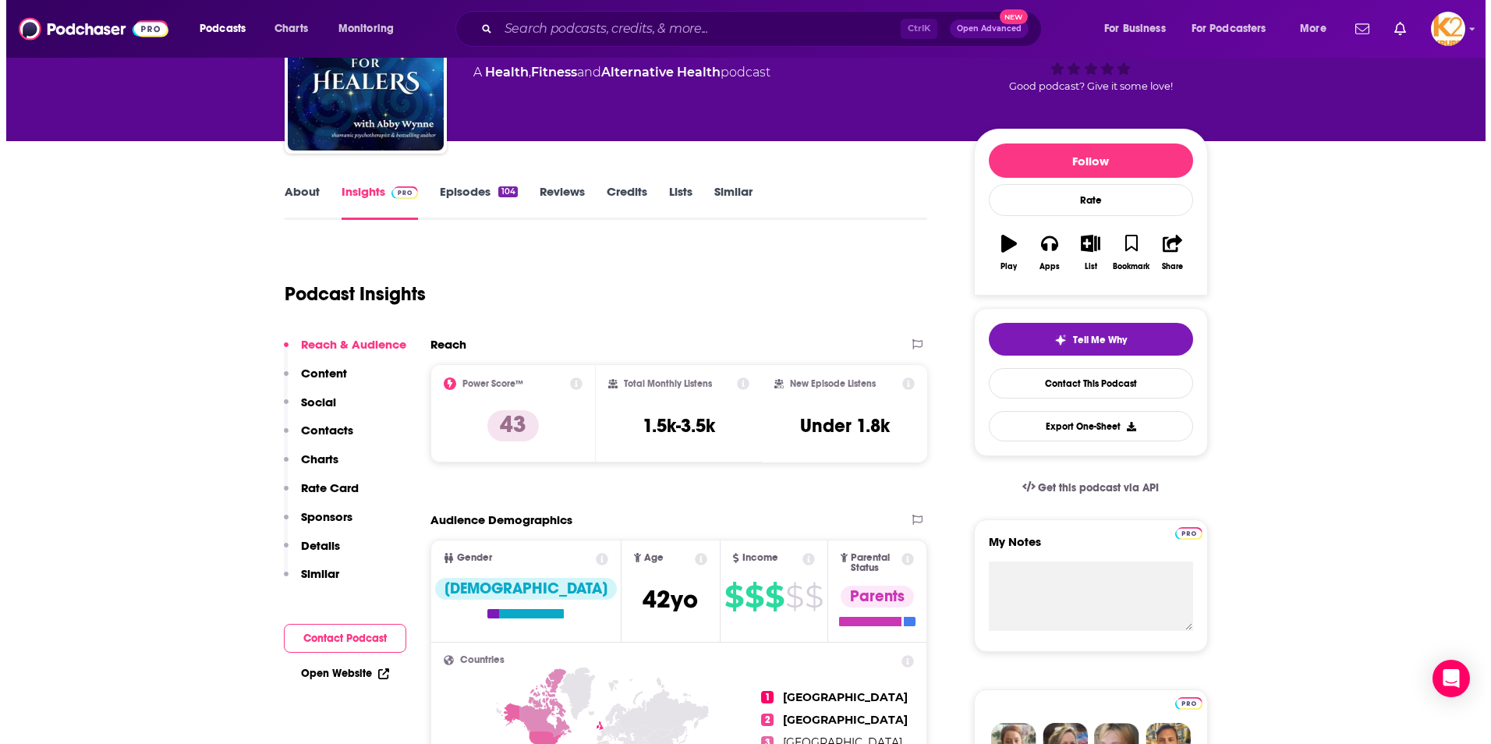
scroll to position [0, 0]
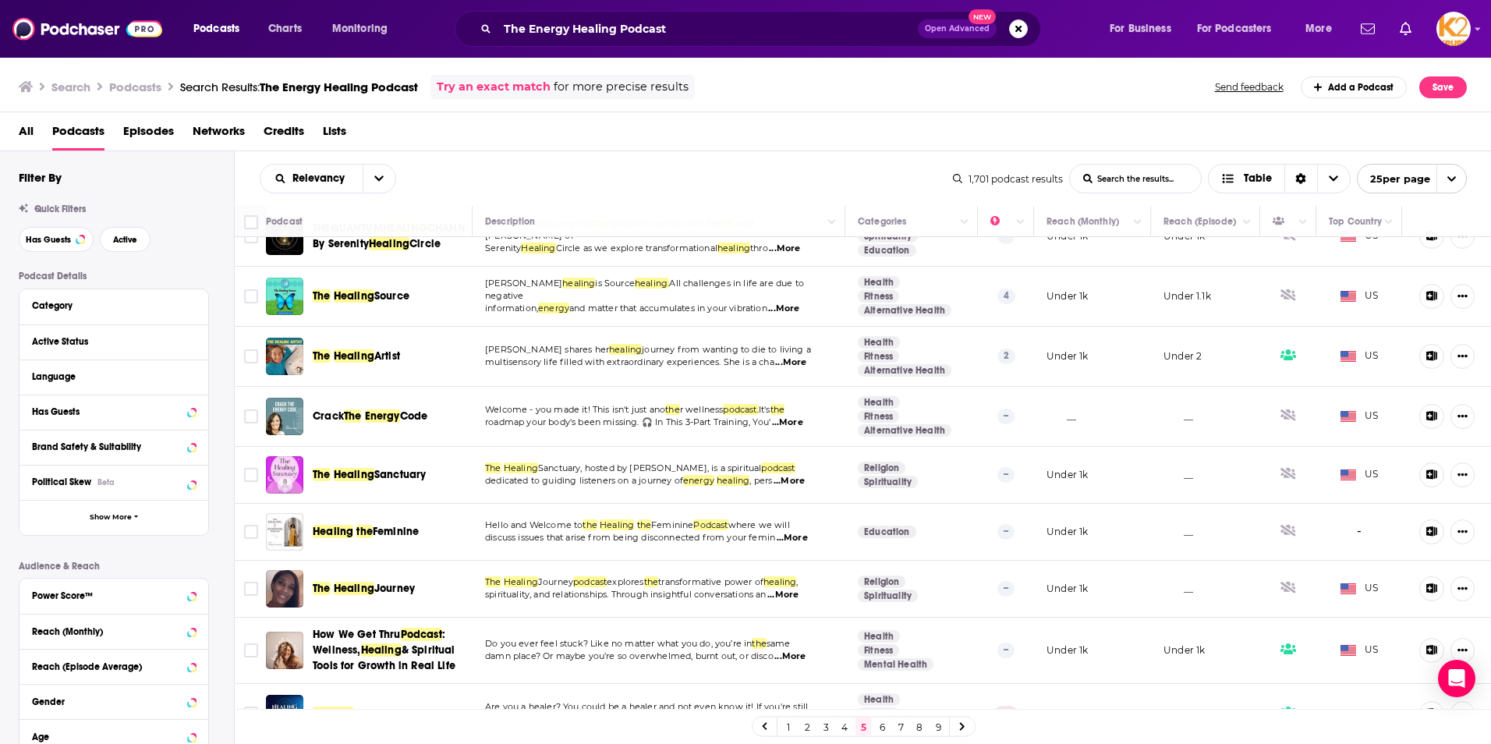
scroll to position [702, 0]
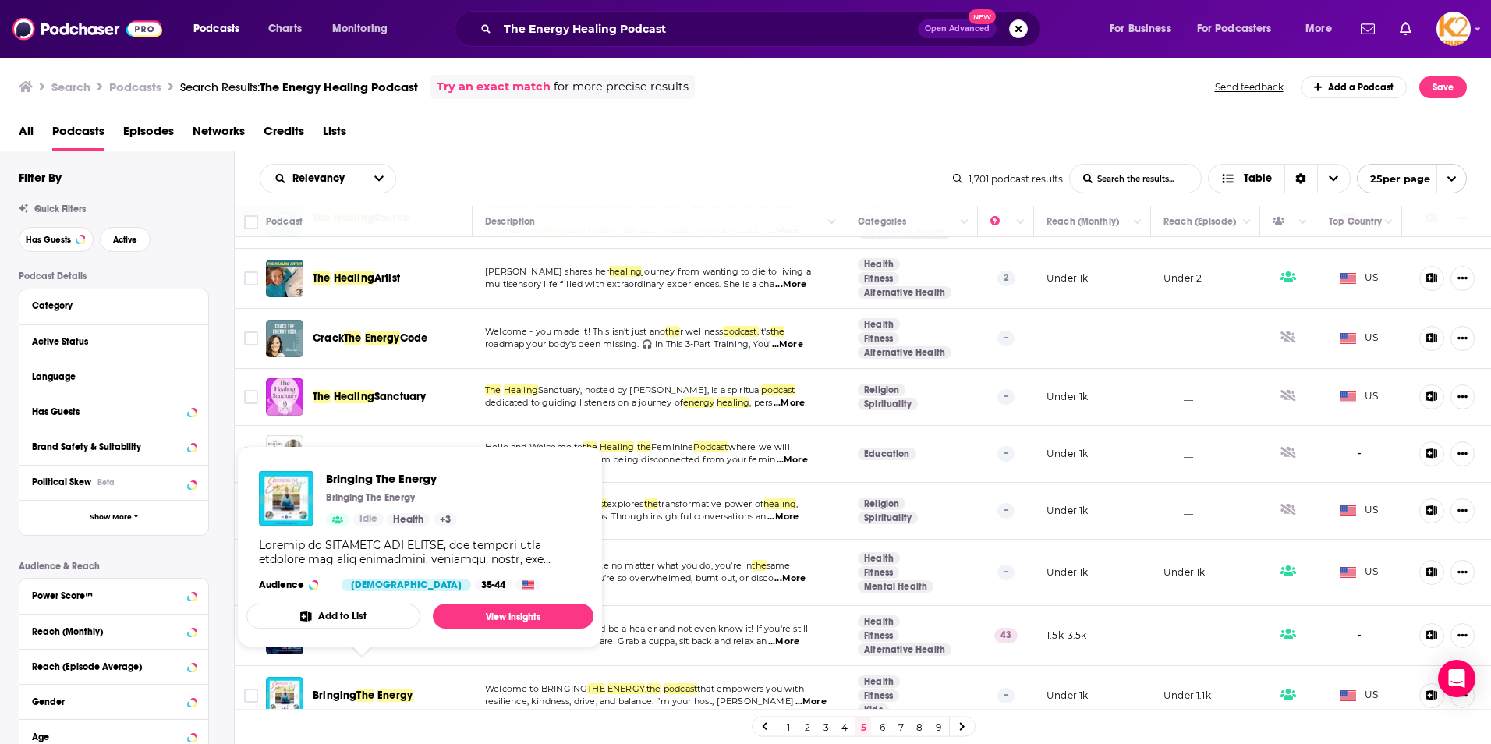
click at [356, 689] on span "Bringing" at bounding box center [335, 695] width 44 height 13
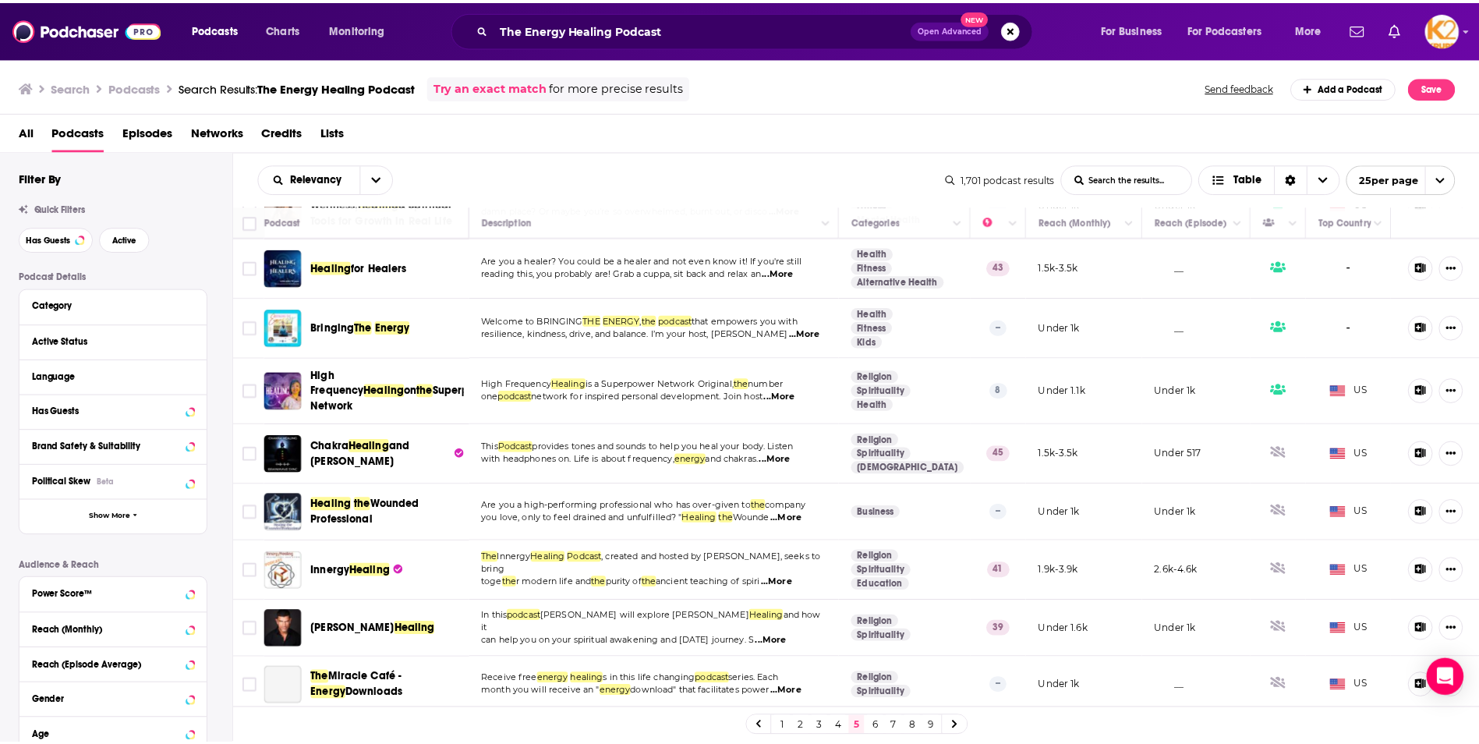
scroll to position [1092, 0]
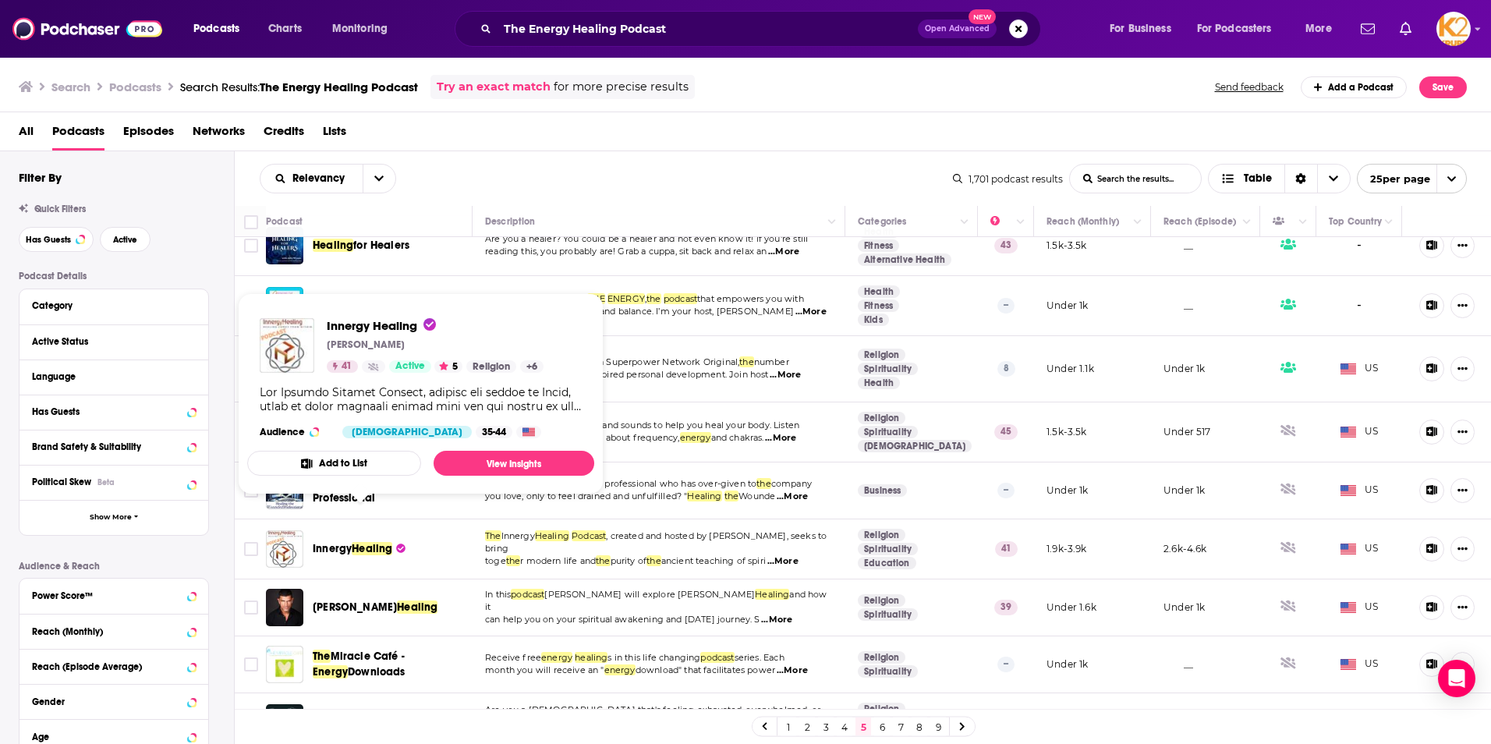
click at [351, 542] on span "Innergy" at bounding box center [332, 548] width 39 height 13
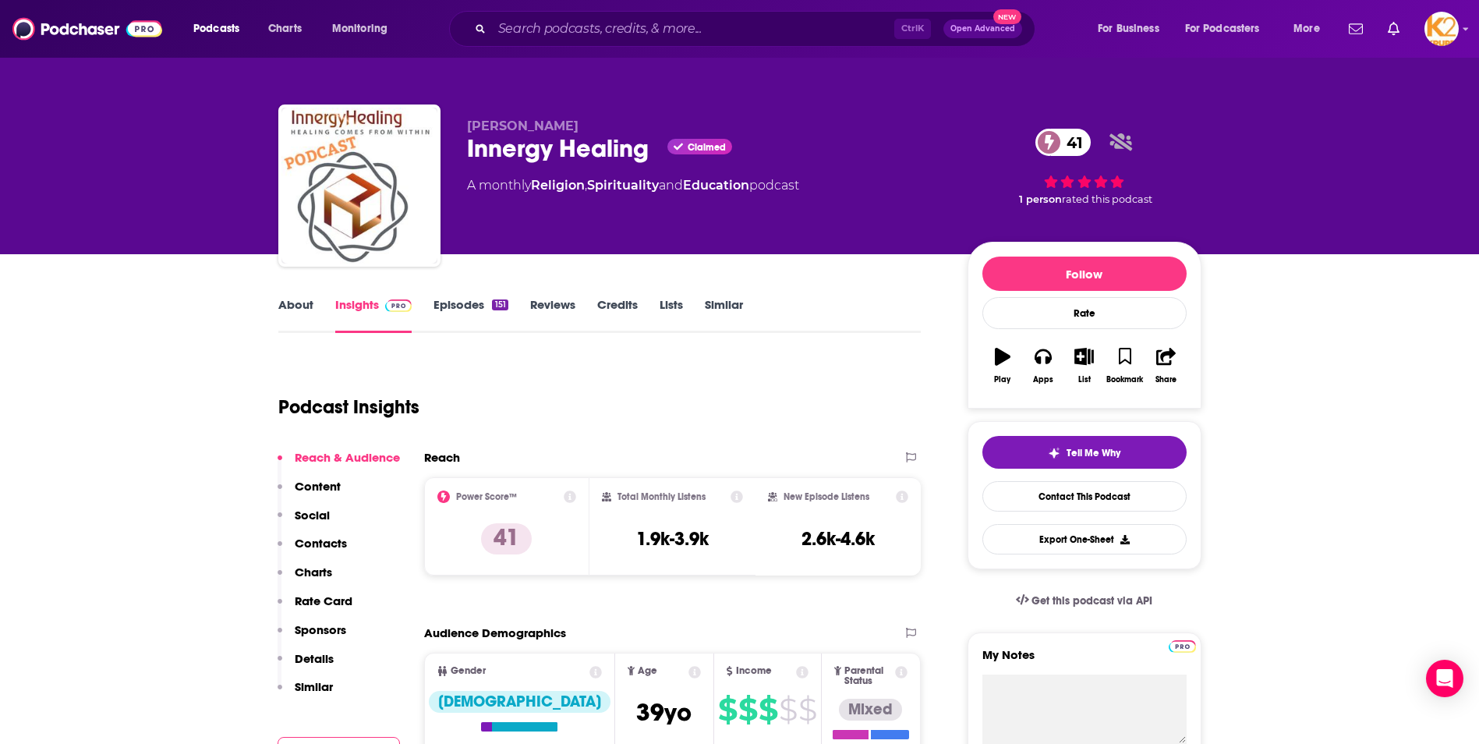
click at [314, 547] on p "Contacts" at bounding box center [321, 543] width 52 height 15
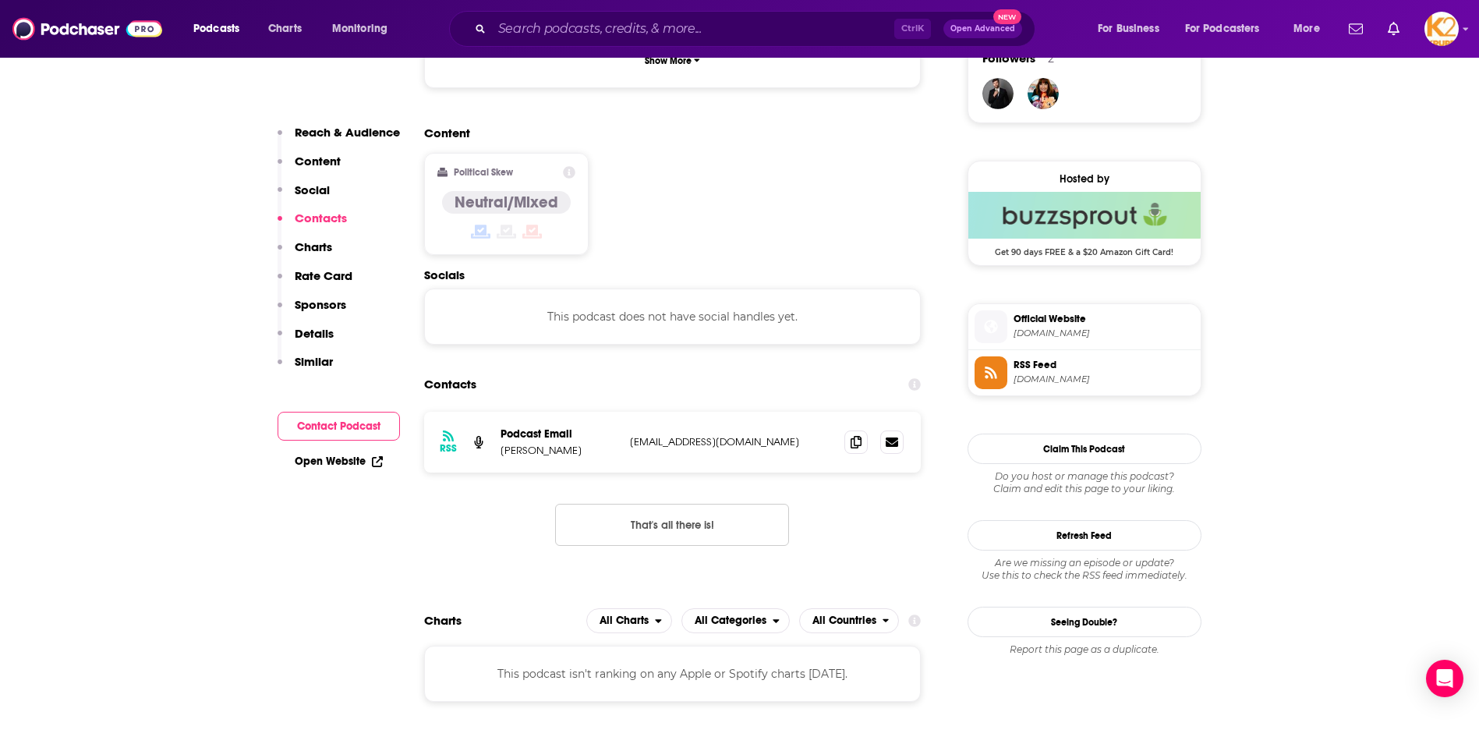
scroll to position [1236, 0]
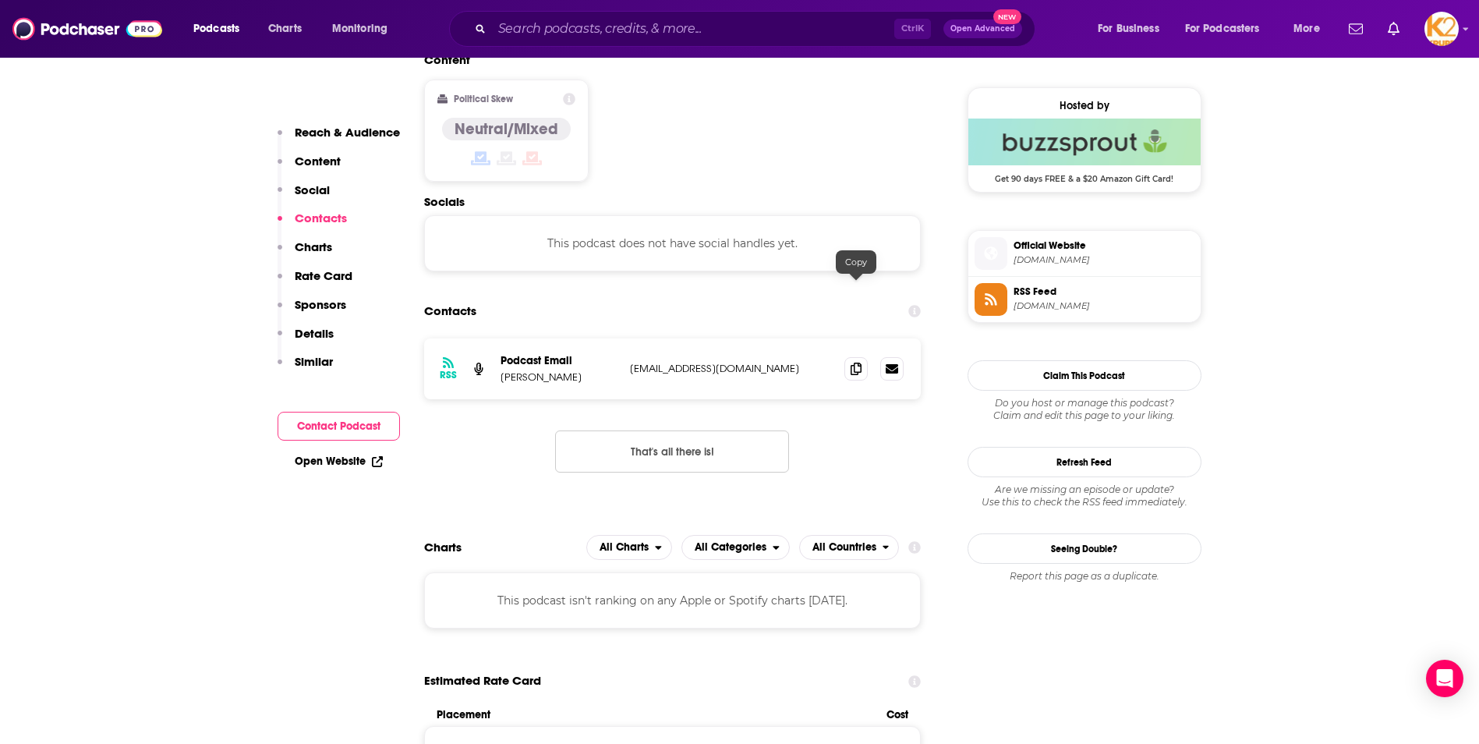
drag, startPoint x: 853, startPoint y: 292, endPoint x: 847, endPoint y: 331, distance: 38.7
click at [854, 363] on icon at bounding box center [856, 369] width 11 height 12
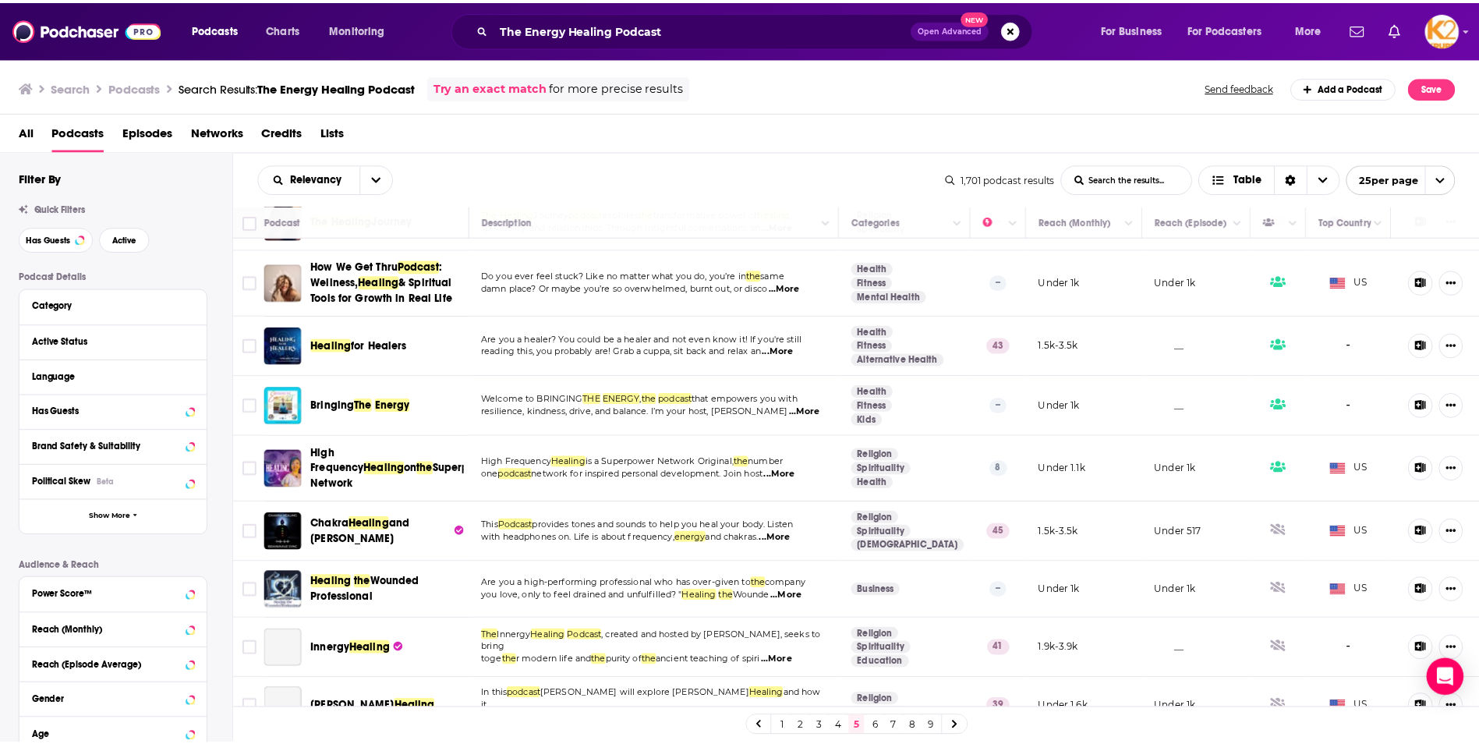
scroll to position [1014, 0]
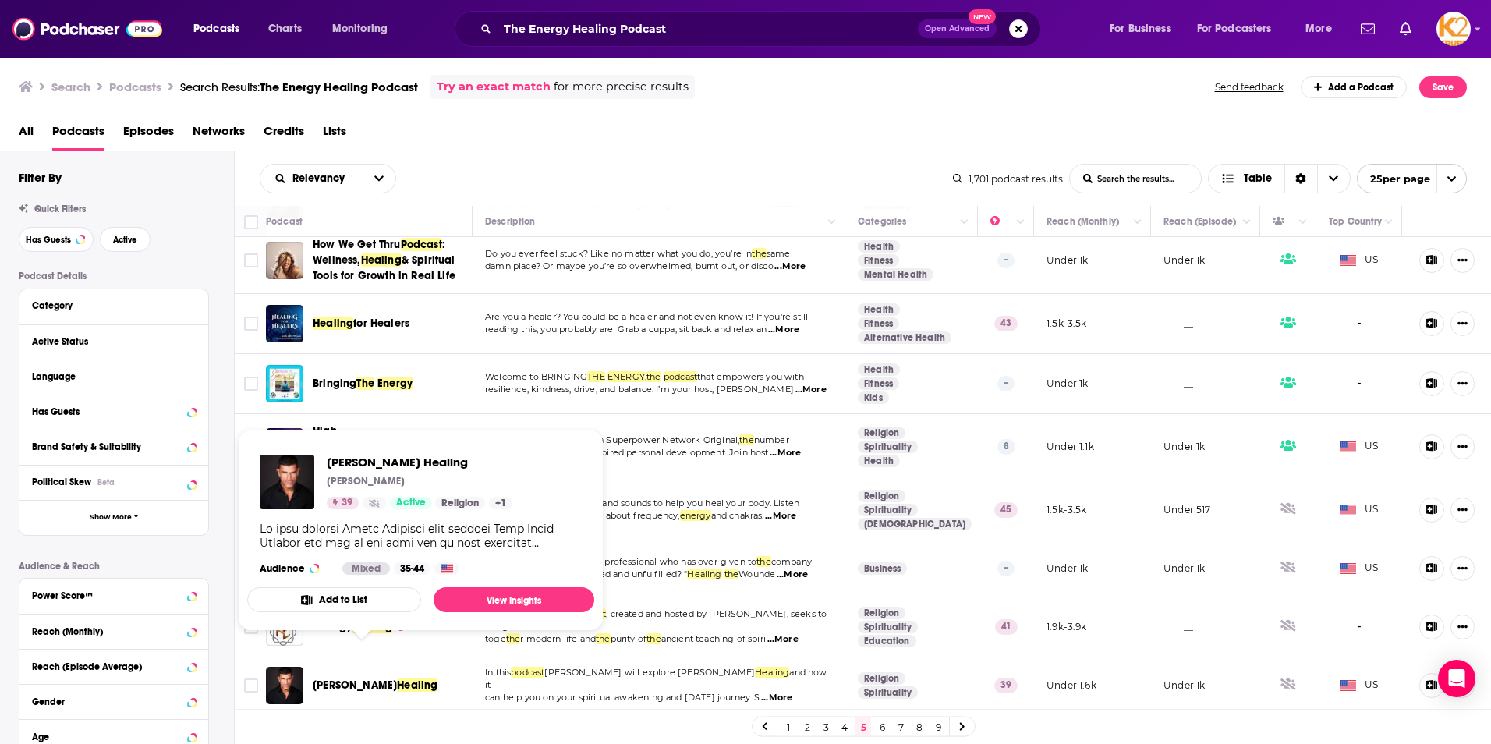
click at [358, 678] on span "[PERSON_NAME]" at bounding box center [355, 684] width 84 height 13
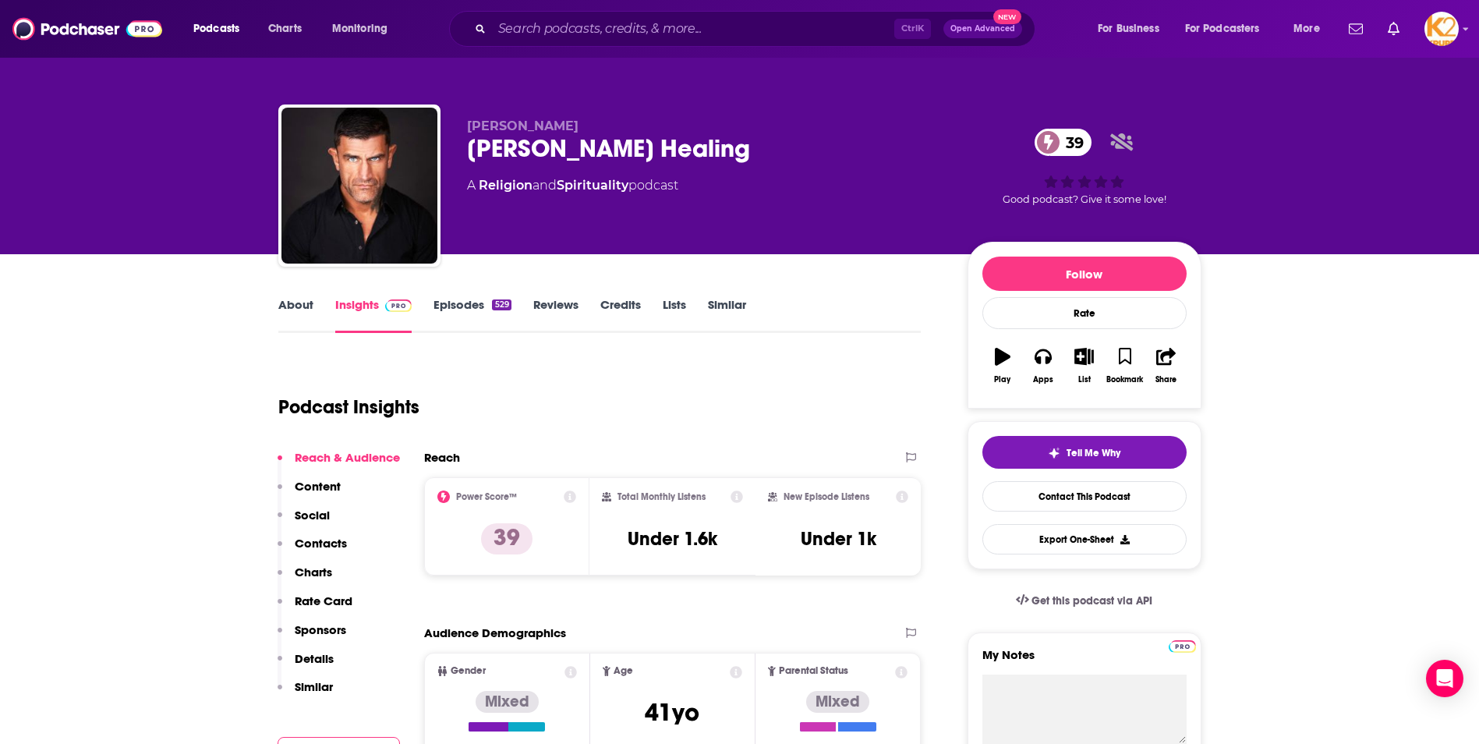
click at [329, 538] on p "Contacts" at bounding box center [321, 543] width 52 height 15
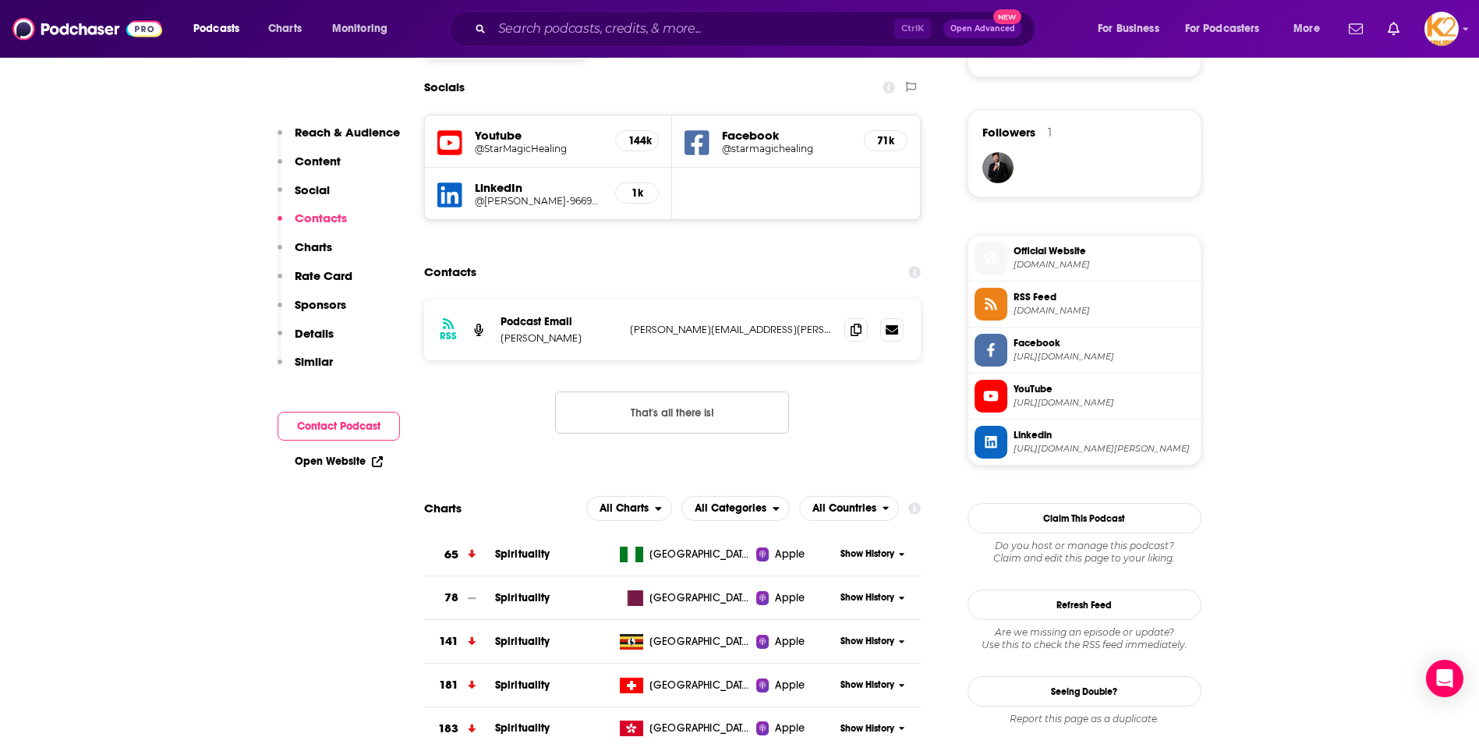
scroll to position [1129, 0]
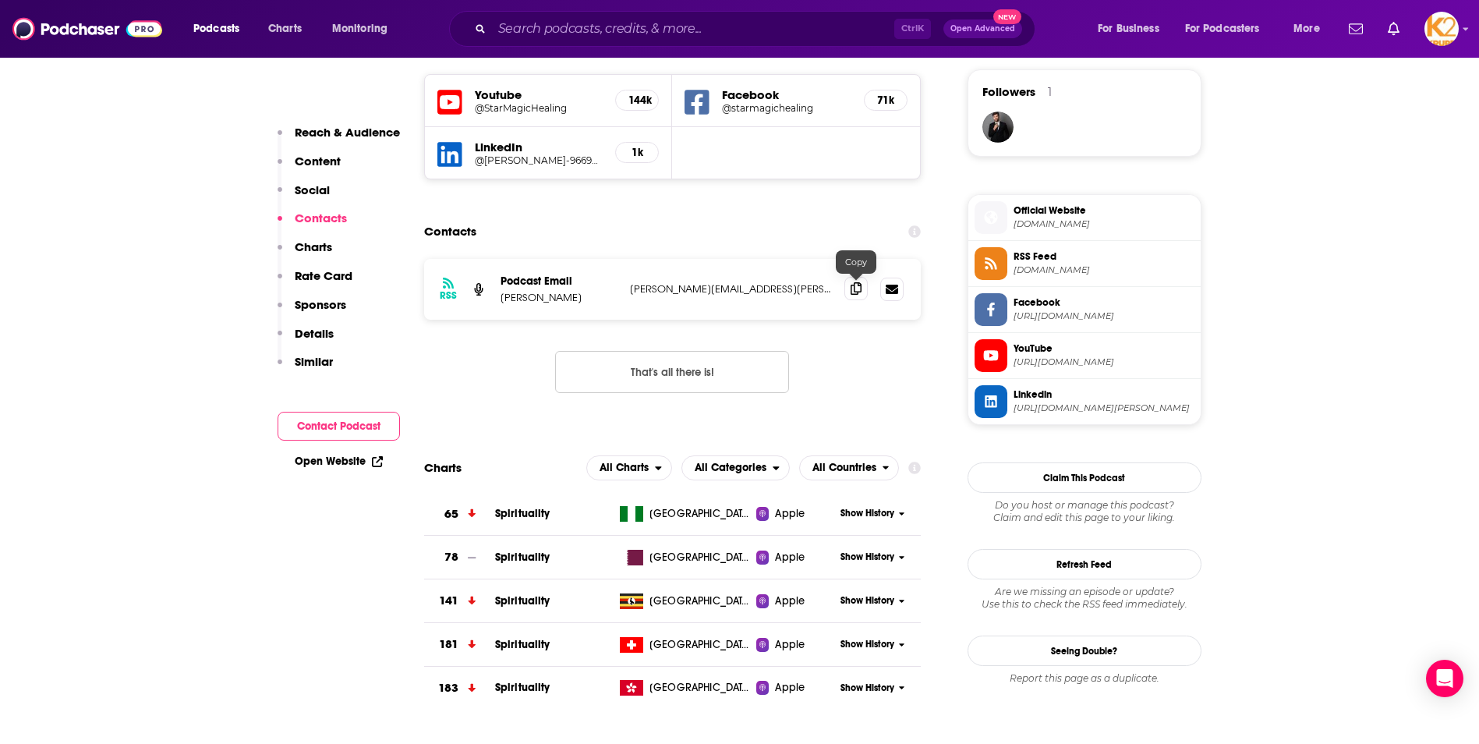
click at [852, 293] on icon at bounding box center [856, 288] width 11 height 12
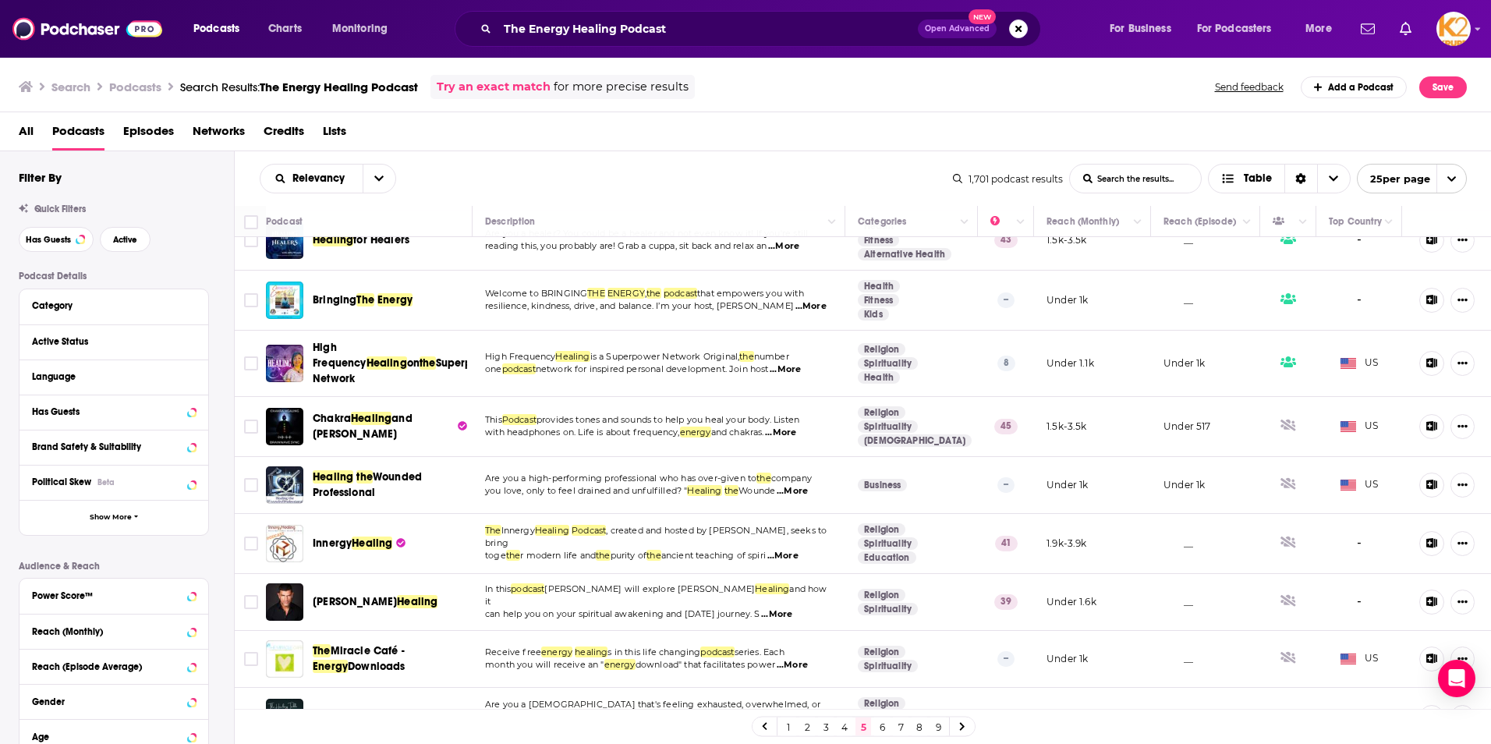
scroll to position [1101, 0]
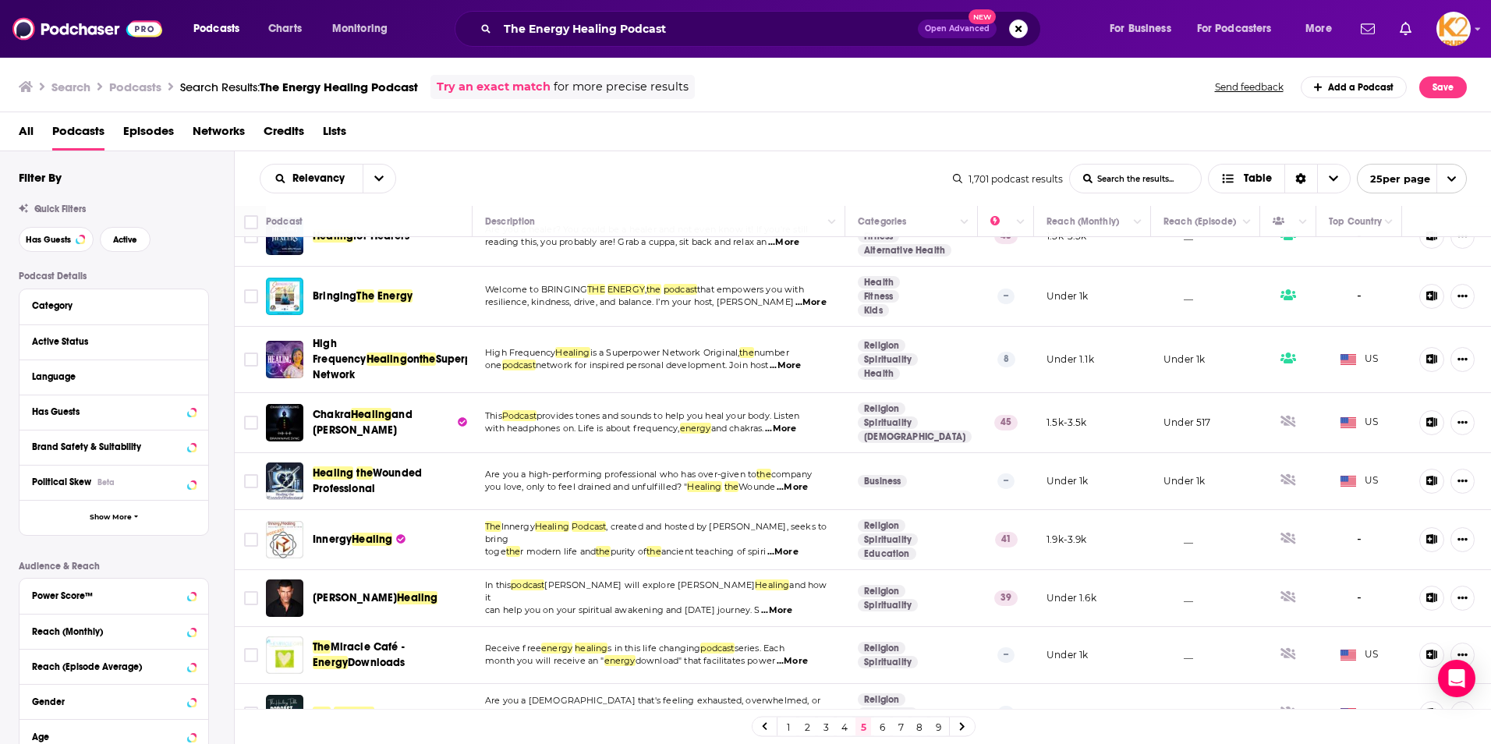
click at [878, 728] on link "6" at bounding box center [882, 726] width 16 height 19
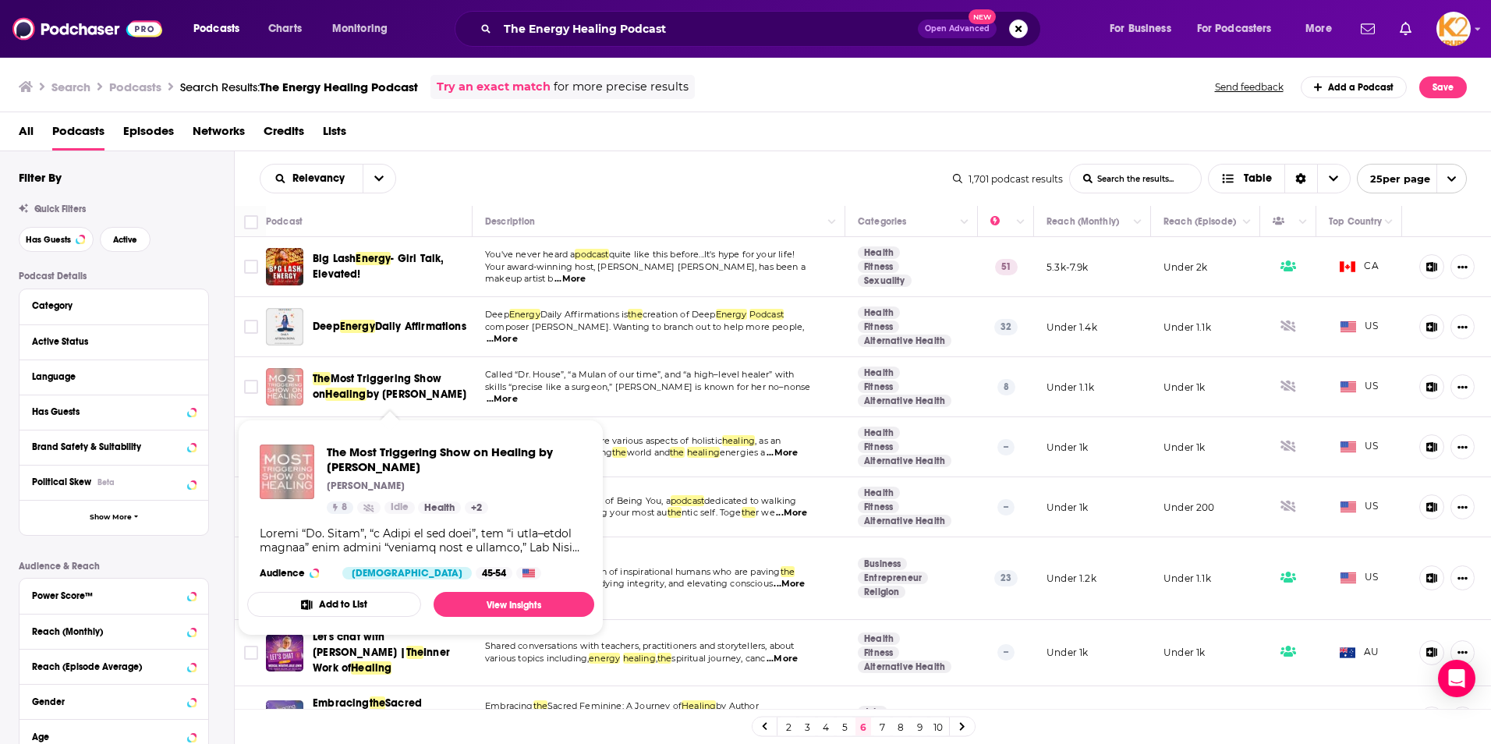
click at [390, 391] on span "by [PERSON_NAME]" at bounding box center [417, 394] width 101 height 13
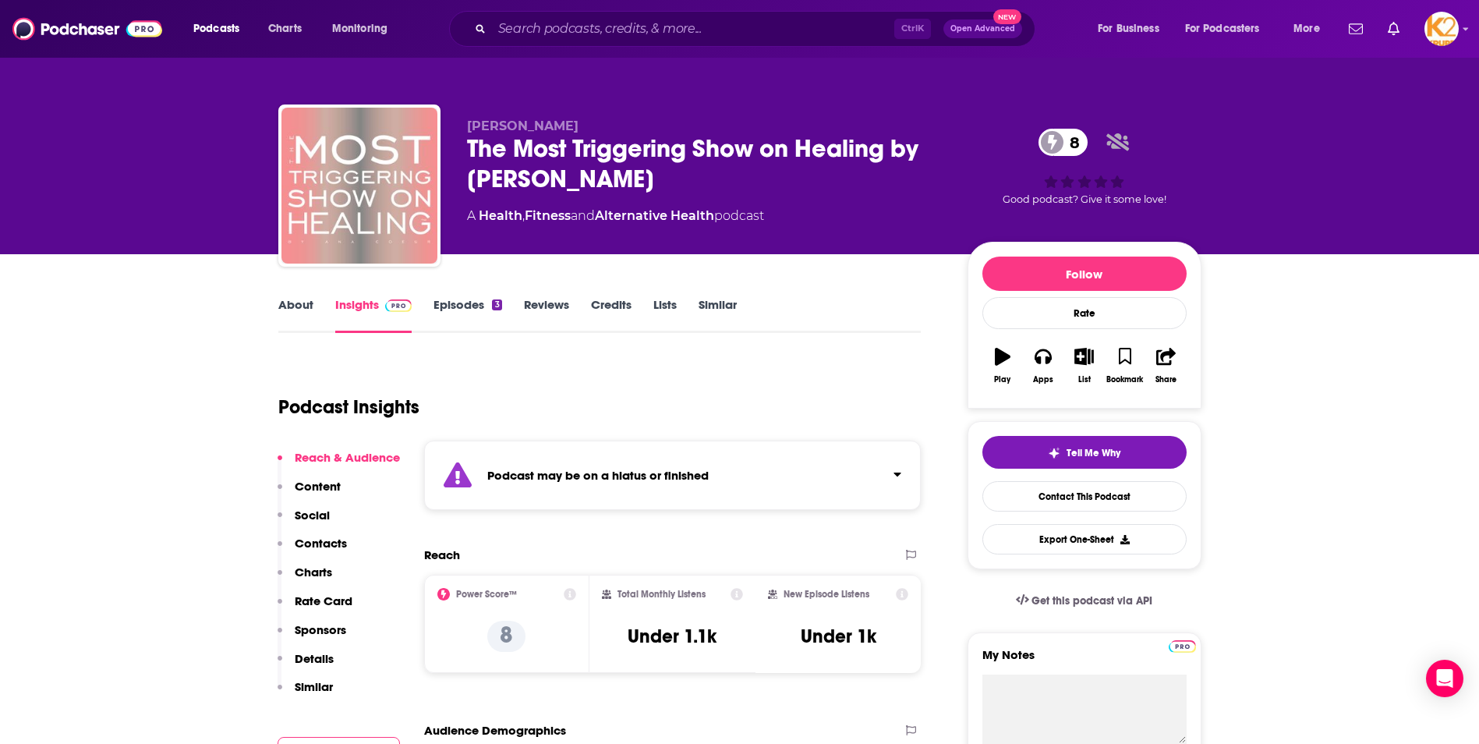
scroll to position [78, 0]
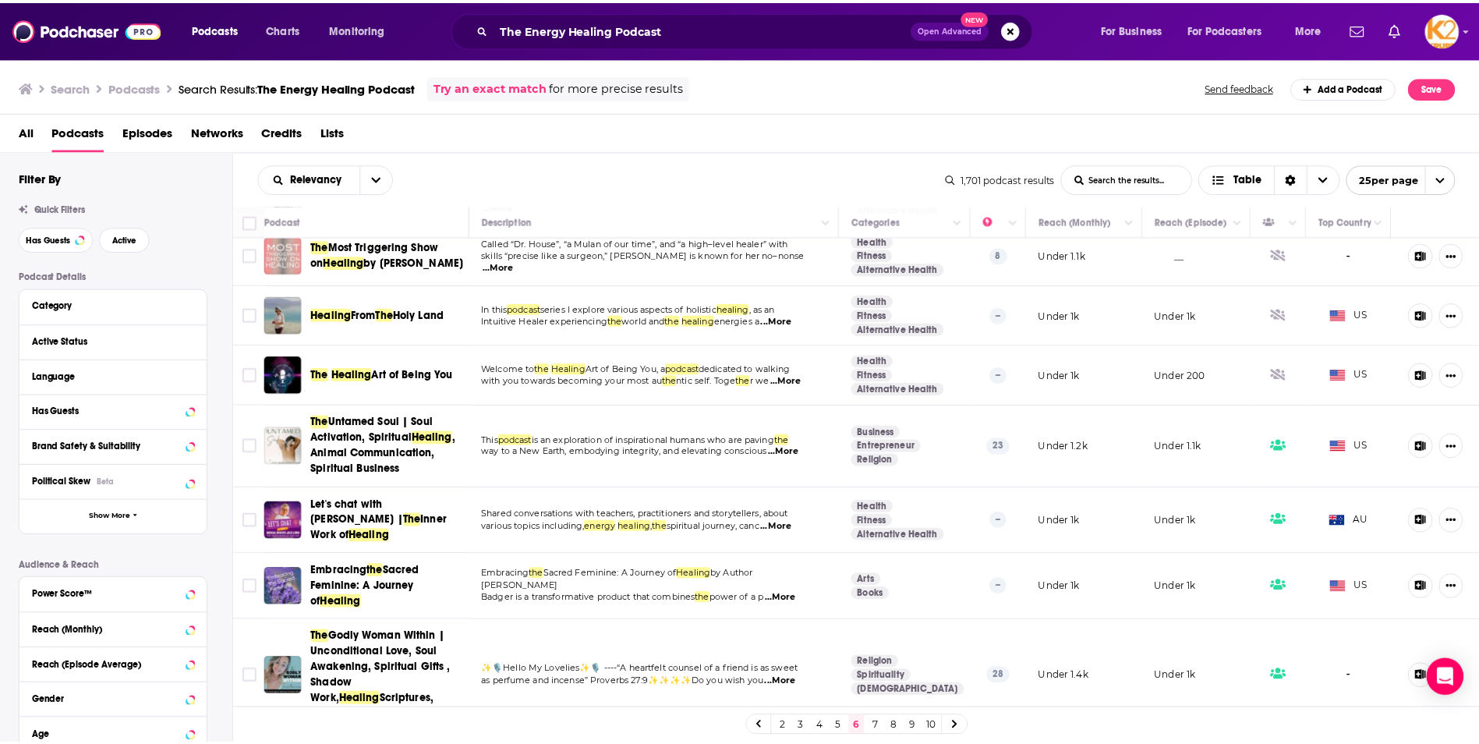
scroll to position [156, 0]
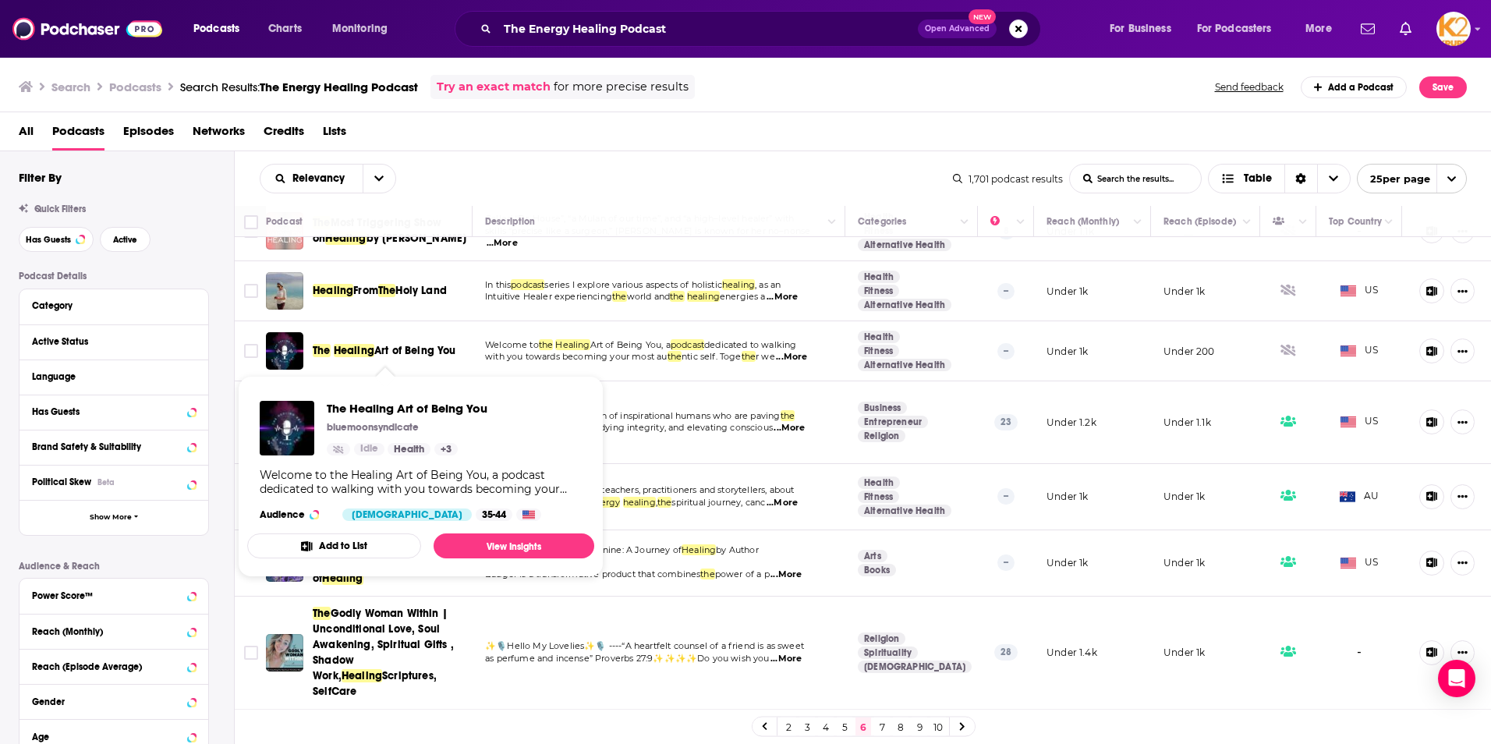
click at [390, 349] on span "Art of Being You" at bounding box center [415, 350] width 82 height 13
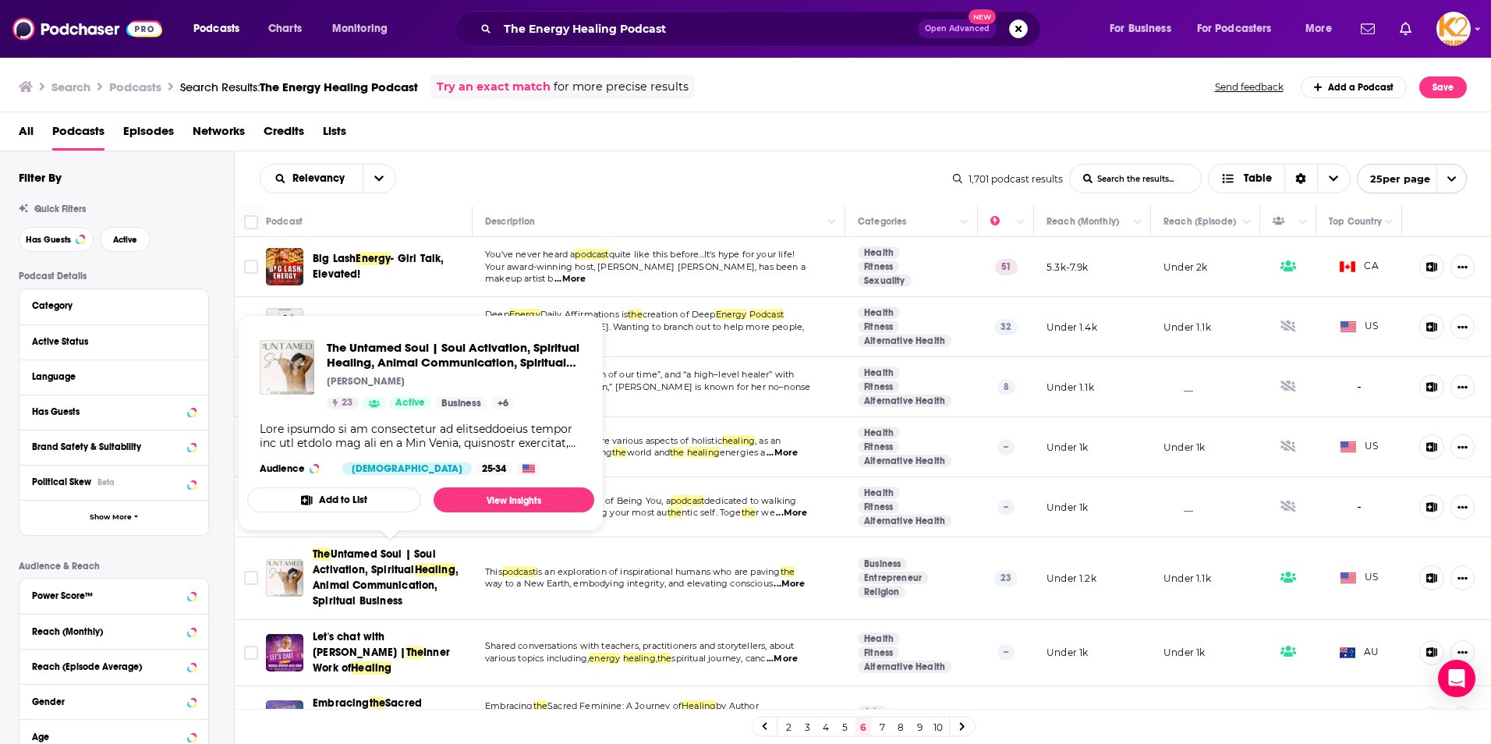
click at [408, 561] on span "Untamed Soul | Soul Activation, Spiritual" at bounding box center [374, 561] width 123 height 29
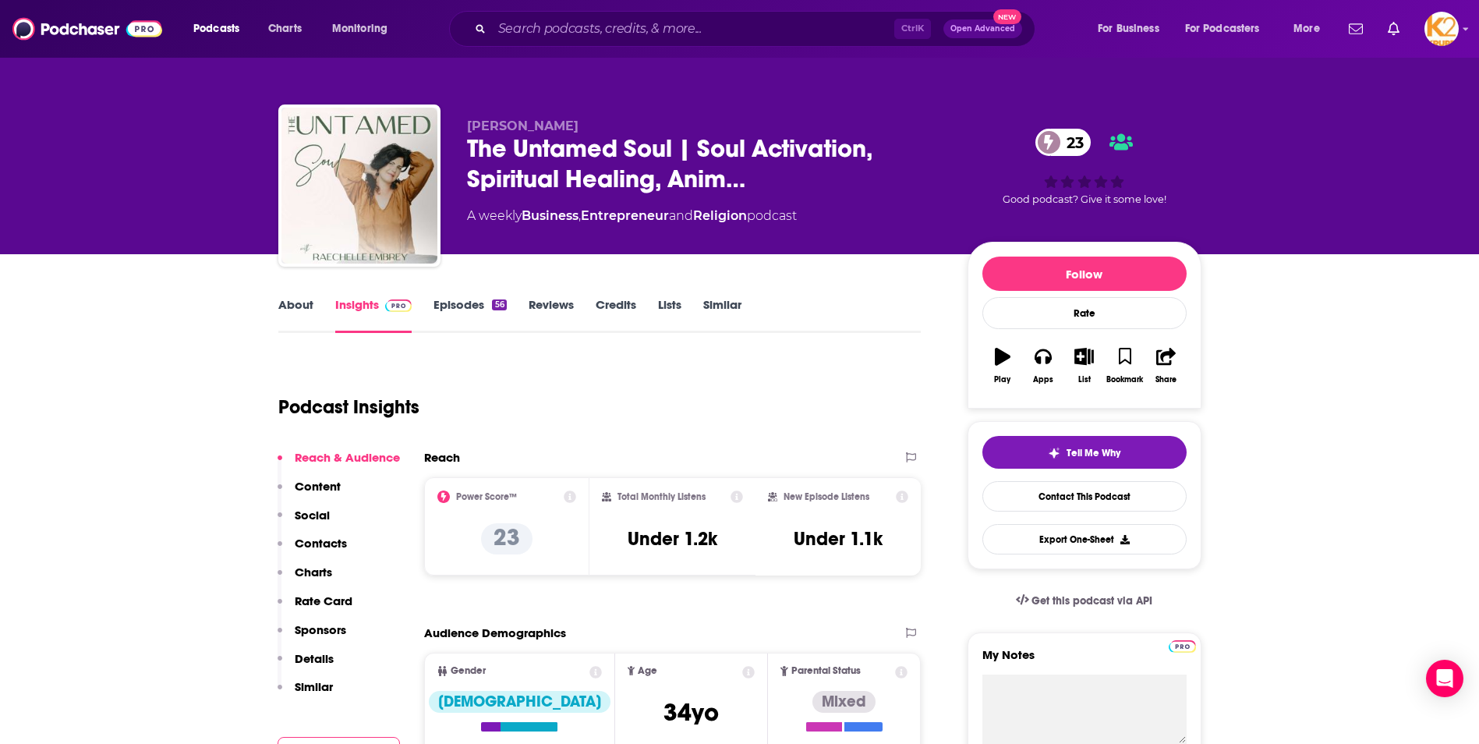
click at [331, 545] on p "Contacts" at bounding box center [321, 543] width 52 height 15
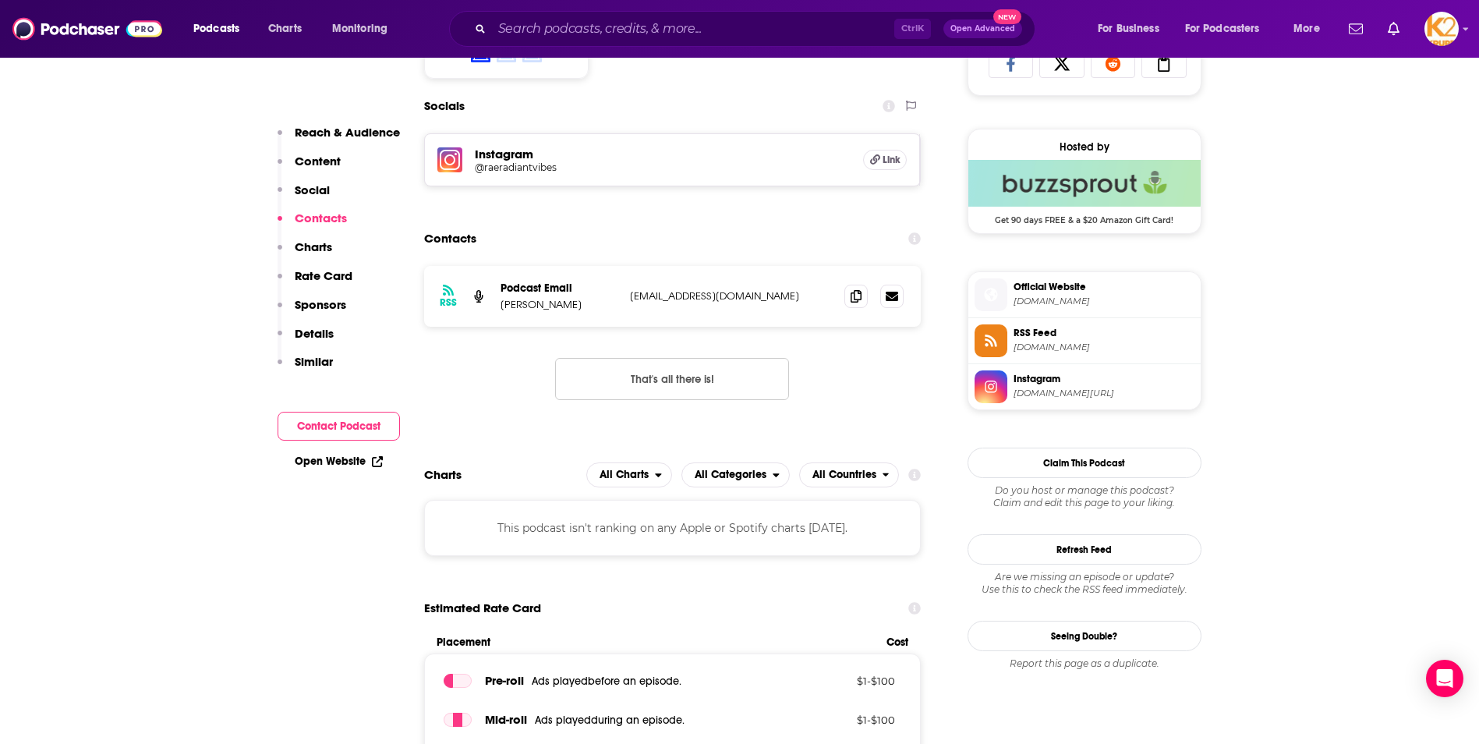
scroll to position [1077, 0]
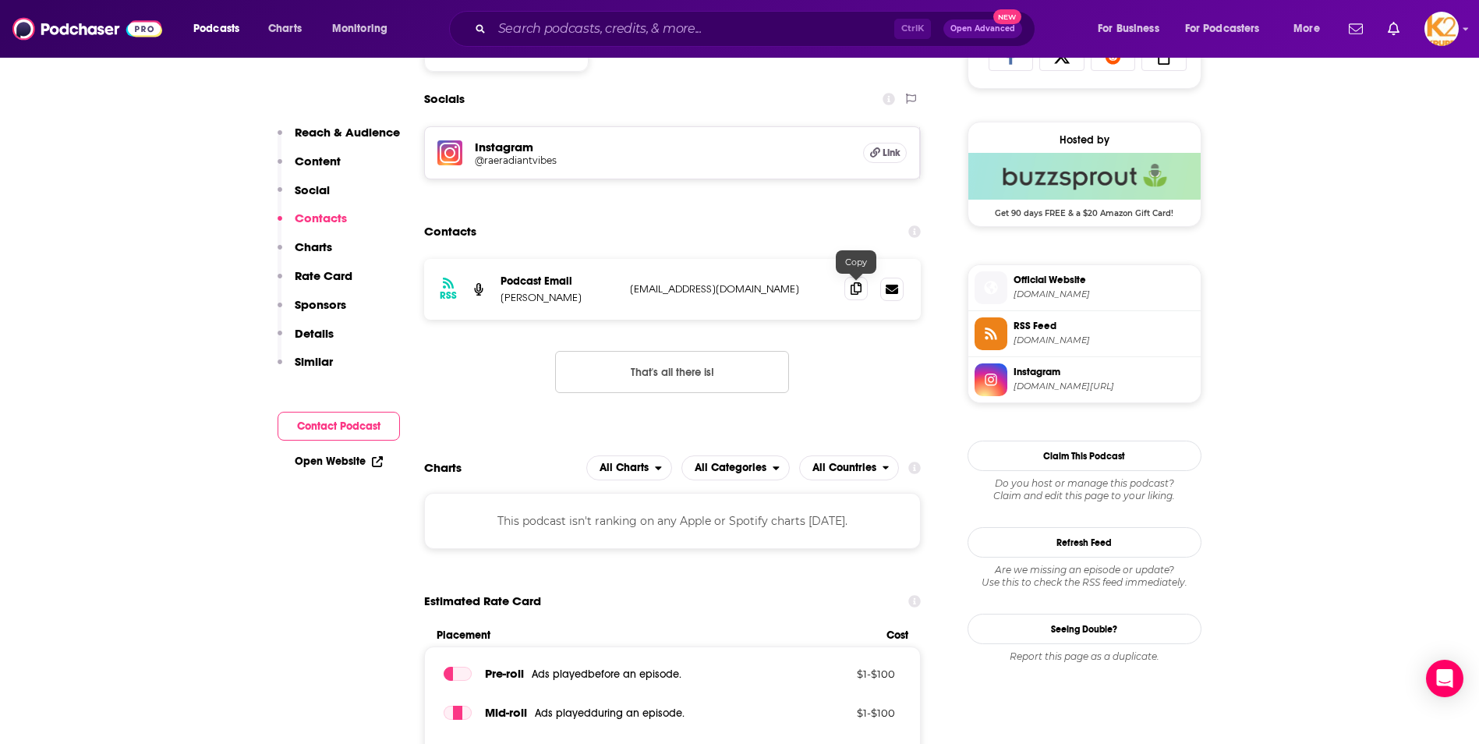
click at [853, 293] on icon at bounding box center [856, 288] width 11 height 12
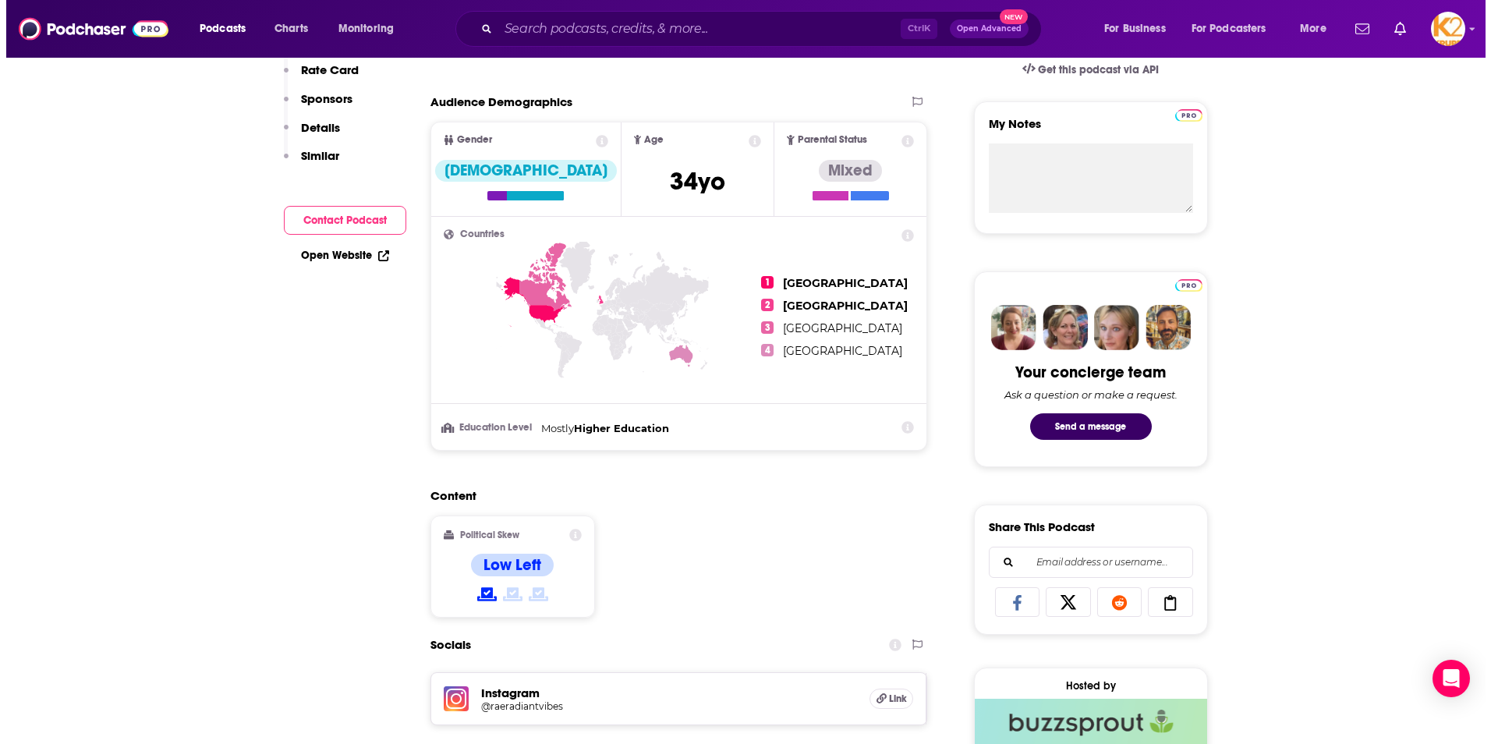
scroll to position [0, 0]
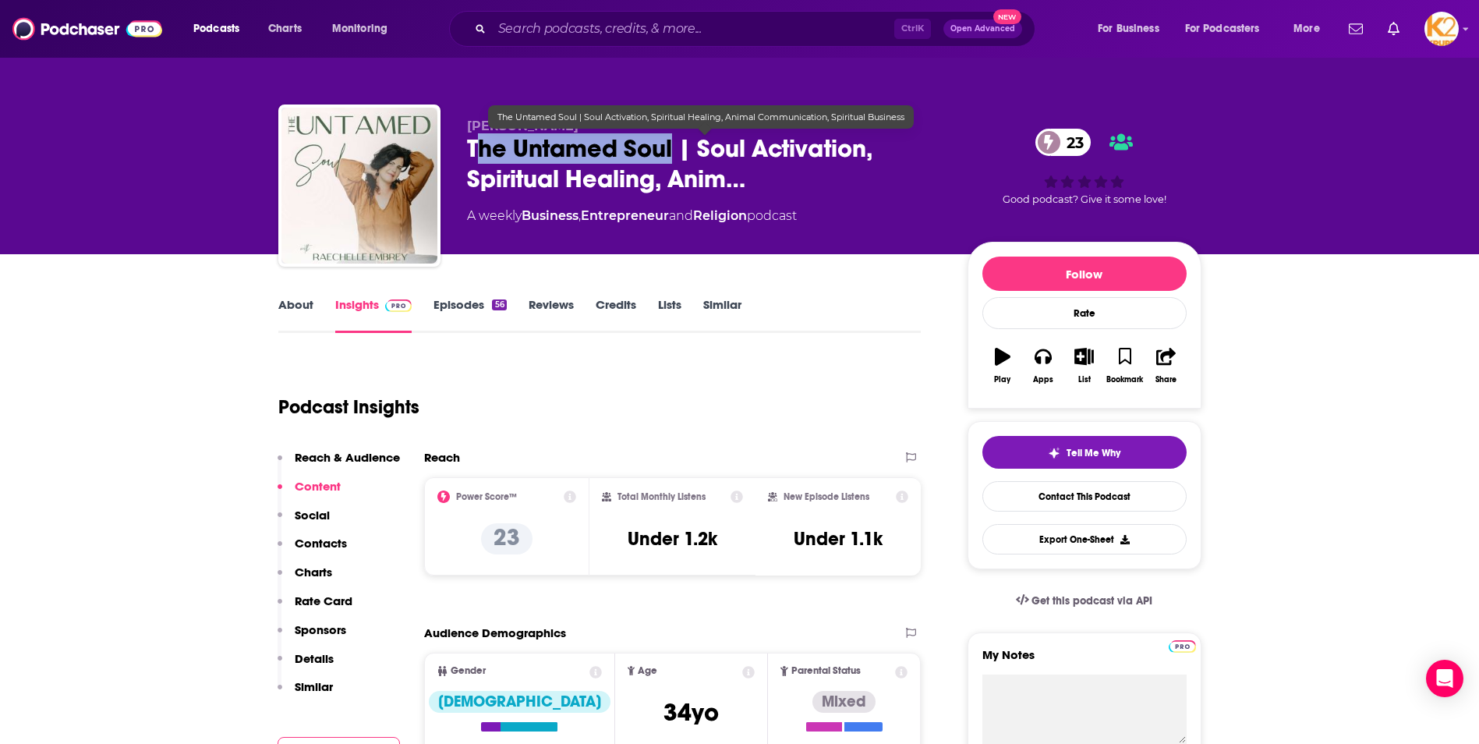
drag, startPoint x: 473, startPoint y: 142, endPoint x: 671, endPoint y: 158, distance: 199.5
click at [671, 158] on span "The Untamed Soul | Soul Activation, Spiritual Healing, Anim…" at bounding box center [705, 163] width 476 height 61
click at [678, 157] on span "The Untamed Soul | Soul Activation, Spiritual Healing, Anim…" at bounding box center [705, 163] width 476 height 61
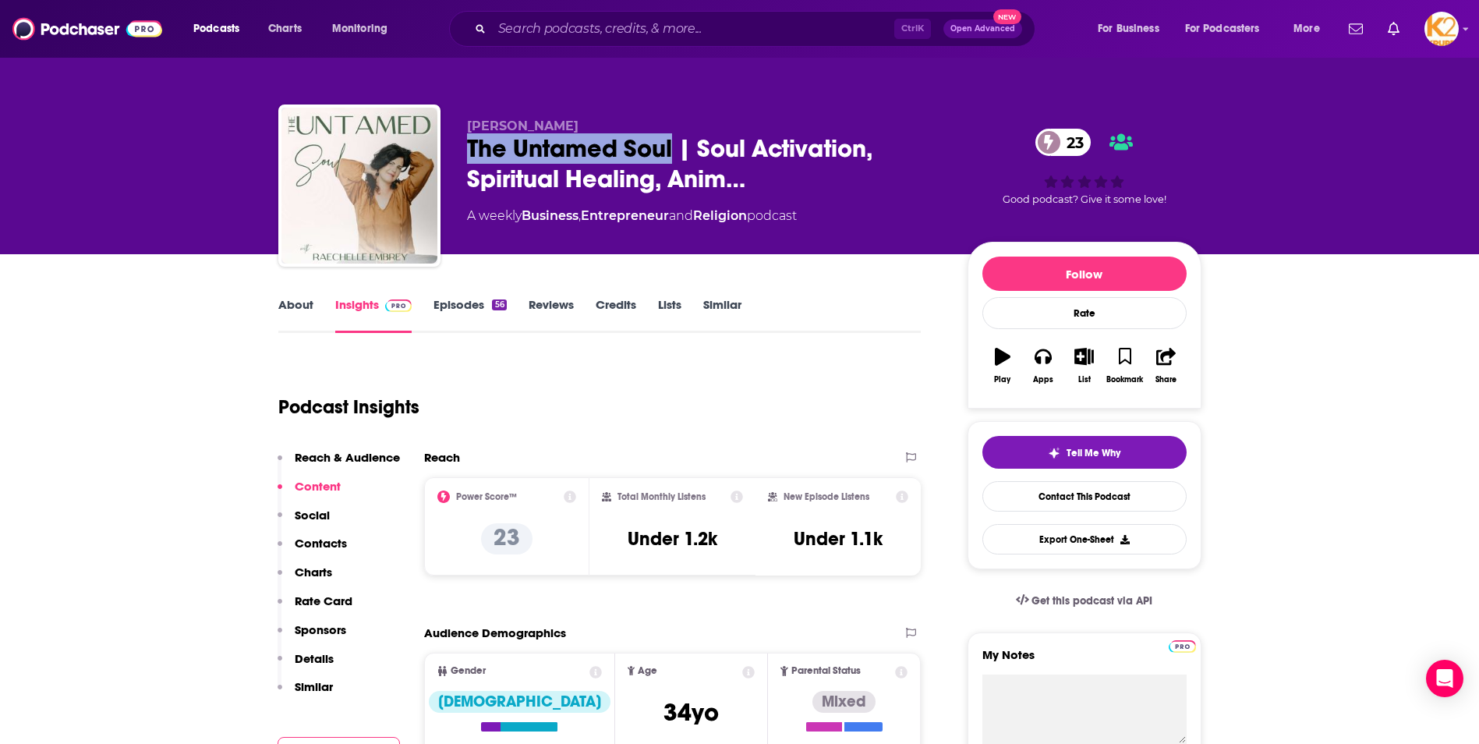
drag, startPoint x: 675, startPoint y: 155, endPoint x: 457, endPoint y: 136, distance: 218.4
click at [457, 136] on div "[PERSON_NAME] The Untamed Soul | Soul Activation, Spiritual Healing, Anim… 23 A…" at bounding box center [739, 188] width 923 height 168
copy h2 "The Untamed Soul"
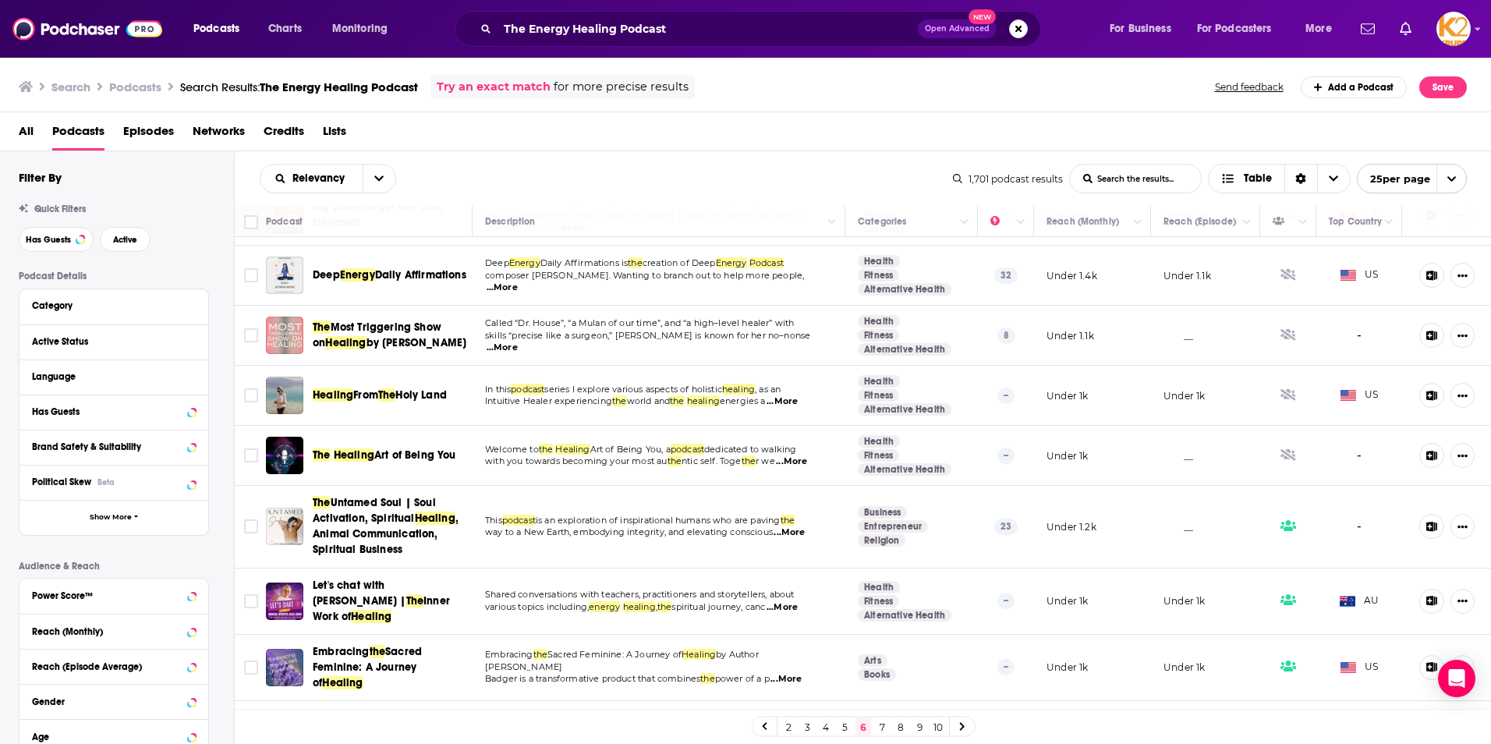
scroll to position [78, 0]
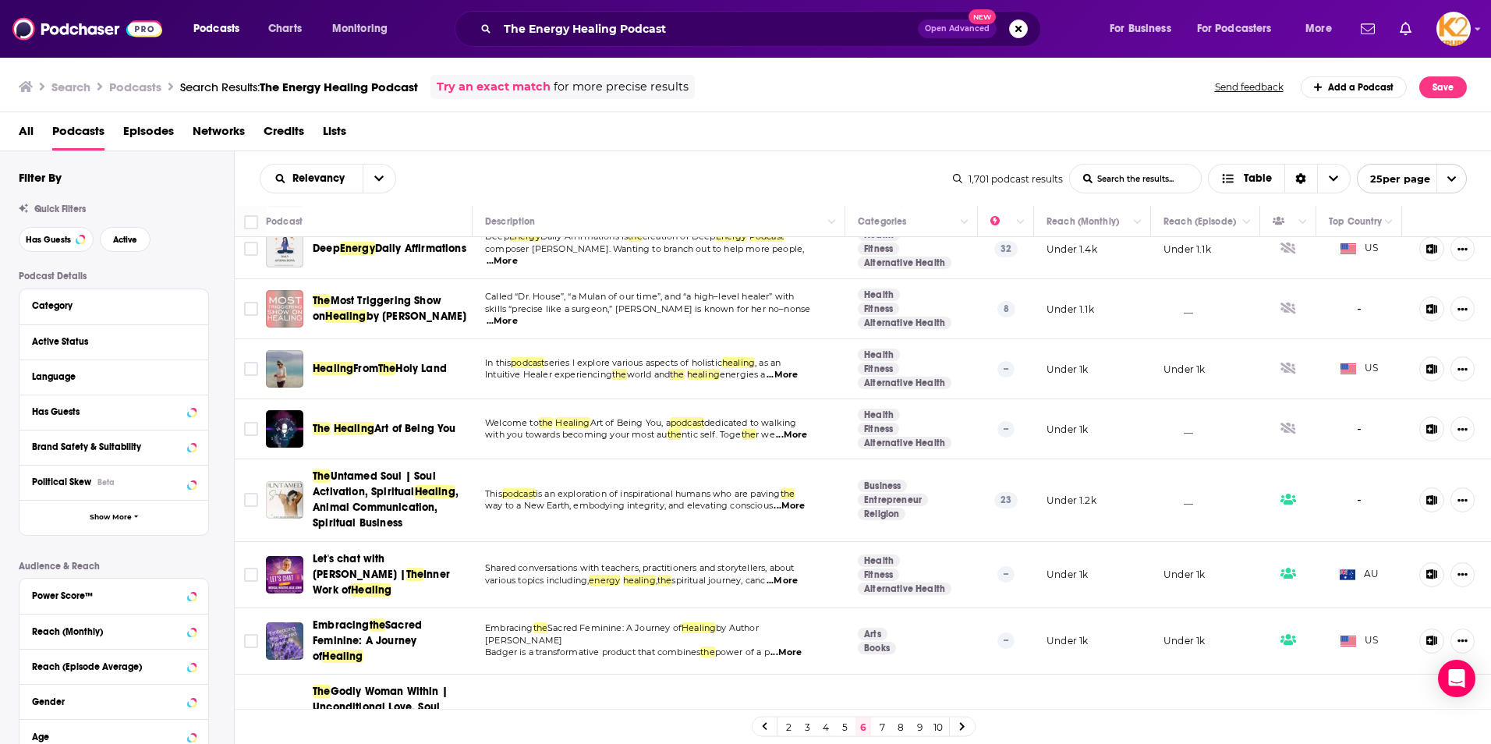
click at [406, 563] on span "Let's chat with [PERSON_NAME] |" at bounding box center [360, 566] width 94 height 29
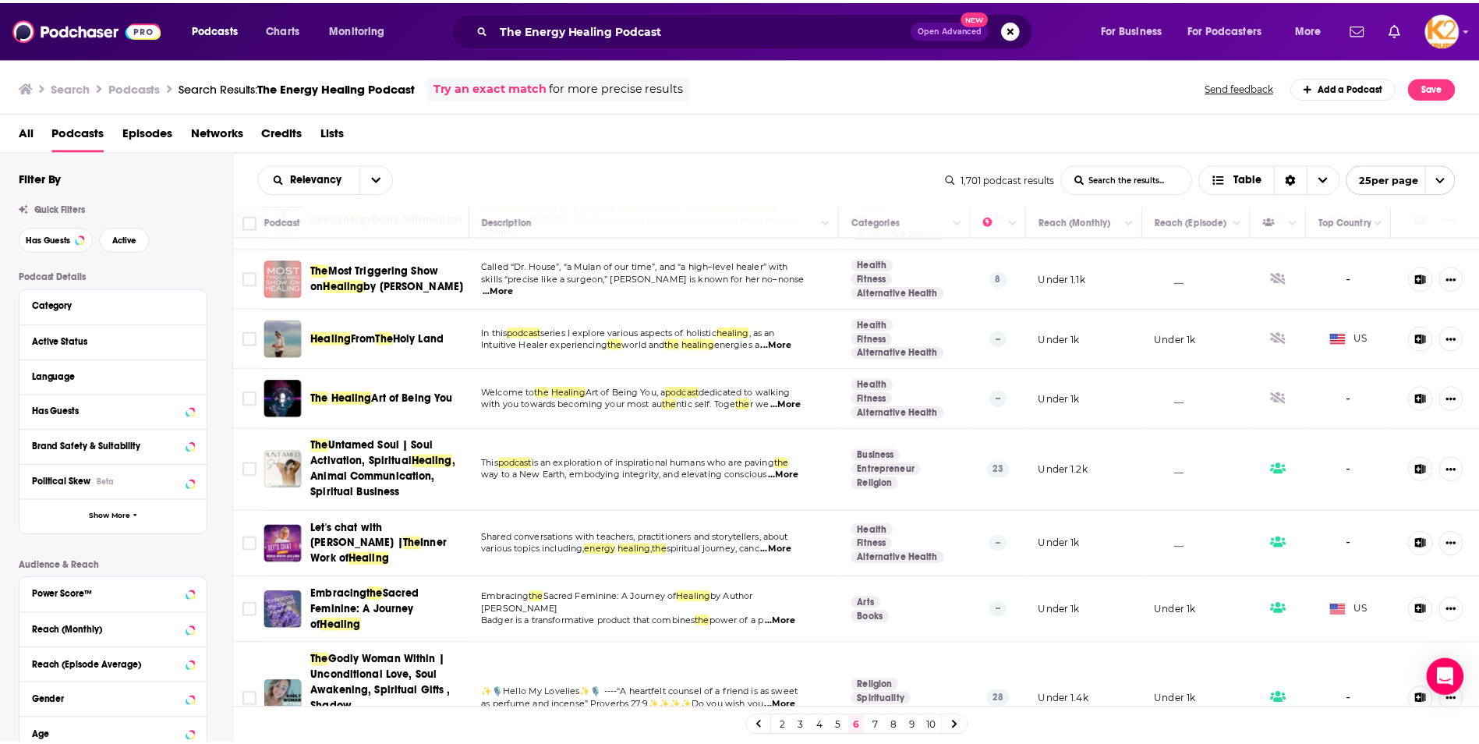
scroll to position [156, 0]
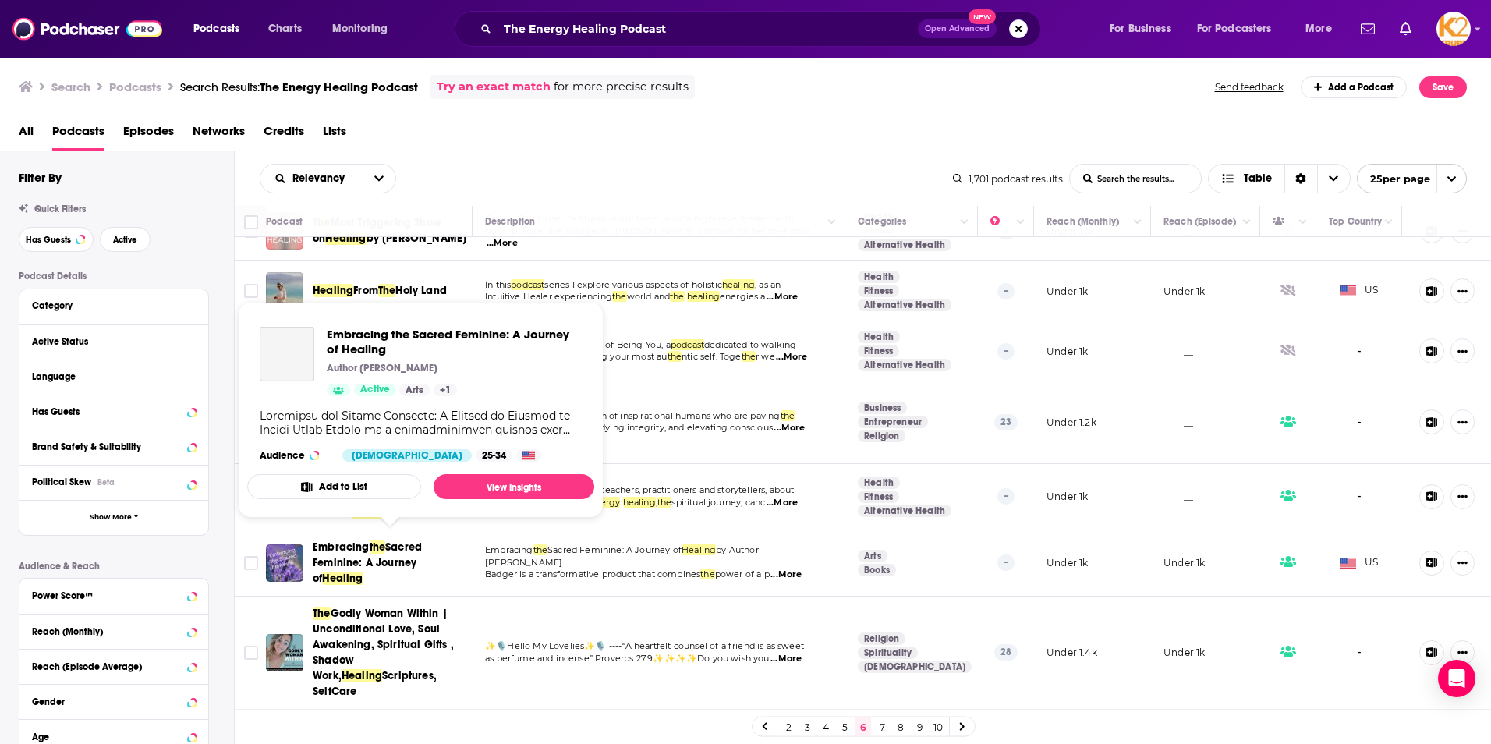
click at [351, 540] on span "Embracing" at bounding box center [341, 546] width 57 height 13
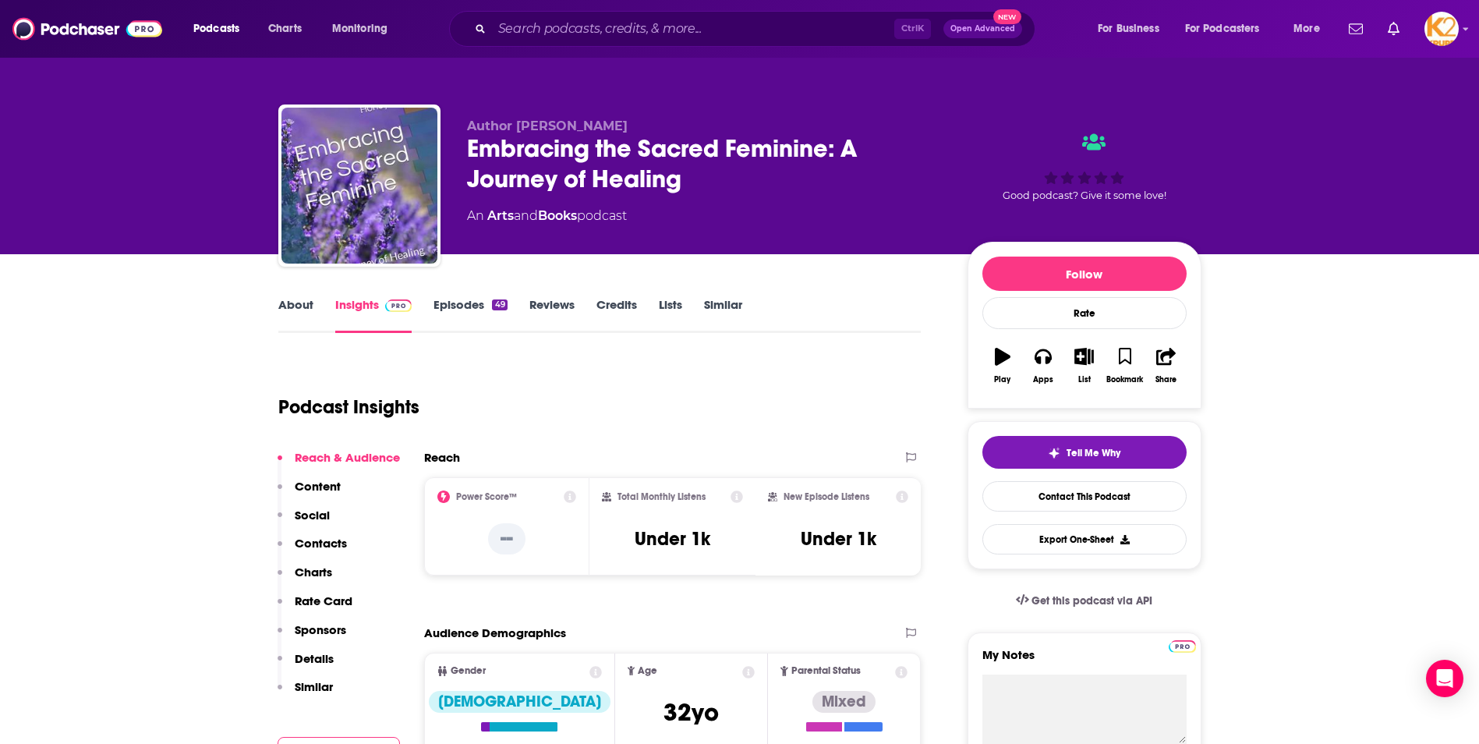
click at [333, 544] on p "Contacts" at bounding box center [321, 543] width 52 height 15
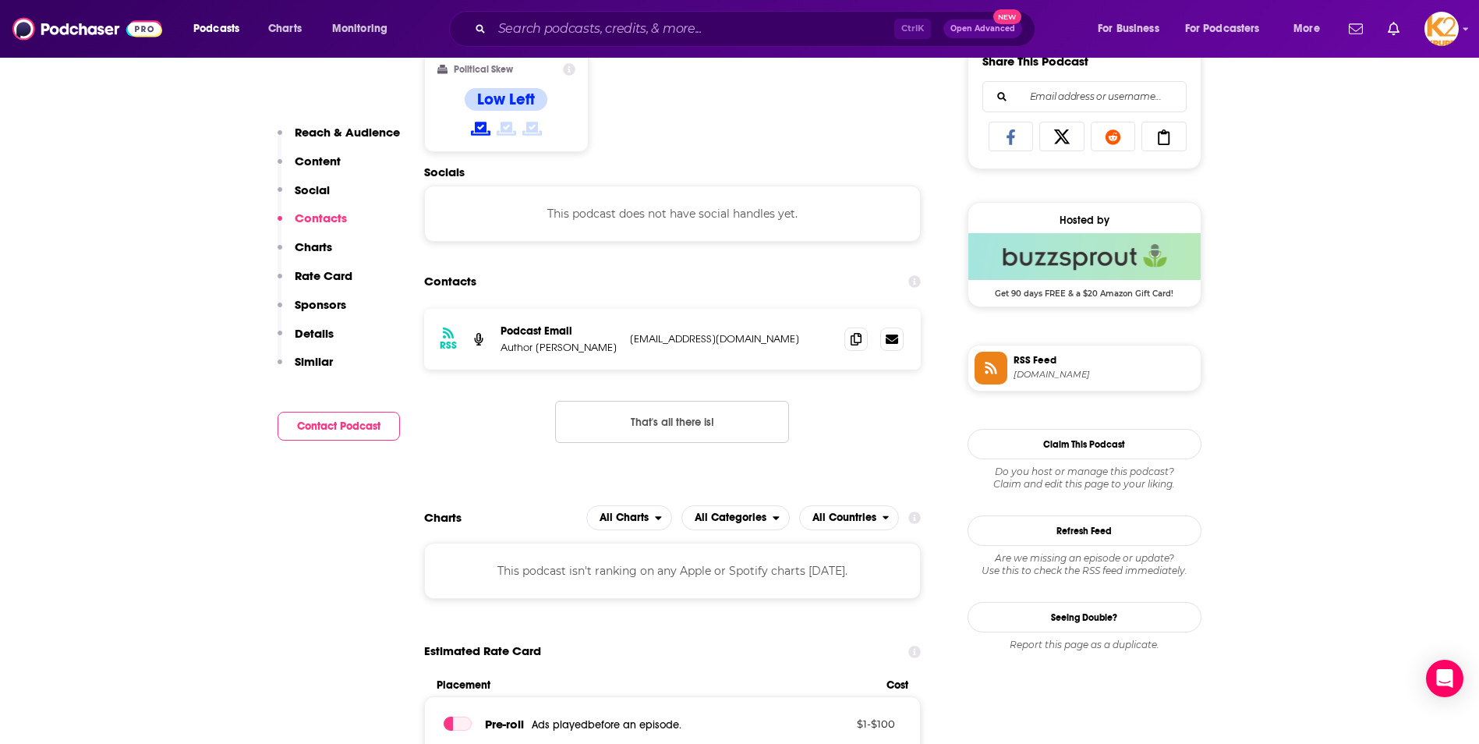
scroll to position [1047, 0]
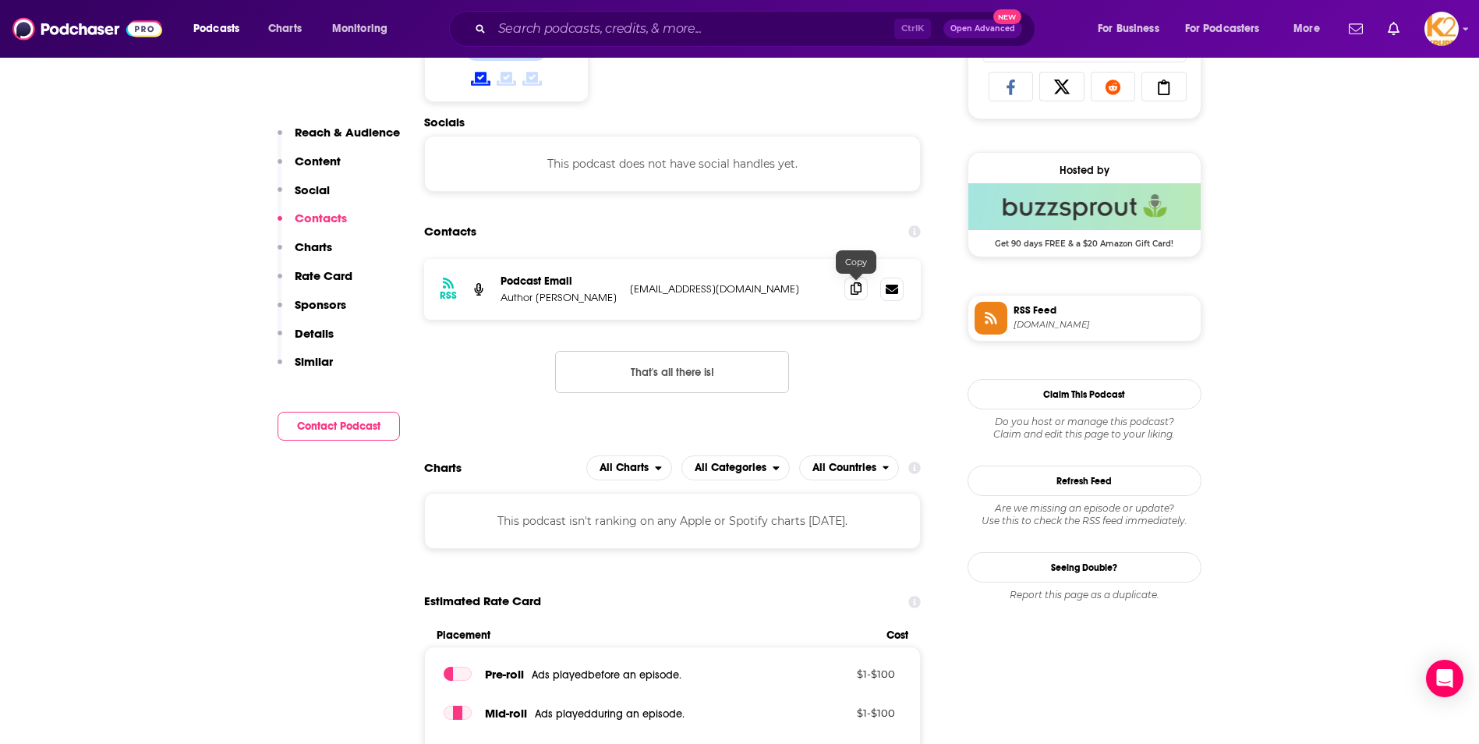
click at [854, 290] on icon at bounding box center [856, 288] width 11 height 12
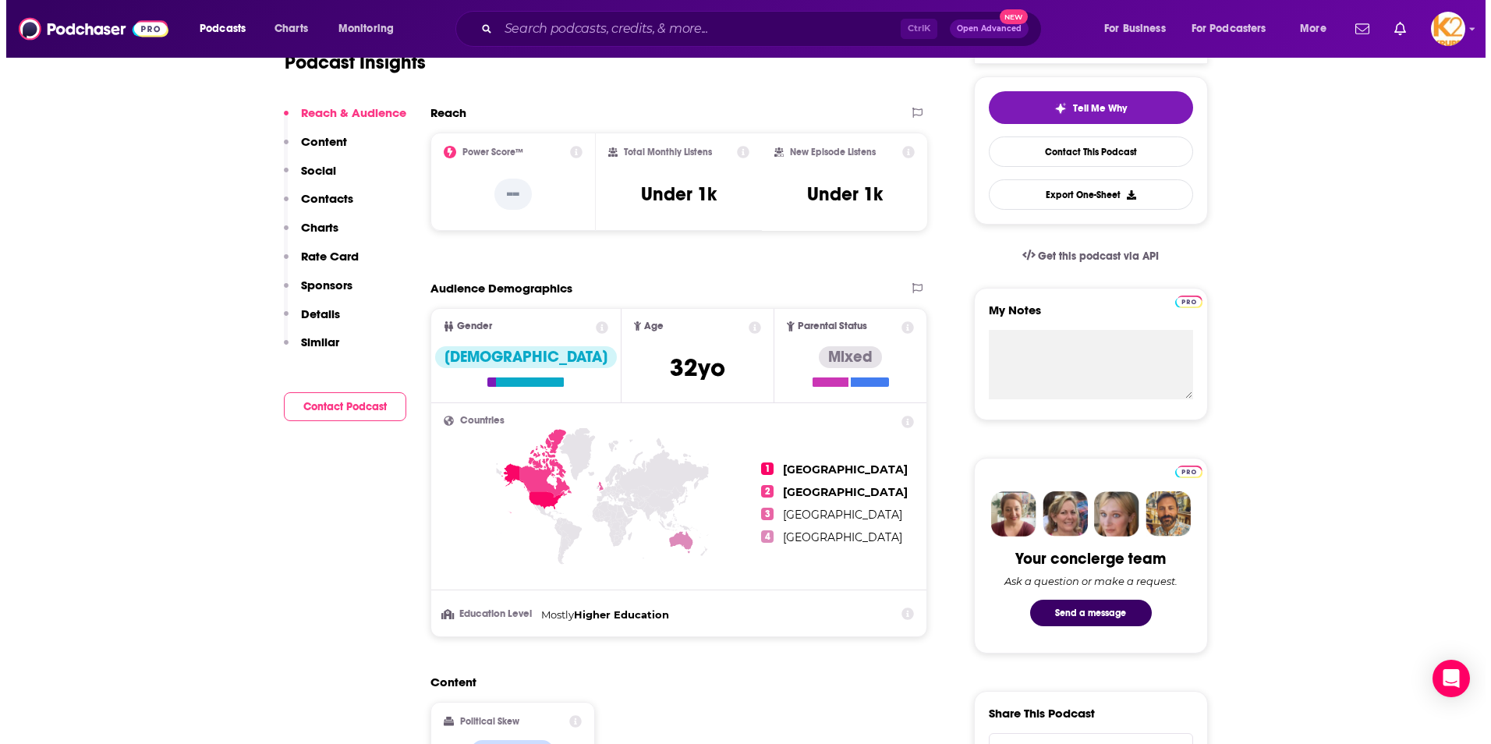
scroll to position [0, 0]
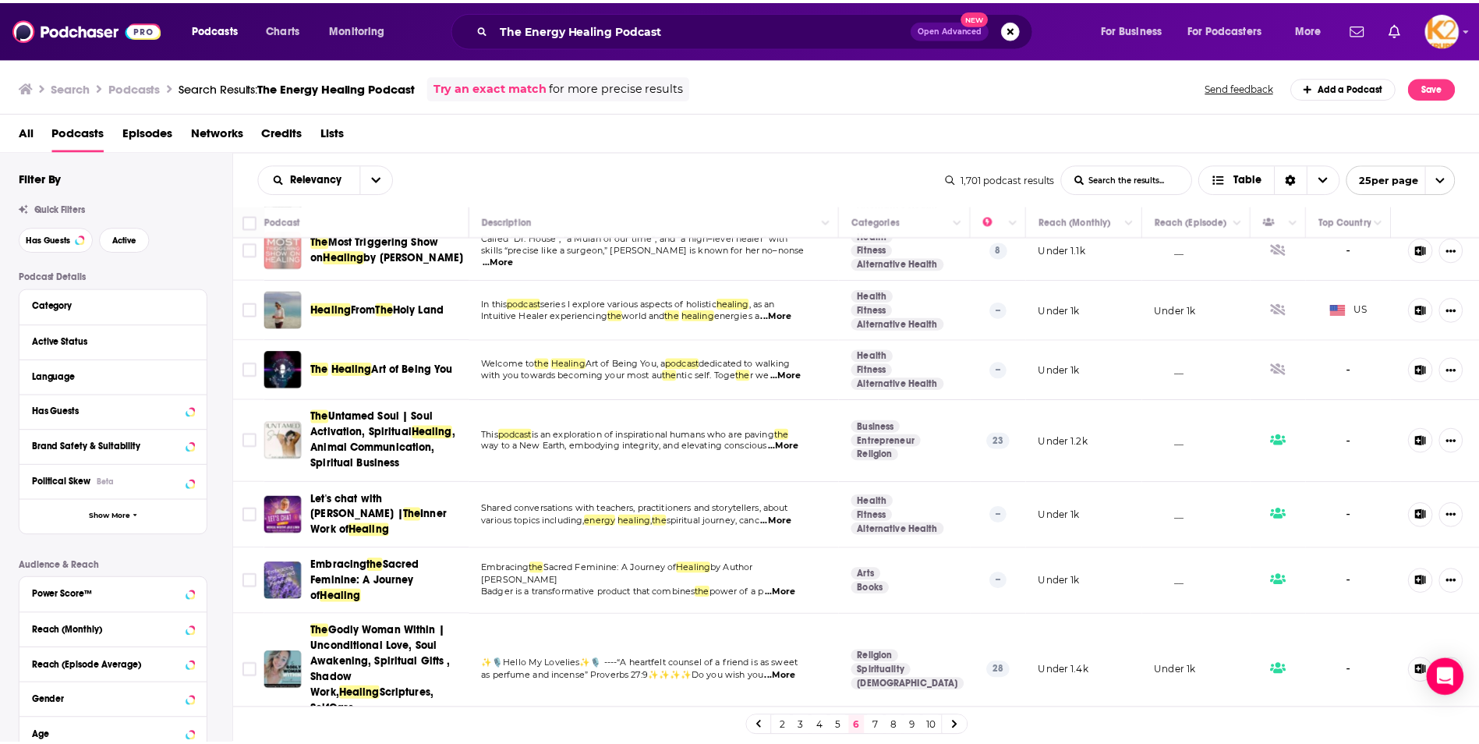
scroll to position [156, 0]
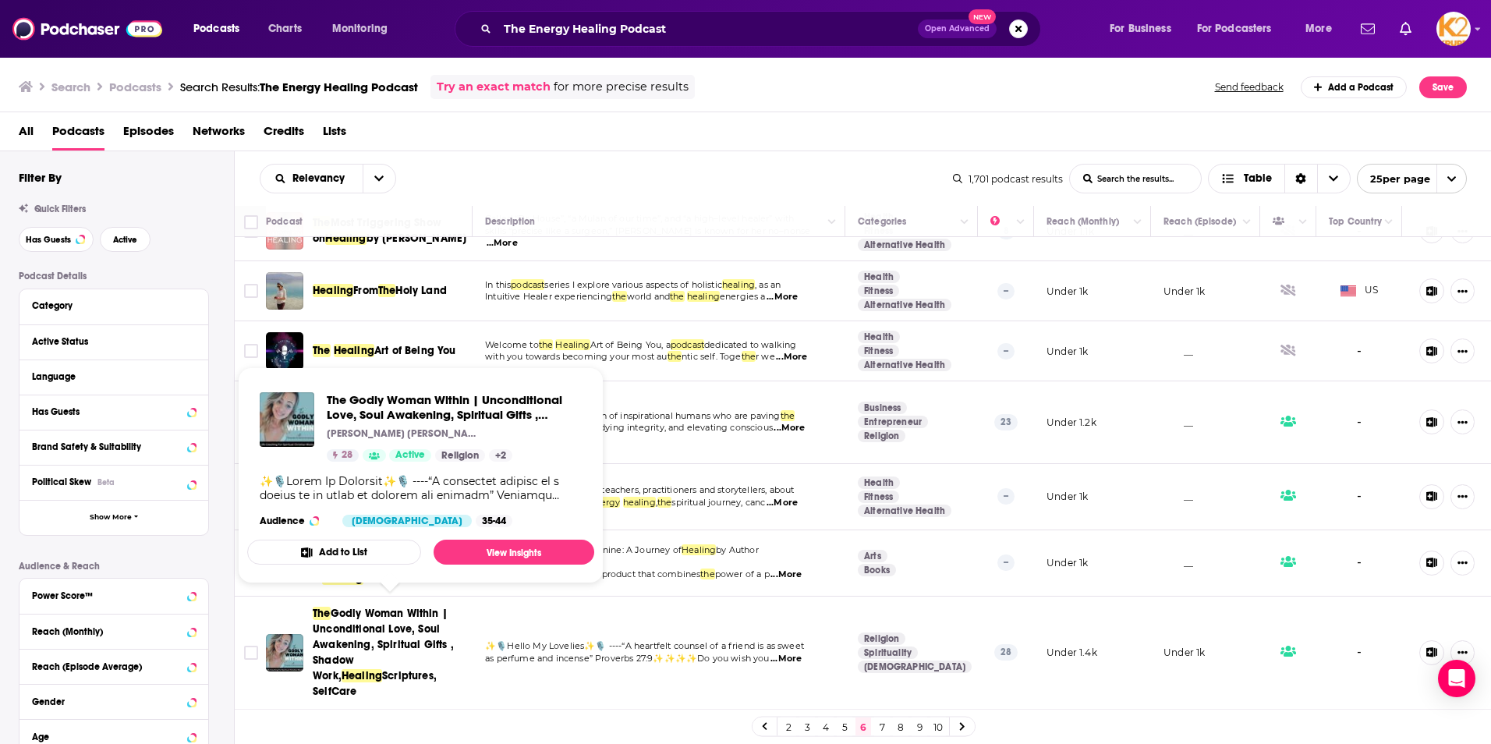
click at [377, 618] on span "Godly Woman Within | Unconditional Love, Soul Awakening, Spiritual Gifts , Shad…" at bounding box center [383, 645] width 141 height 76
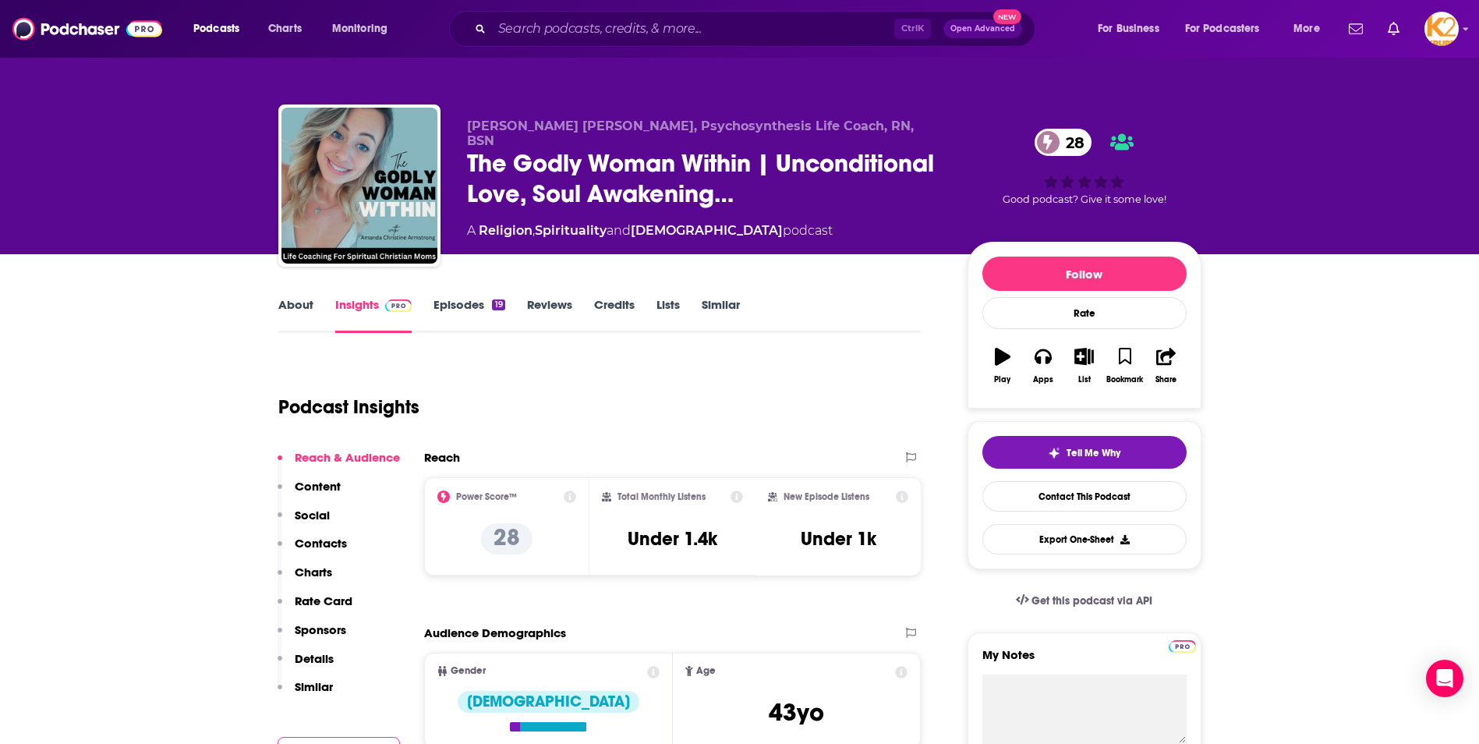
scroll to position [234, 0]
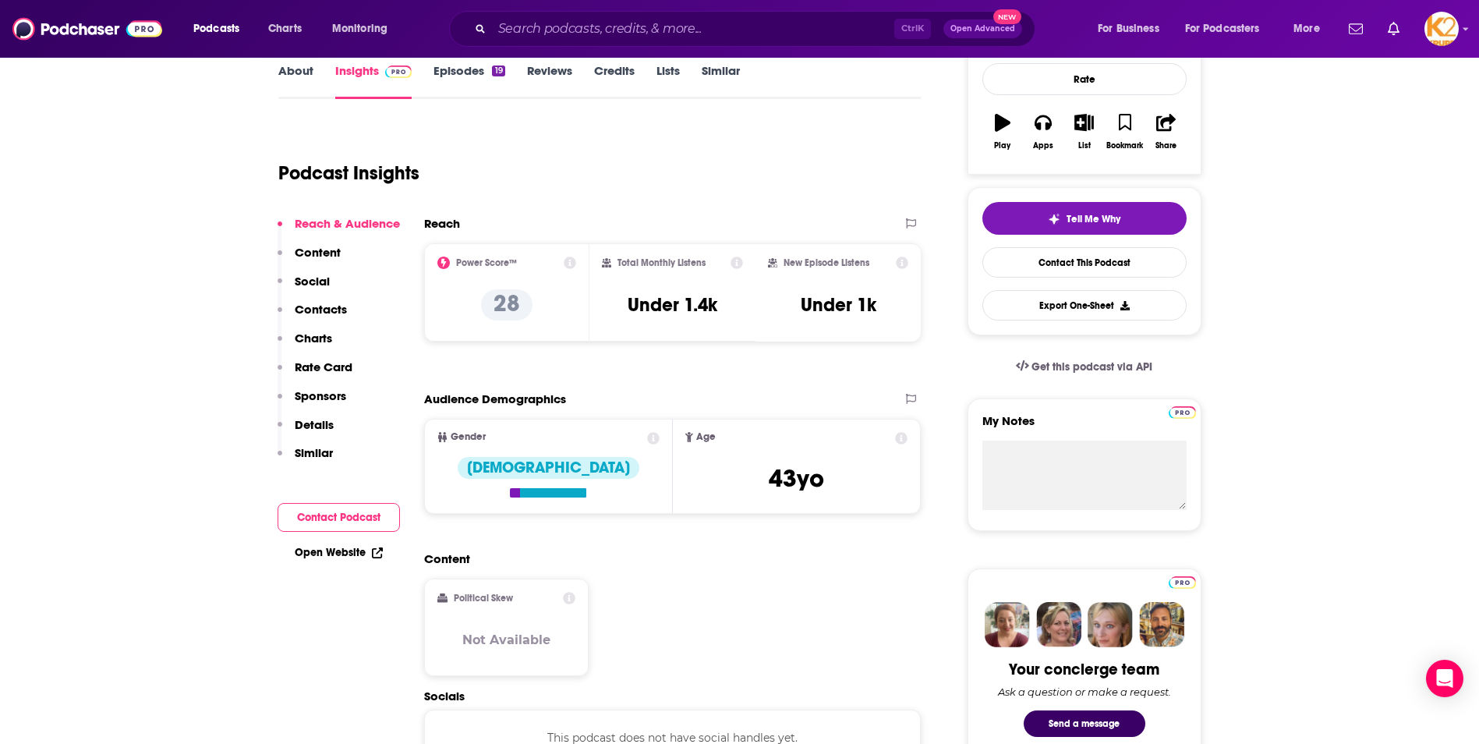
click at [302, 314] on p "Contacts" at bounding box center [321, 309] width 52 height 15
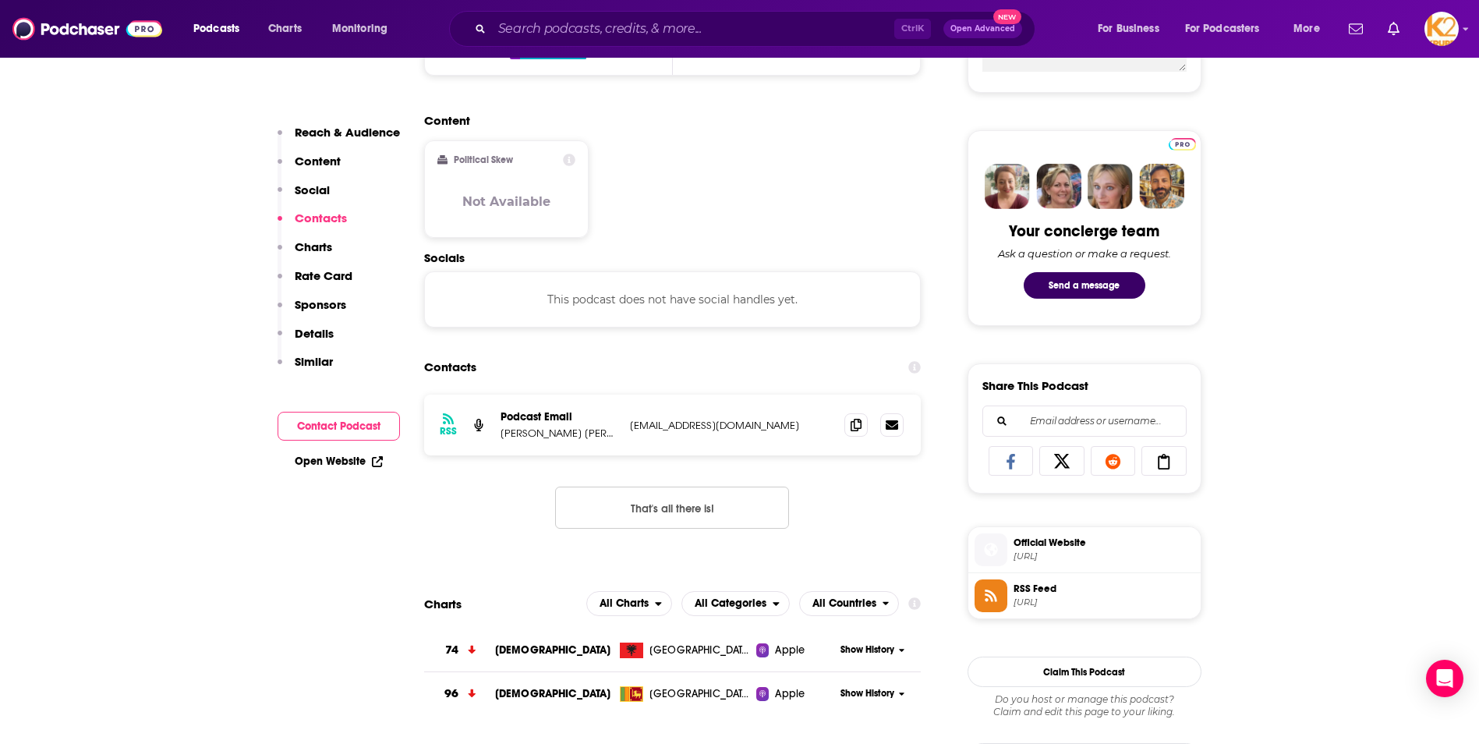
scroll to position [808, 0]
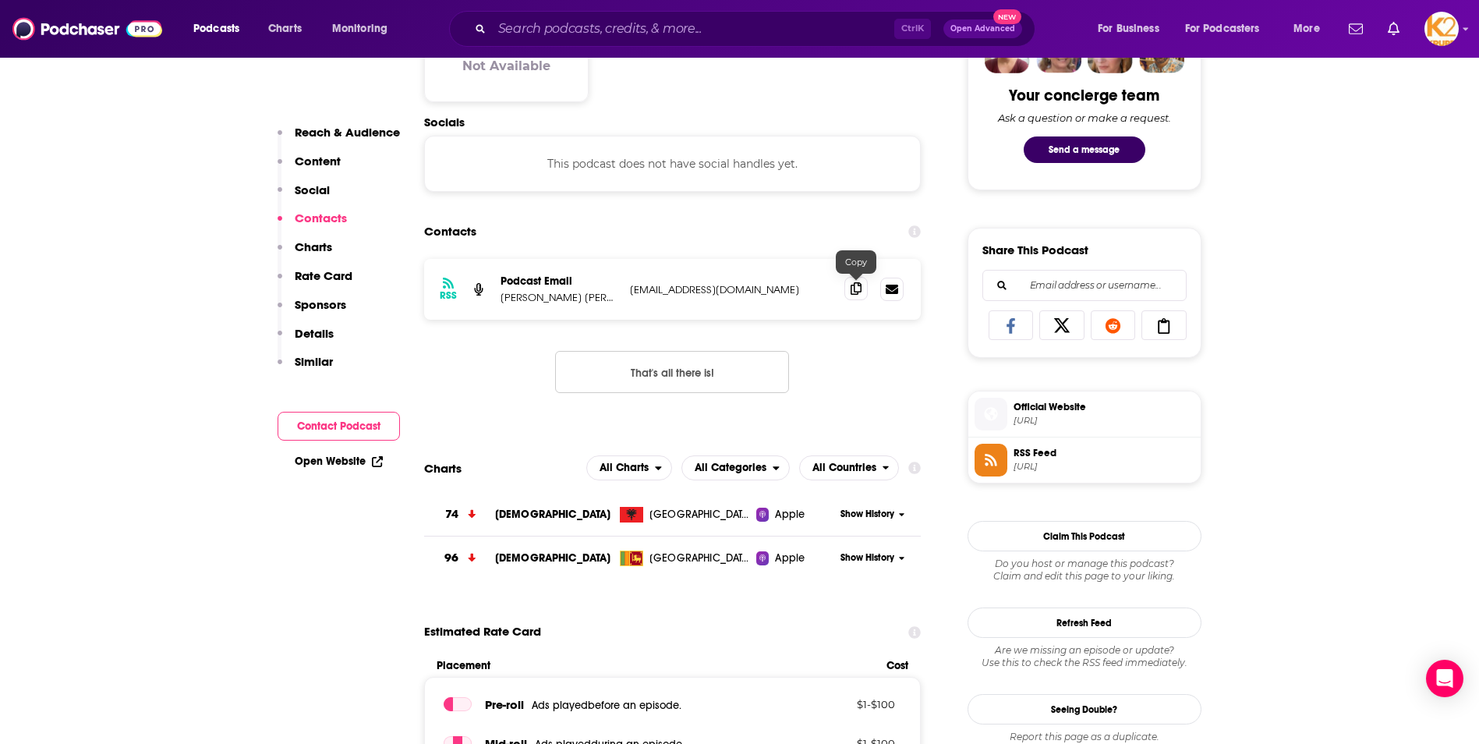
click at [853, 290] on icon at bounding box center [856, 288] width 11 height 12
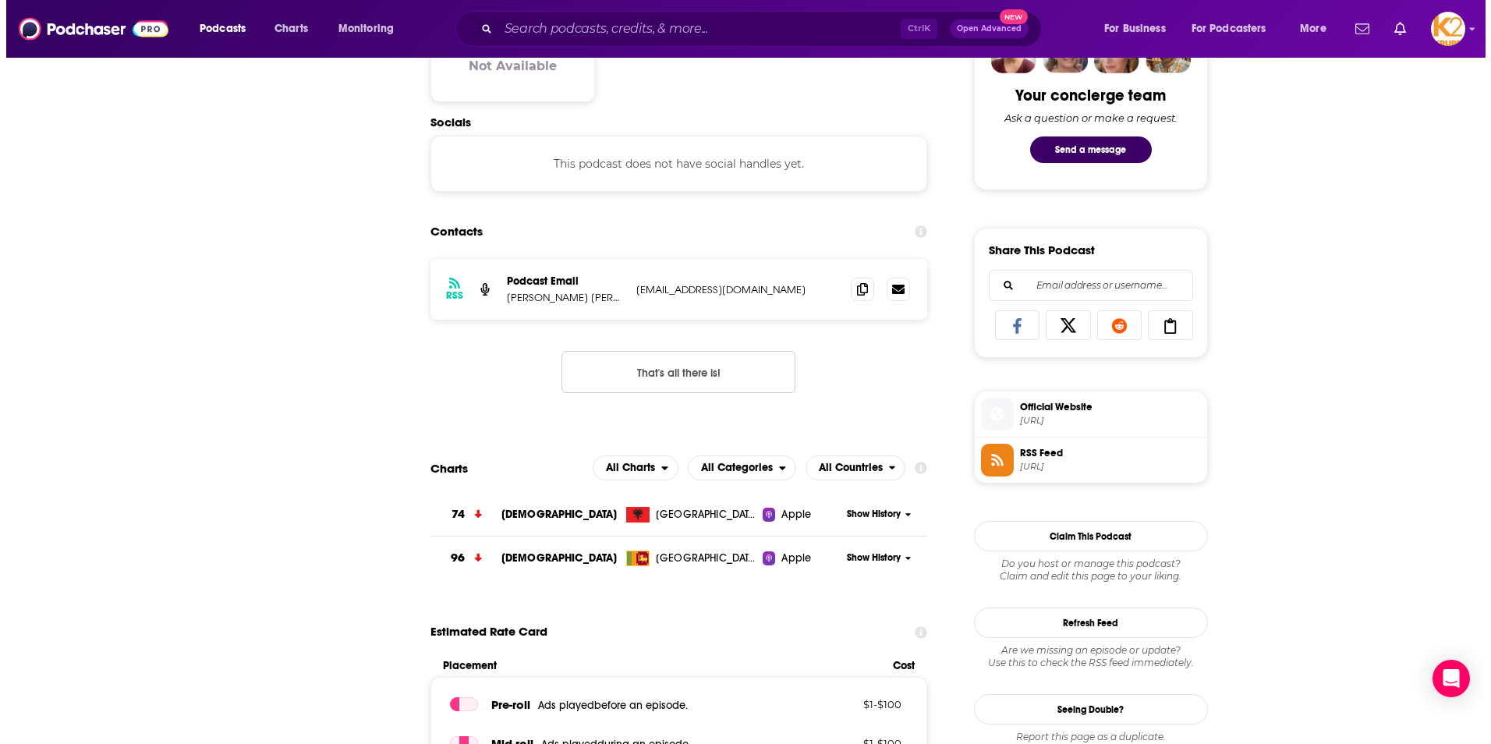
scroll to position [0, 0]
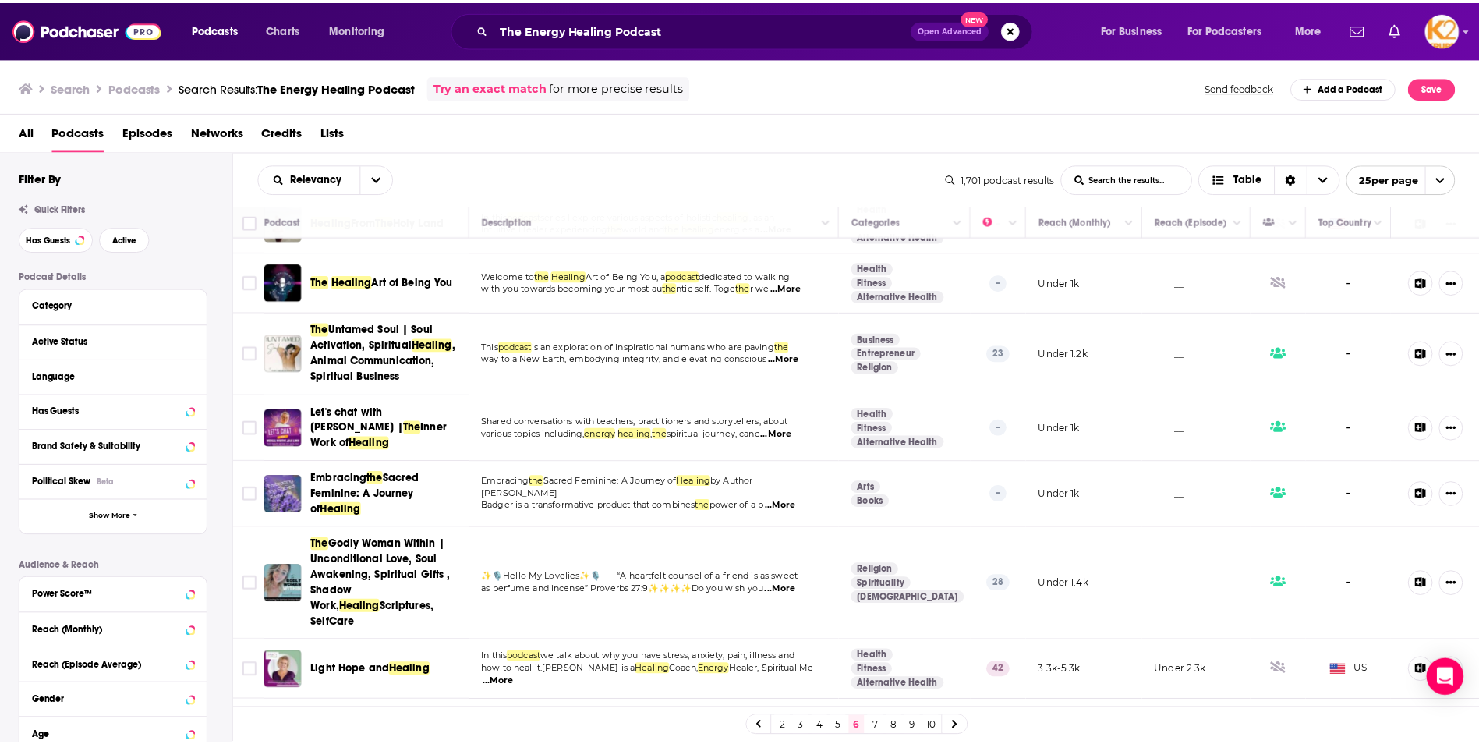
scroll to position [234, 0]
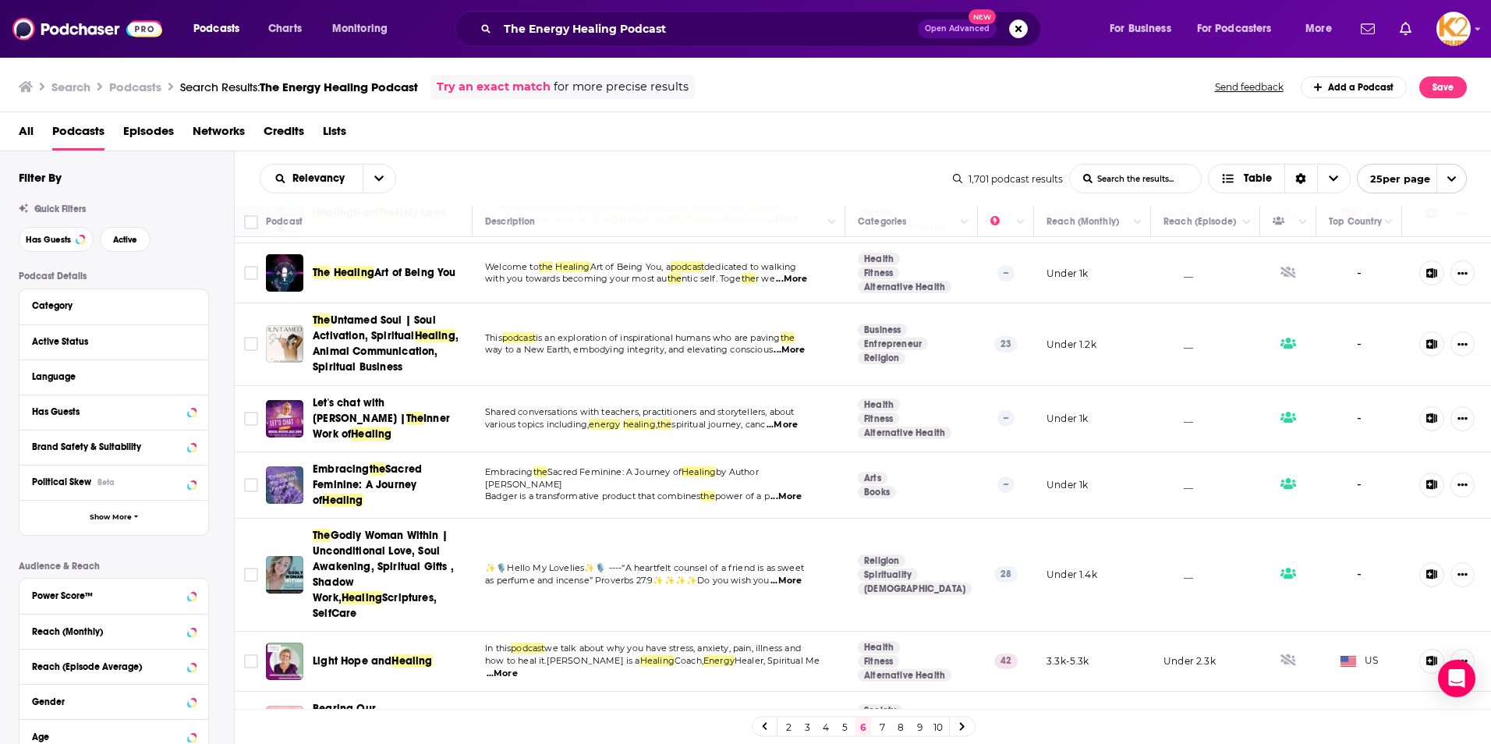
click at [409, 654] on span "Healing" at bounding box center [411, 660] width 41 height 13
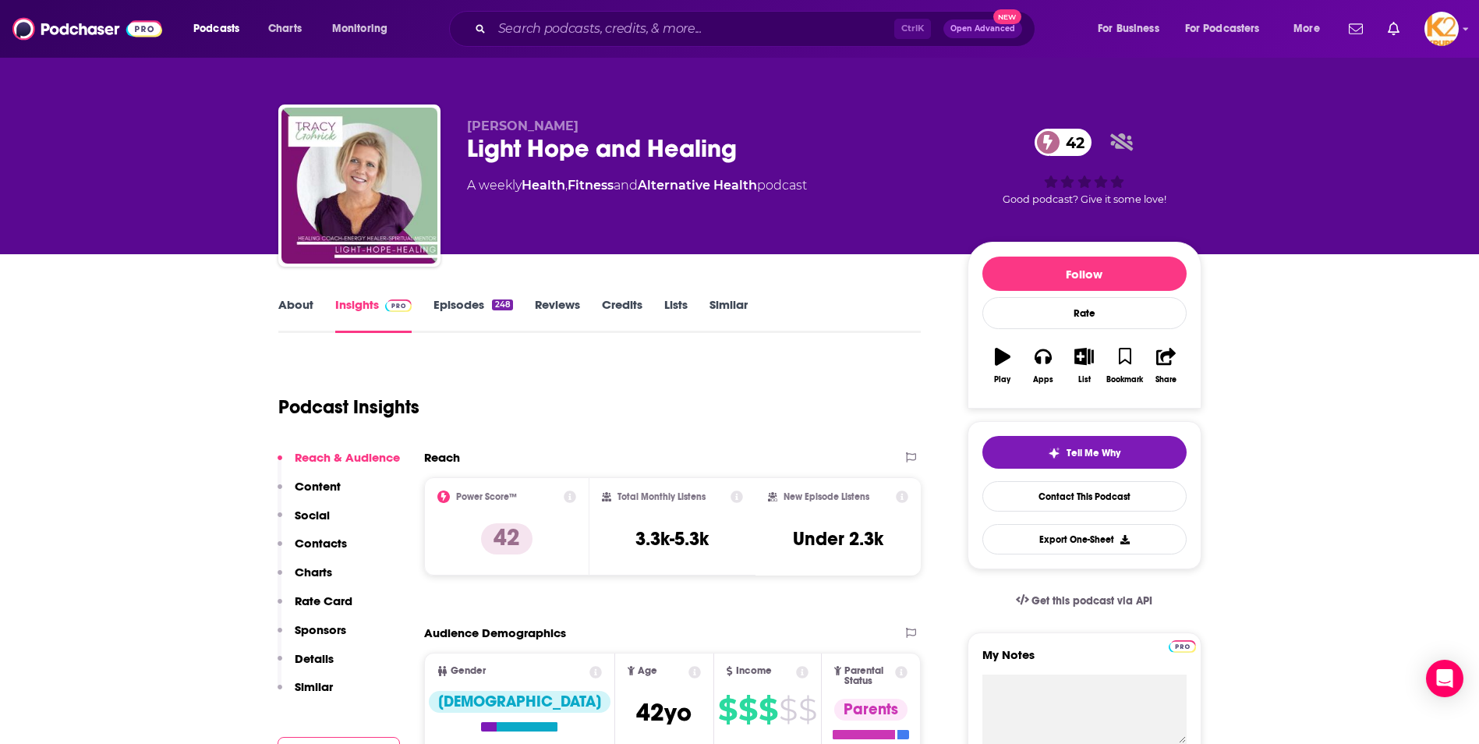
click at [328, 540] on p "Contacts" at bounding box center [321, 543] width 52 height 15
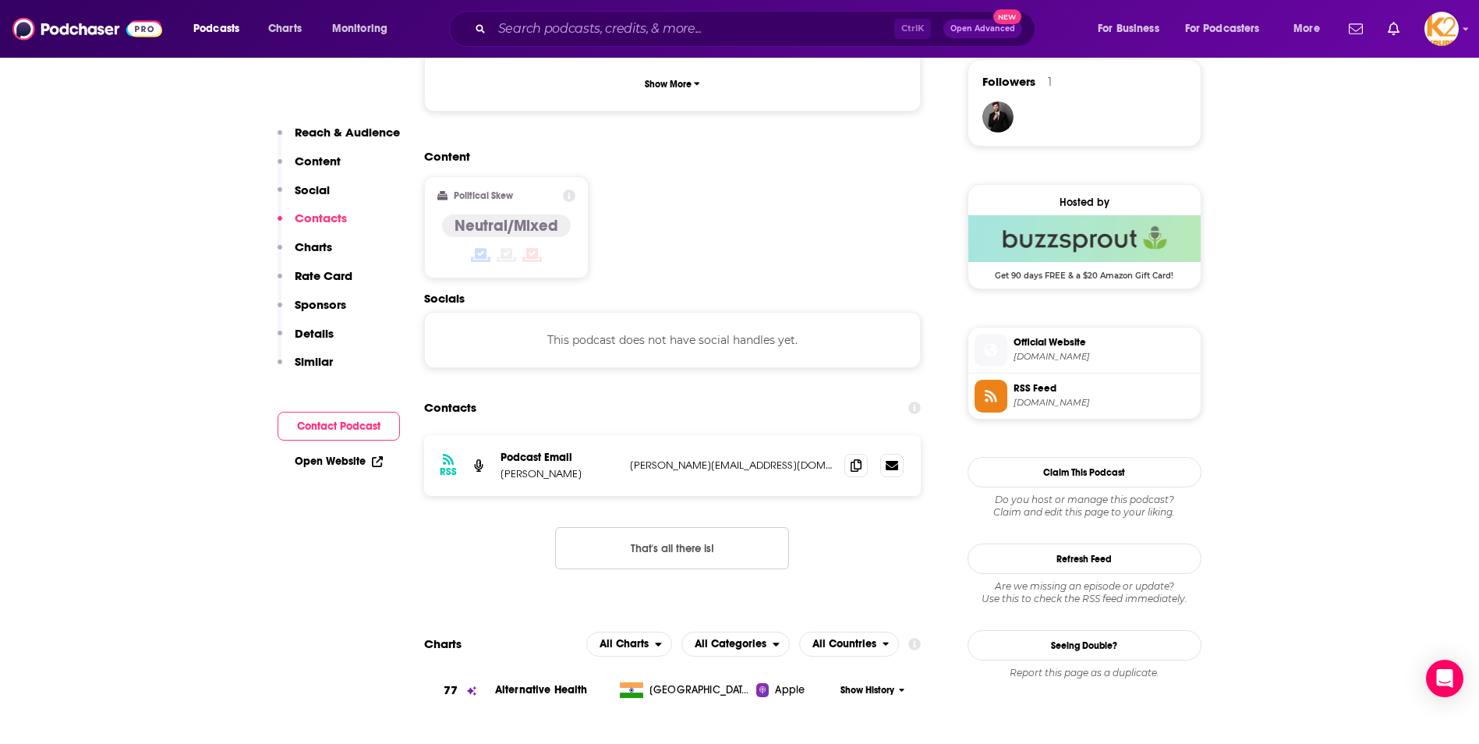
scroll to position [1236, 0]
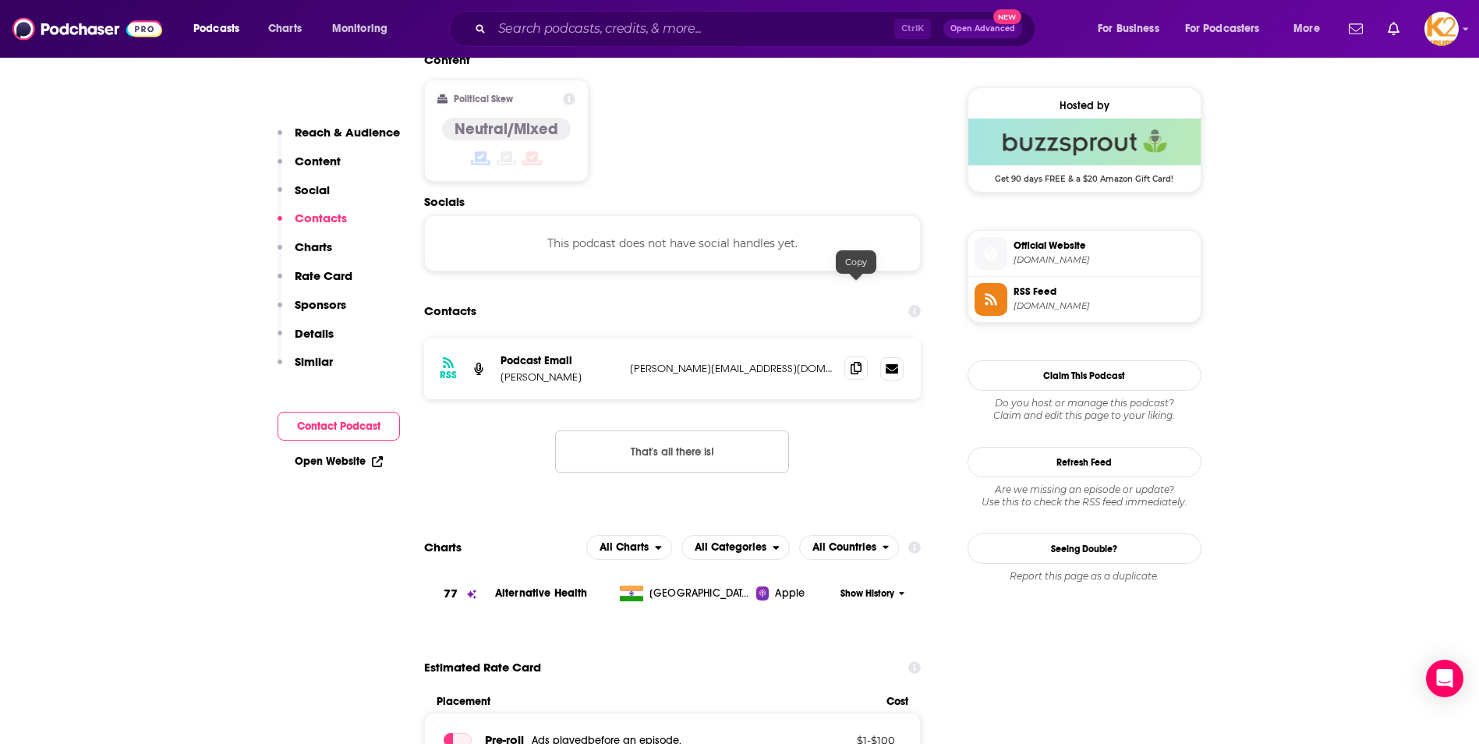
click at [857, 362] on icon at bounding box center [856, 368] width 11 height 12
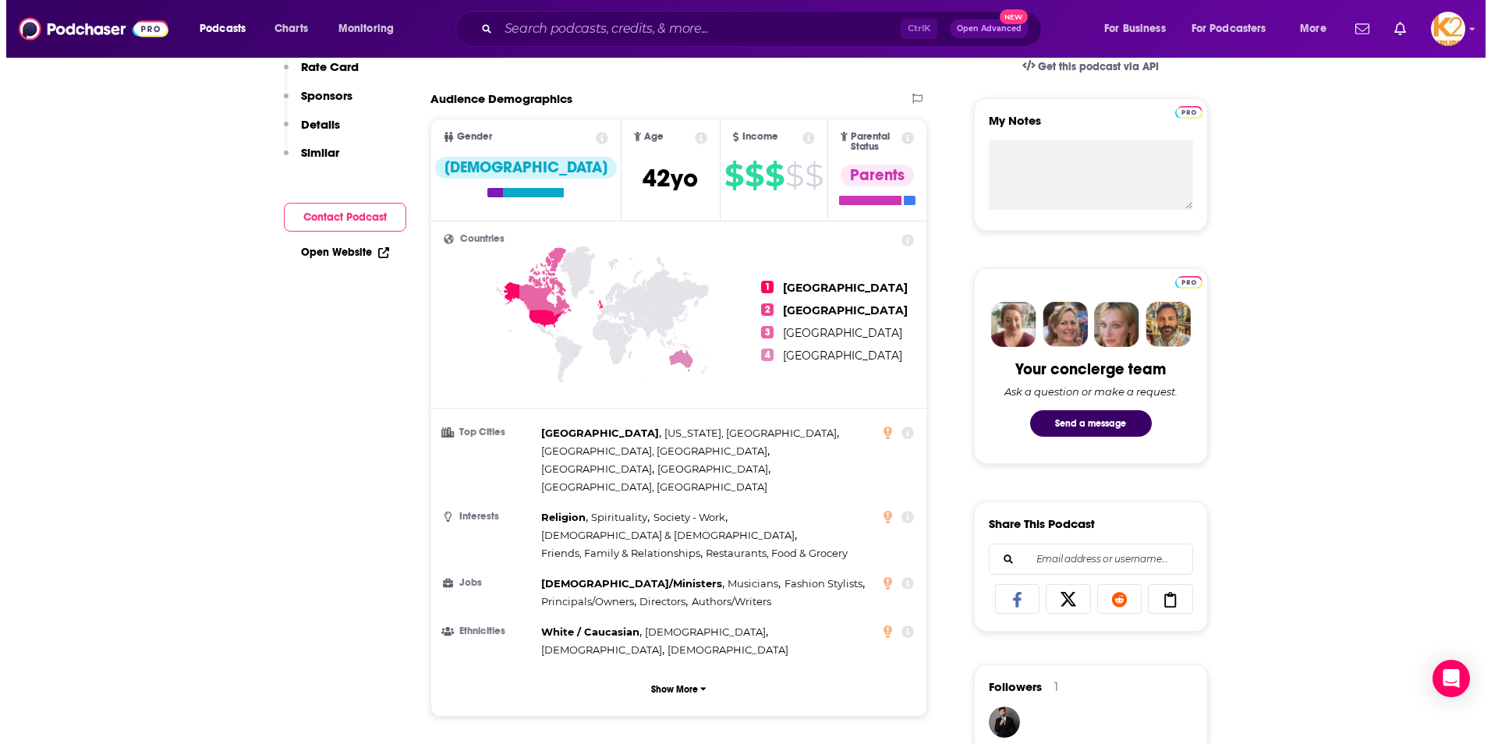
scroll to position [0, 0]
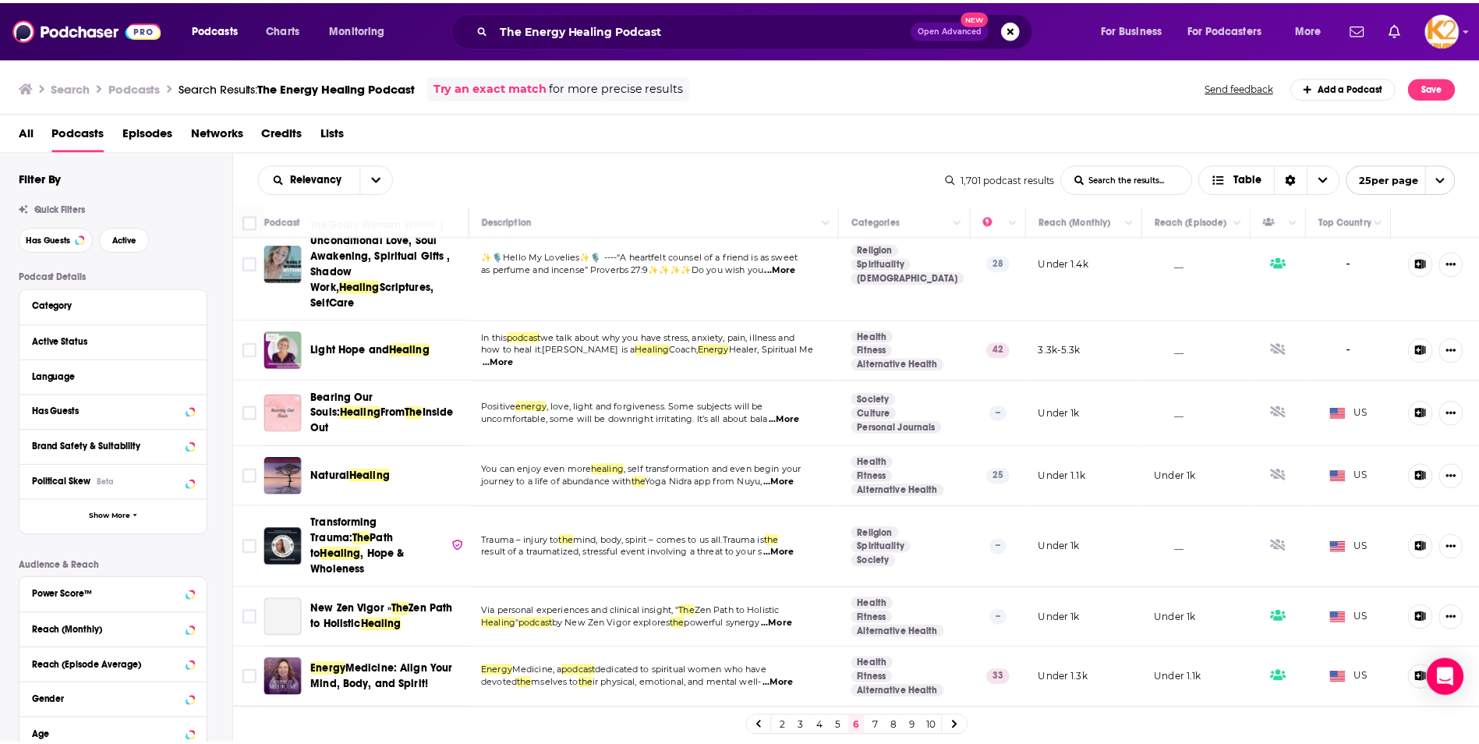
scroll to position [546, 0]
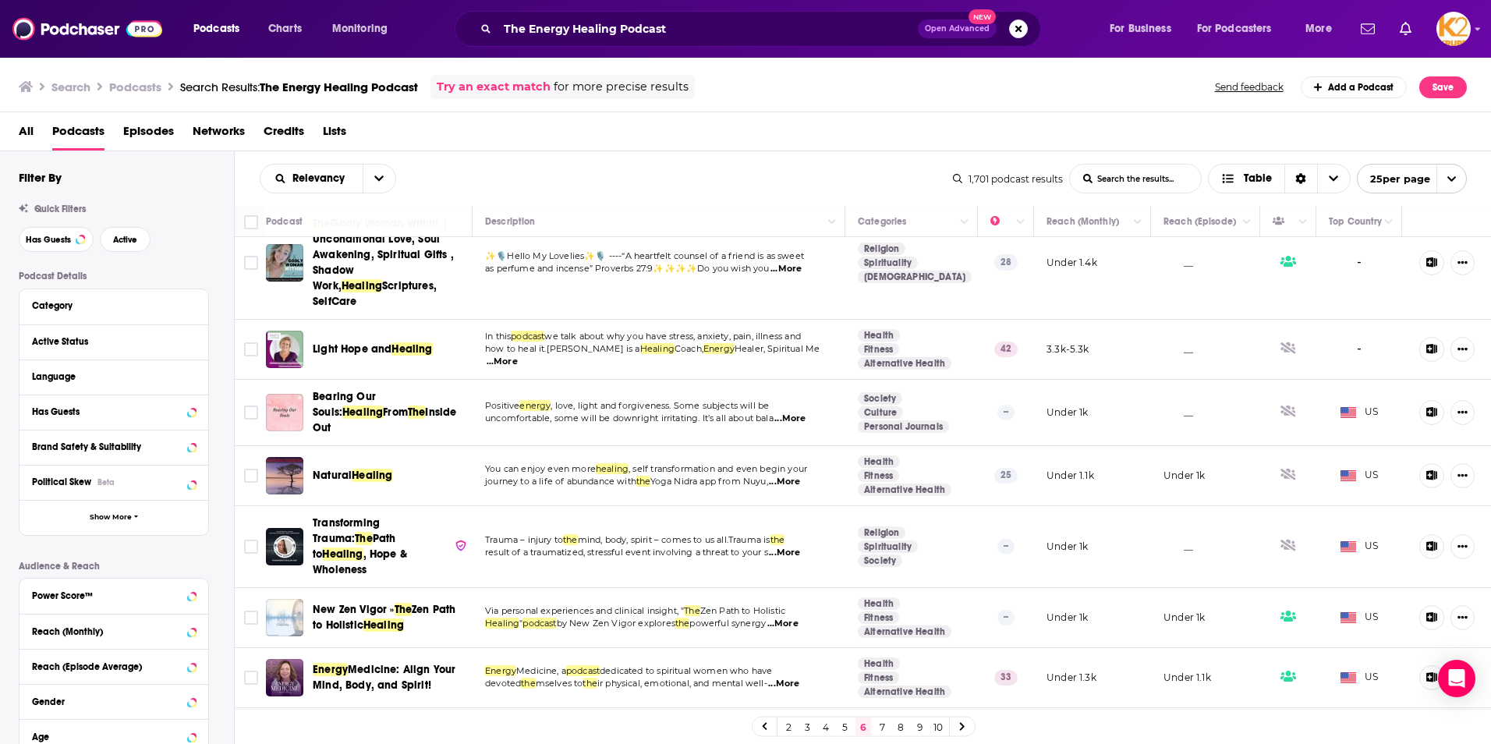
click at [403, 663] on span "Medicine: Align Your Mind, Body, and Spirit!" at bounding box center [384, 677] width 143 height 29
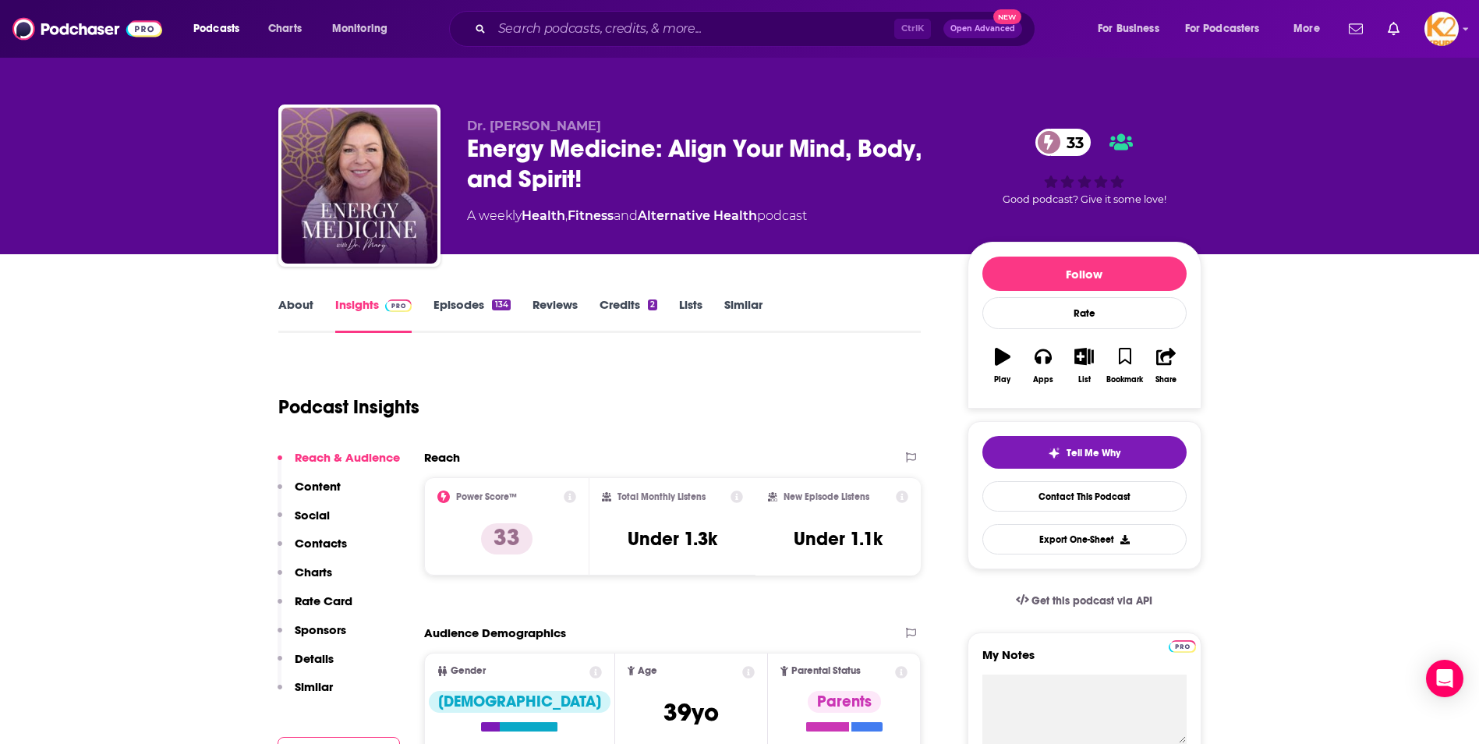
click at [318, 544] on p "Contacts" at bounding box center [321, 543] width 52 height 15
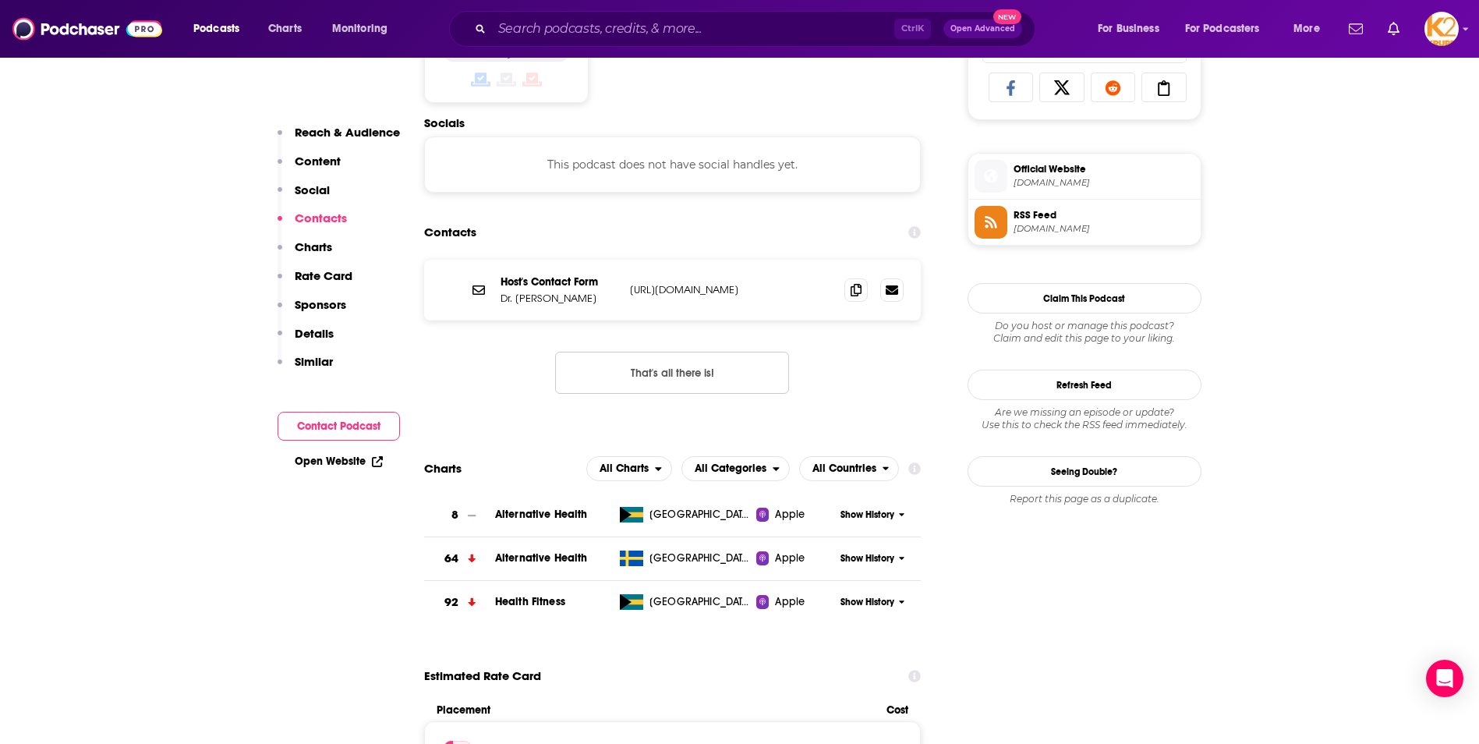
scroll to position [1047, 0]
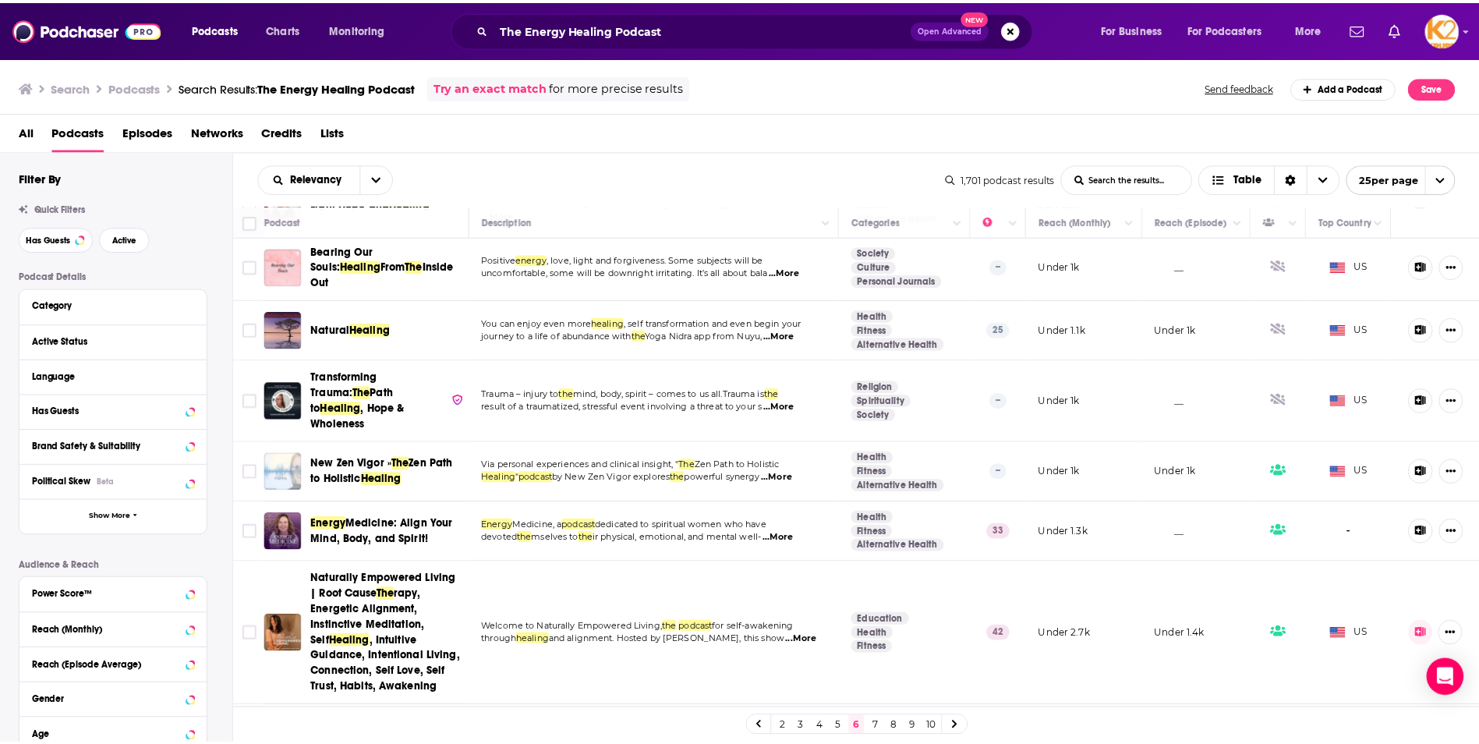
scroll to position [702, 0]
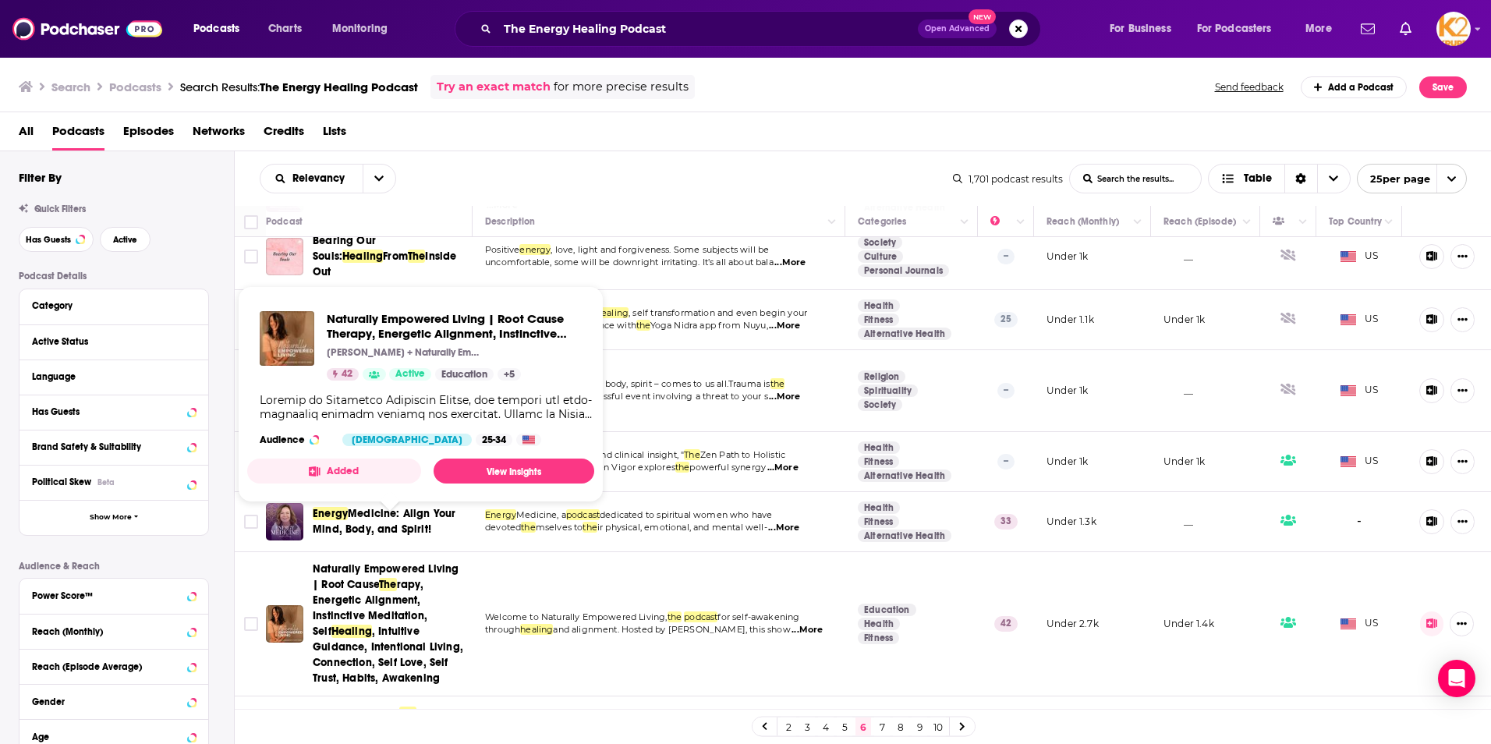
click at [344, 562] on span "Naturally Empowered Living | Root Cause" at bounding box center [386, 576] width 146 height 29
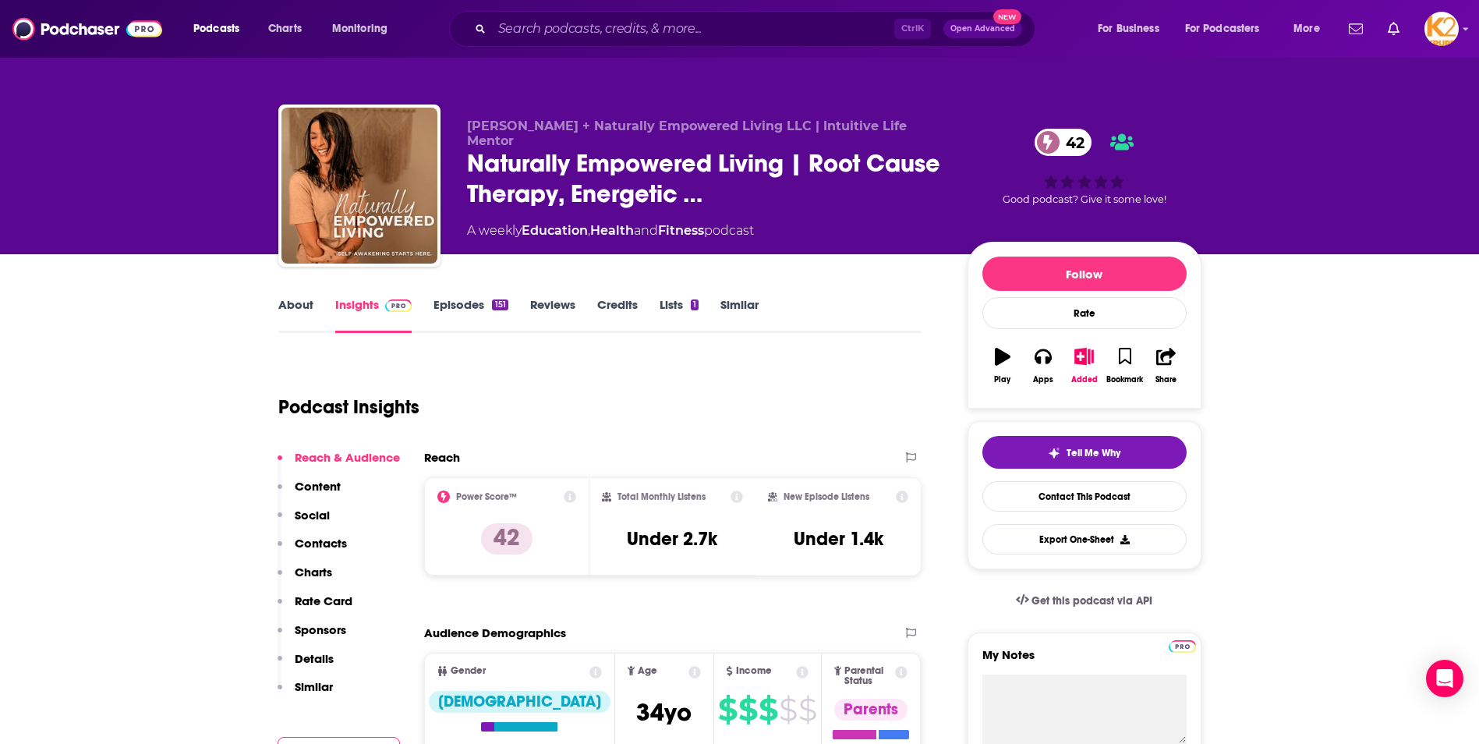
click at [335, 541] on p "Contacts" at bounding box center [321, 543] width 52 height 15
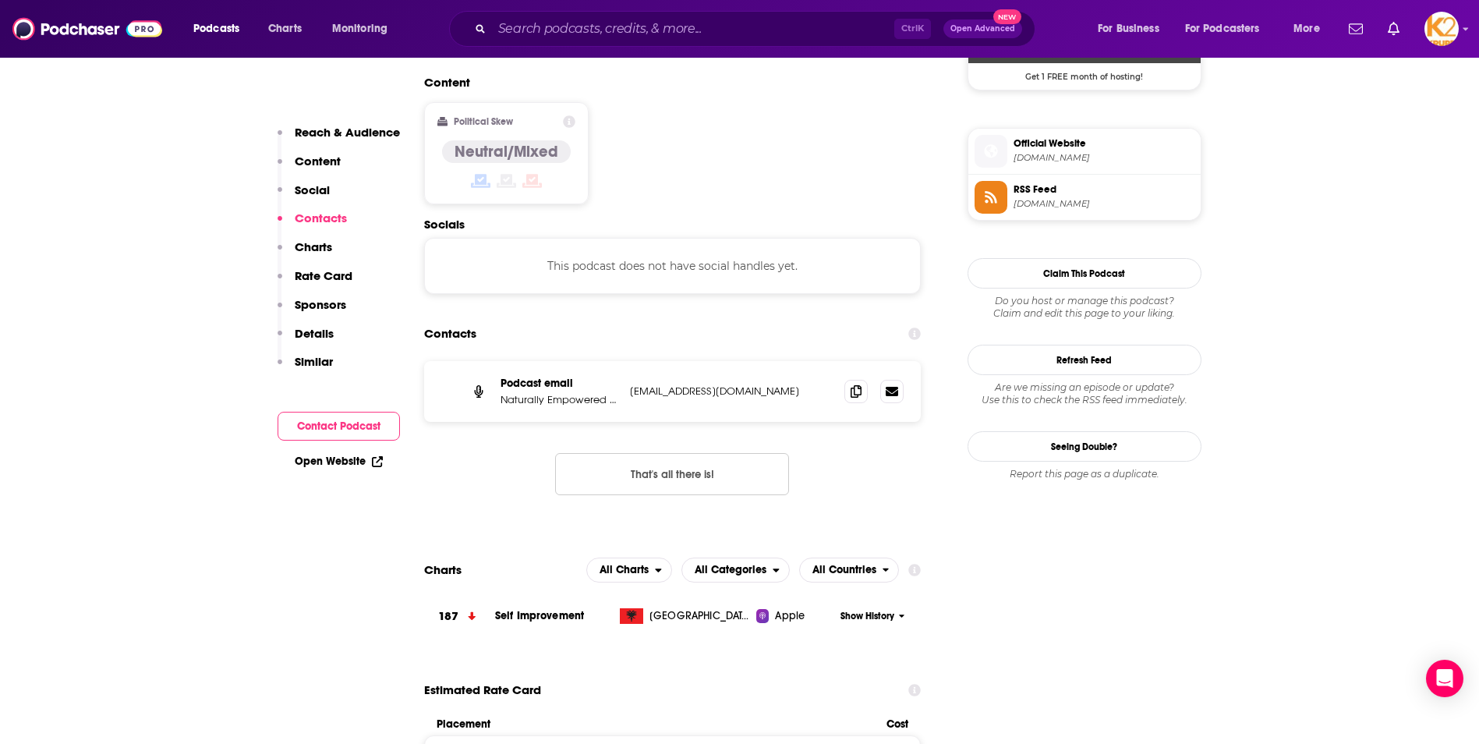
scroll to position [1236, 0]
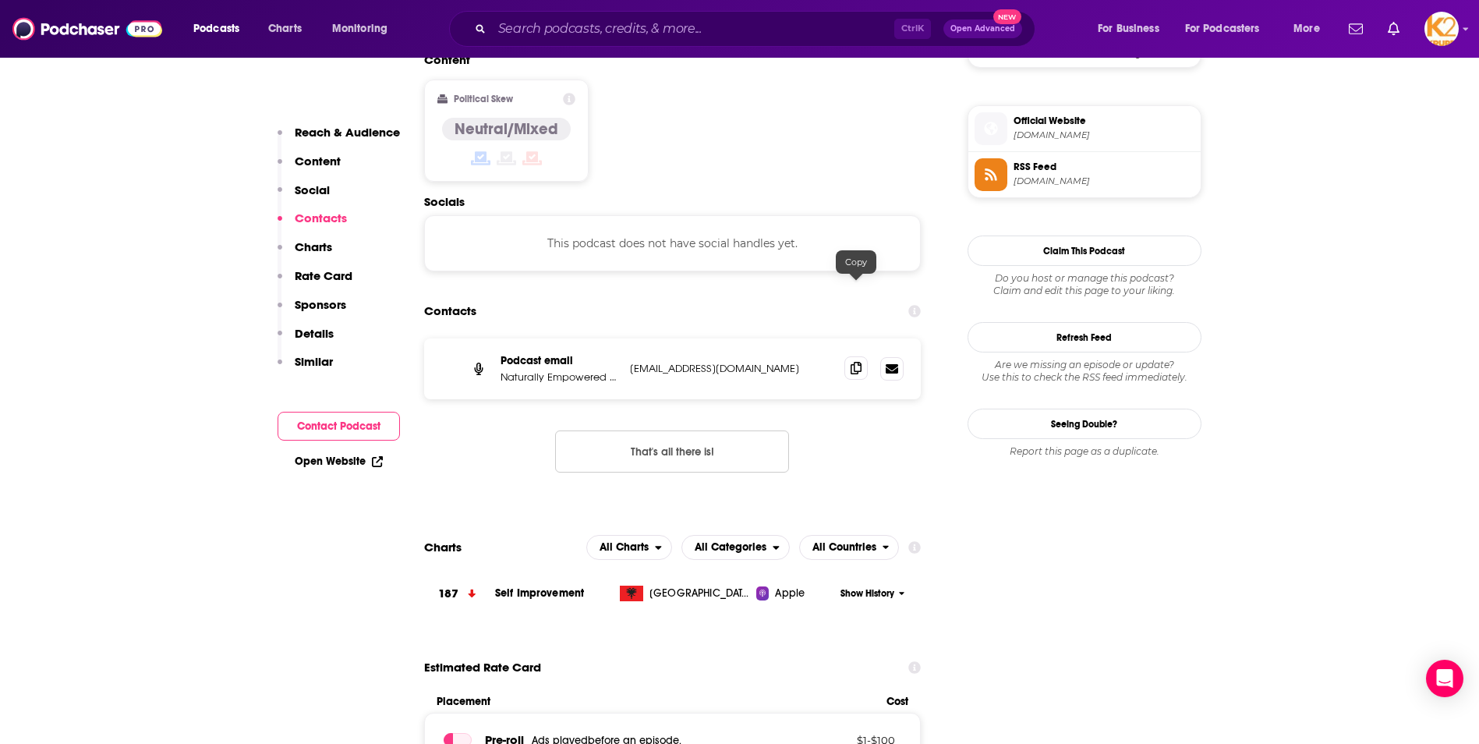
click at [856, 362] on icon at bounding box center [856, 368] width 11 height 12
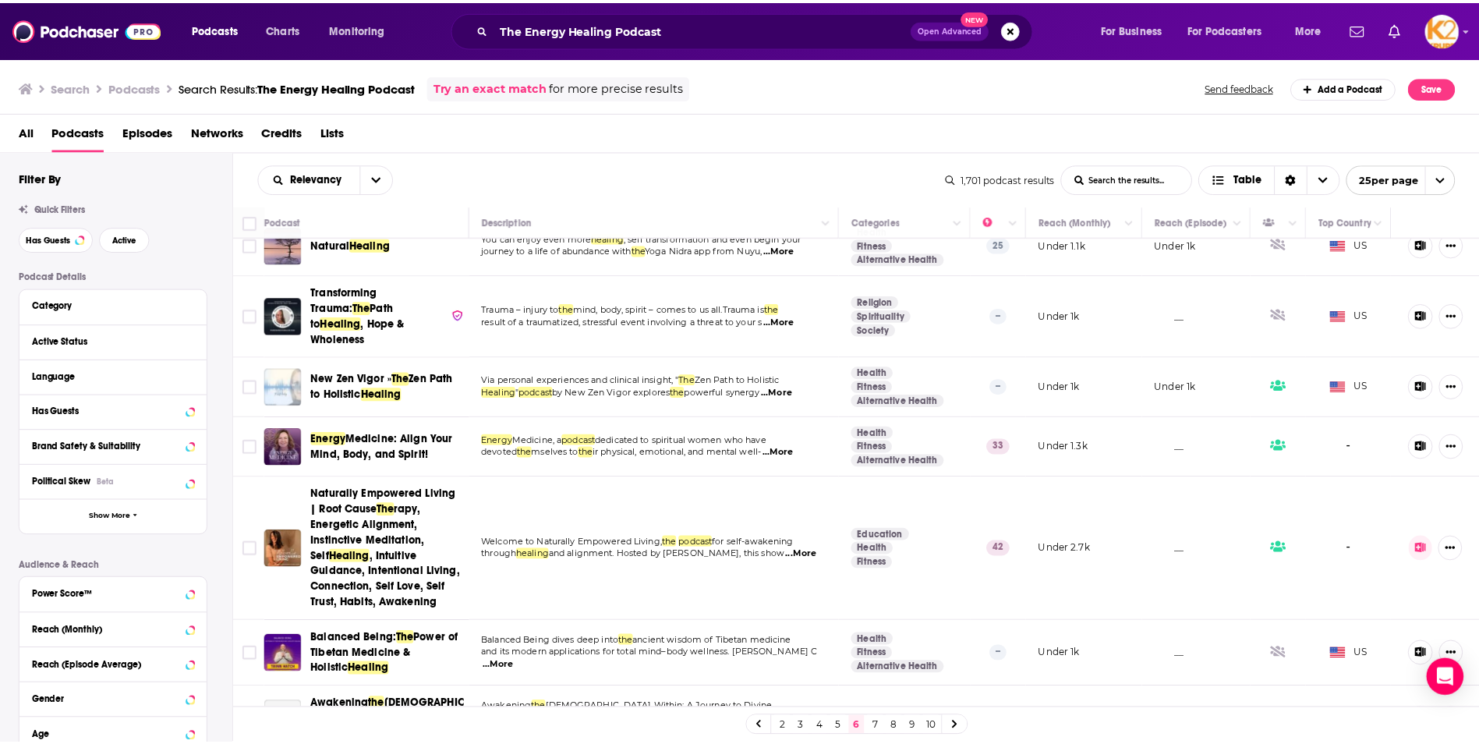
scroll to position [780, 0]
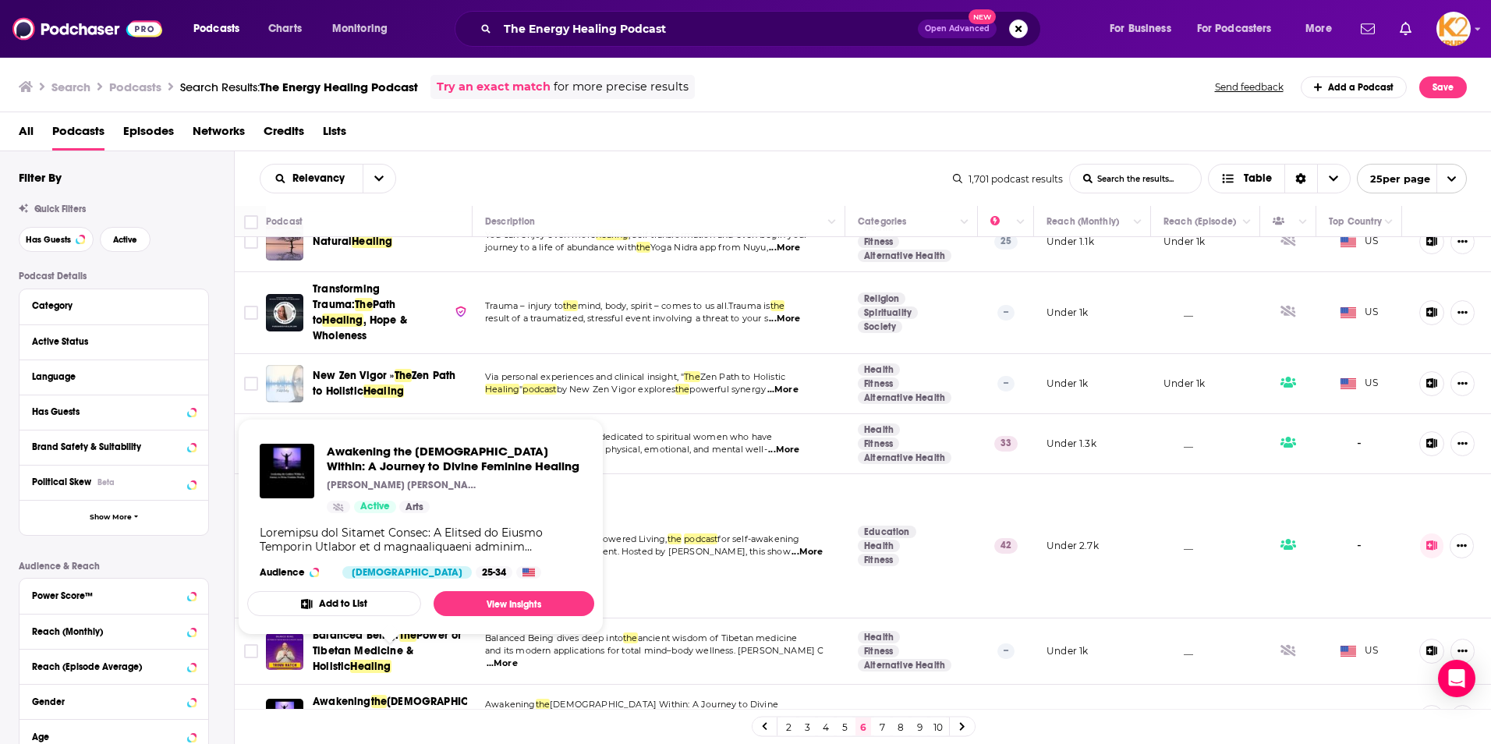
click at [379, 694] on span "Awakening the [DEMOGRAPHIC_DATA] Within: A Journey to Divine Feminine Healing" at bounding box center [408, 717] width 190 height 47
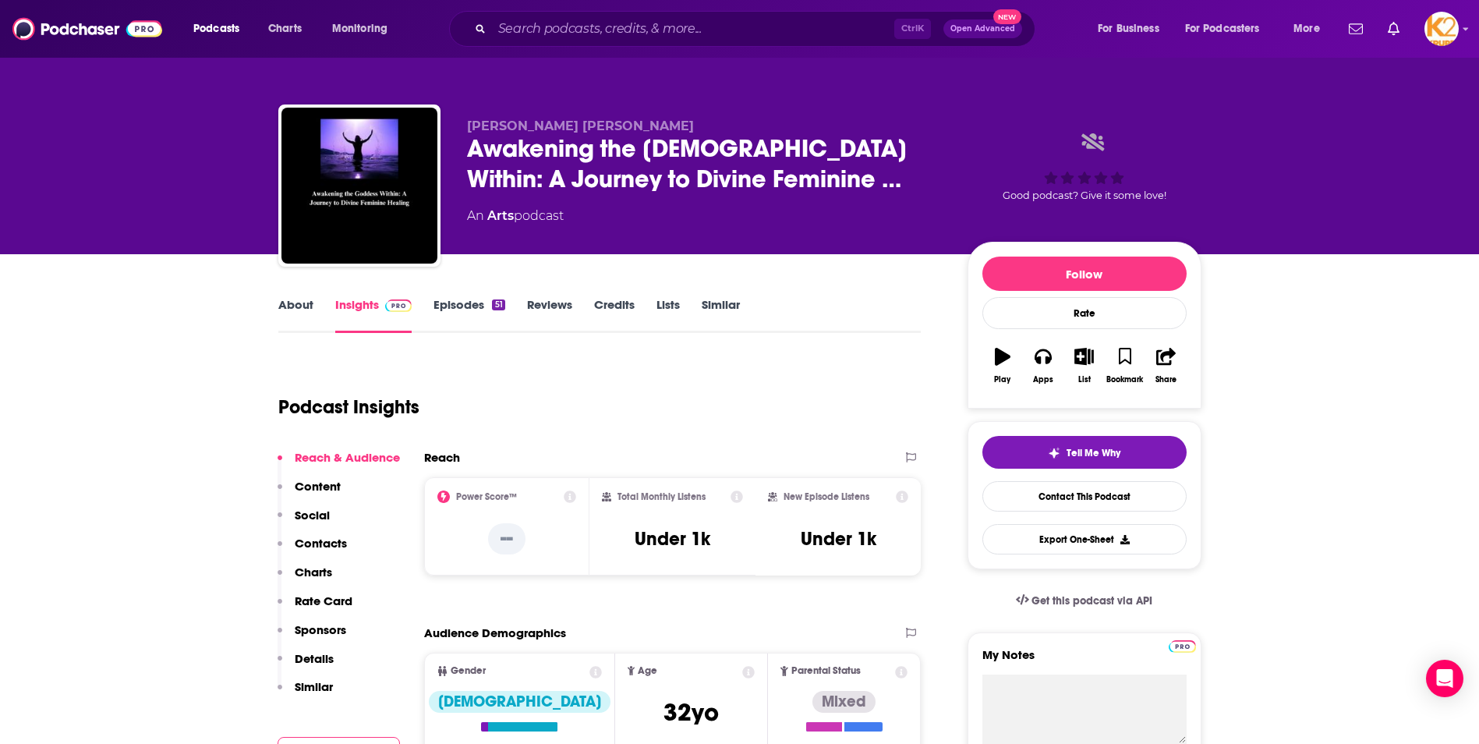
click at [328, 544] on p "Contacts" at bounding box center [321, 543] width 52 height 15
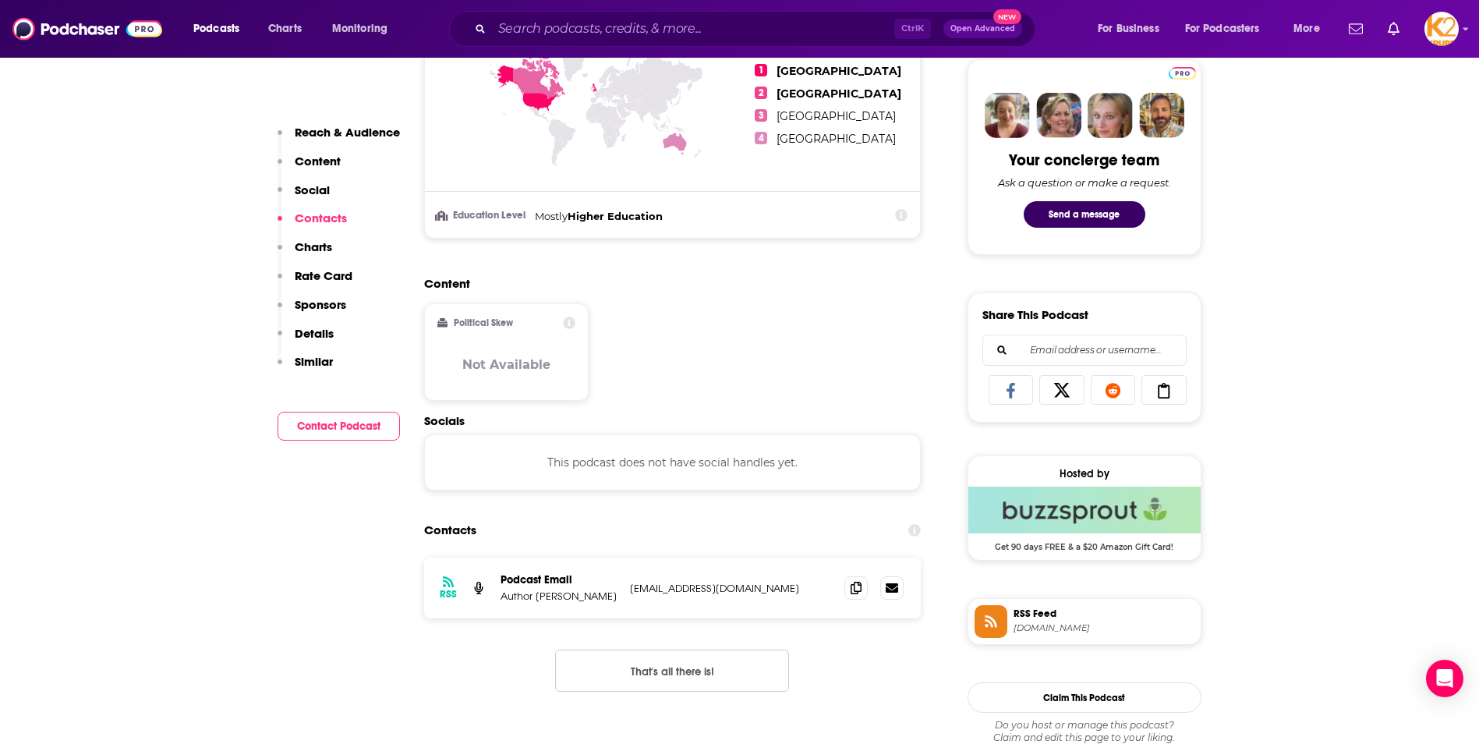
scroll to position [1042, 0]
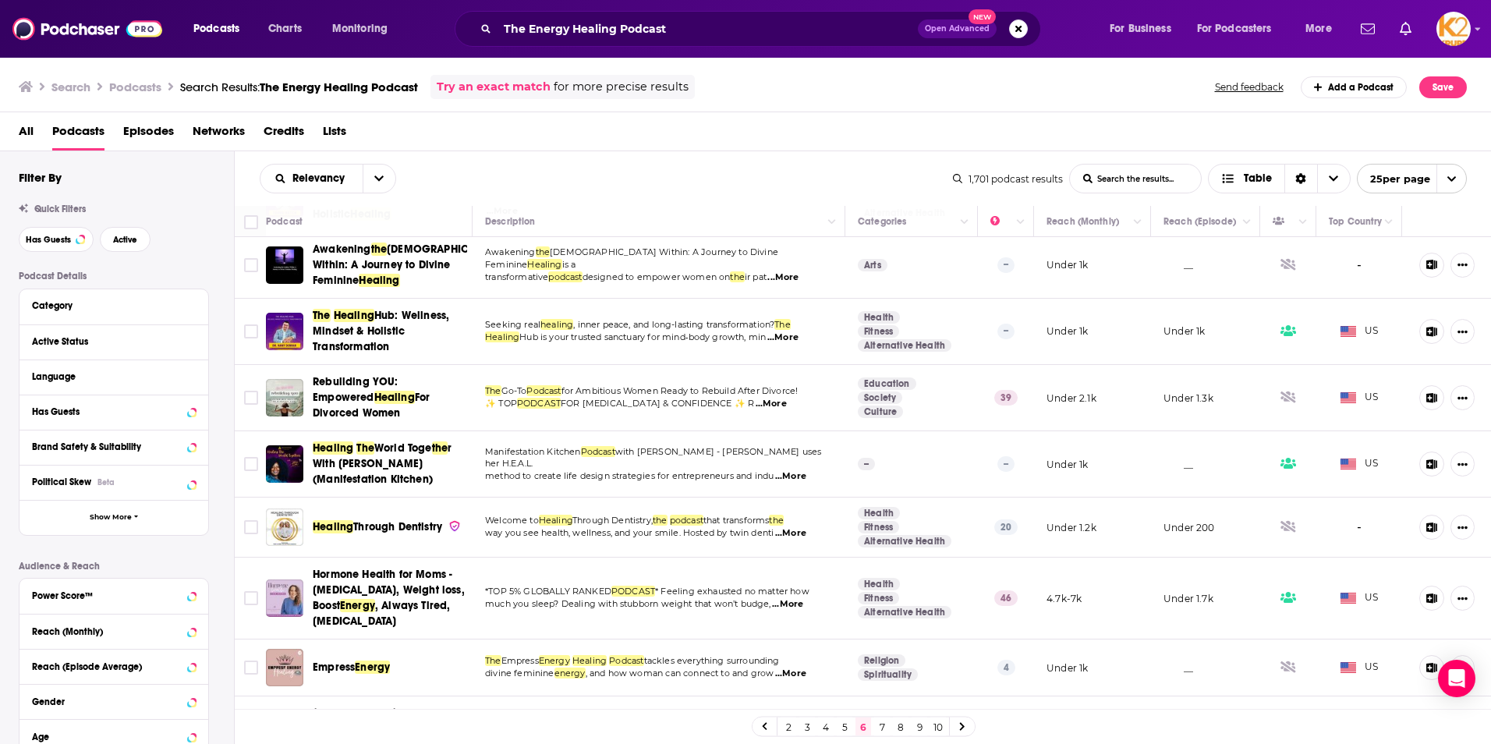
scroll to position [1233, 0]
click at [880, 725] on link "7" at bounding box center [882, 726] width 16 height 19
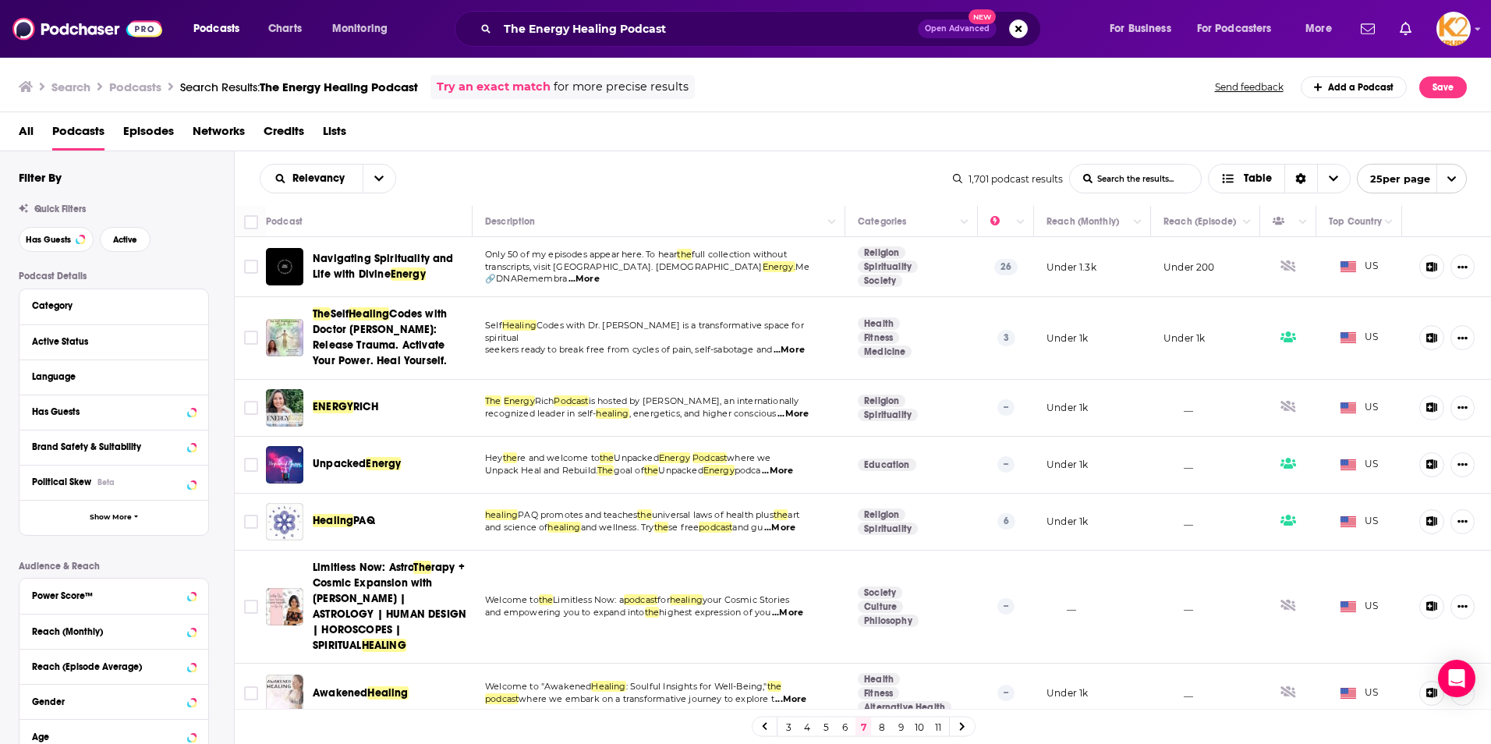
click at [395, 257] on span "Navigating Spirituality and Life with Divine" at bounding box center [383, 266] width 141 height 29
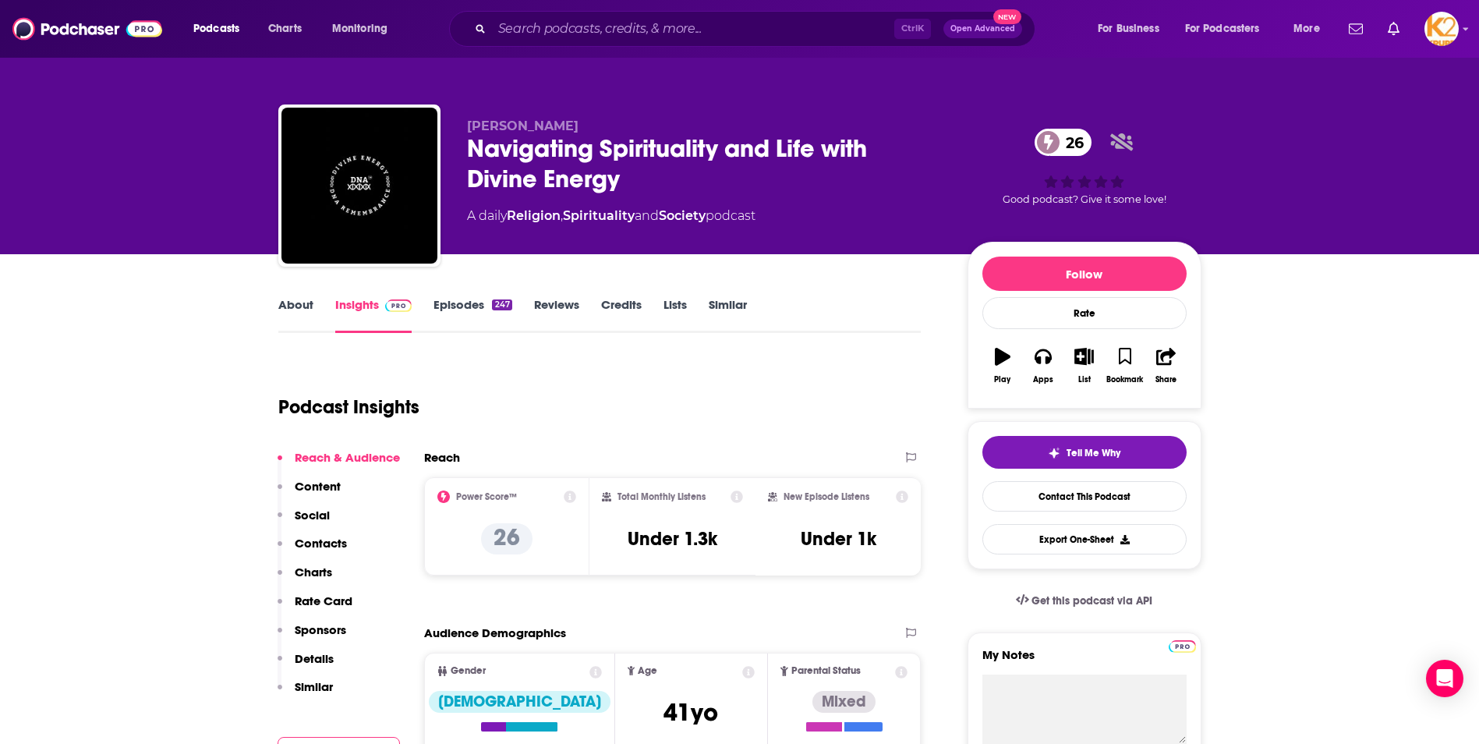
click at [313, 487] on p "Content" at bounding box center [318, 486] width 46 height 15
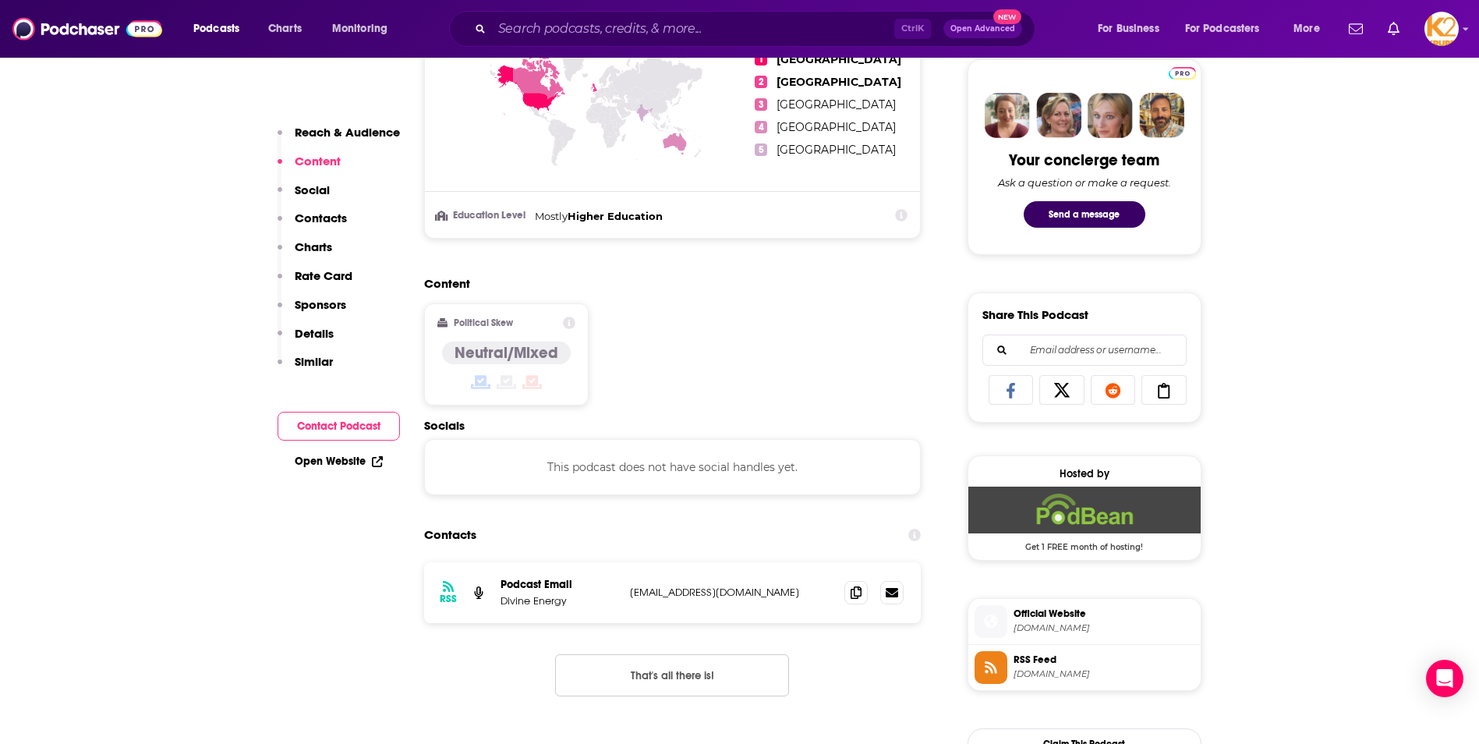
scroll to position [802, 0]
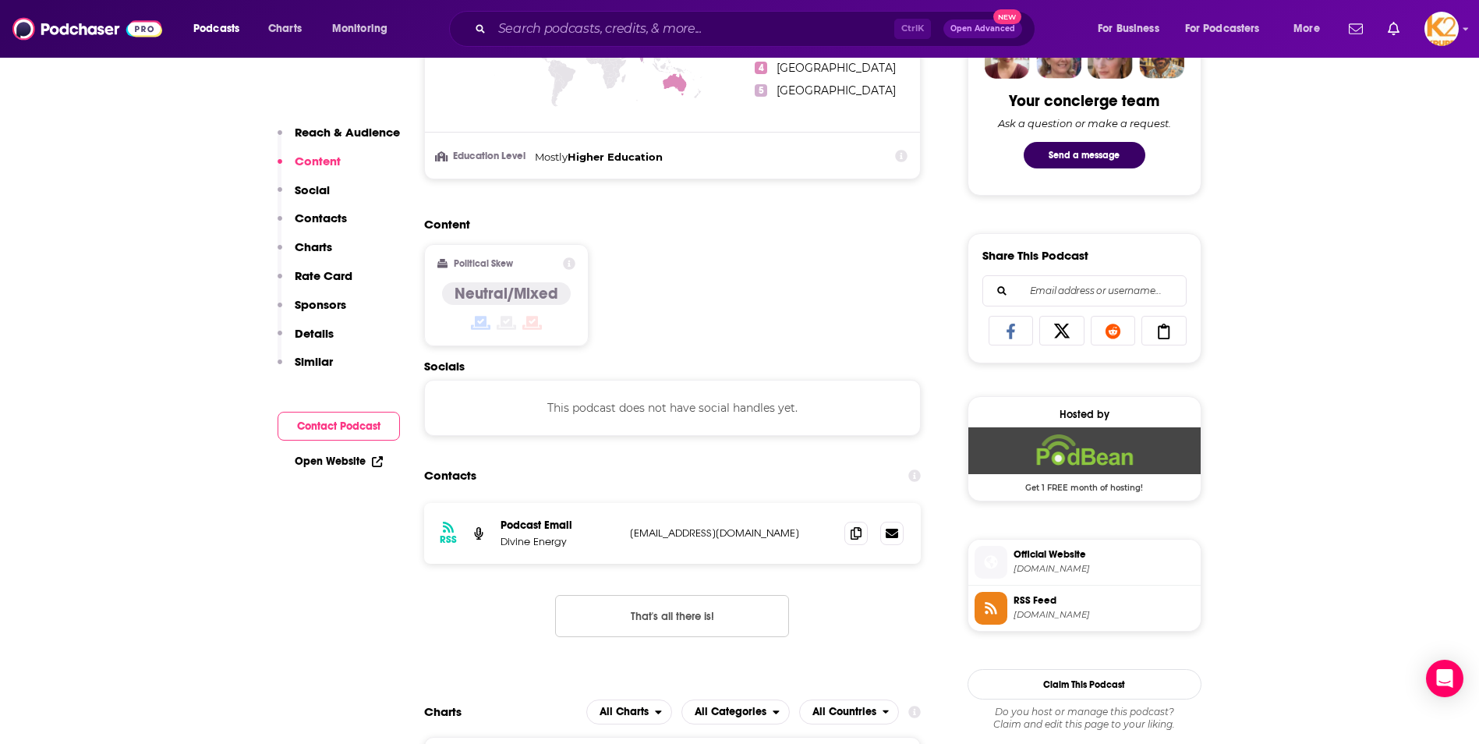
click at [296, 214] on p "Contacts" at bounding box center [321, 218] width 52 height 15
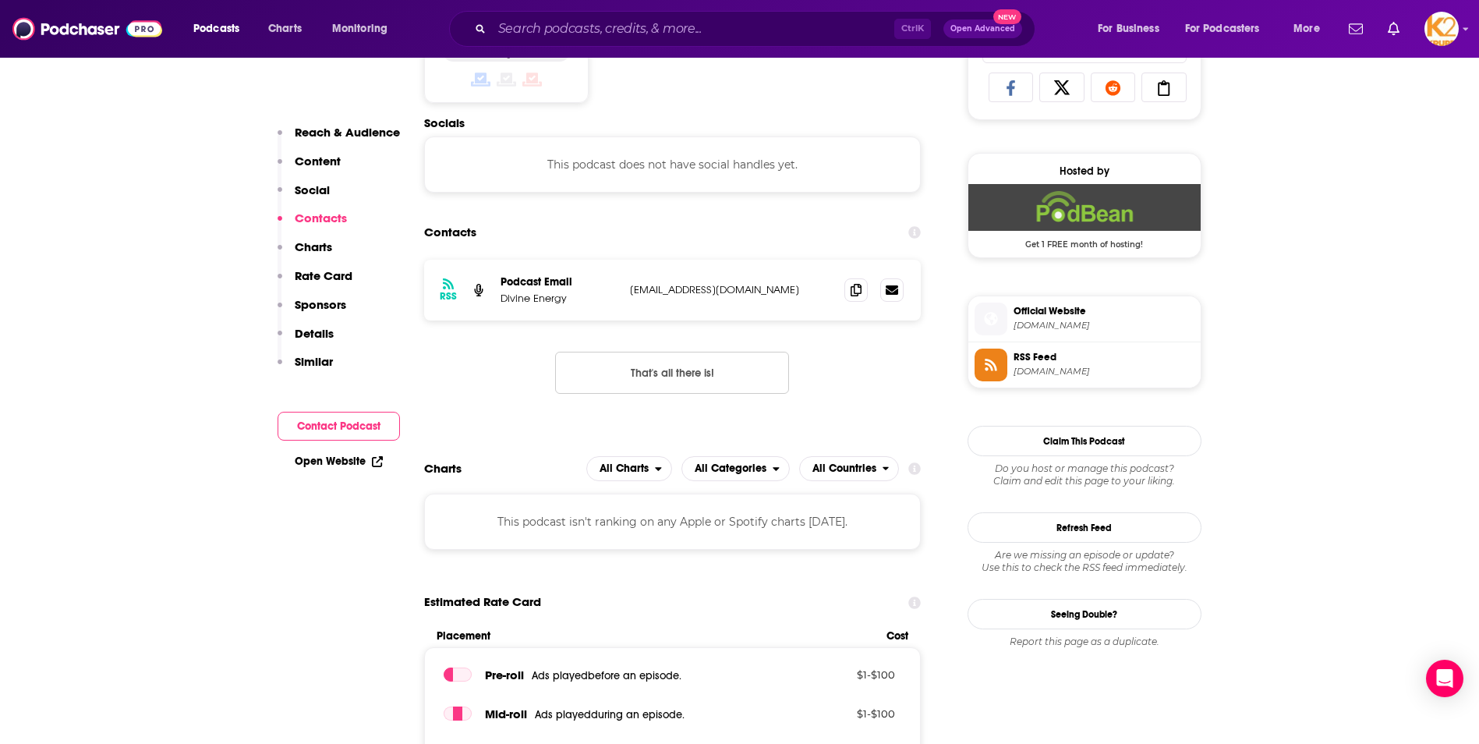
scroll to position [1047, 0]
click at [853, 291] on icon at bounding box center [856, 288] width 11 height 12
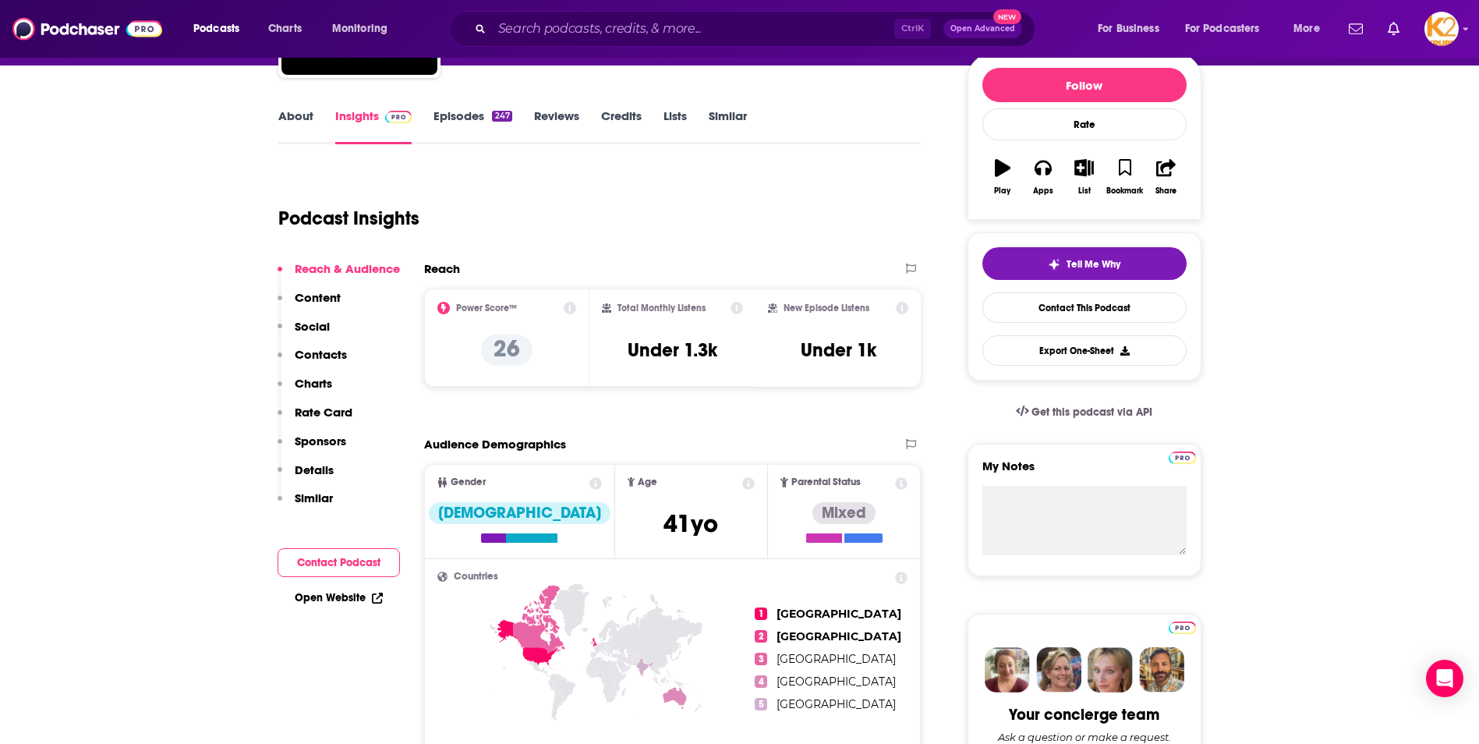
scroll to position [0, 0]
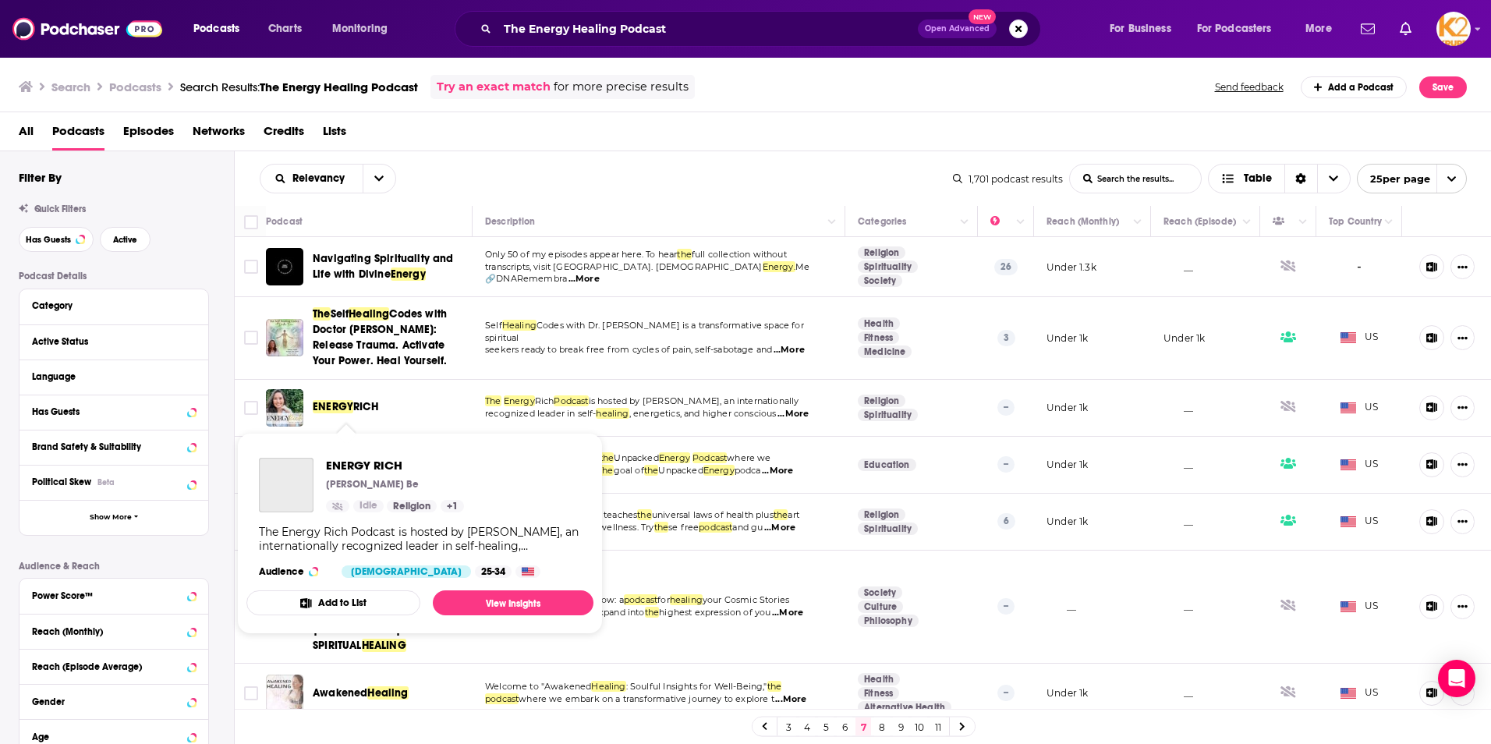
click at [363, 402] on span "RICH" at bounding box center [365, 406] width 25 height 13
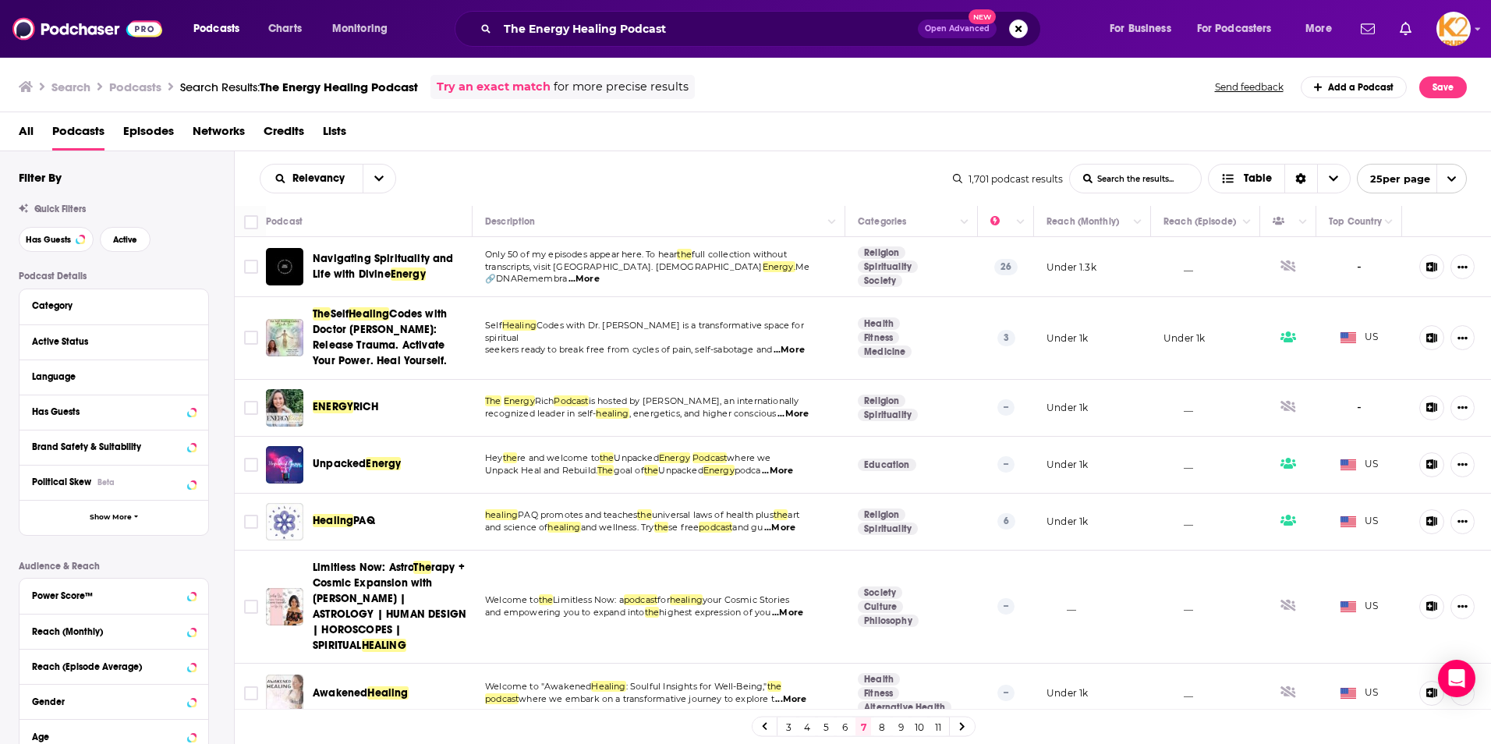
click at [342, 466] on span "Unpacked" at bounding box center [339, 463] width 53 height 13
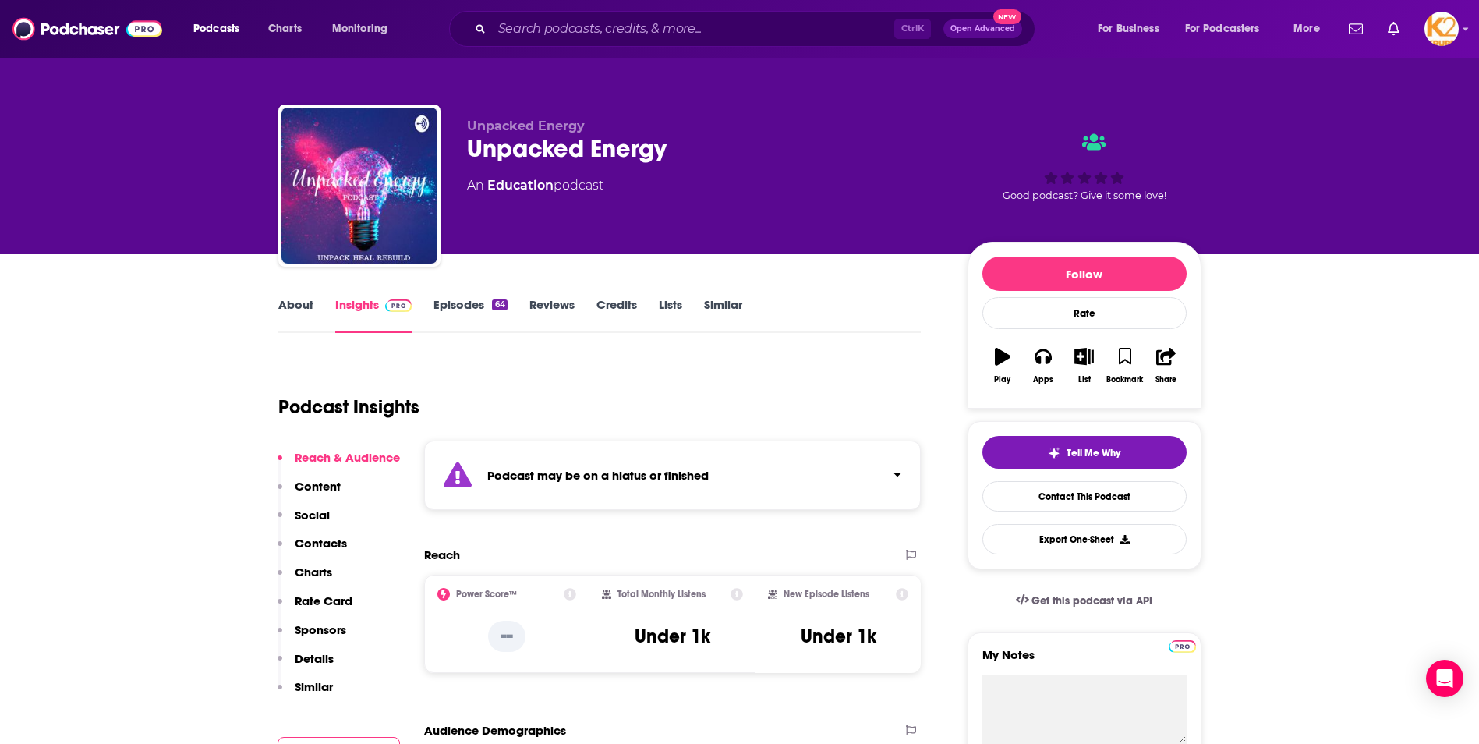
click at [321, 545] on p "Contacts" at bounding box center [321, 543] width 52 height 15
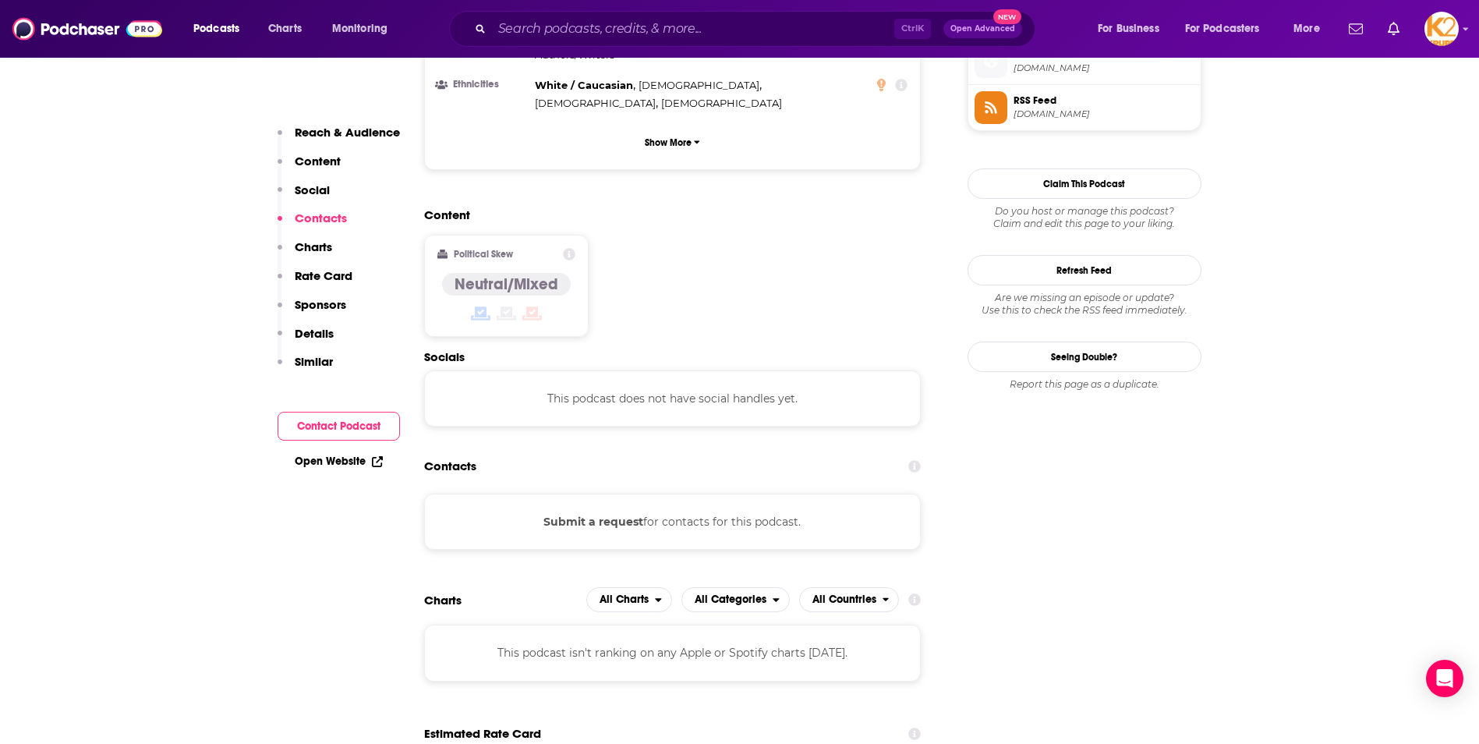
scroll to position [1334, 0]
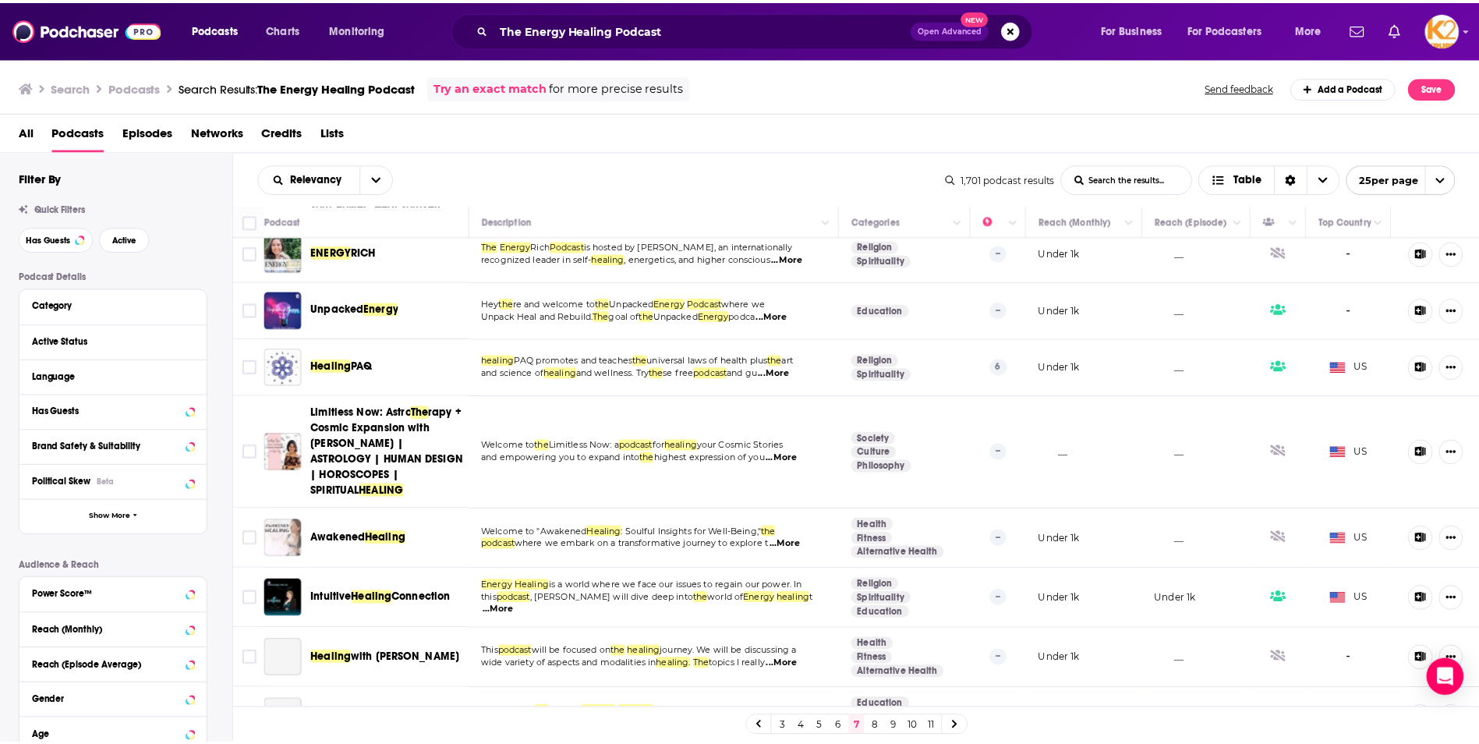
scroll to position [156, 0]
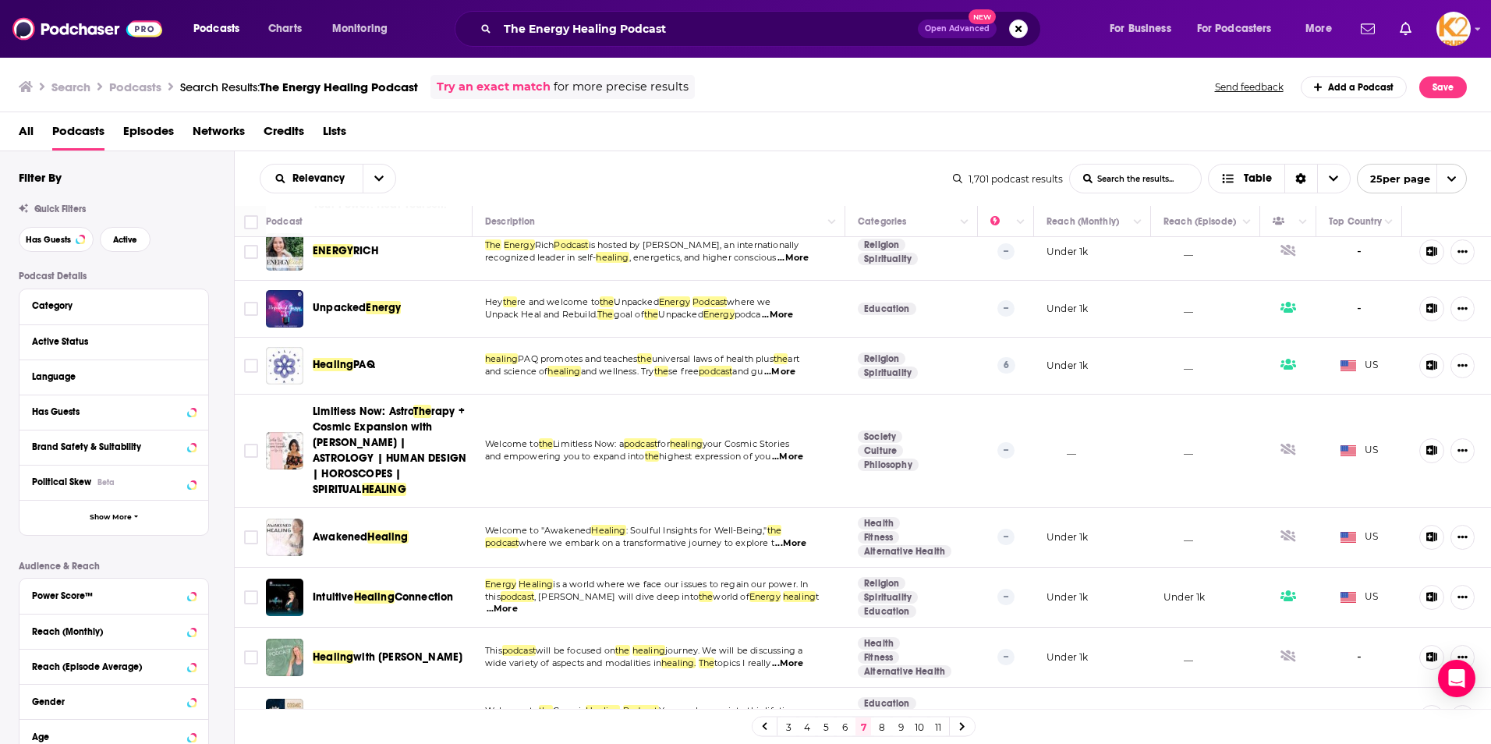
click at [338, 530] on span "Awakened" at bounding box center [340, 536] width 55 height 13
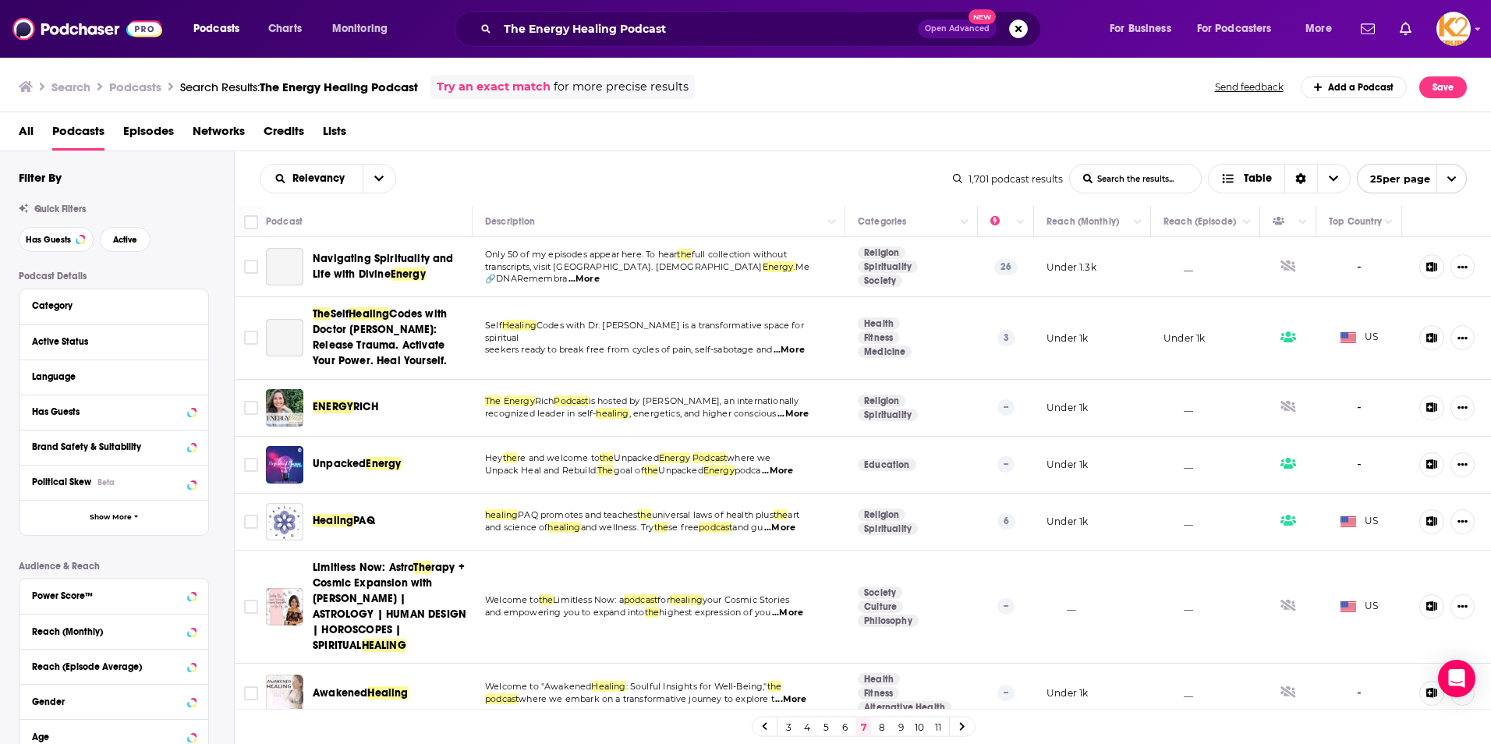
scroll to position [546, 0]
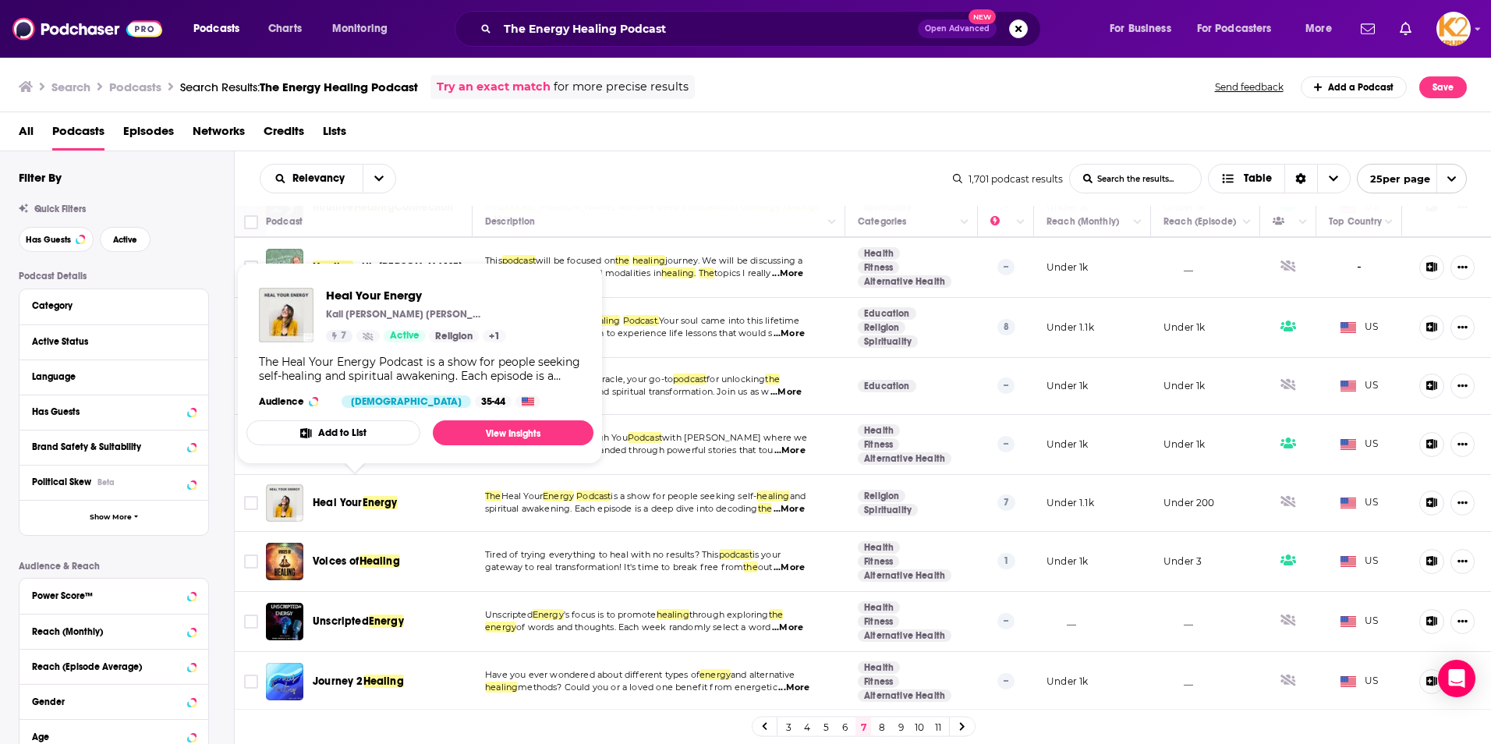
click at [382, 496] on span "Energy" at bounding box center [380, 502] width 35 height 13
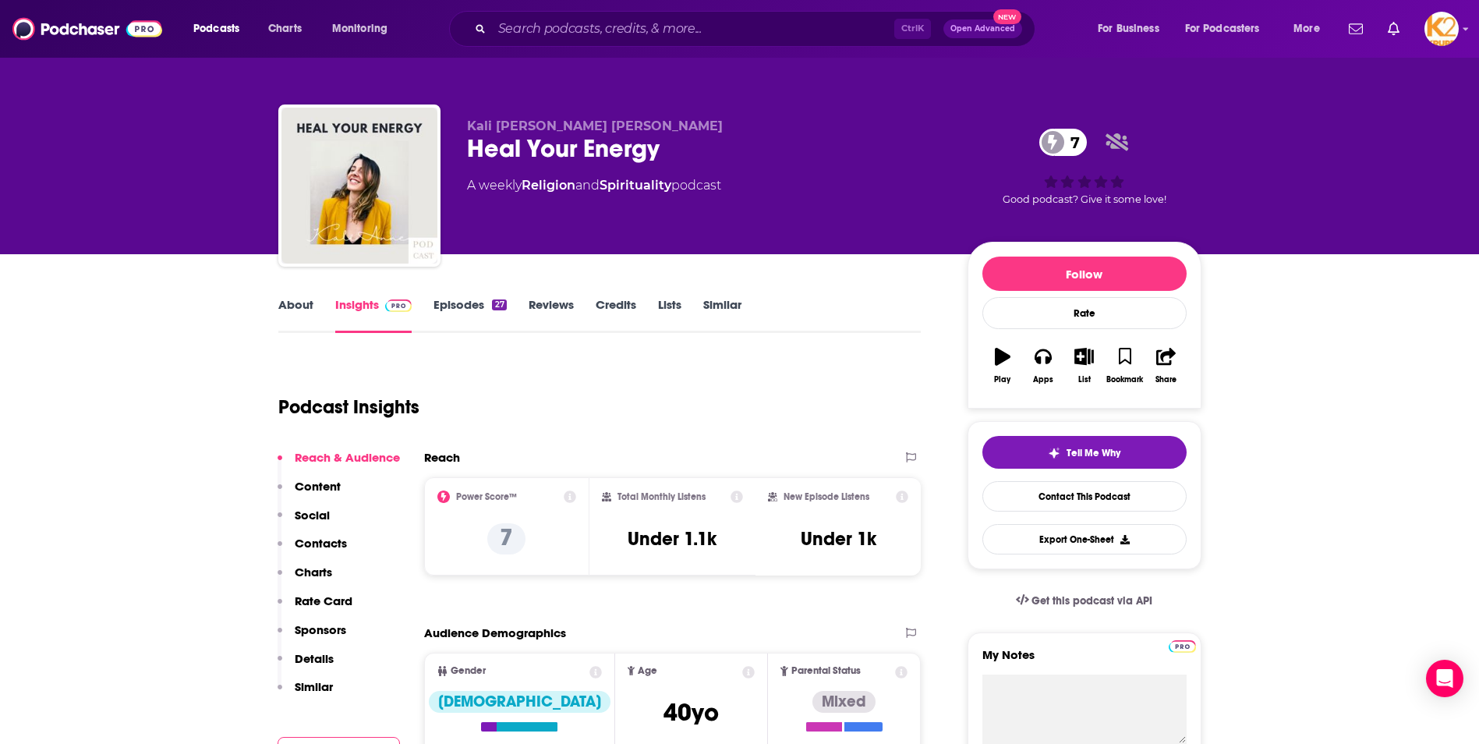
click at [329, 541] on p "Contacts" at bounding box center [321, 543] width 52 height 15
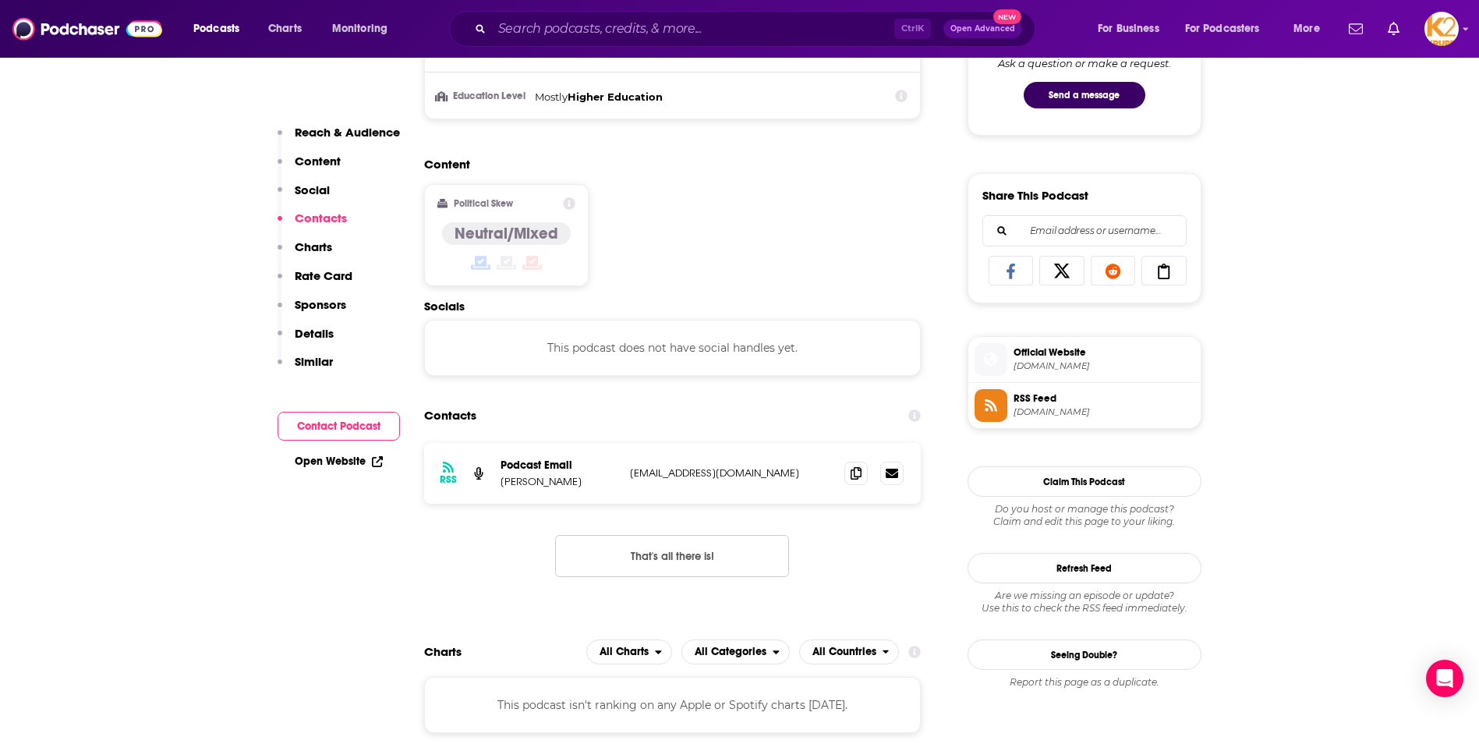
scroll to position [1047, 0]
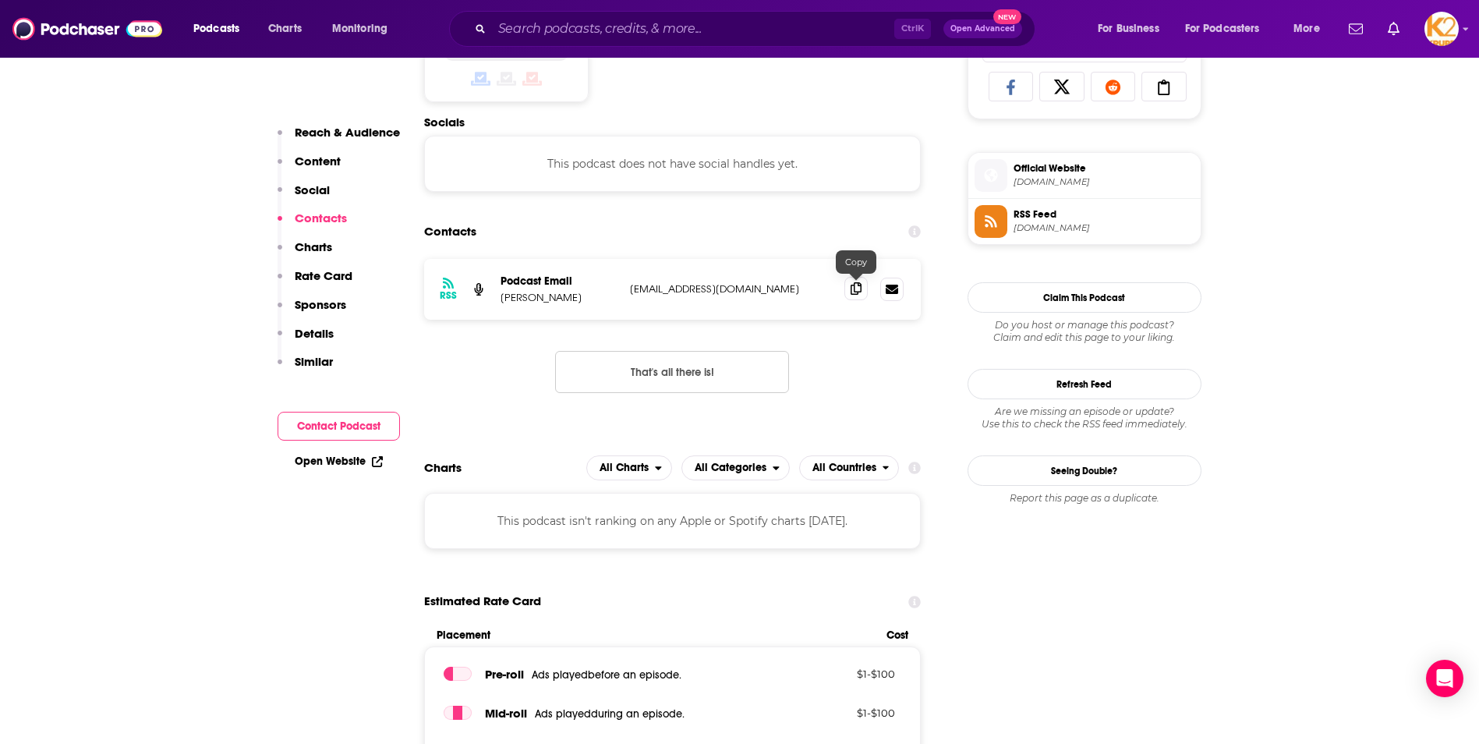
click at [860, 288] on icon at bounding box center [856, 288] width 11 height 12
